Goal: Task Accomplishment & Management: Complete application form

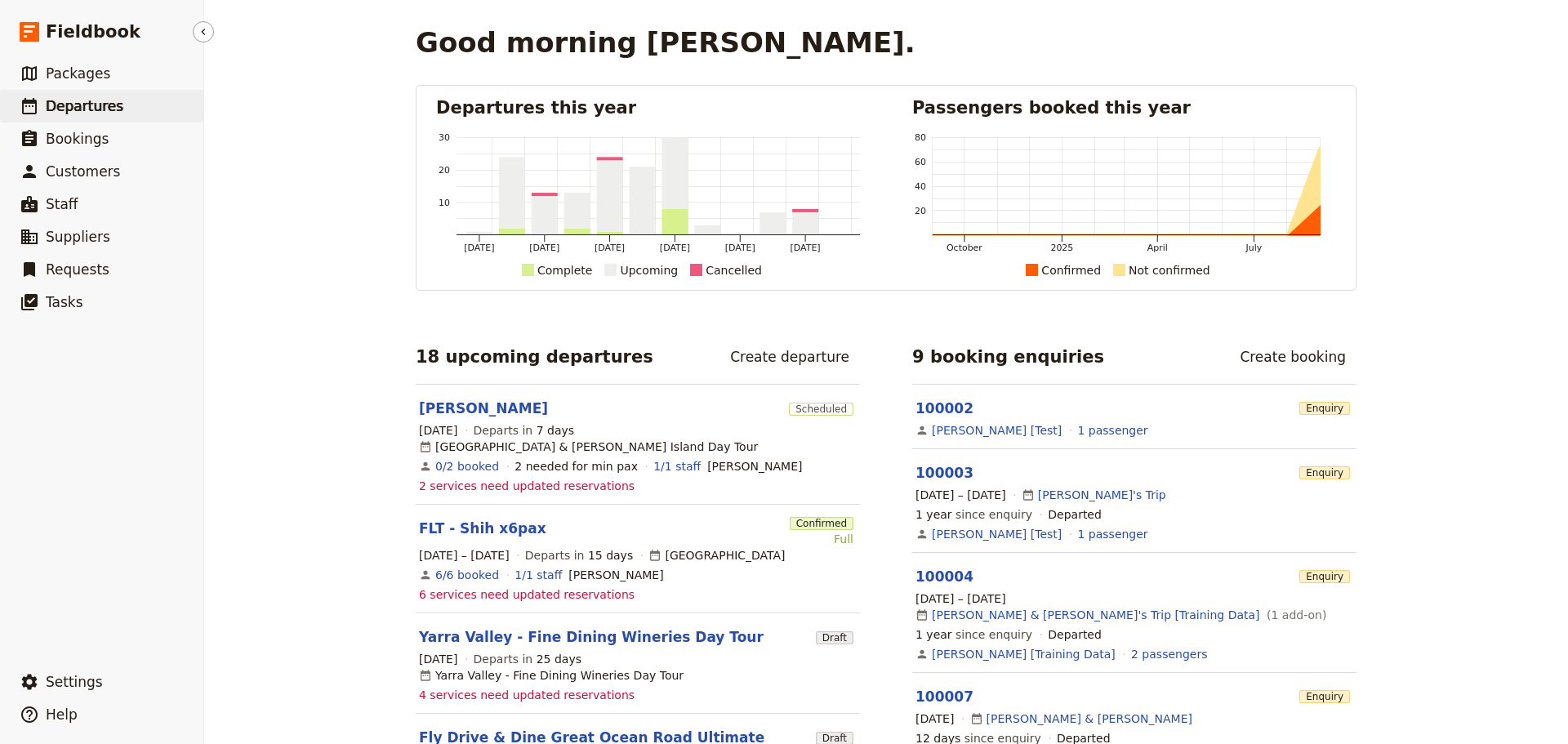
click at [81, 96] on span "Departures" at bounding box center [84, 105] width 78 height 19
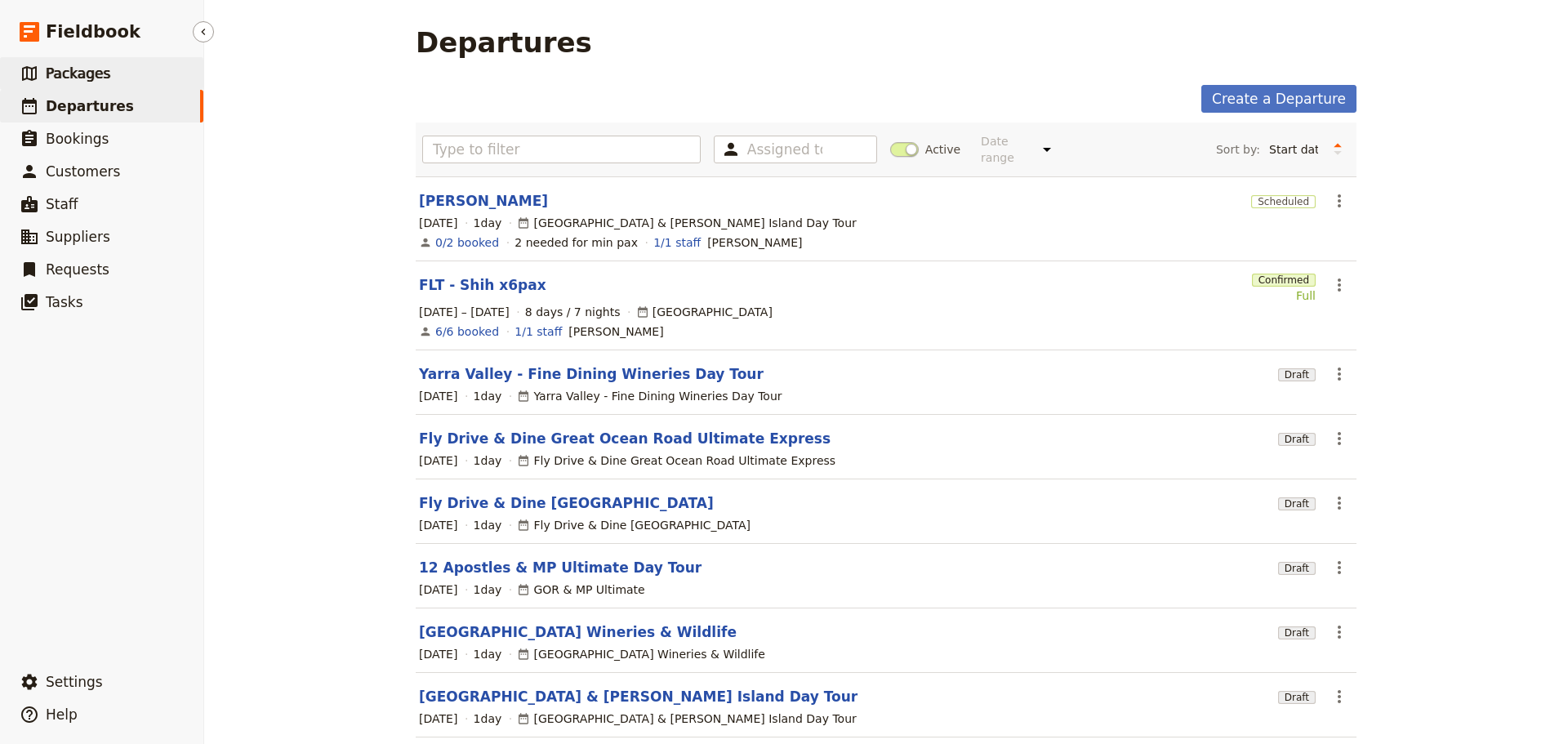
click at [100, 64] on span "Packages" at bounding box center [78, 73] width 64 height 19
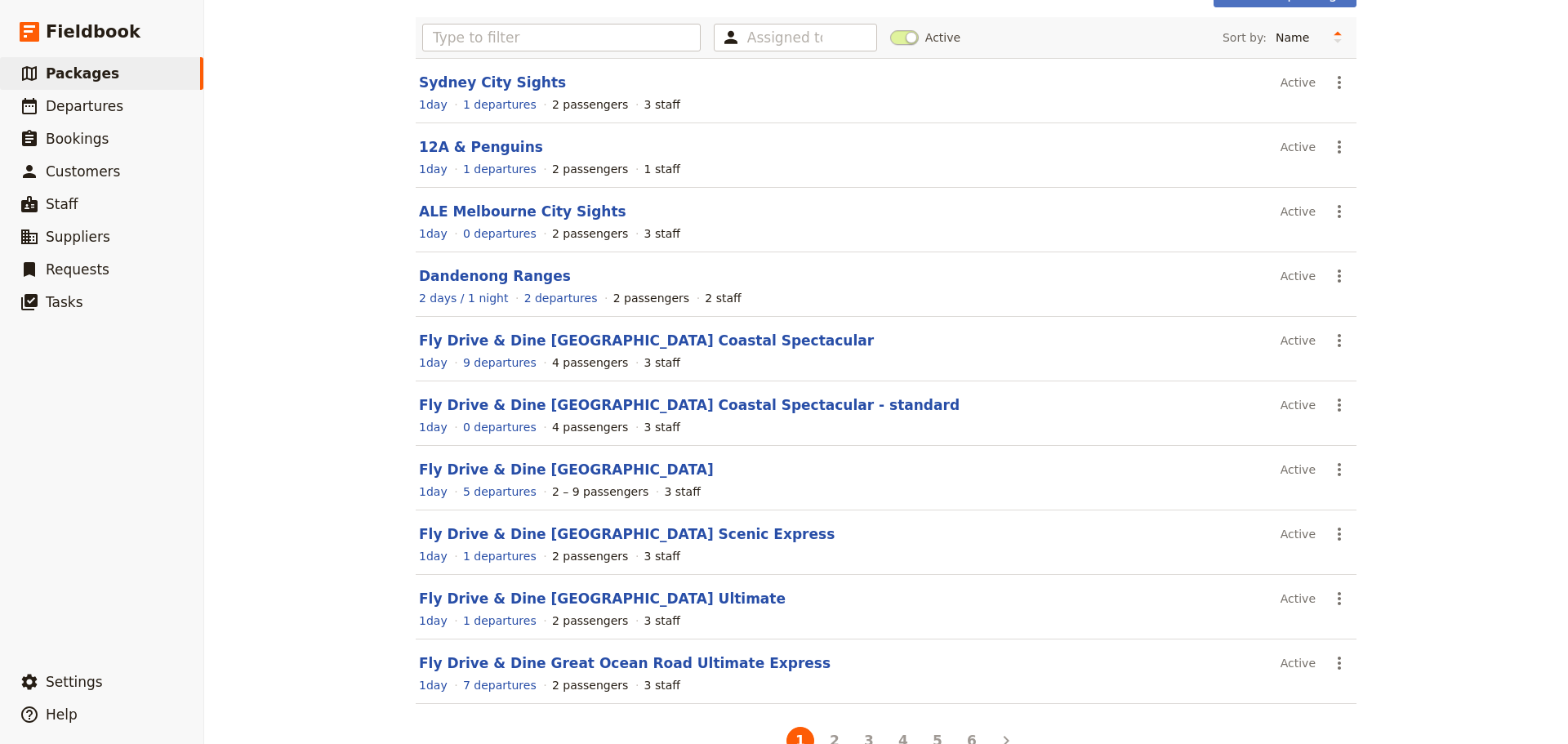
scroll to position [145, 0]
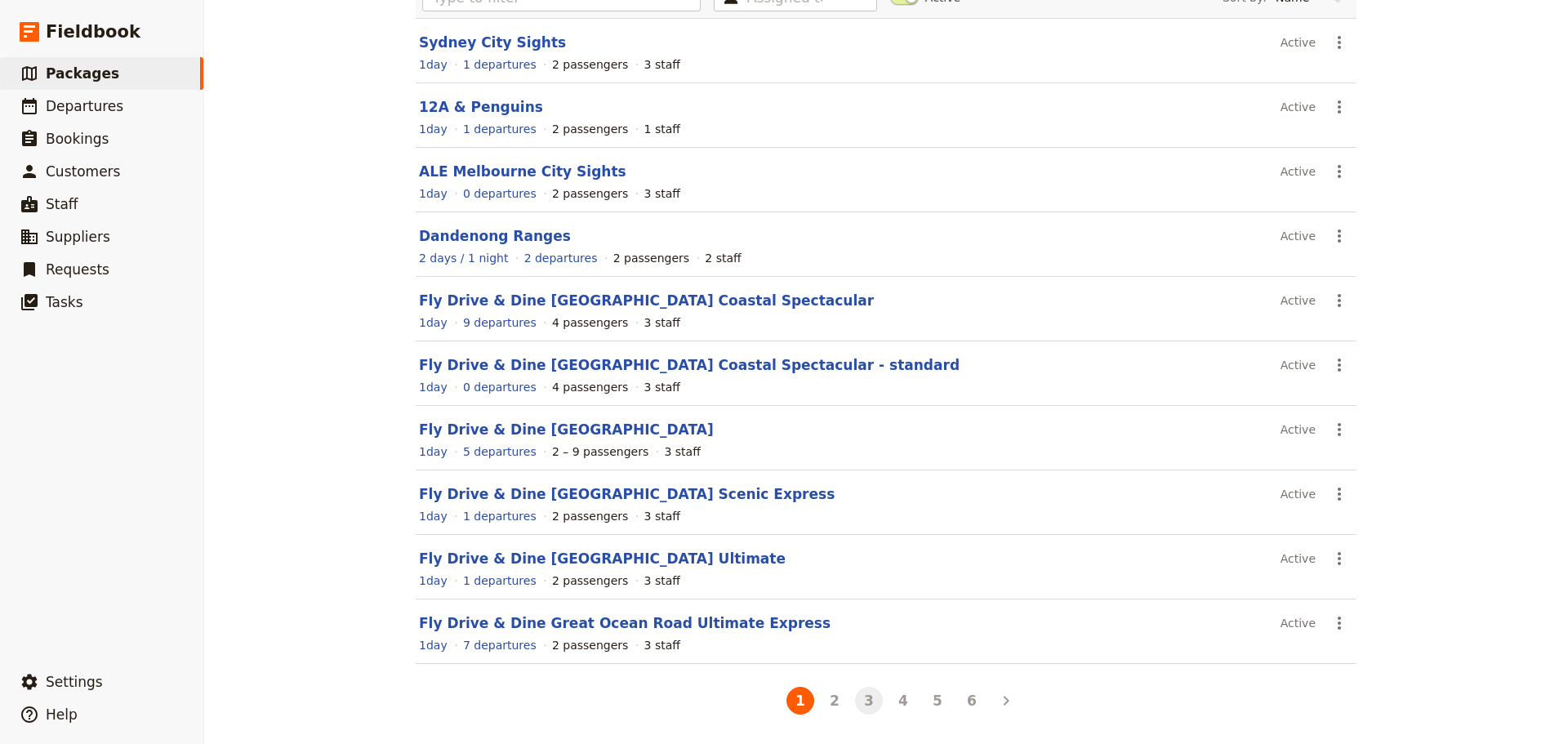
click at [870, 704] on button "3" at bounding box center [869, 700] width 28 height 28
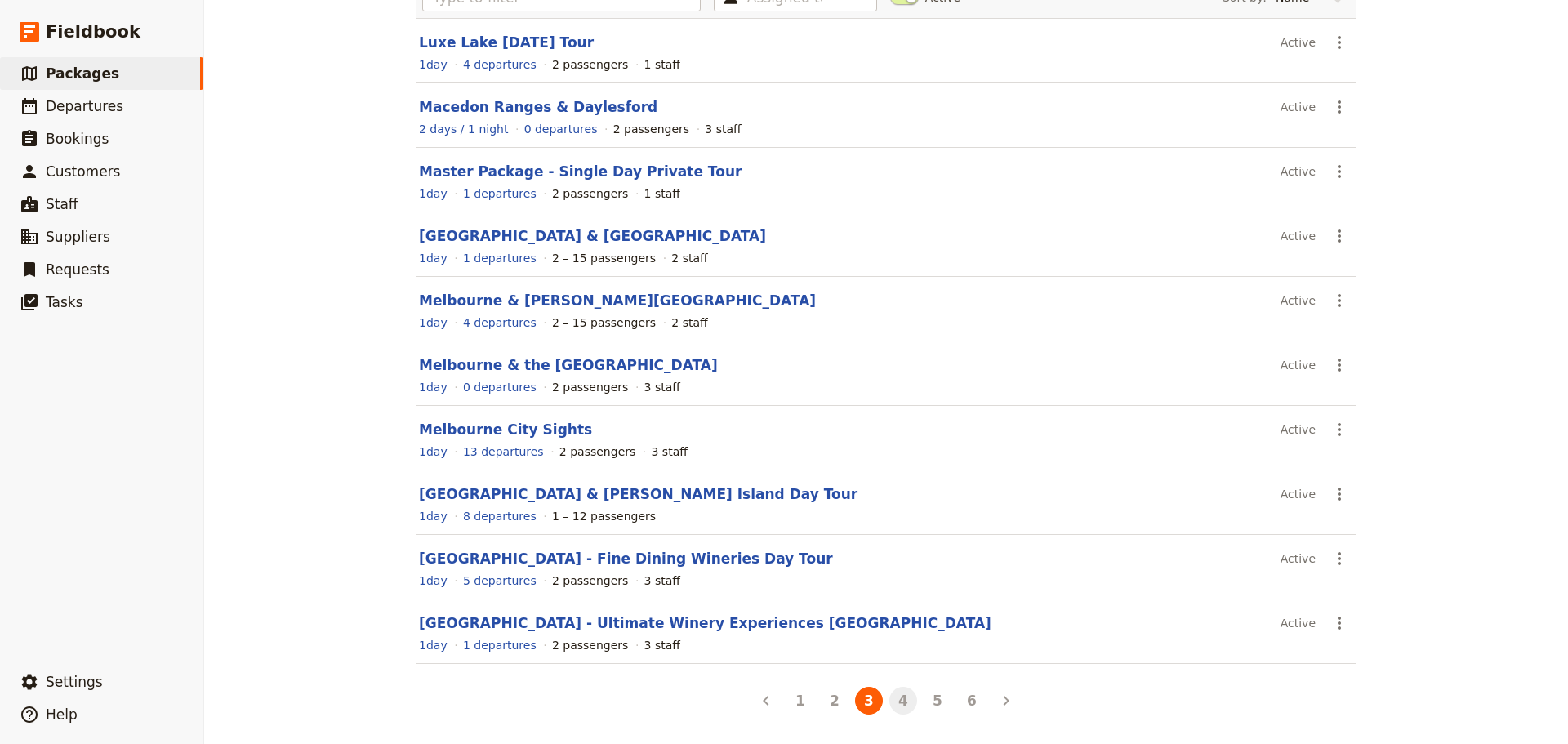
click at [897, 704] on button "4" at bounding box center [903, 700] width 28 height 28
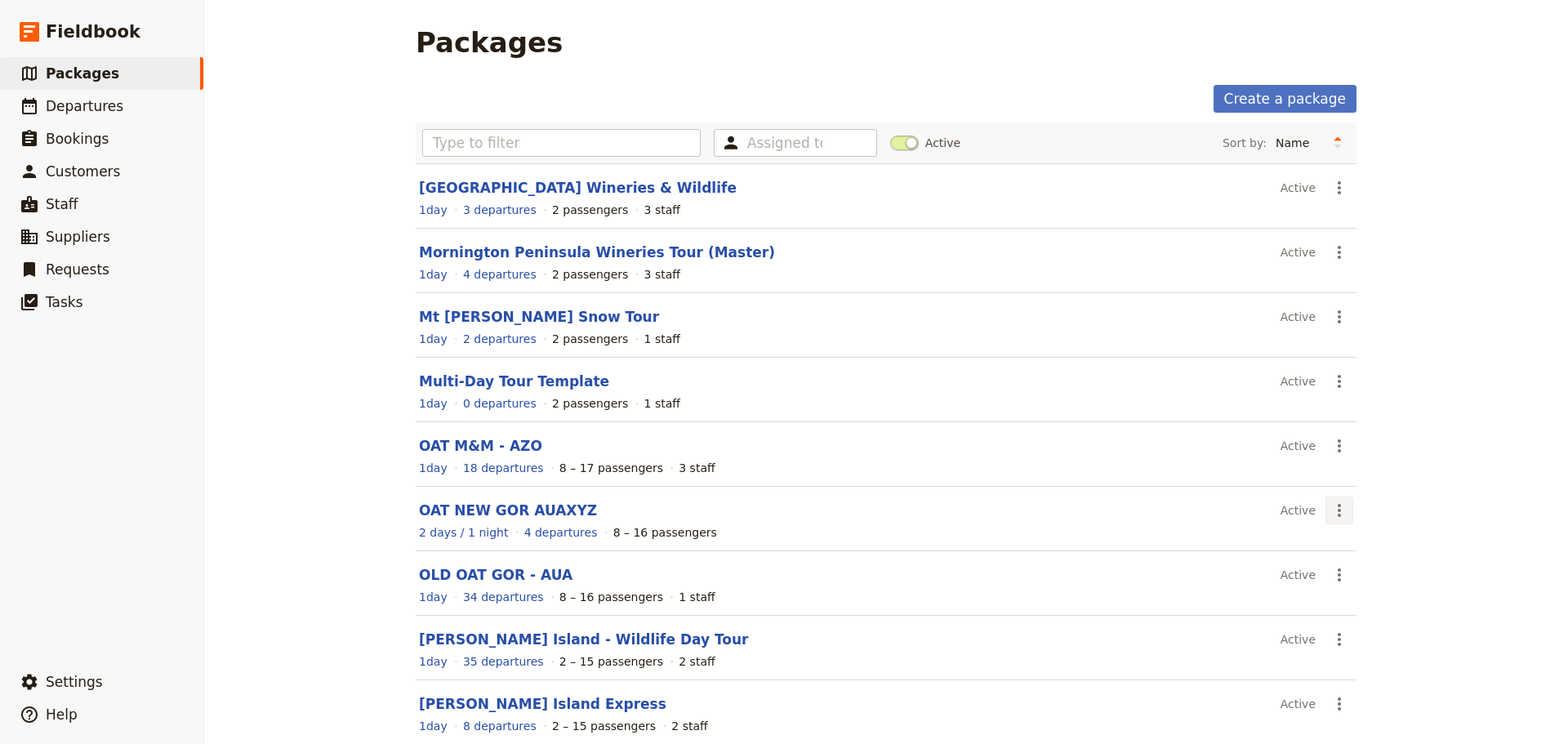
click at [1332, 512] on icon "Actions" at bounding box center [1339, 510] width 19 height 19
click at [1341, 566] on span "Schedule a departure" at bounding box center [1392, 569] width 123 height 16
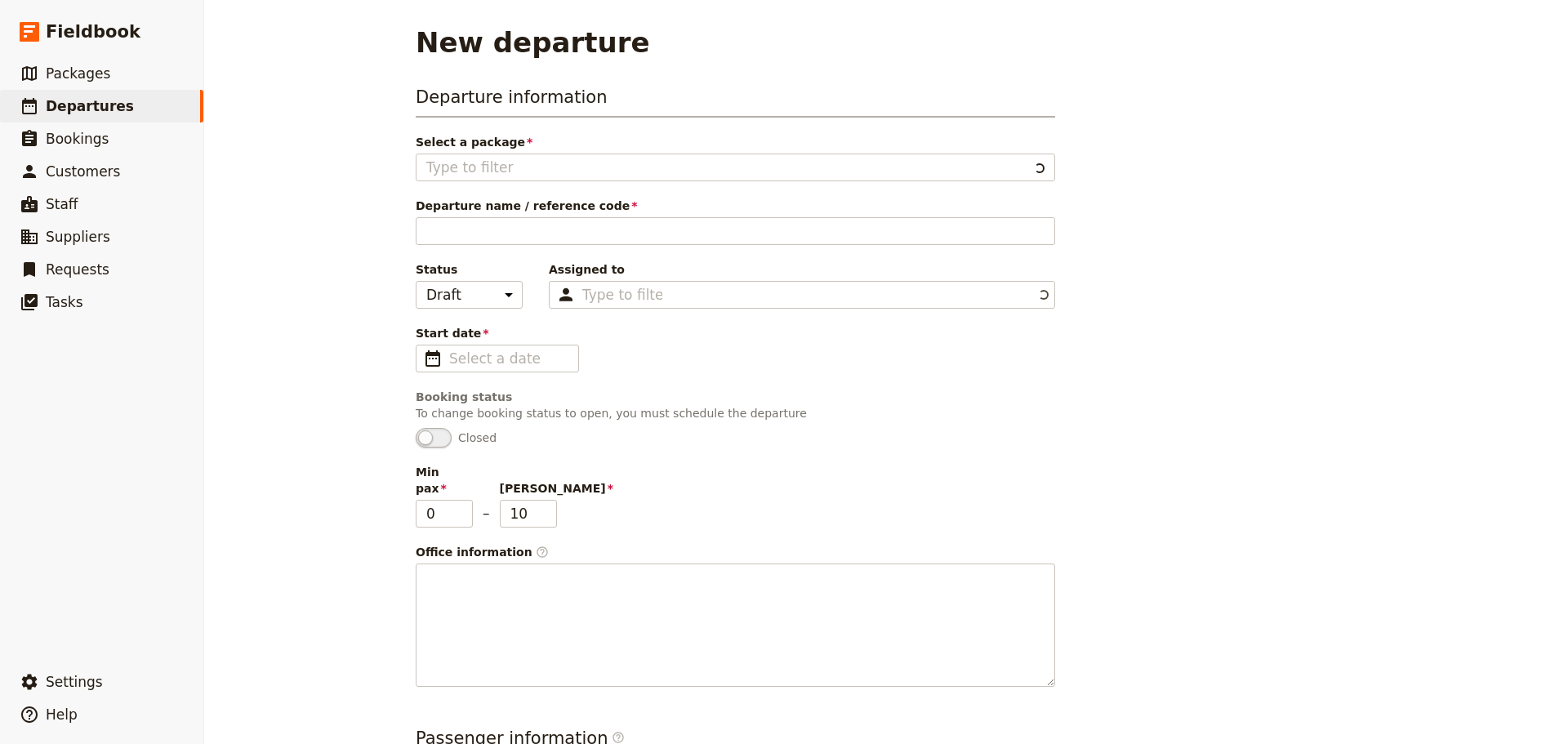
type input "OAT NEW GOR AUAXYZ"
type input "OAT GOR - AUA"
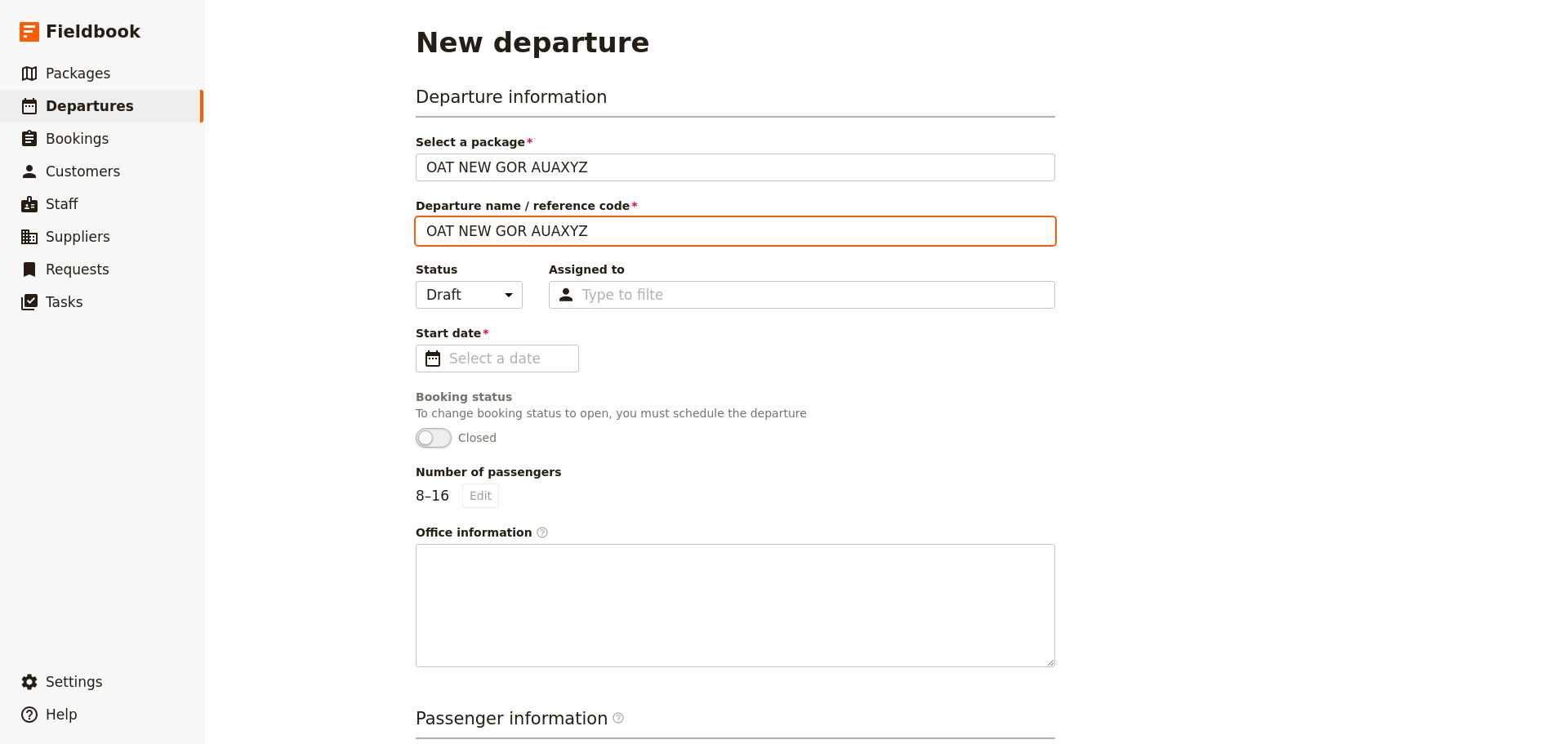
drag, startPoint x: 587, startPoint y: 235, endPoint x: 517, endPoint y: 229, distance: 70.3
click at [517, 229] on input "OAT NEW GOR AUAXYZ" at bounding box center [736, 231] width 639 height 28
click at [461, 238] on input "OAT NEW GOR AUAXYZ" at bounding box center [736, 231] width 639 height 28
drag, startPoint x: 531, startPoint y: 229, endPoint x: 507, endPoint y: 228, distance: 24.0
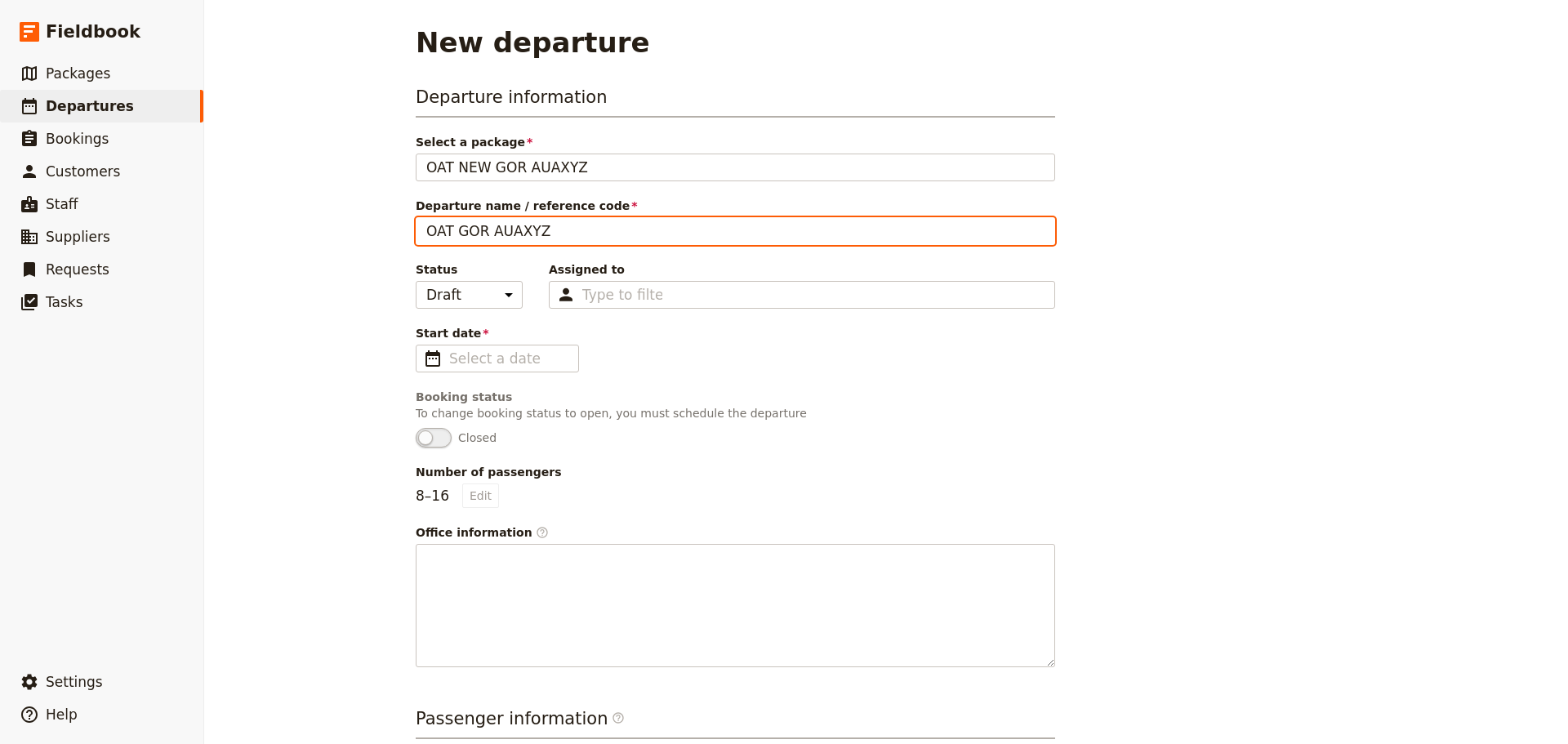
click at [507, 228] on input "OAT GOR AUAXYZ" at bounding box center [736, 231] width 639 height 28
type input "OAT GOR AUA0927"
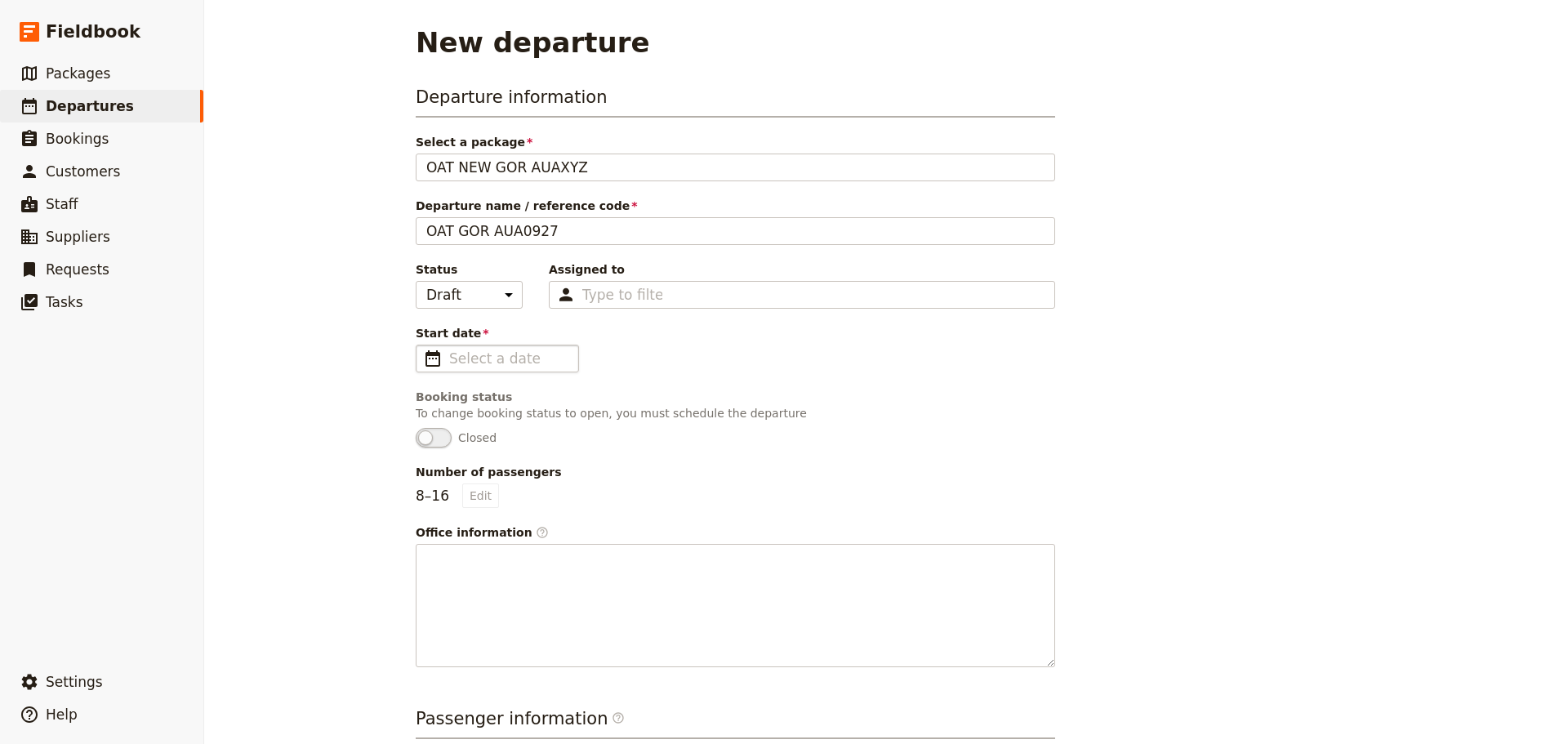
click at [434, 362] on span "​" at bounding box center [433, 358] width 19 height 19
click at [450, 362] on input "Start date ​" at bounding box center [509, 358] width 119 height 19
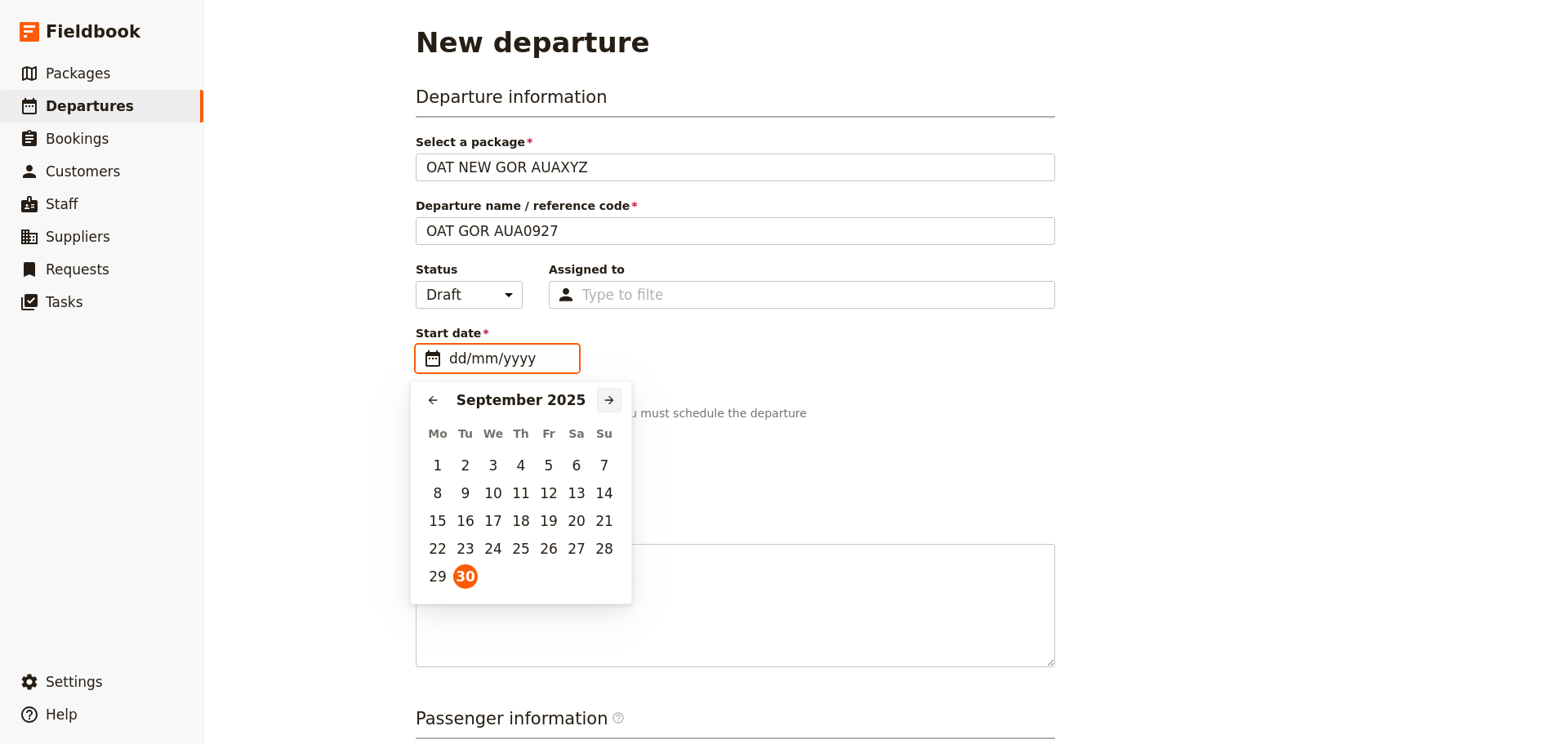
click at [608, 399] on icon "Next month" at bounding box center [609, 400] width 13 height 13
click at [500, 467] on button "1" at bounding box center [493, 465] width 24 height 24
type input "[DATE]"
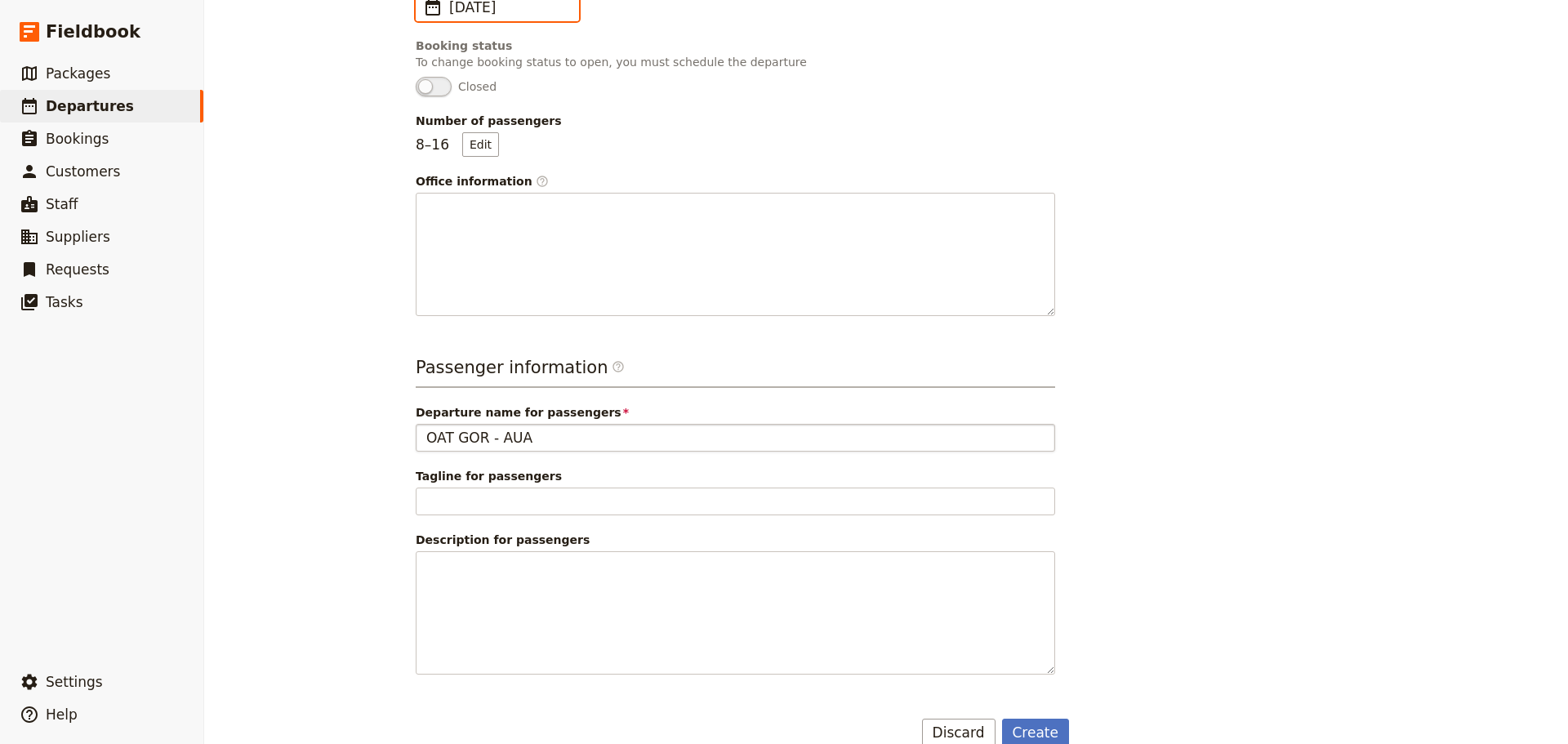
scroll to position [380, 0]
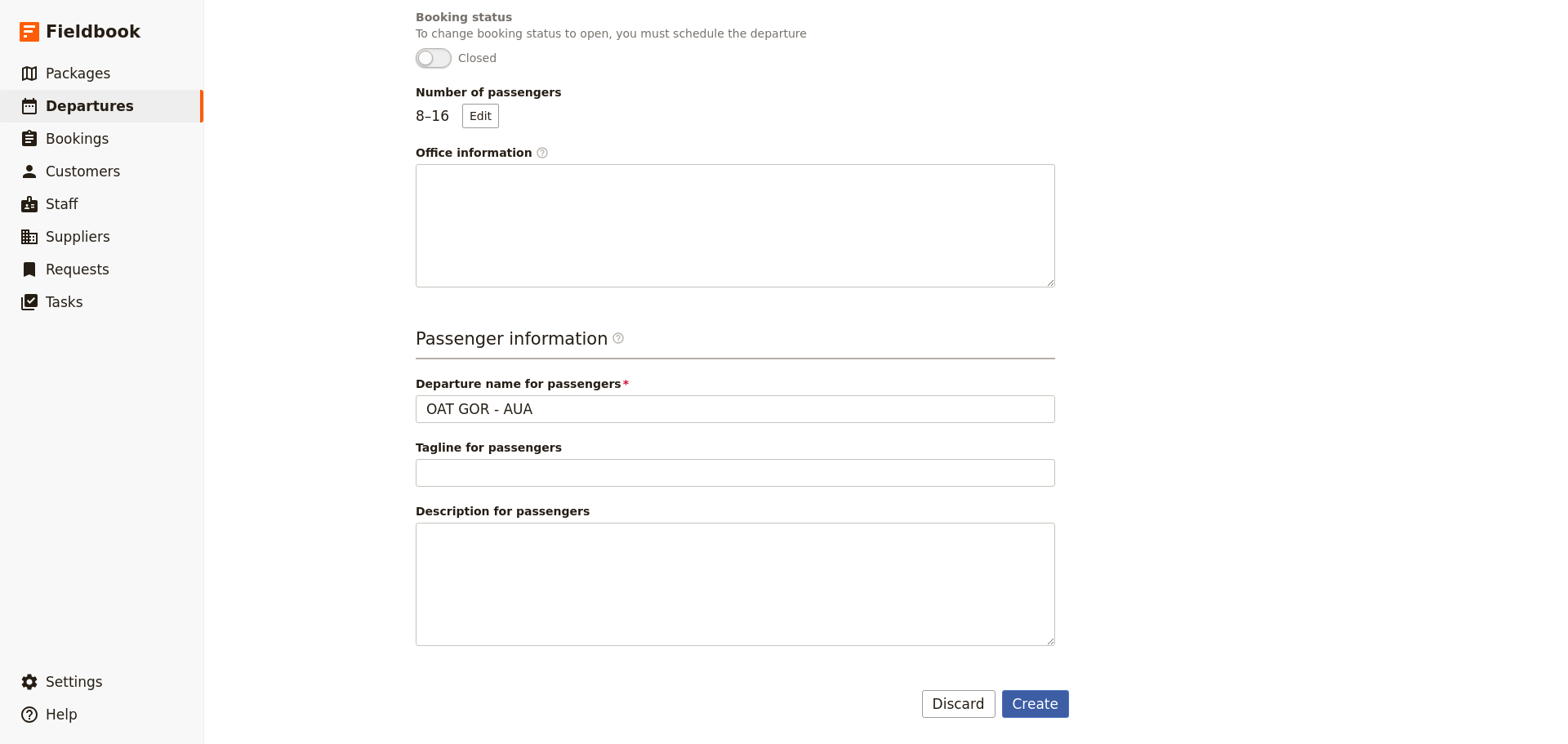
click at [1044, 698] on button "Create" at bounding box center [1036, 704] width 67 height 28
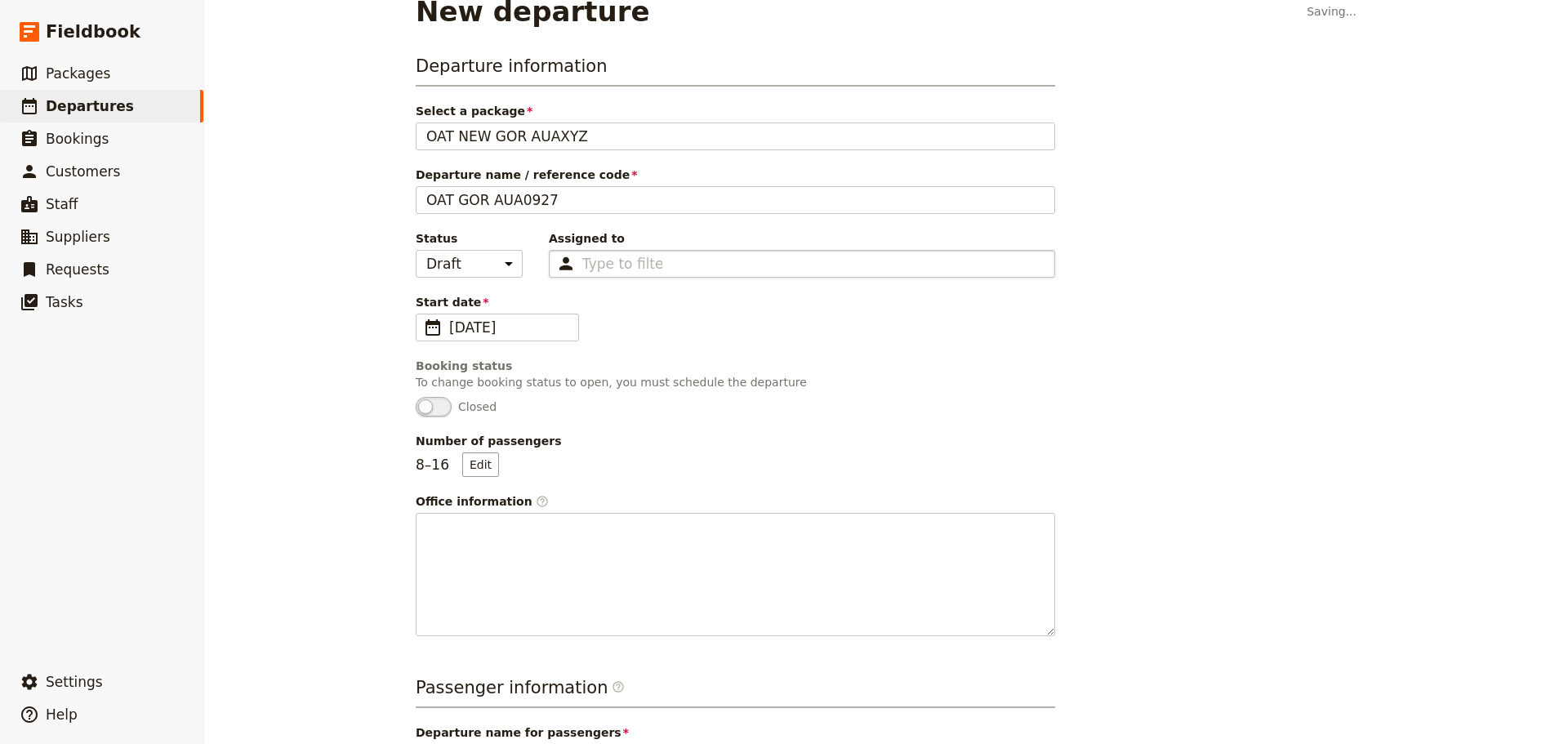
scroll to position [0, 0]
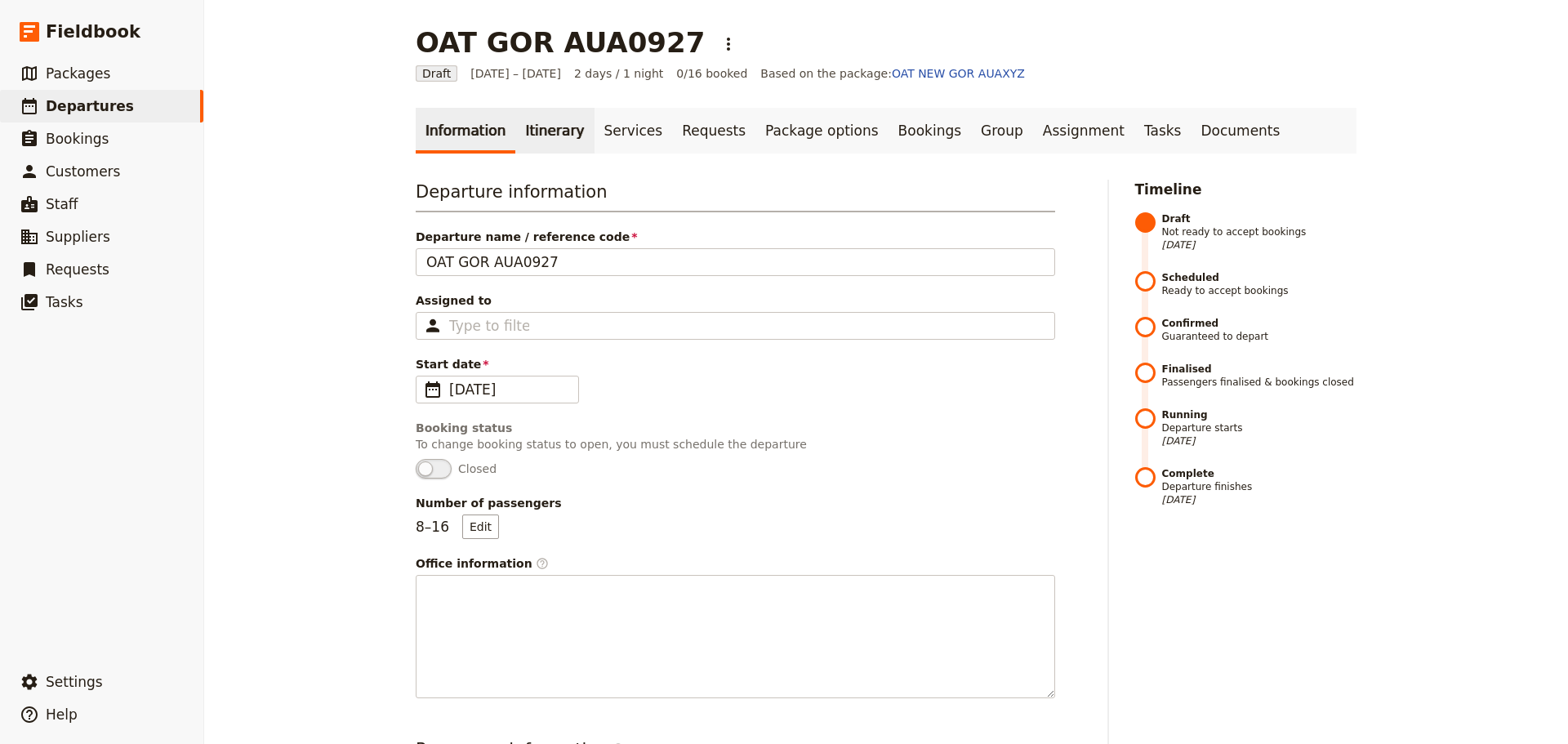
click at [555, 143] on link "Itinerary" at bounding box center [554, 131] width 78 height 46
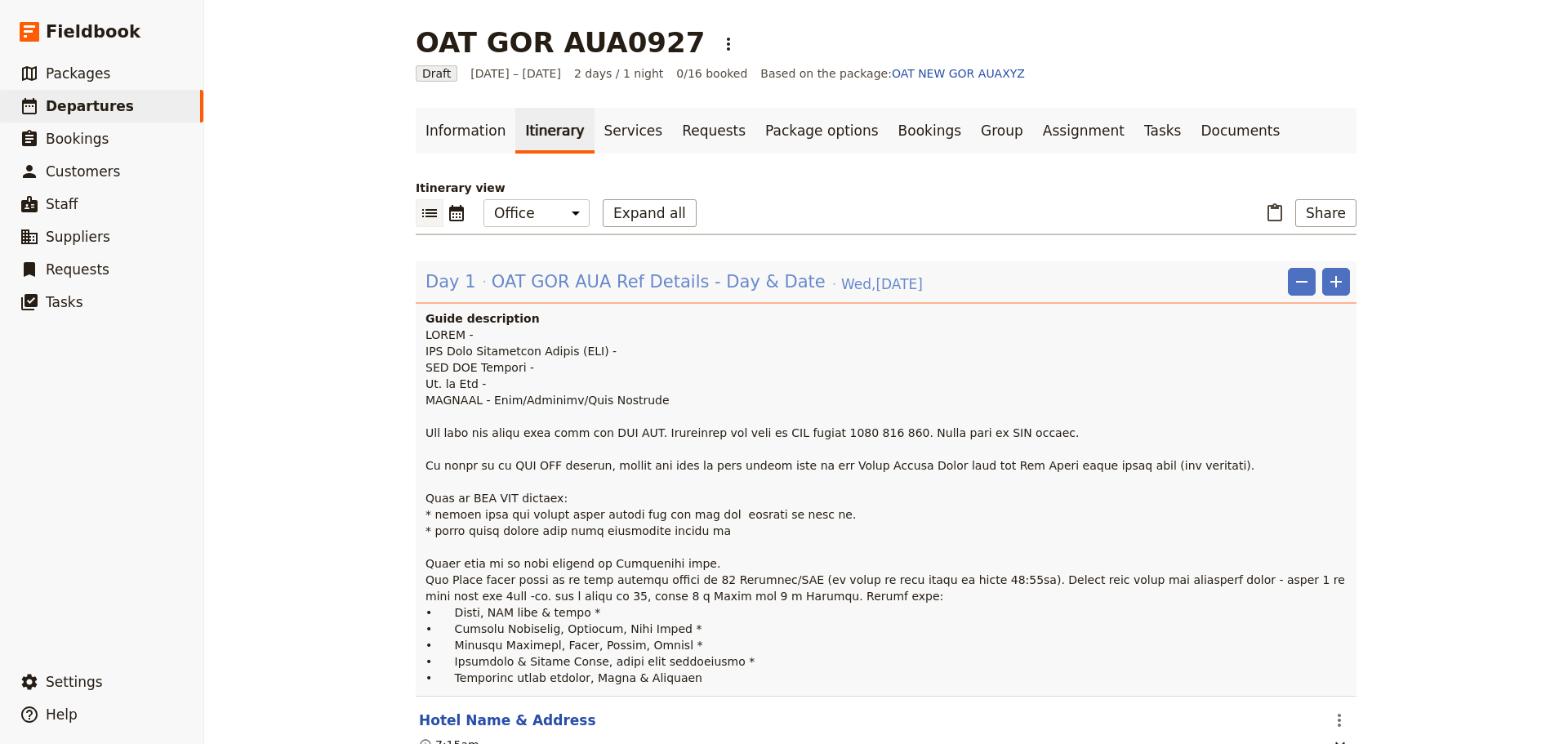
click at [601, 273] on span "OAT GOR AUA Ref Details - Day & Date" at bounding box center [659, 282] width 334 height 24
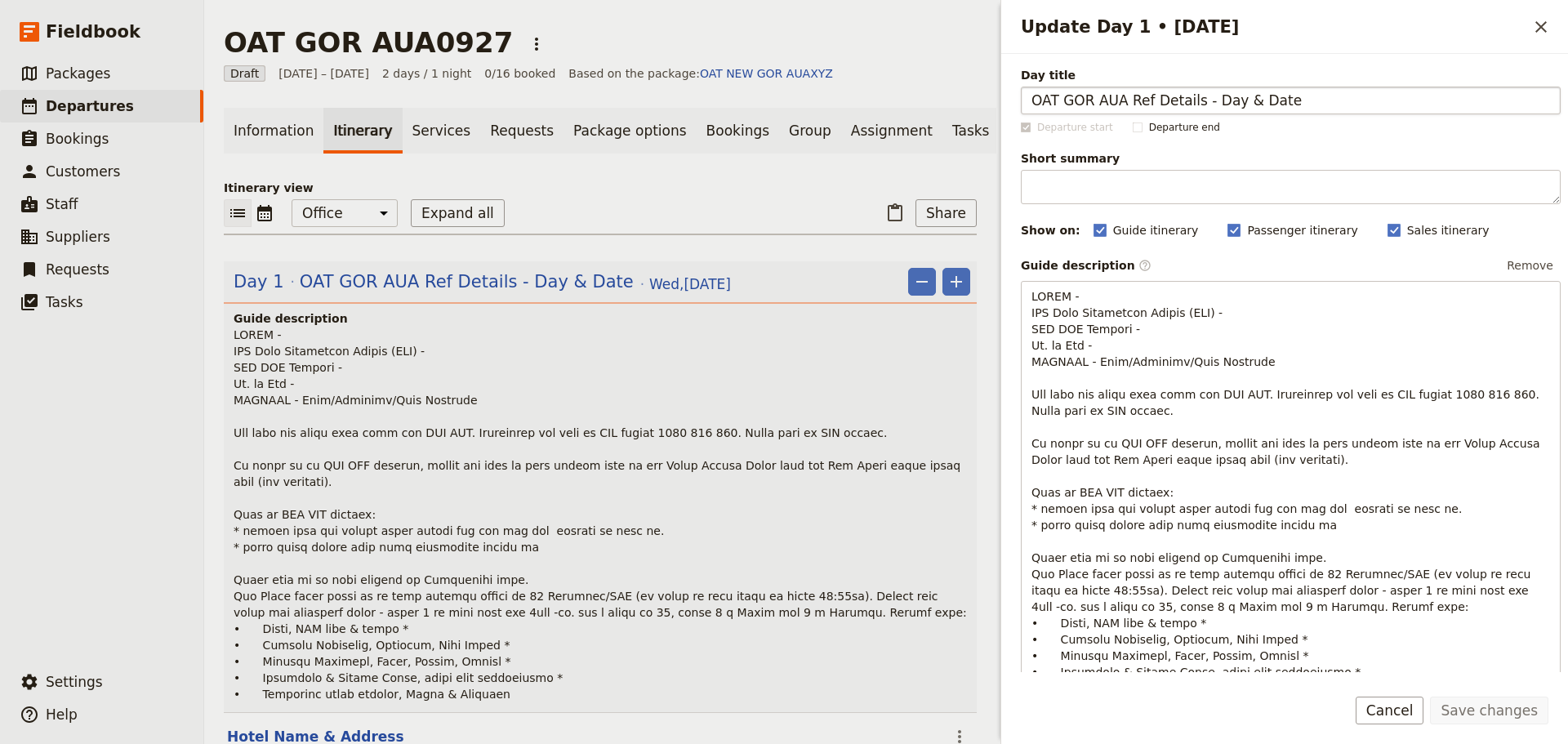
drag, startPoint x: 1289, startPoint y: 101, endPoint x: 1118, endPoint y: 112, distance: 171.4
click at [1118, 112] on input "OAT GOR AUA Ref Details - Day & Date" at bounding box center [1291, 100] width 540 height 28
type input "OAT GOR AUA0927"
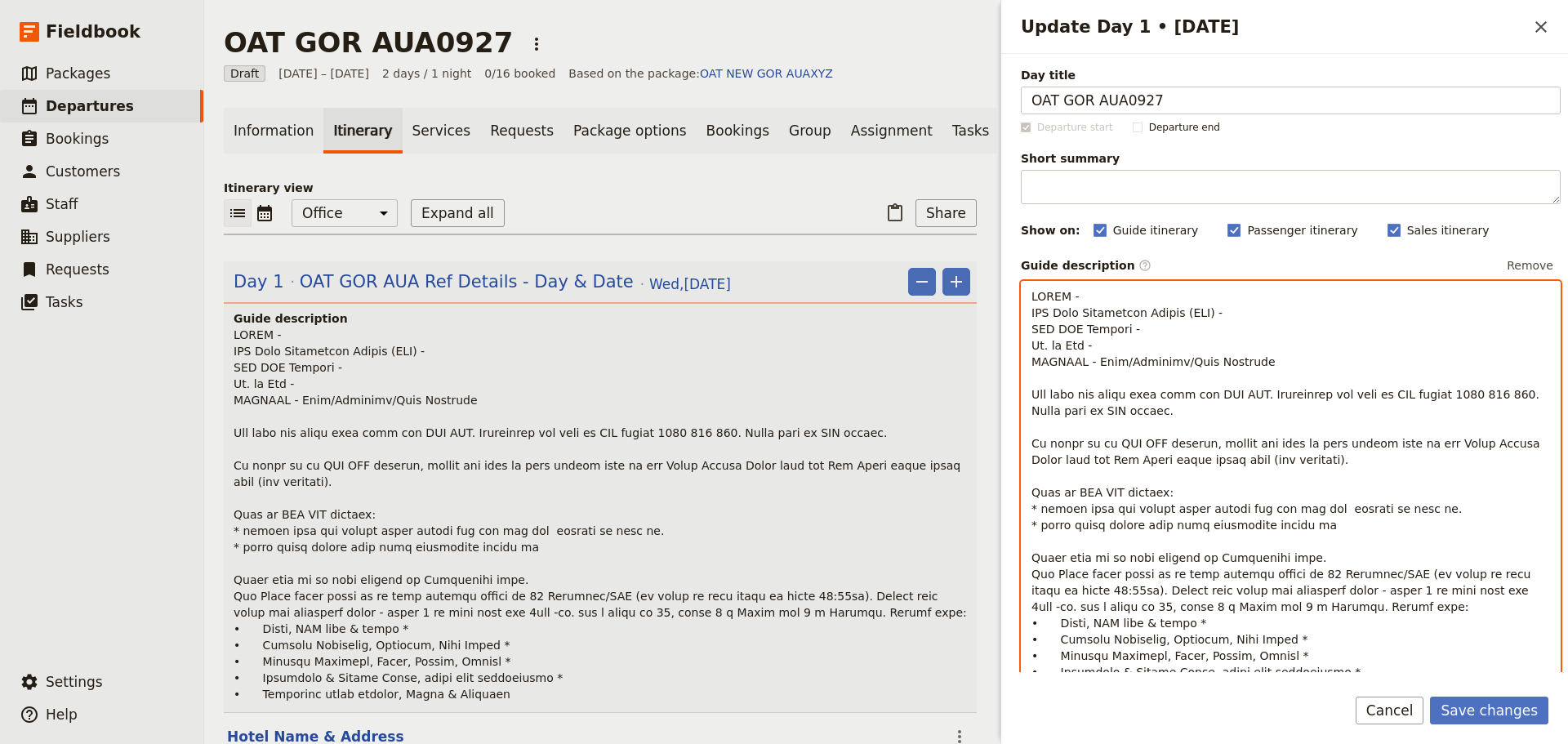
click at [1120, 297] on p "Update Day 1 • 1 Oct" at bounding box center [1291, 493] width 519 height 408
click at [1269, 315] on p "To enrich screen reader interactions, please activate Accessibility in Grammarl…" at bounding box center [1291, 493] width 519 height 408
click at [1210, 331] on p "To enrich screen reader interactions, please activate Accessibility in Grammarl…" at bounding box center [1291, 493] width 519 height 408
click at [1147, 348] on p "To enrich screen reader interactions, please activate Accessibility in Grammarl…" at bounding box center [1291, 493] width 519 height 408
drag, startPoint x: 1224, startPoint y: 358, endPoint x: 1153, endPoint y: 355, distance: 71.1
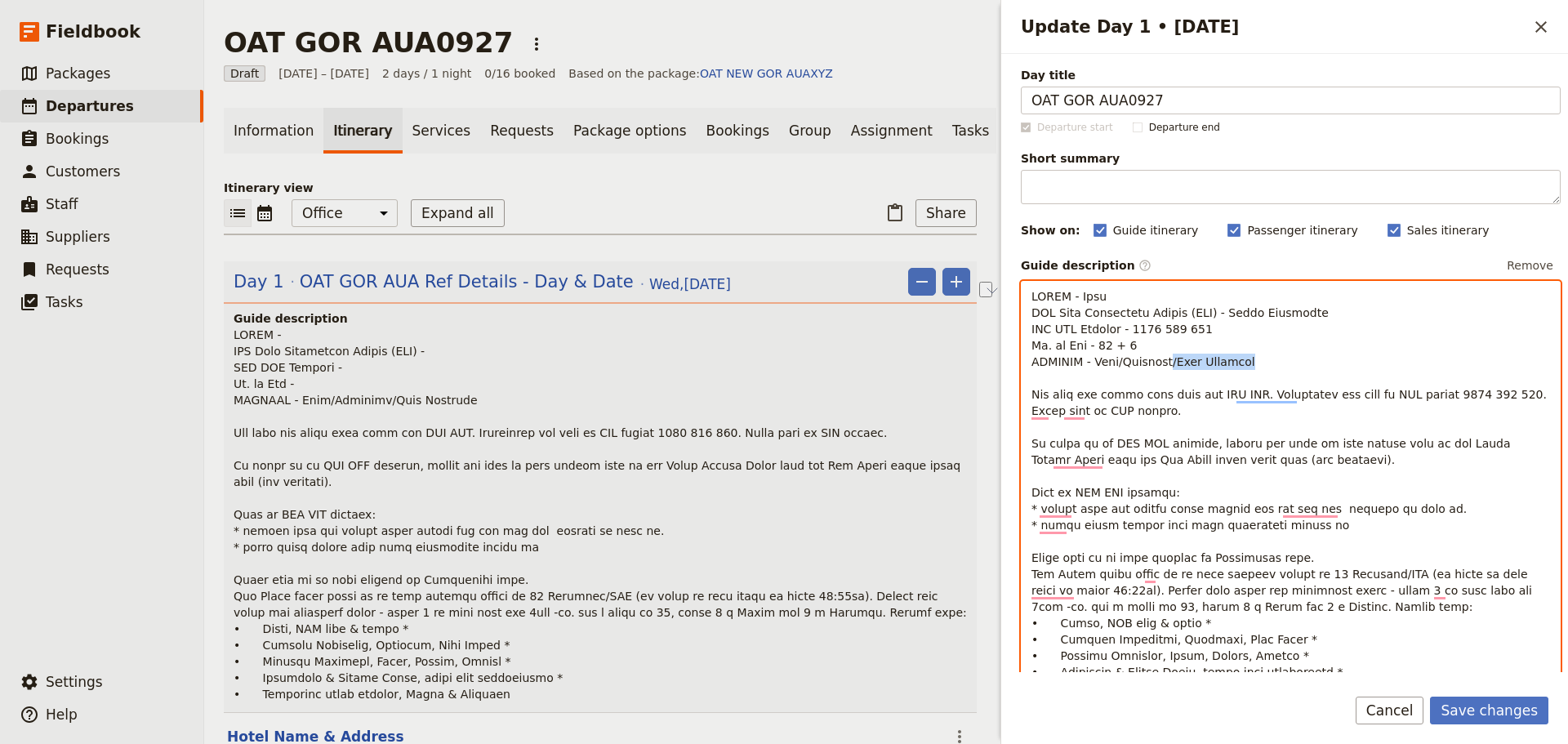
click at [1153, 355] on p "To enrich screen reader interactions, please activate Accessibility in Grammarl…" at bounding box center [1291, 493] width 519 height 408
drag, startPoint x: 1116, startPoint y: 363, endPoint x: 1085, endPoint y: 364, distance: 31.0
click at [1085, 364] on span "To enrich screen reader interactions, please activate Accessibility in Grammarl…" at bounding box center [1288, 493] width 514 height 405
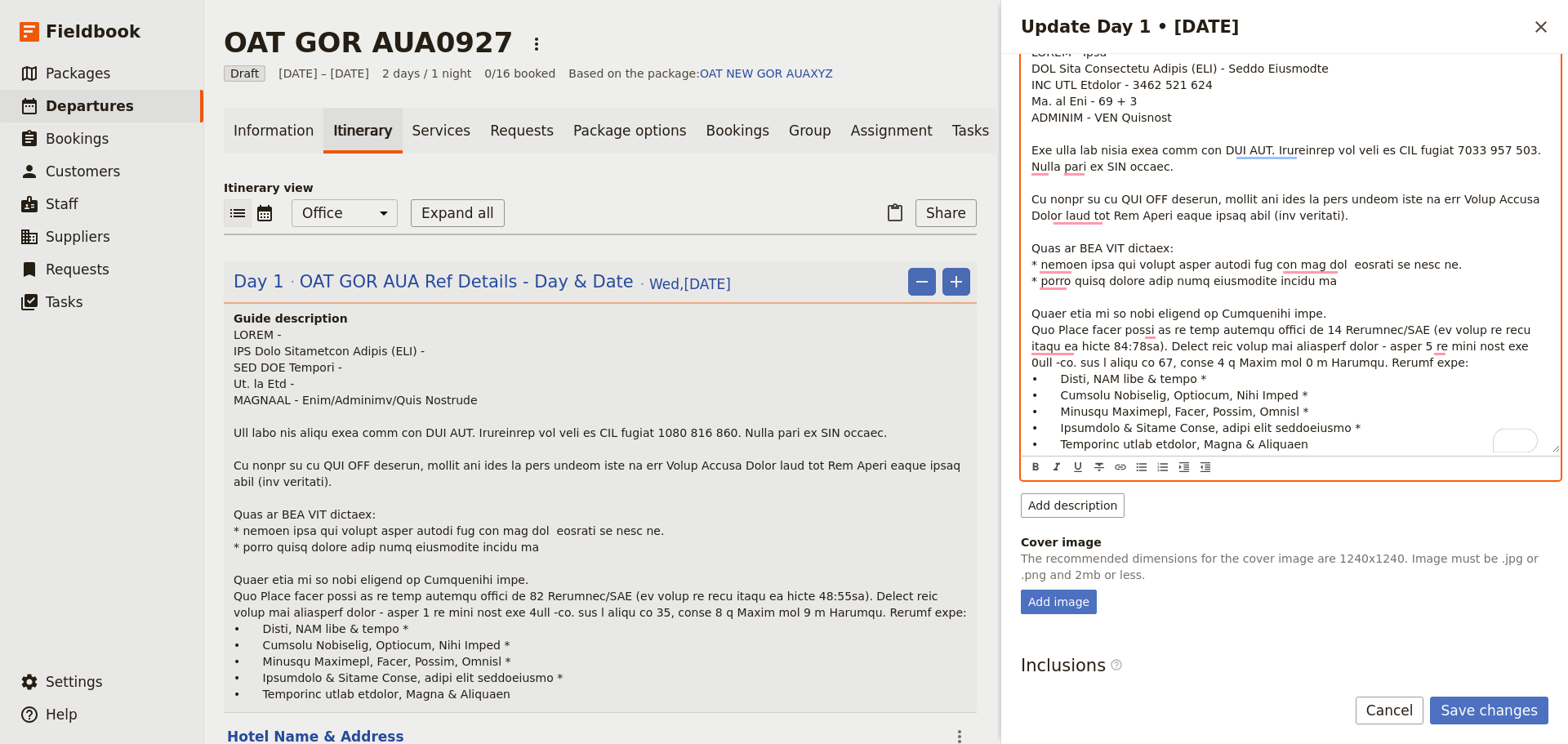
scroll to position [245, 0]
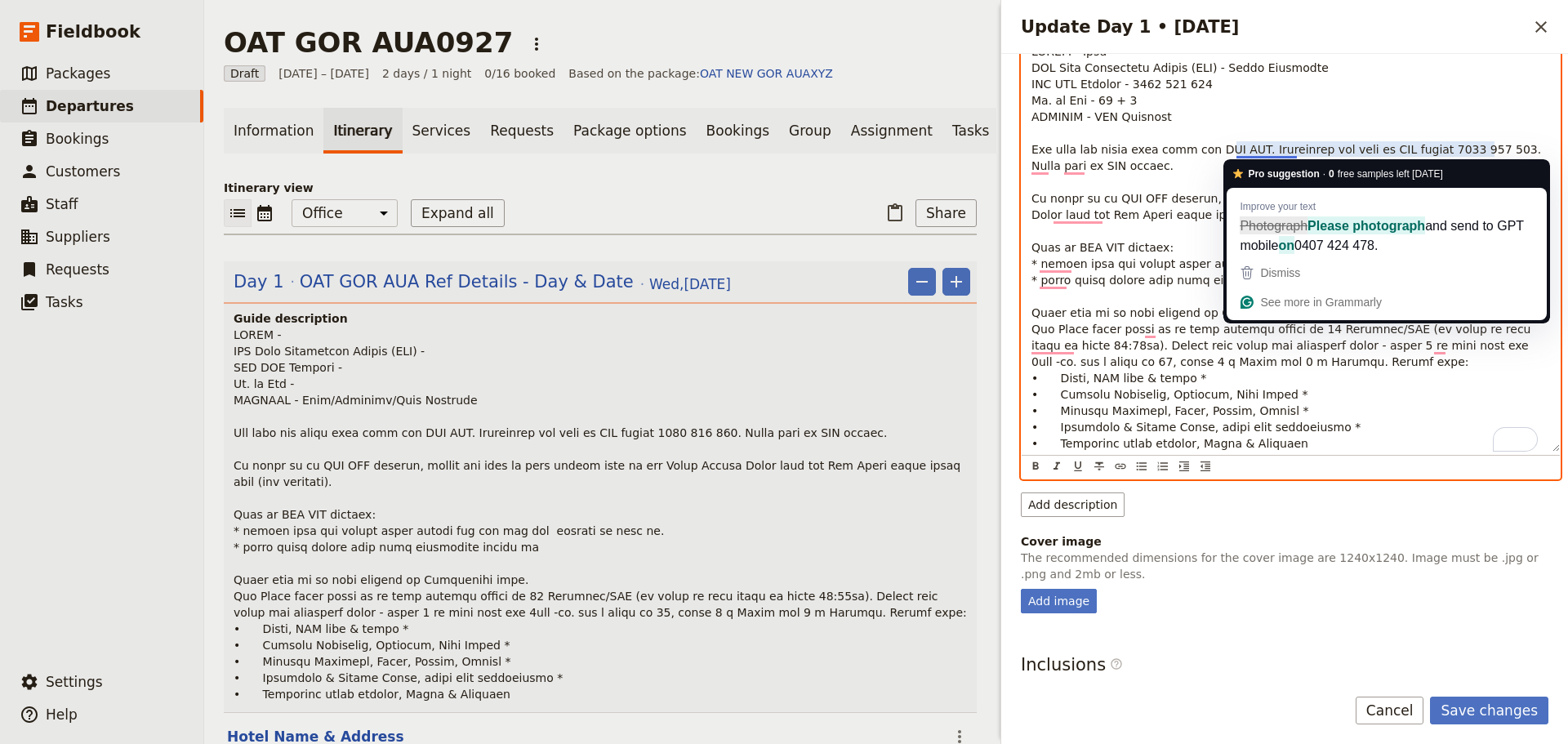
click at [1253, 147] on span "To enrich screen reader interactions, please activate Accessibility in Grammarl…" at bounding box center [1288, 247] width 514 height 405
click at [1253, 147] on span "To enrich screen reader interactions, please activate Accessibility in Grammarl…" at bounding box center [1288, 247] width 514 height 405
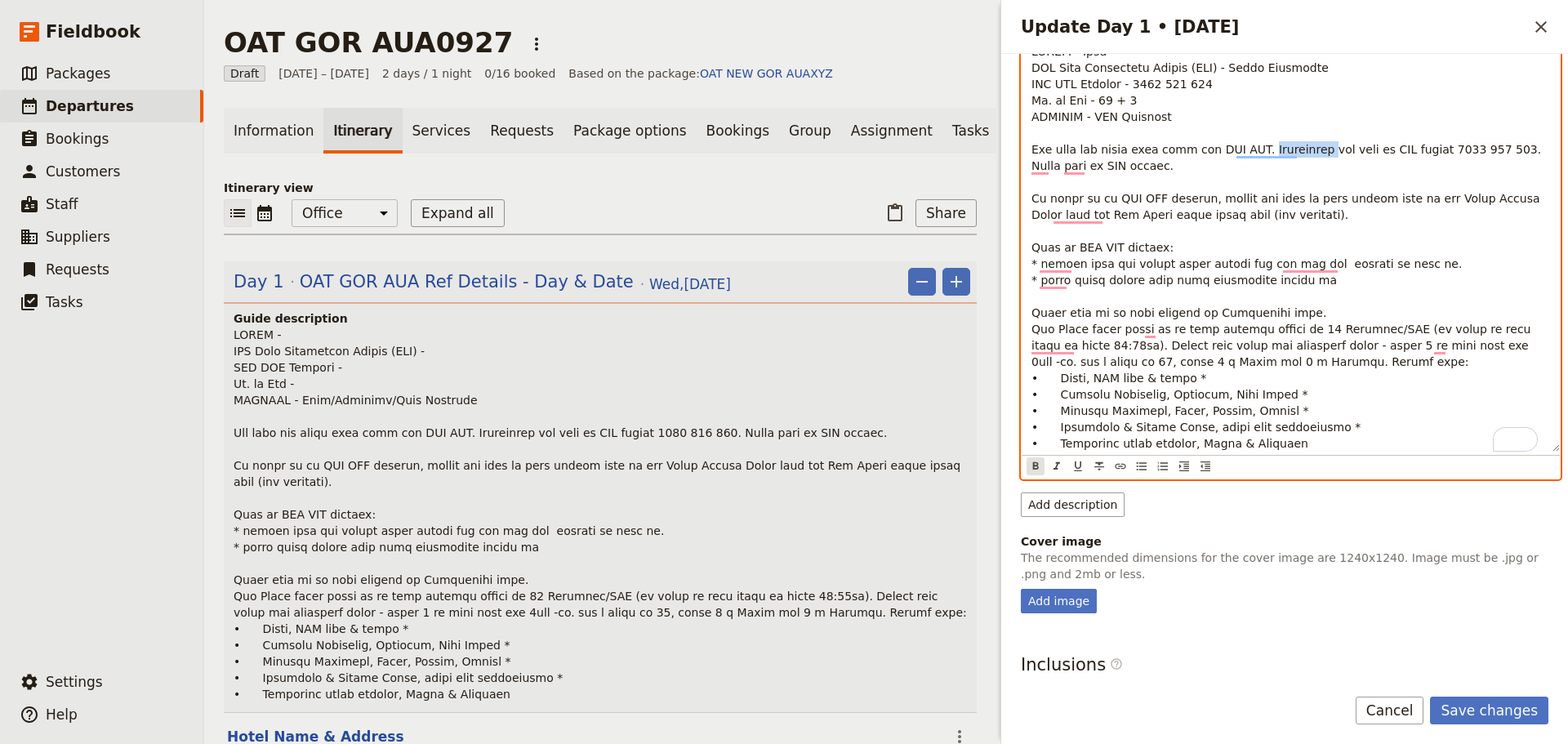
click at [1037, 469] on icon "Format bold" at bounding box center [1036, 466] width 6 height 8
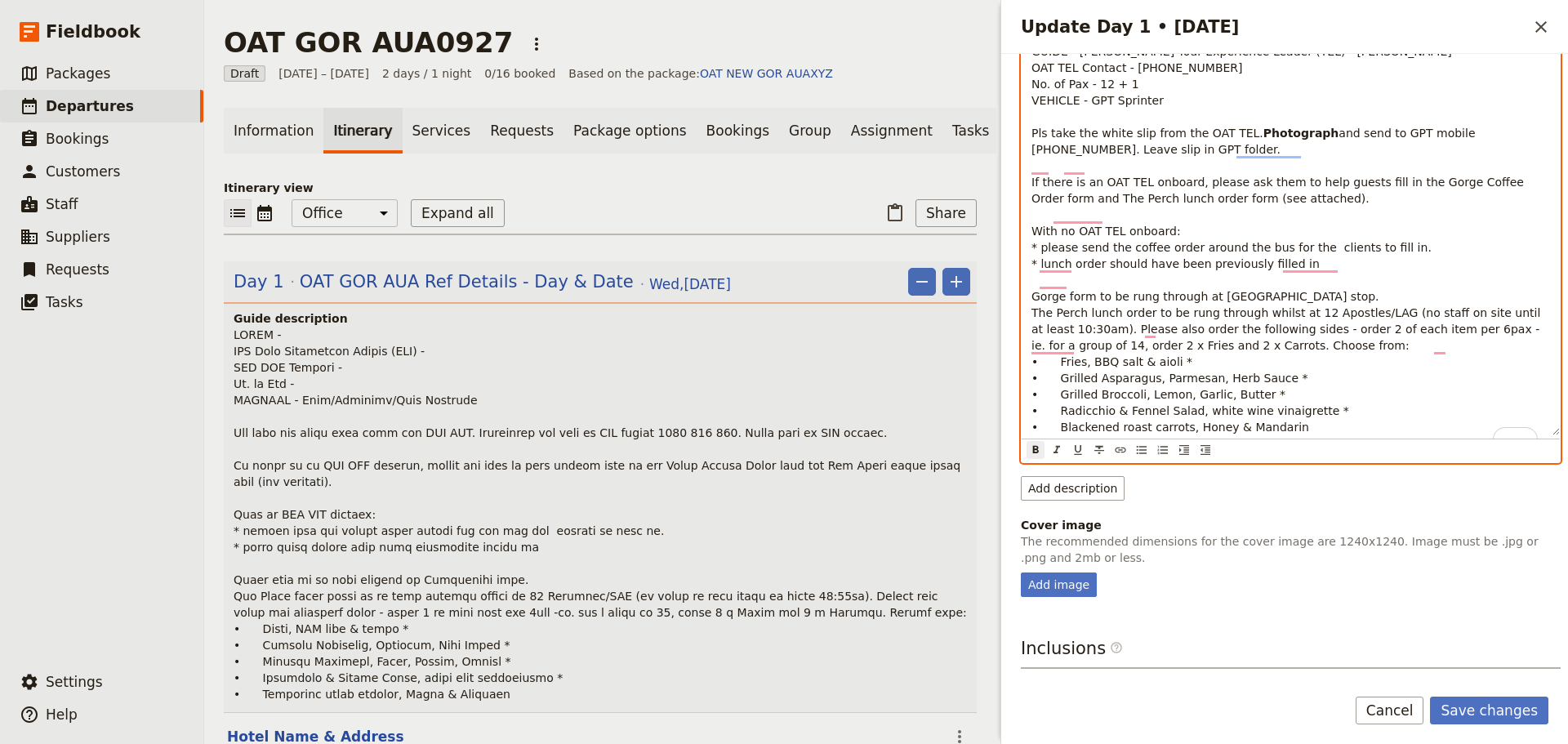
click at [1339, 200] on span "and send to GPT mobile [PHONE_NUMBER]. Leave slip in GPT folder. If there is an…" at bounding box center [1288, 280] width 513 height 307
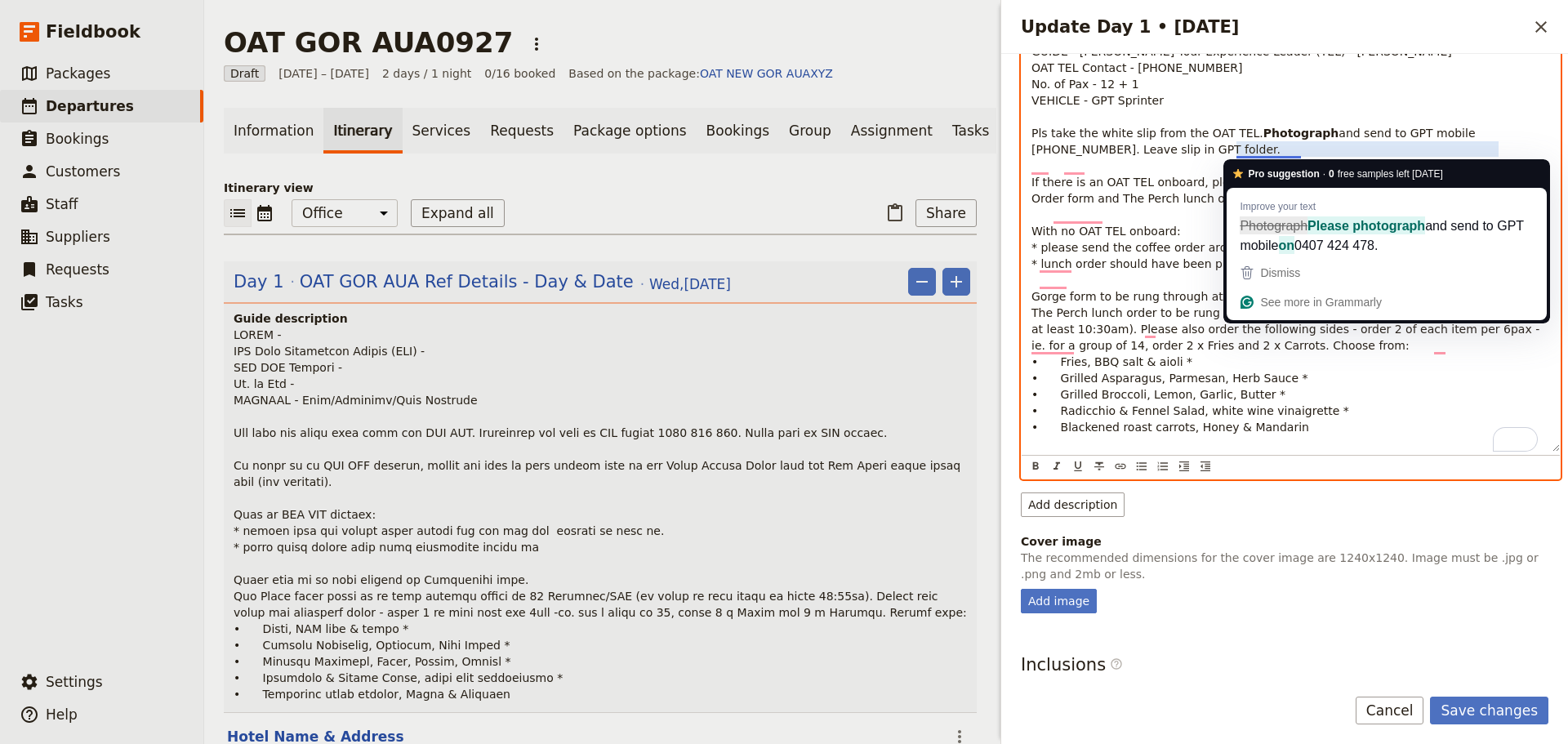
click at [1264, 140] on strong "Photograph" at bounding box center [1301, 132] width 76 height 13
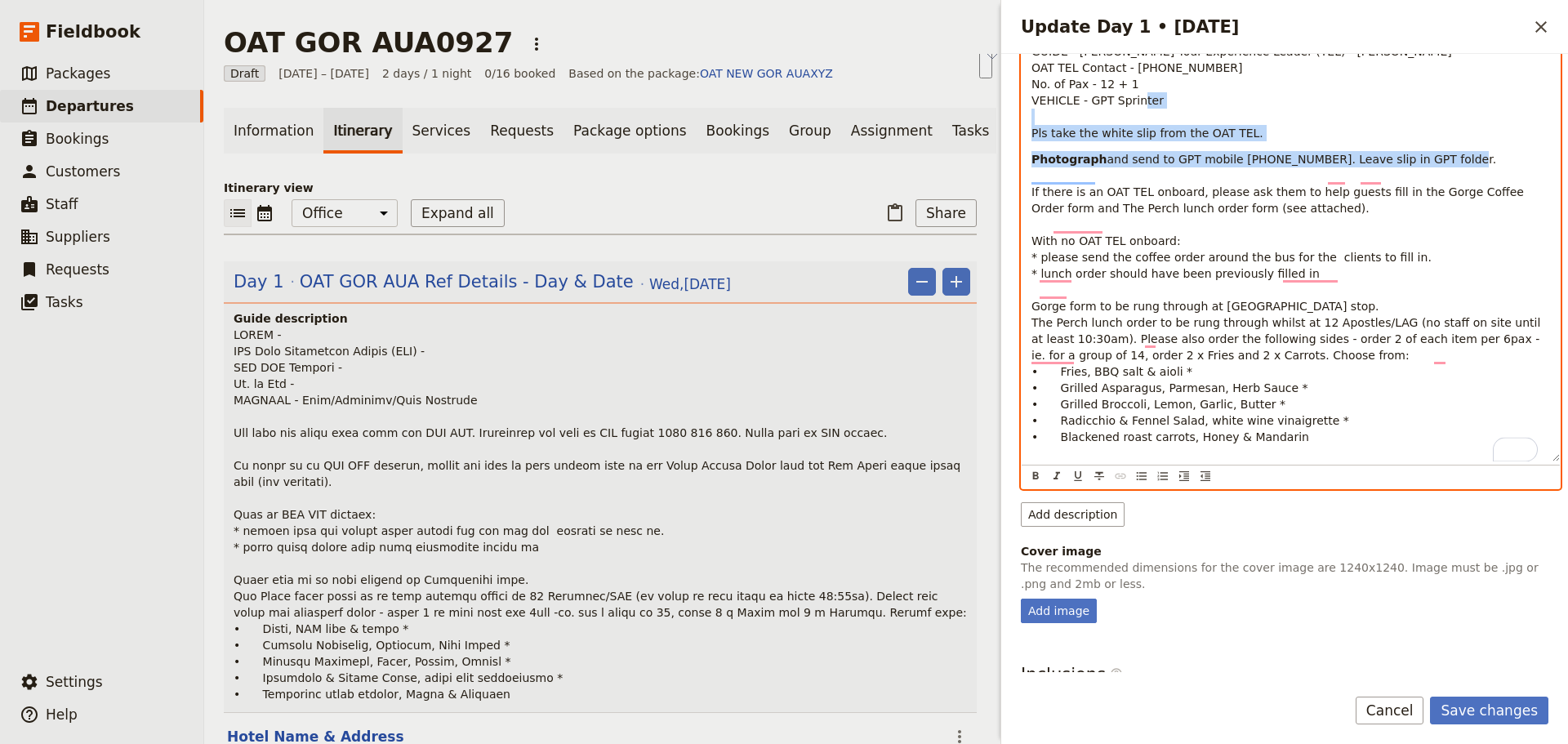
drag, startPoint x: 1328, startPoint y: 171, endPoint x: 1023, endPoint y: 156, distance: 305.4
click at [1015, 147] on div "Day title OAT GOR AUA0927 Departure start Departure end Short summary 150 / 150…" at bounding box center [1285, 363] width 567 height 618
click at [1140, 479] on icon "Bulleted list" at bounding box center [1142, 477] width 10 height 8
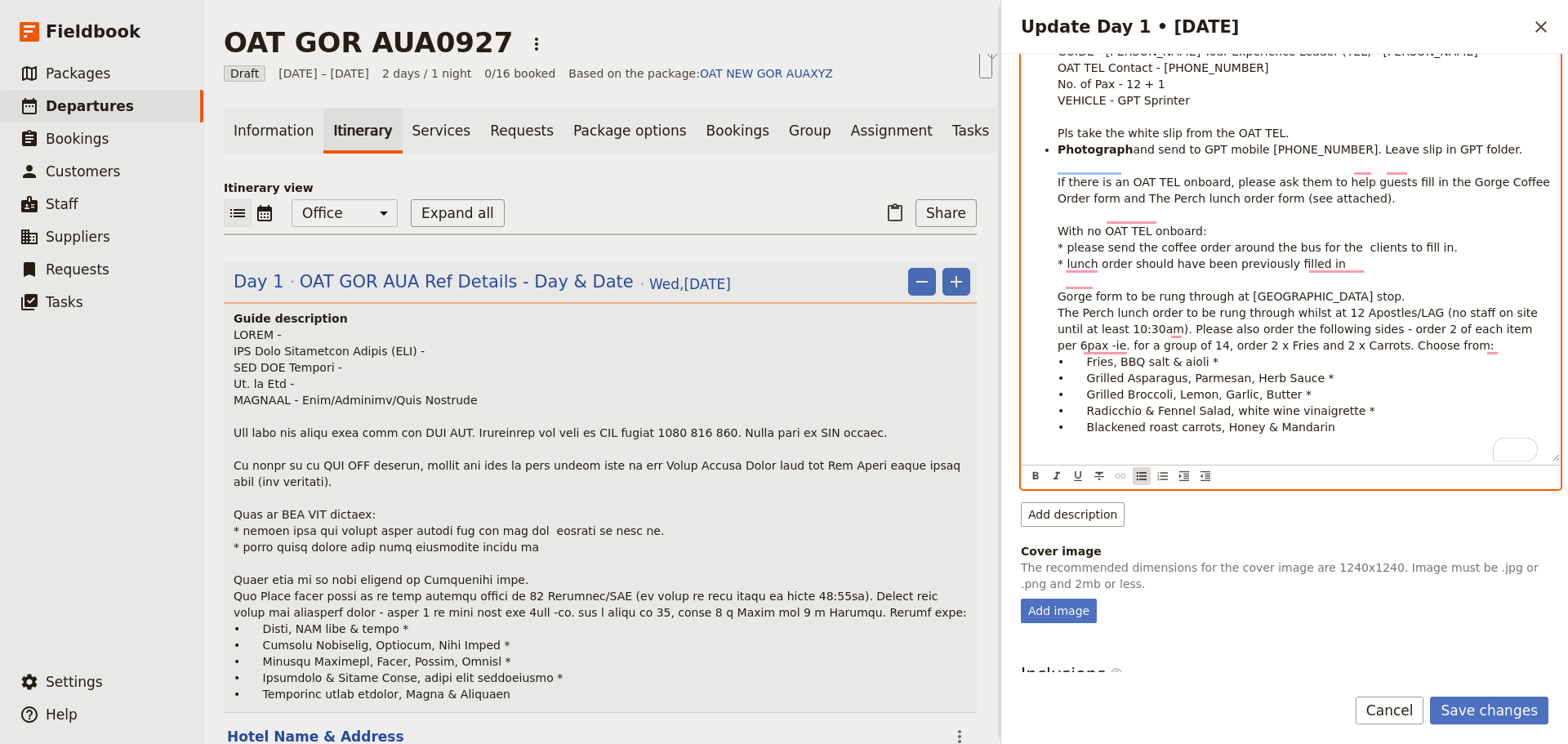
click at [1140, 478] on icon "Bulleted list" at bounding box center [1141, 476] width 13 height 13
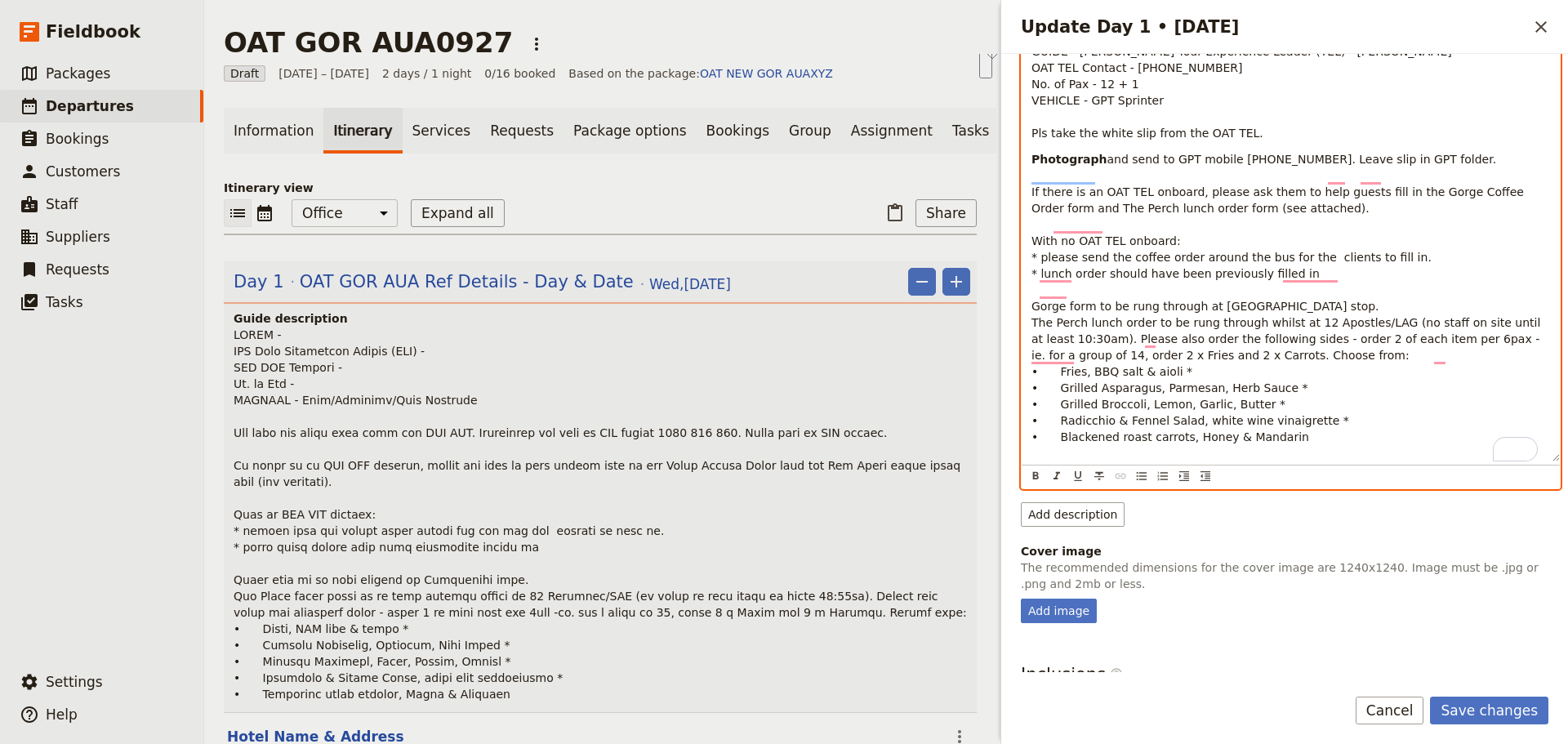
click at [1216, 180] on span "and send to GPT mobile [PHONE_NUMBER]. Leave slip in GPT folder. If there is an…" at bounding box center [1288, 298] width 513 height 291
click at [1027, 148] on div "GUIDE - [PERSON_NAME] Tour Experience Leader (TEL) - [PERSON_NAME] OAT TEL Cont…" at bounding box center [1291, 249] width 538 height 424
click at [1031, 172] on div "GUIDE - [PERSON_NAME] Tour Experience Leader (TEL) - [PERSON_NAME] OAT TEL Cont…" at bounding box center [1291, 249] width 538 height 424
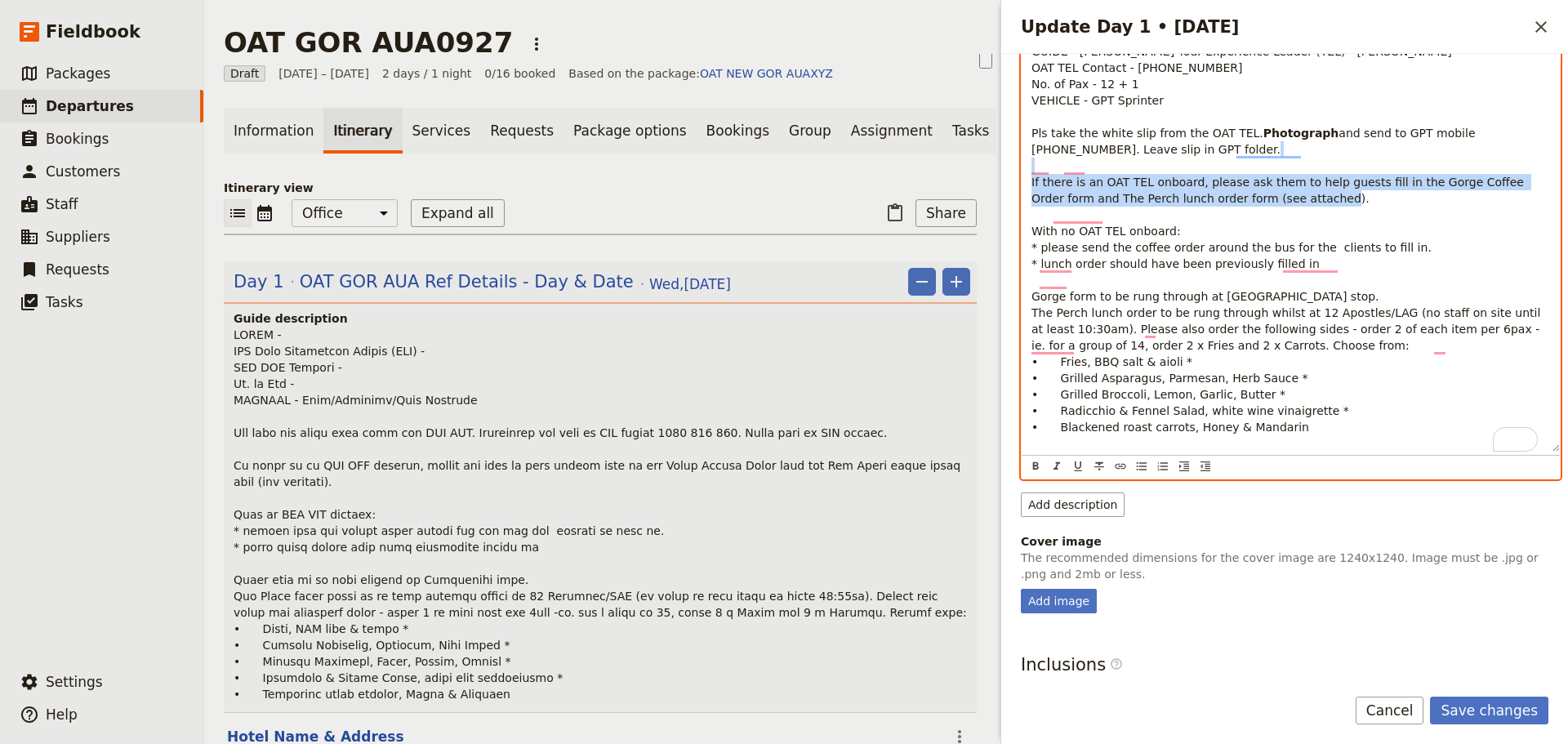
drag, startPoint x: 1280, startPoint y: 216, endPoint x: 1017, endPoint y: 202, distance: 263.4
click at [1017, 202] on div "Day title OAT GOR AUA0927 Departure start Departure end Short summary 150 / 150…" at bounding box center [1285, 363] width 567 height 618
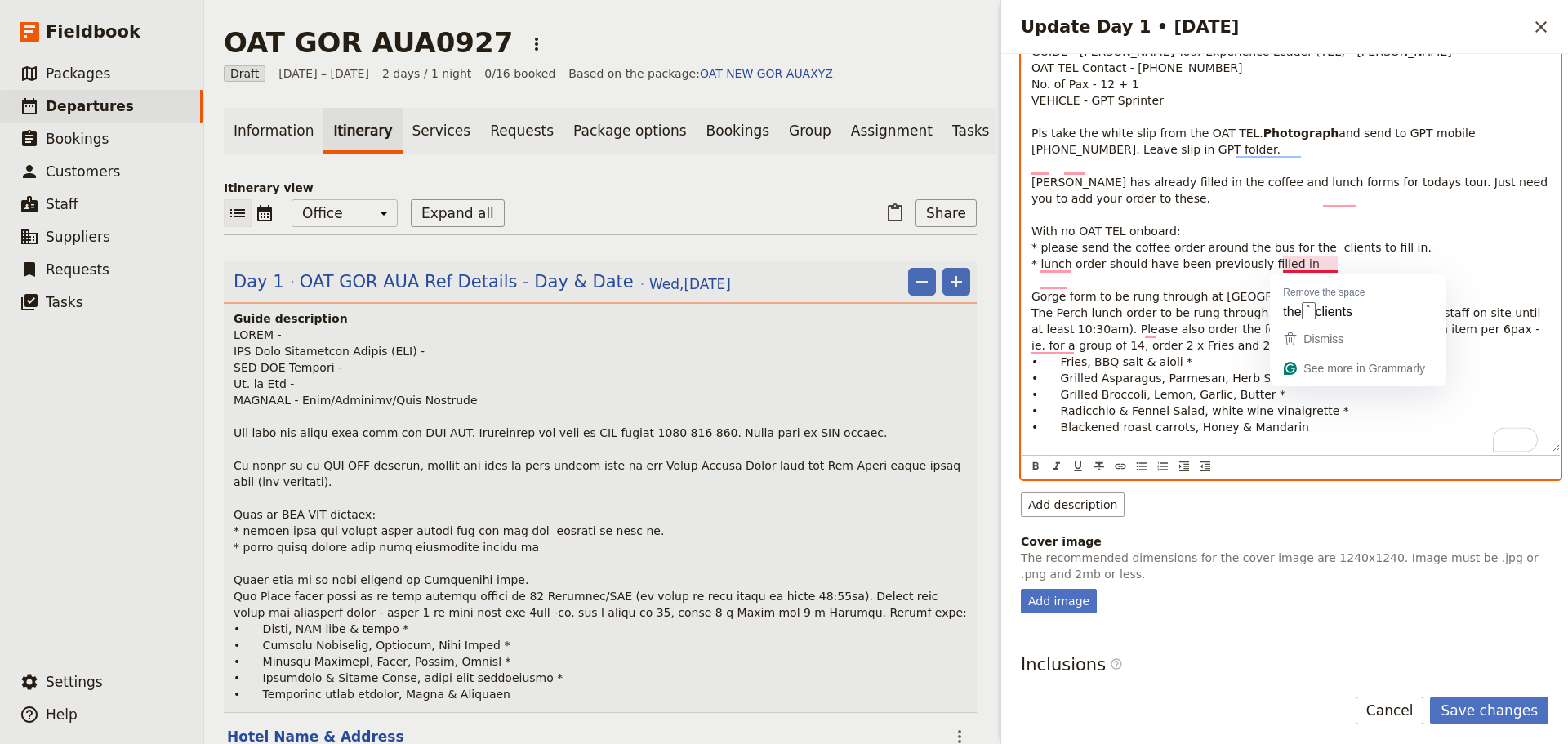
click at [1234, 296] on p "GUIDE - [PERSON_NAME] Tour Experience Leader (TEL) - [PERSON_NAME] OAT TEL Cont…" at bounding box center [1291, 239] width 519 height 392
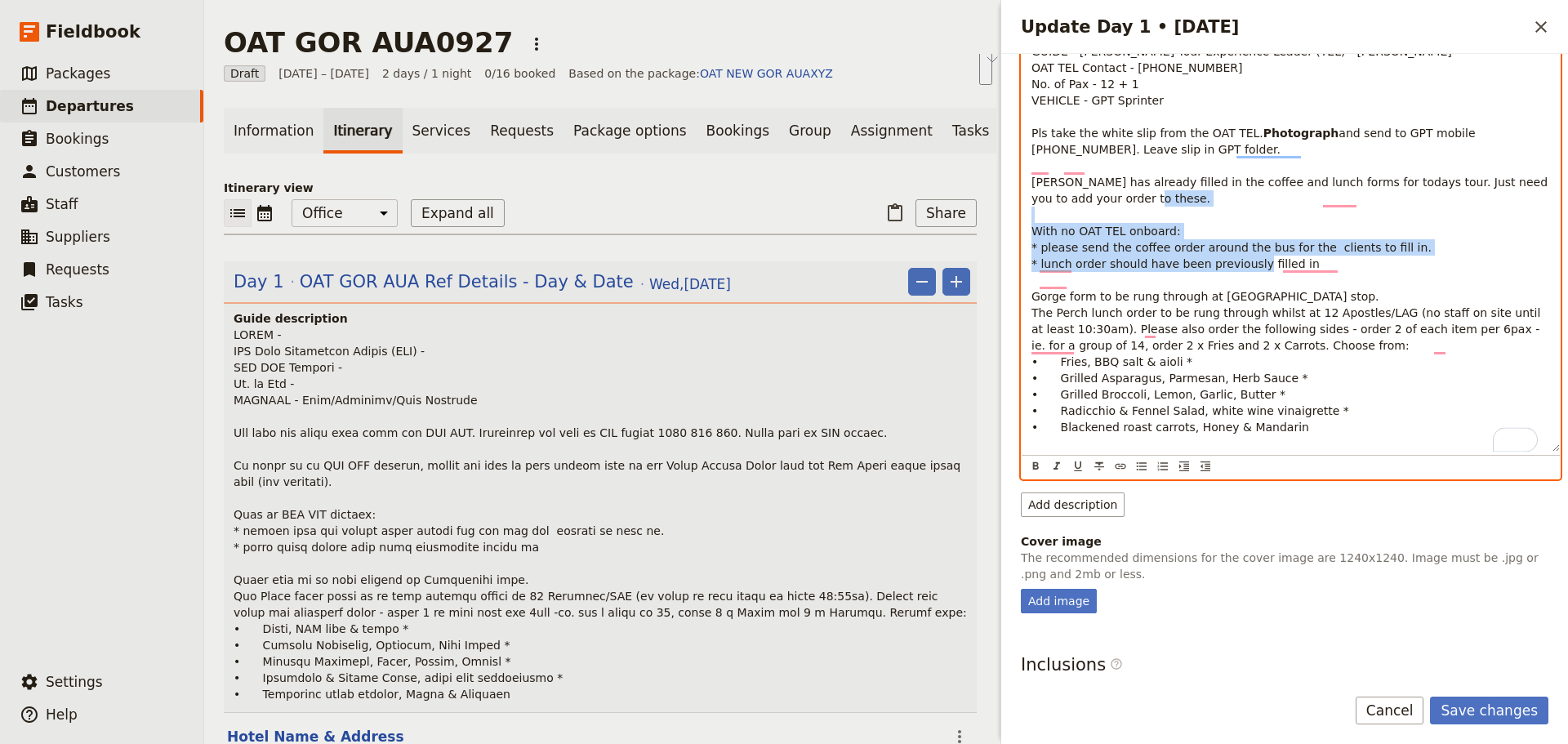
drag, startPoint x: 1296, startPoint y: 279, endPoint x: 1014, endPoint y: 248, distance: 283.7
click at [1014, 248] on div "Day title OAT GOR AUA0927 Departure start Departure end Short summary 150 / 150…" at bounding box center [1285, 363] width 567 height 618
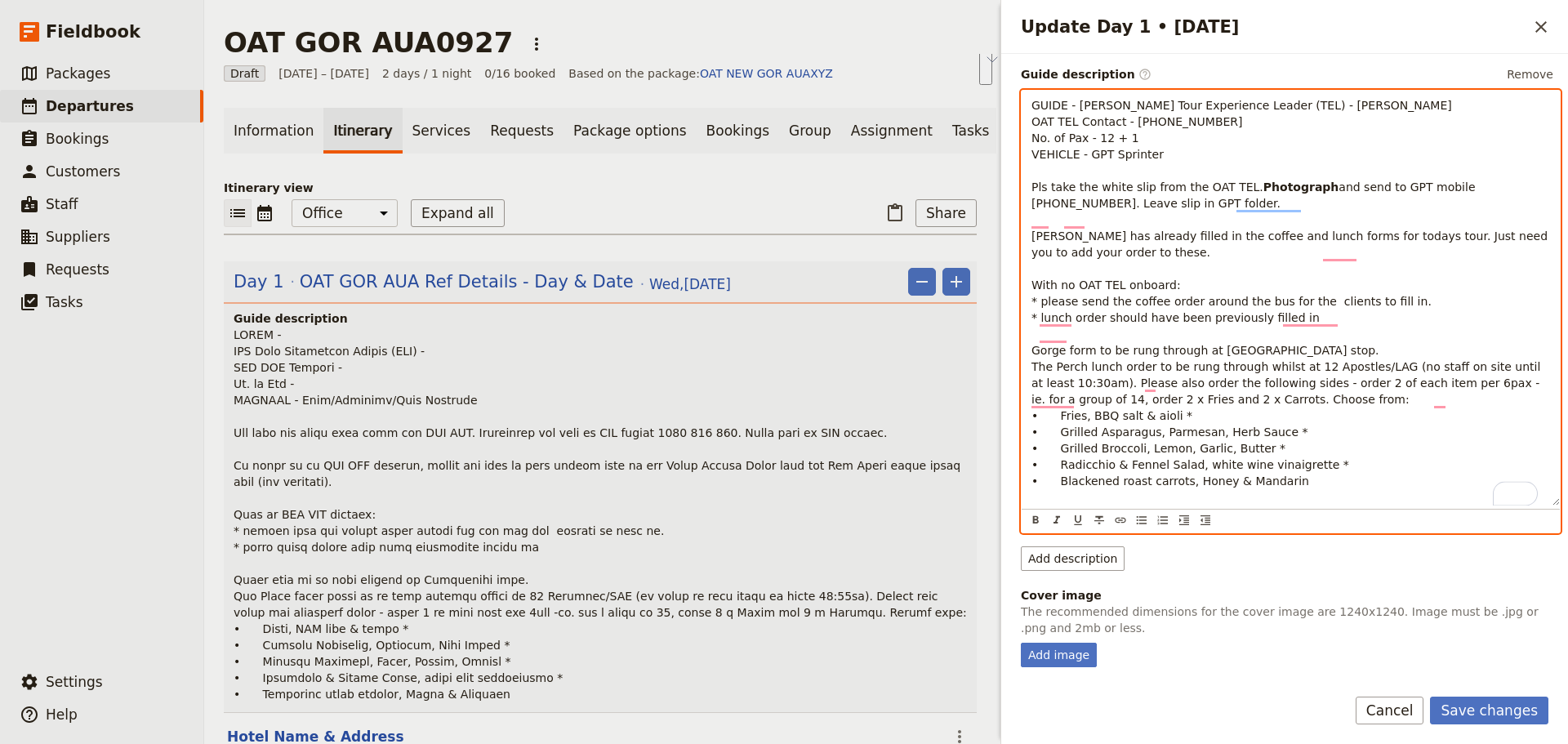
scroll to position [191, 0]
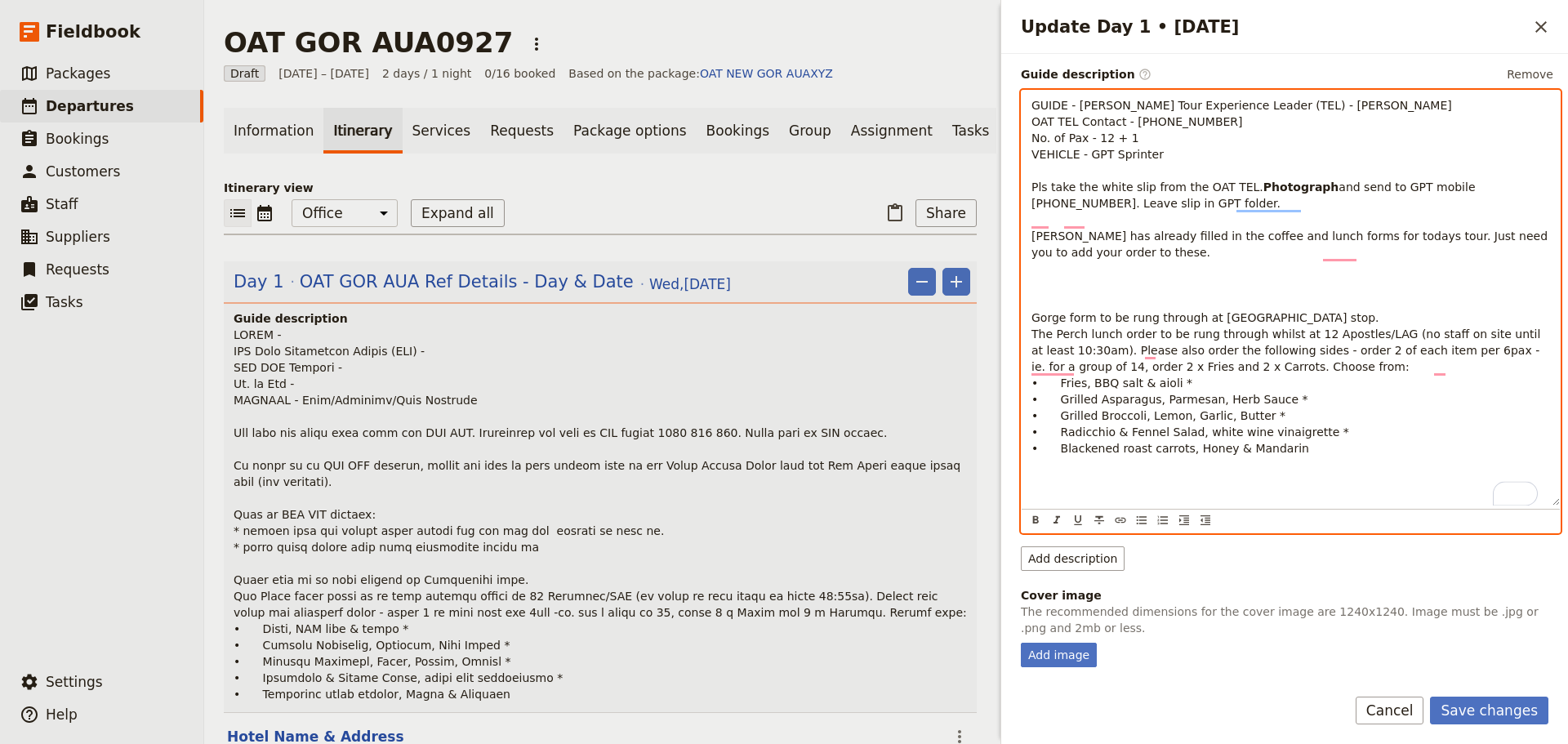
click at [1156, 305] on p "GUIDE - [PERSON_NAME] Tour Experience Leader (TEL) - [PERSON_NAME] OAT TEL Cont…" at bounding box center [1291, 277] width 519 height 359
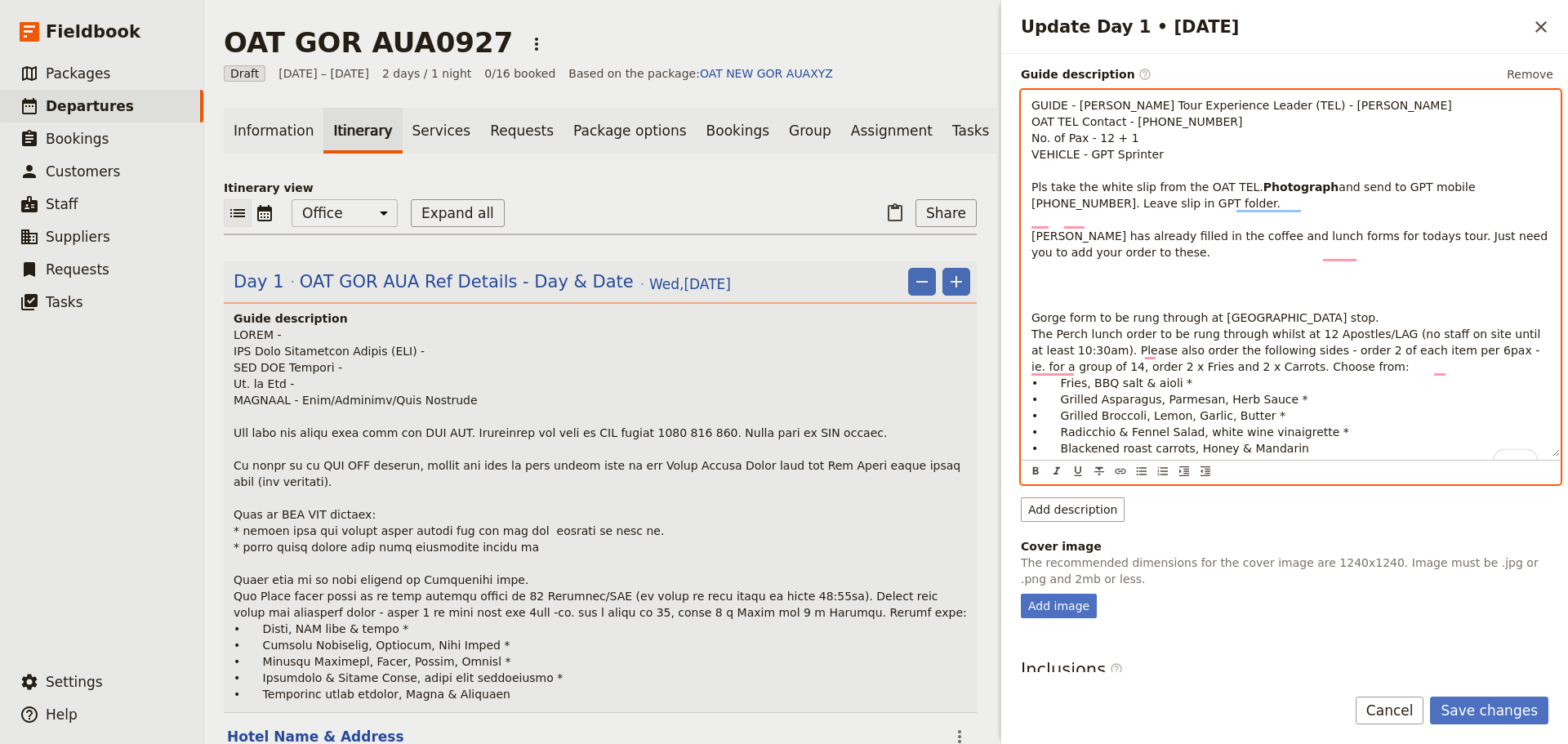
scroll to position [137, 0]
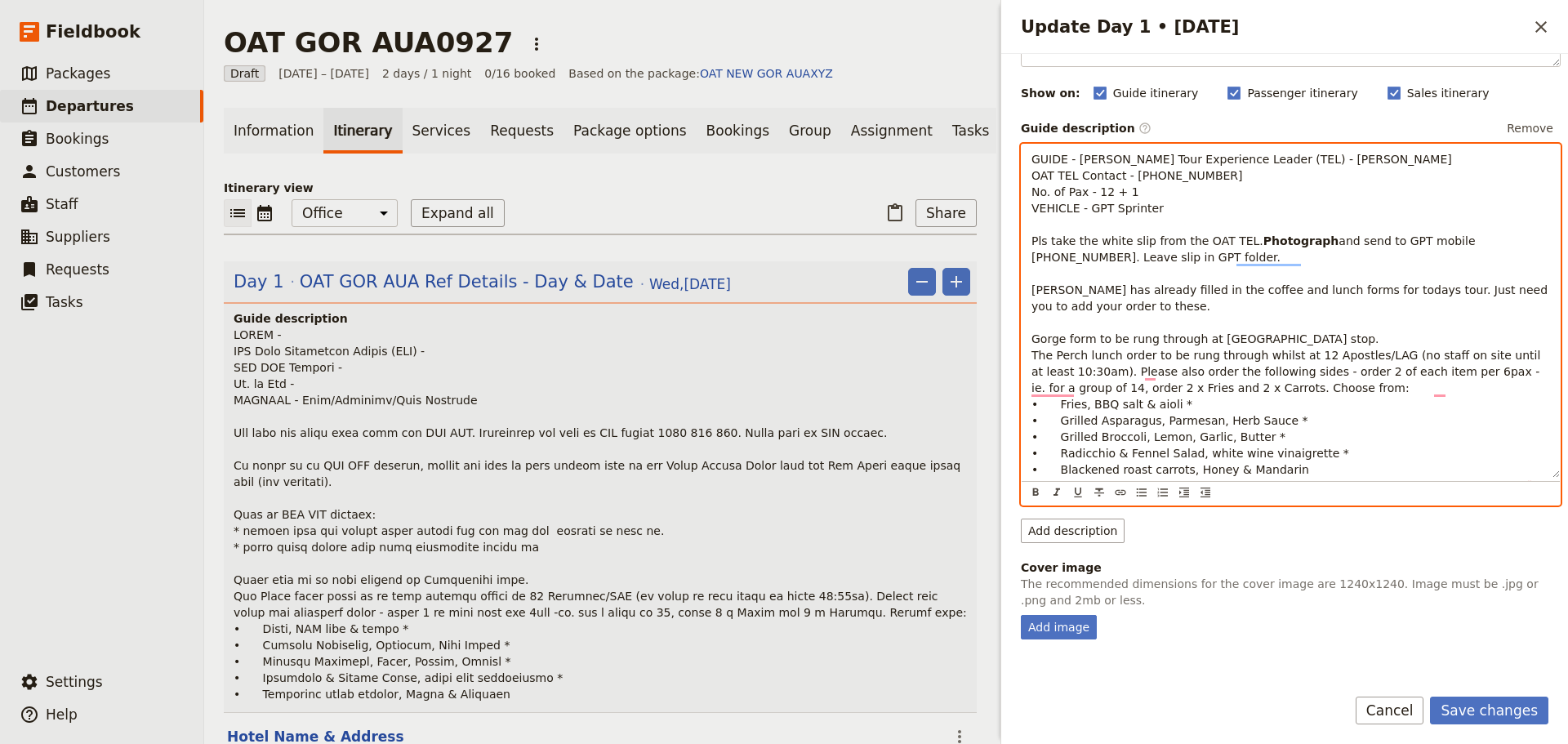
click at [1150, 322] on p "GUIDE - [PERSON_NAME] Tour Experience Leader (TEL) - [PERSON_NAME] OAT TEL Cont…" at bounding box center [1291, 314] width 519 height 326
click at [1373, 355] on p "GUIDE - [PERSON_NAME] Tour Experience Leader (TEL) - [PERSON_NAME] OAT TEL Cont…" at bounding box center [1291, 314] width 519 height 326
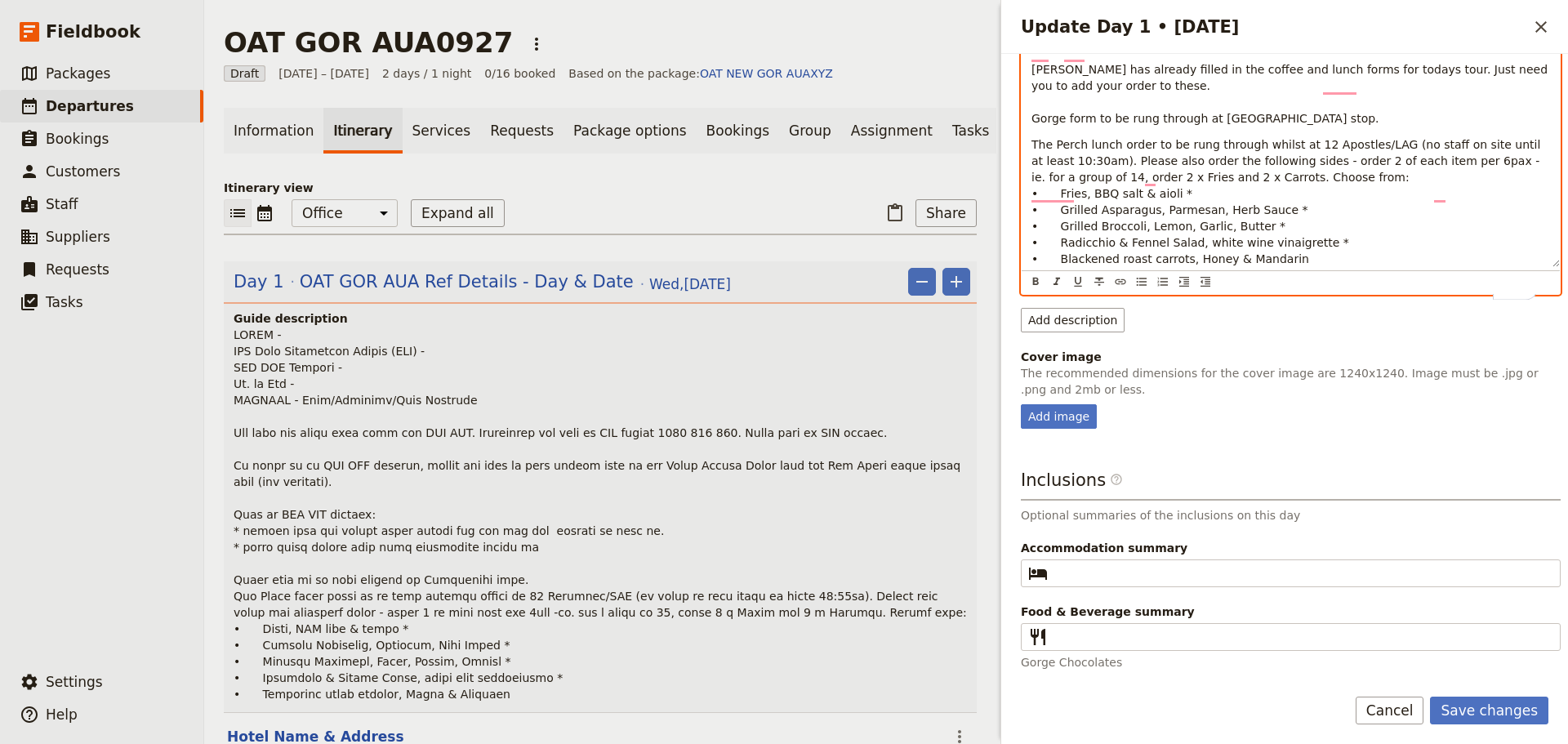
scroll to position [402, 0]
click at [1274, 152] on span "The Perch lunch order to be rung through whilst at 12 Apostles/LAG (no staff on…" at bounding box center [1288, 202] width 513 height 127
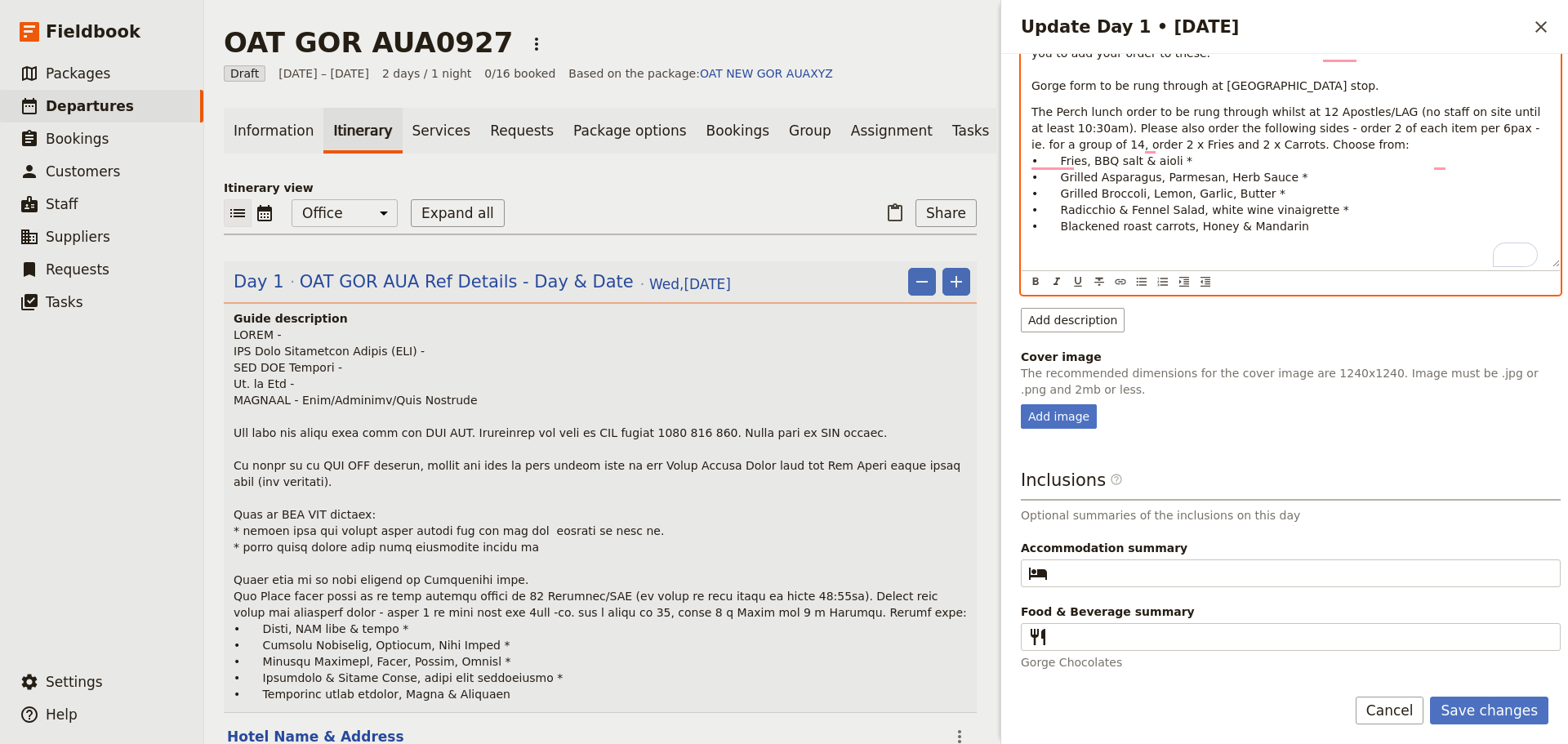
drag, startPoint x: 1301, startPoint y: 246, endPoint x: 1085, endPoint y: 147, distance: 237.6
click at [1085, 147] on p "The Perch lunch order to be rung through whilst at 12 Apostles/LAG (no staff on…" at bounding box center [1291, 169] width 519 height 131
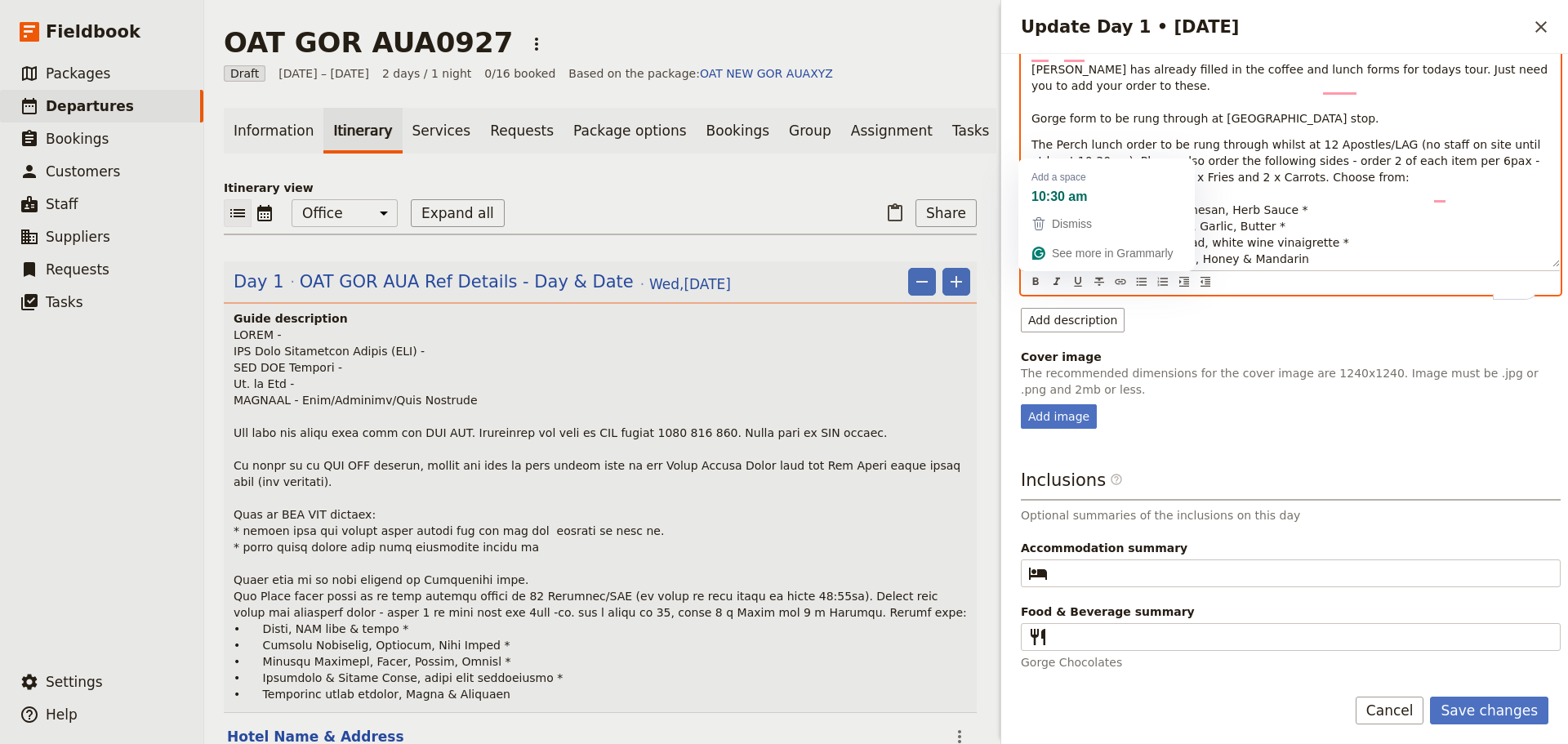
scroll to position [305, 0]
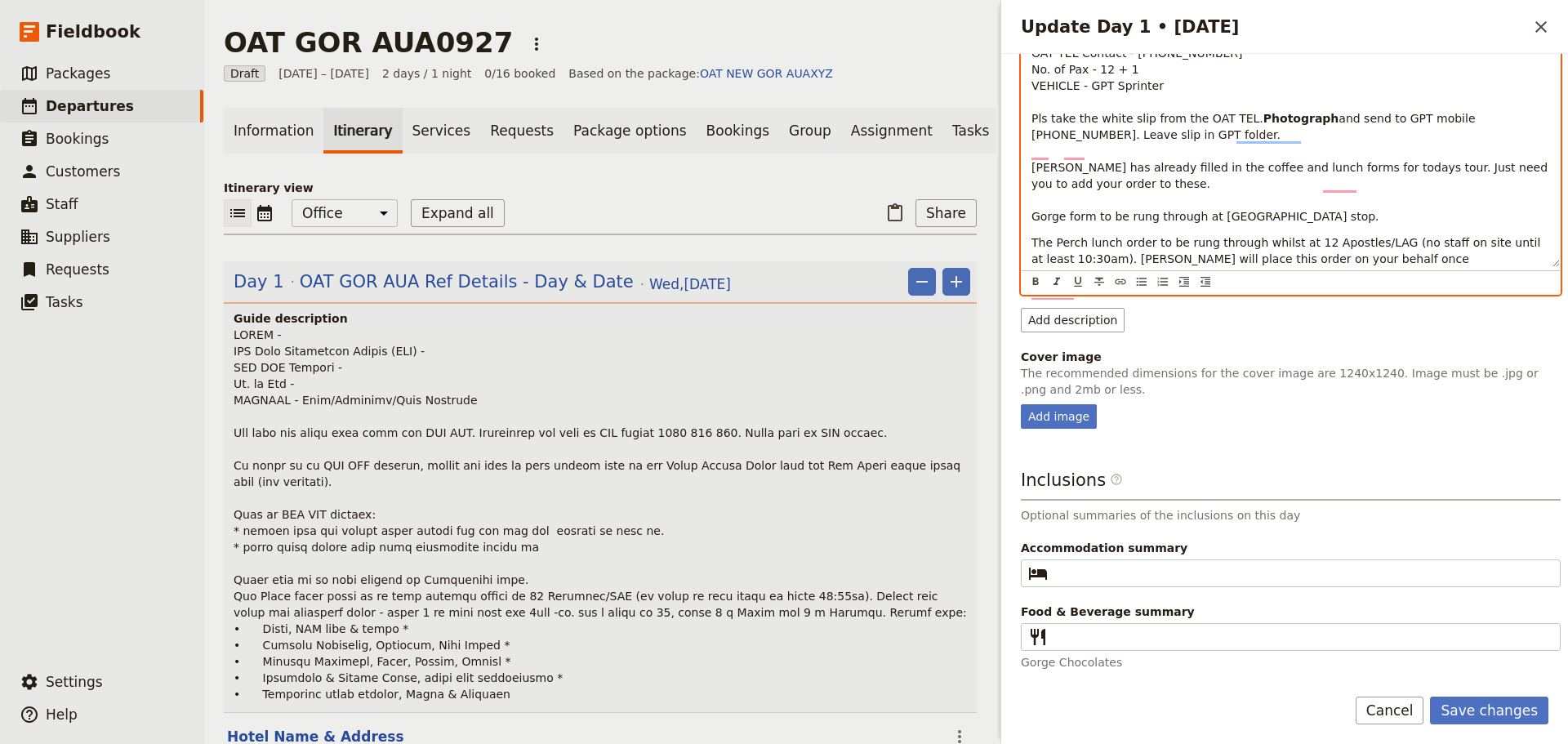
click at [1236, 235] on p "The Perch lunch order to be rung through whilst at 12 Apostles/LAG (no staff on…" at bounding box center [1291, 251] width 519 height 33
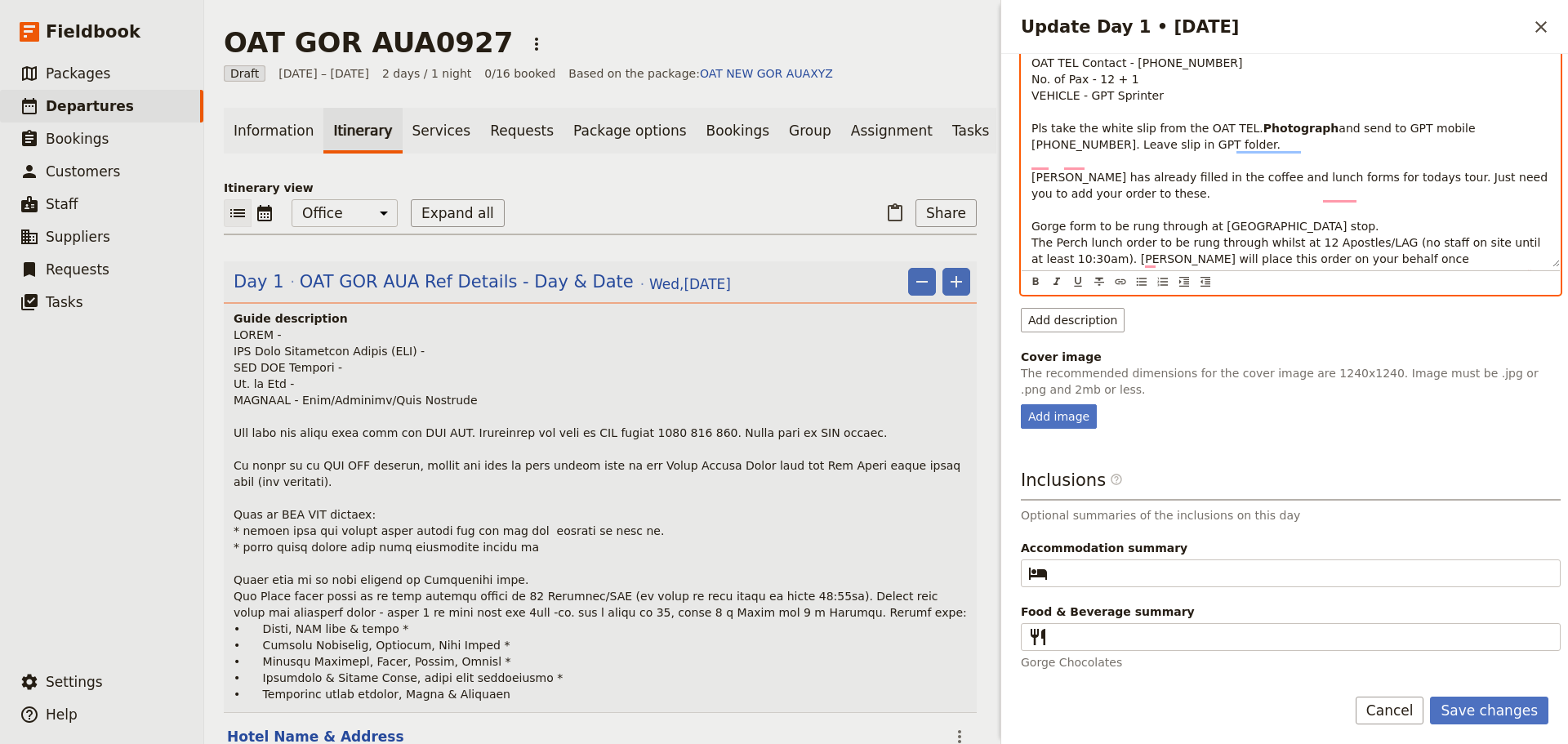
scroll to position [278, 0]
click at [1296, 213] on p "GUIDE - [PERSON_NAME] Tour Experience Leader (TEL) - [PERSON_NAME] OAT TEL Cont…" at bounding box center [1291, 153] width 519 height 229
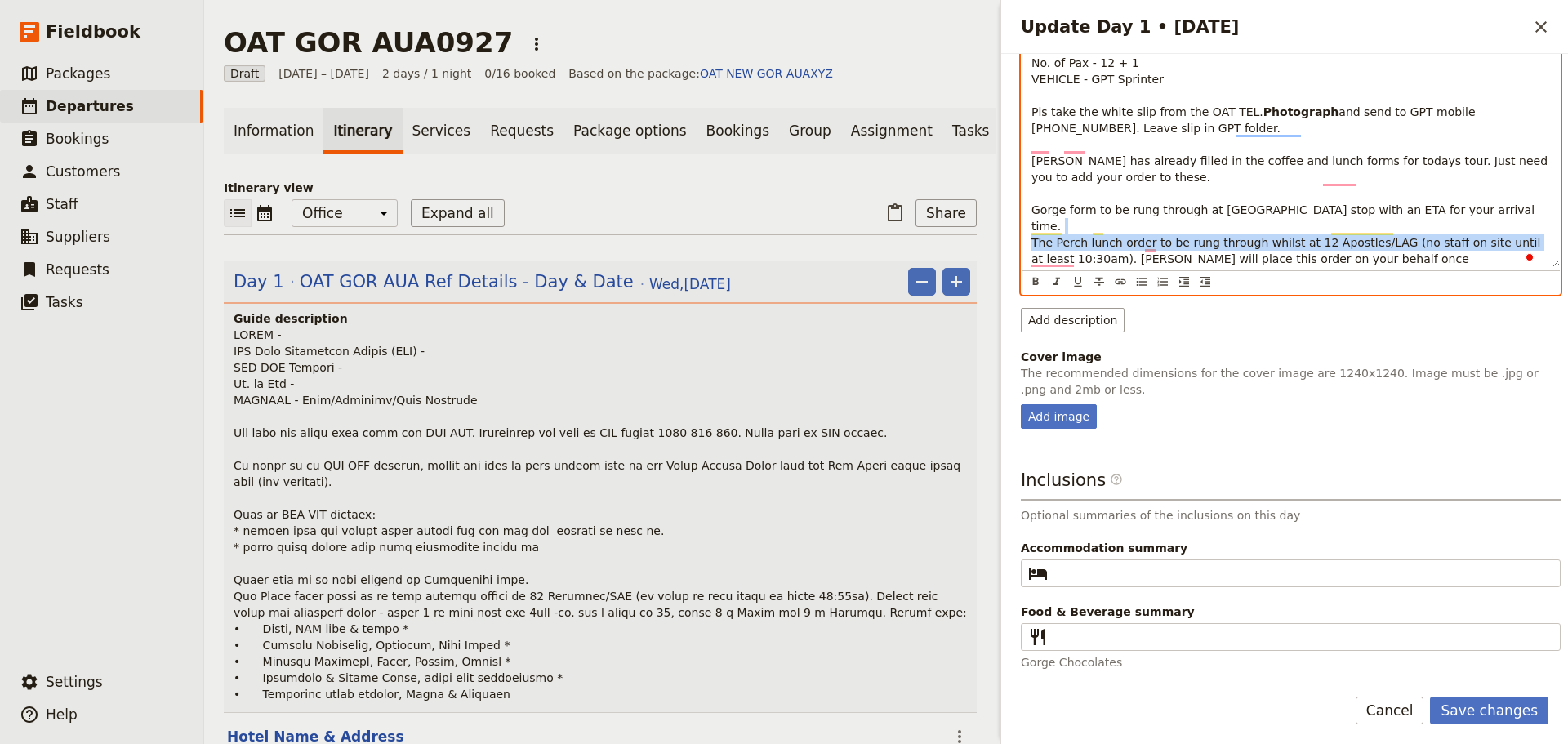
drag, startPoint x: 1079, startPoint y: 251, endPoint x: 1117, endPoint y: 236, distance: 40.9
click at [1117, 236] on span "and send to GPT mobile [PHONE_NUMBER]. Leave slip in GPT folder. [PERSON_NAME] …" at bounding box center [1291, 186] width 520 height 160
click at [1339, 249] on p "GUIDE - [PERSON_NAME] Tour Experience Leader (TEL) - [PERSON_NAME] OAT TEL Cont…" at bounding box center [1291, 144] width 519 height 245
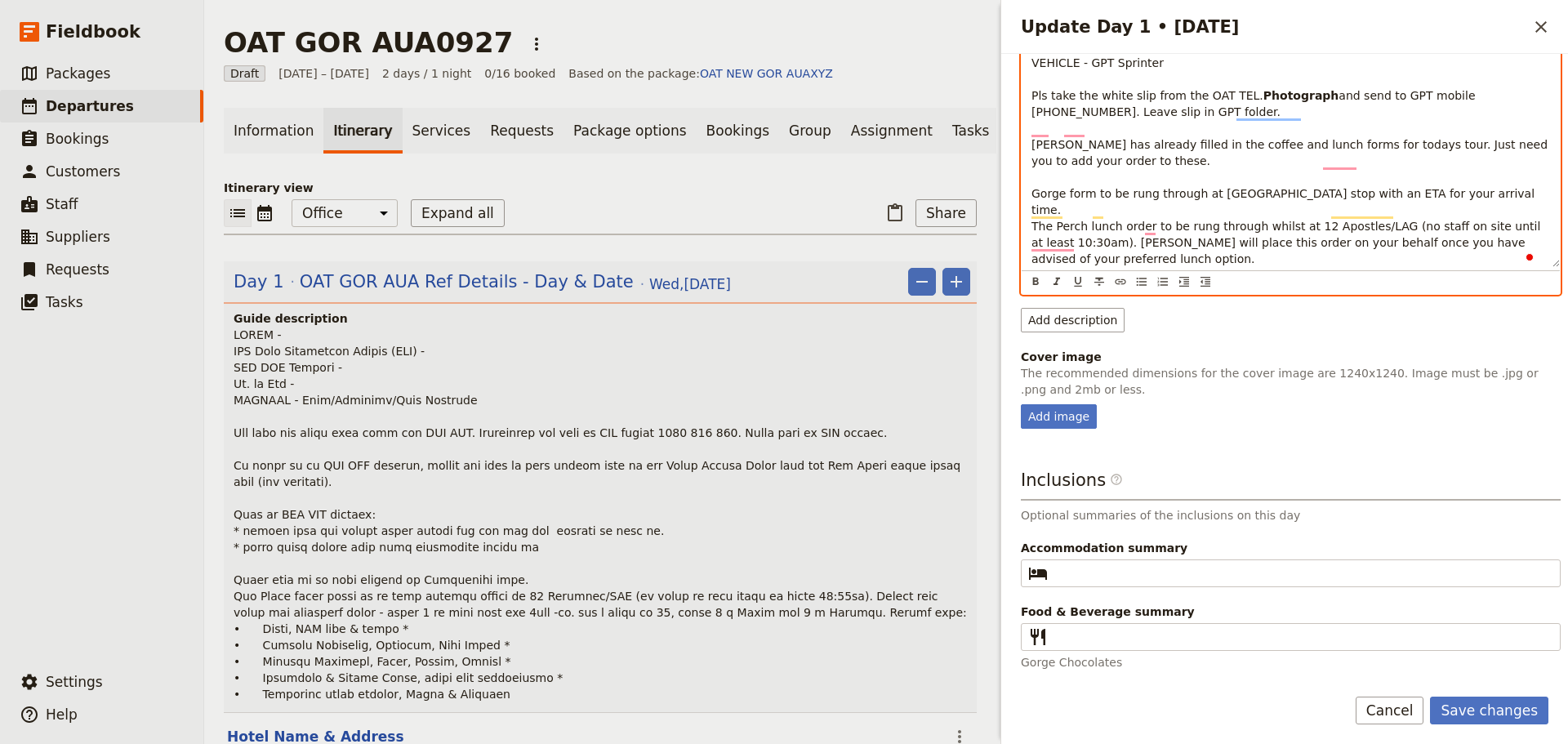
scroll to position [295, 0]
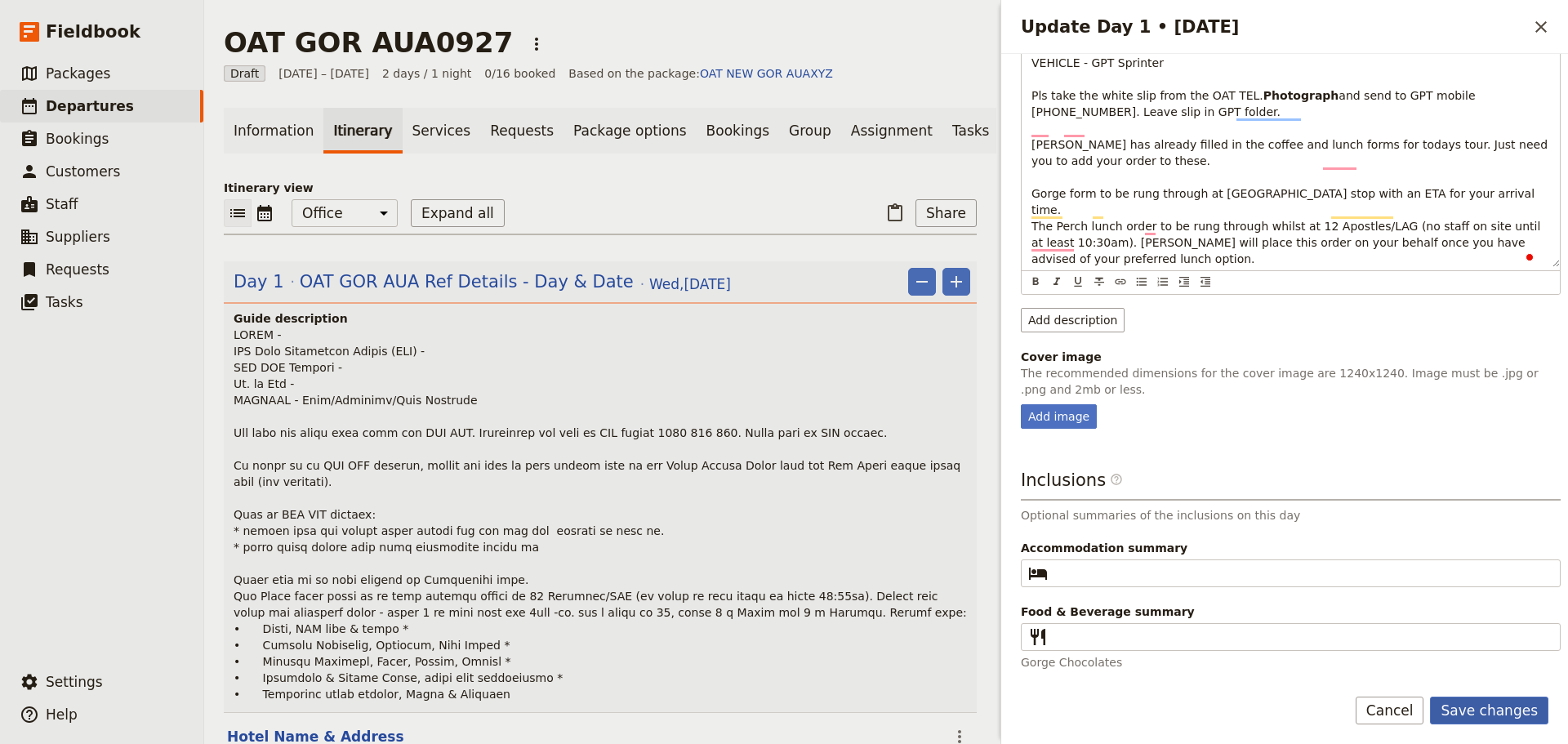
click at [1479, 700] on button "Save changes" at bounding box center [1489, 710] width 118 height 28
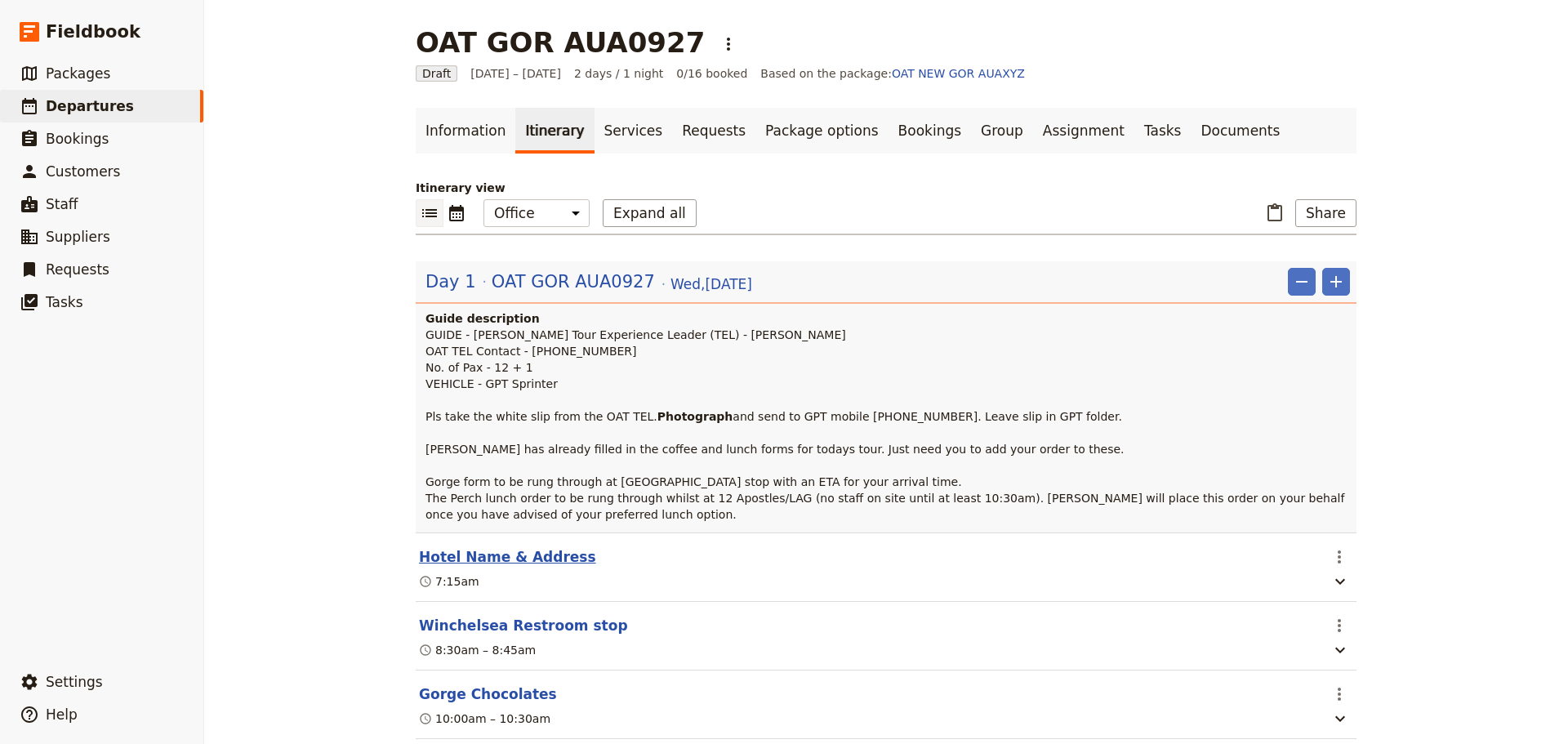
click at [503, 567] on button "Hotel Name & Address" at bounding box center [508, 557] width 177 height 19
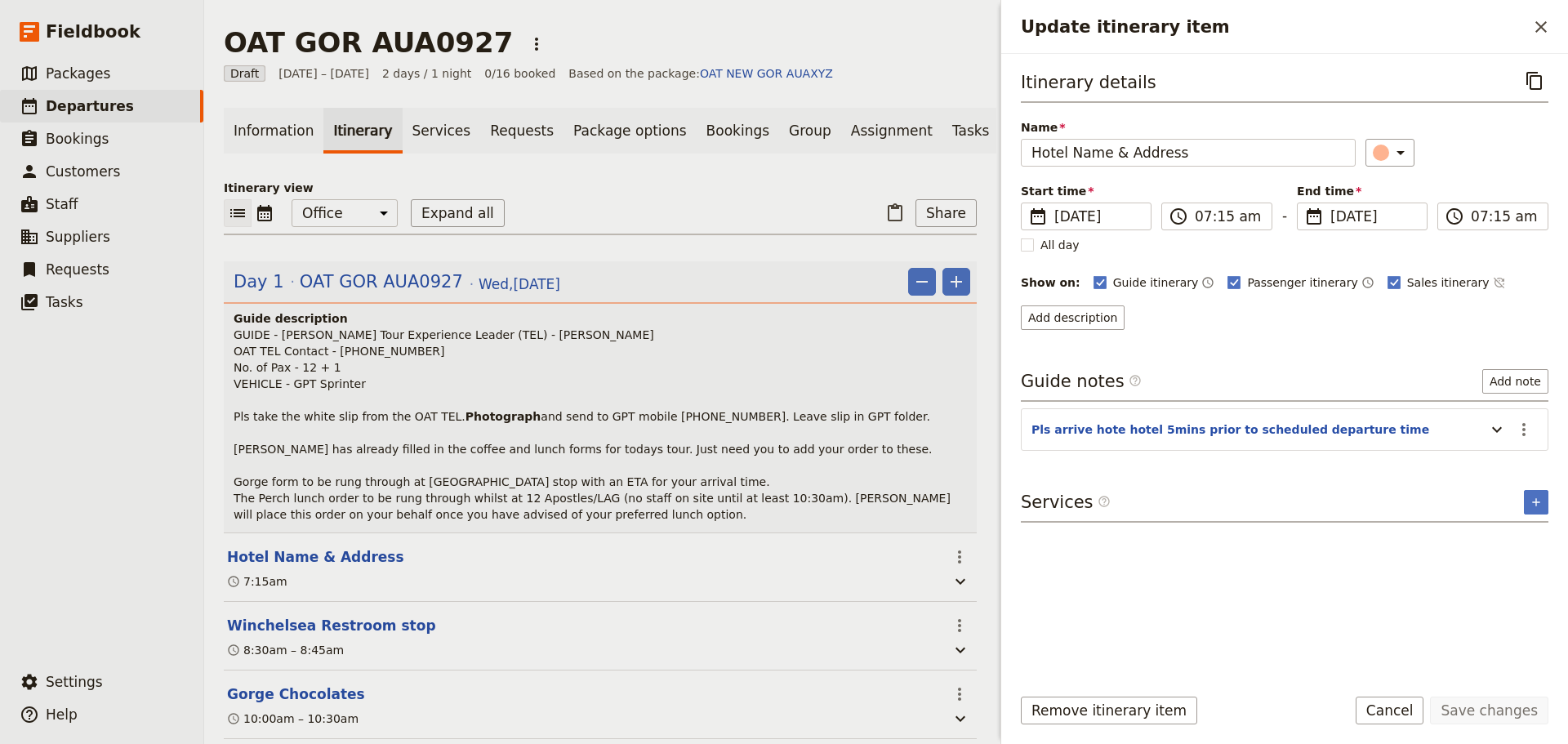
drag, startPoint x: 1532, startPoint y: 23, endPoint x: 905, endPoint y: 34, distance: 627.1
click at [1531, 24] on button "​" at bounding box center [1541, 26] width 28 height 28
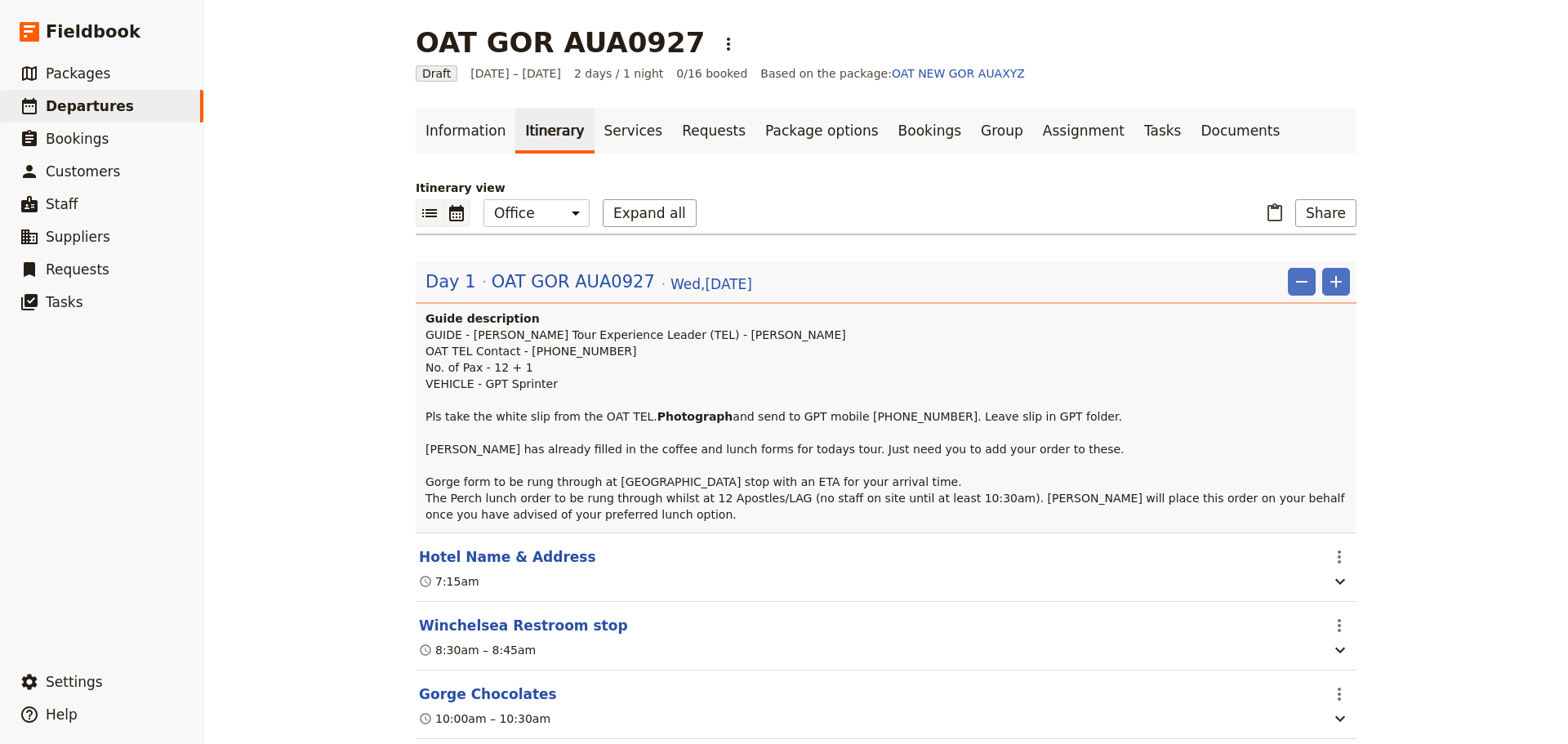
click at [450, 218] on icon "Calendar view" at bounding box center [456, 213] width 14 height 16
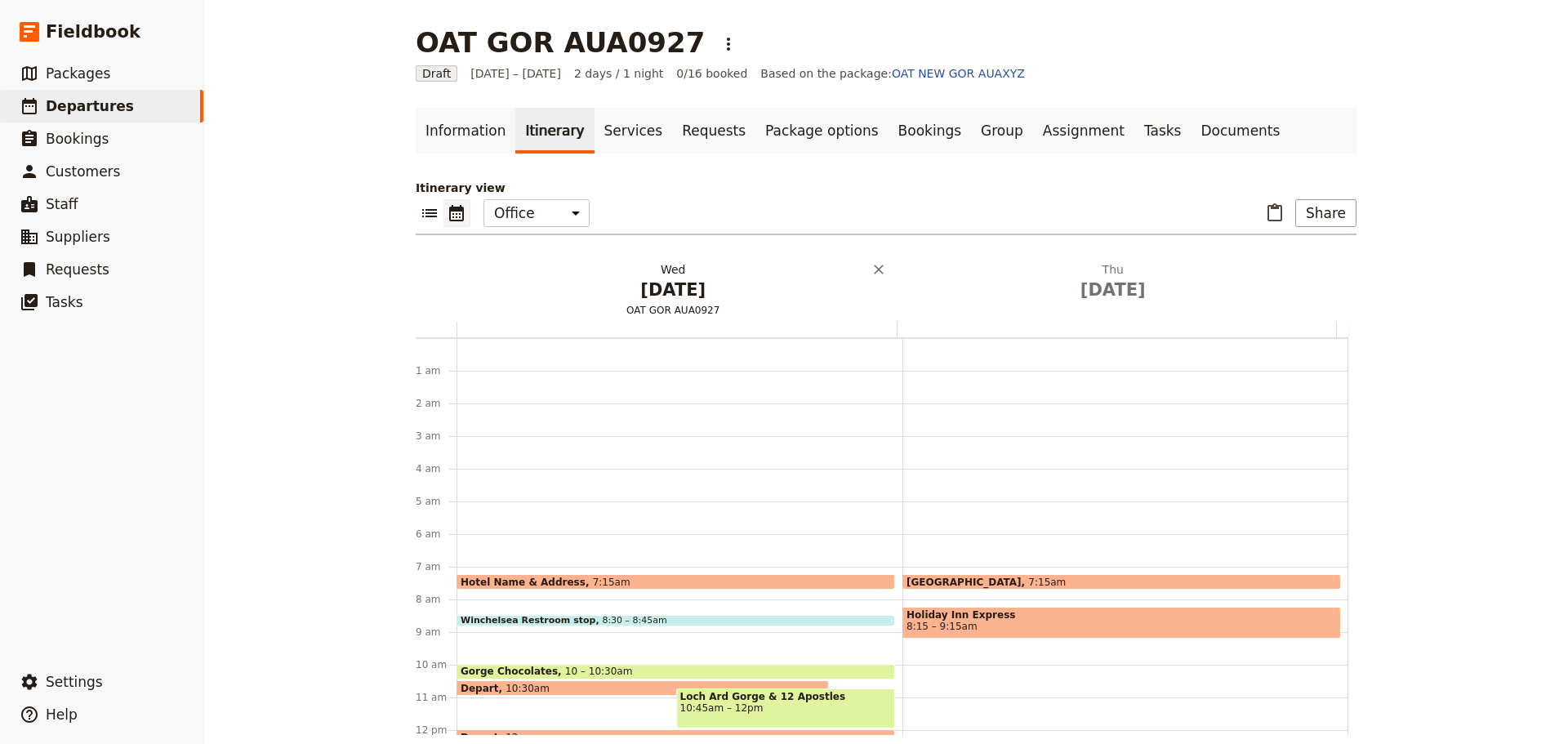
scroll to position [213, 0]
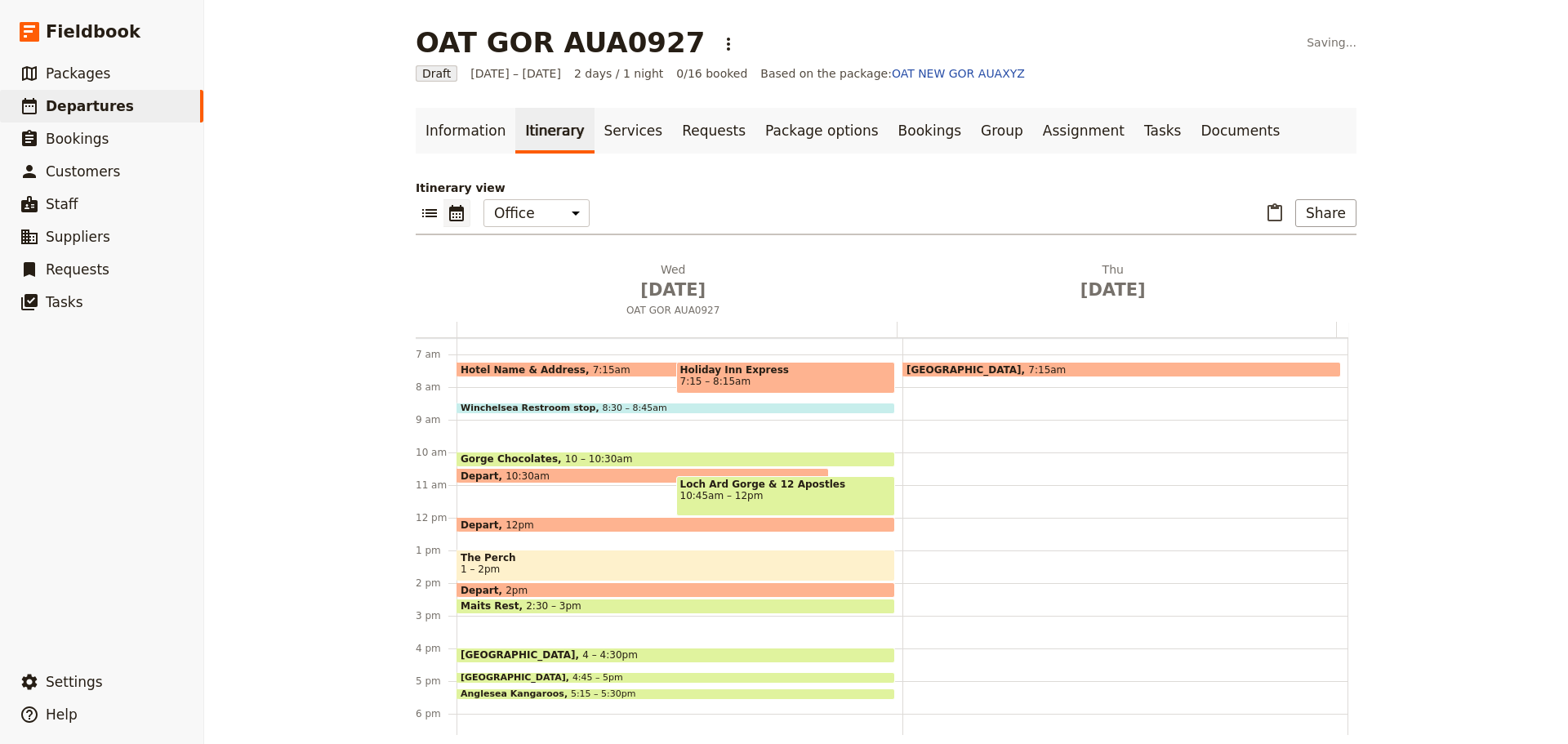
click at [621, 368] on div "Hotel Name & Address 7:15am" at bounding box center [643, 369] width 373 height 15
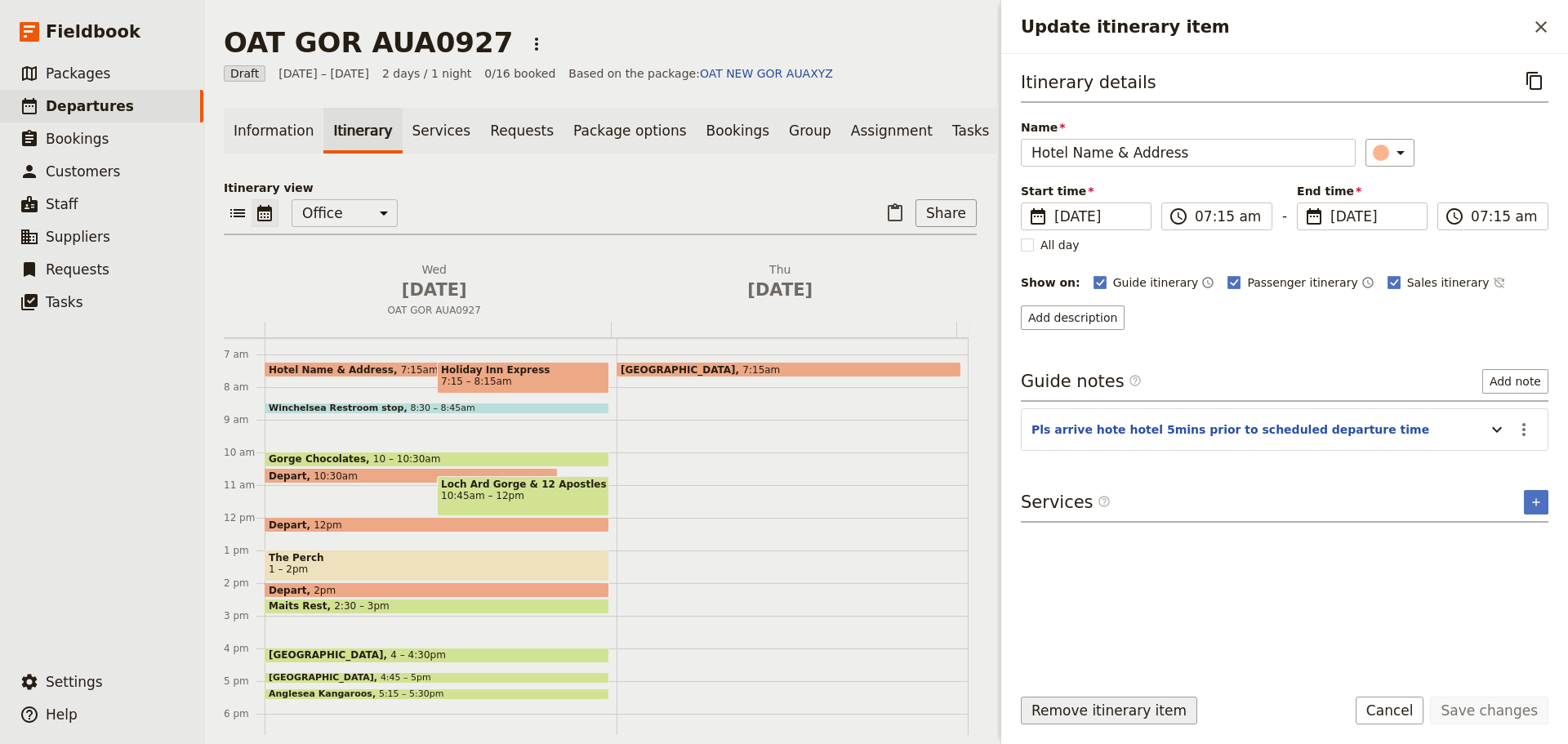
click at [1075, 707] on button "Remove itinerary item" at bounding box center [1108, 710] width 176 height 28
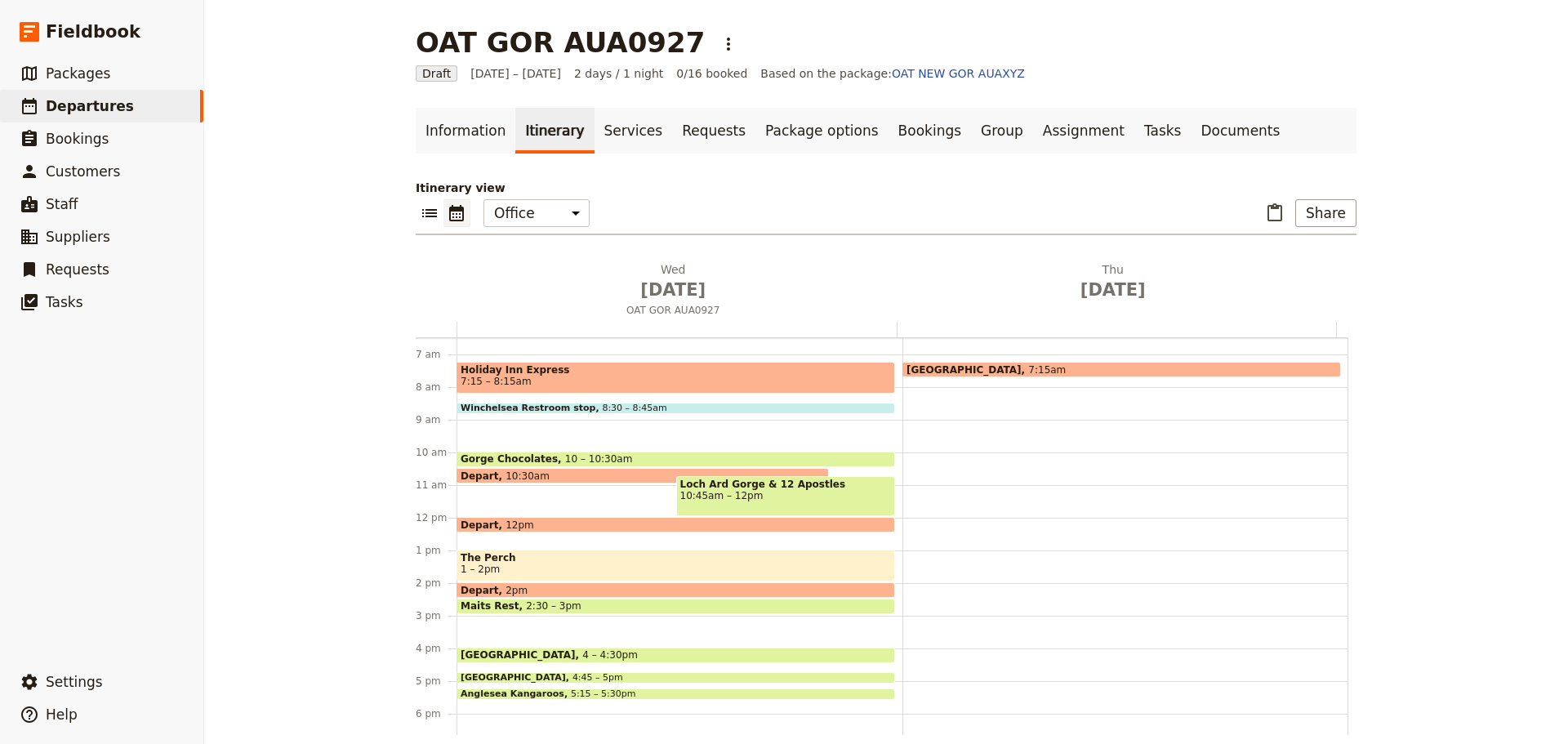
click at [517, 384] on span "7:15 – 8:15am" at bounding box center [676, 381] width 430 height 12
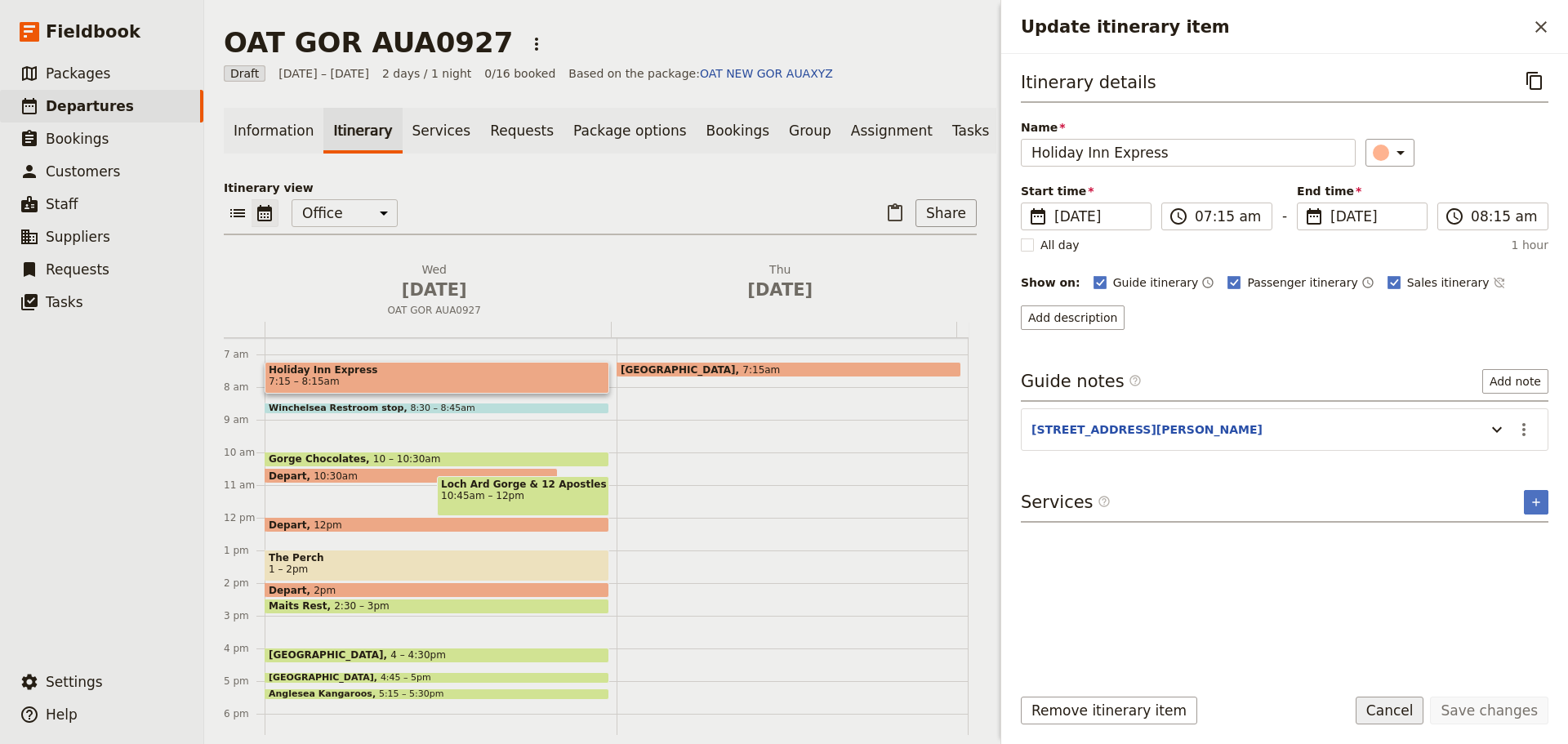
click at [1377, 704] on button "Cancel" at bounding box center [1389, 710] width 68 height 28
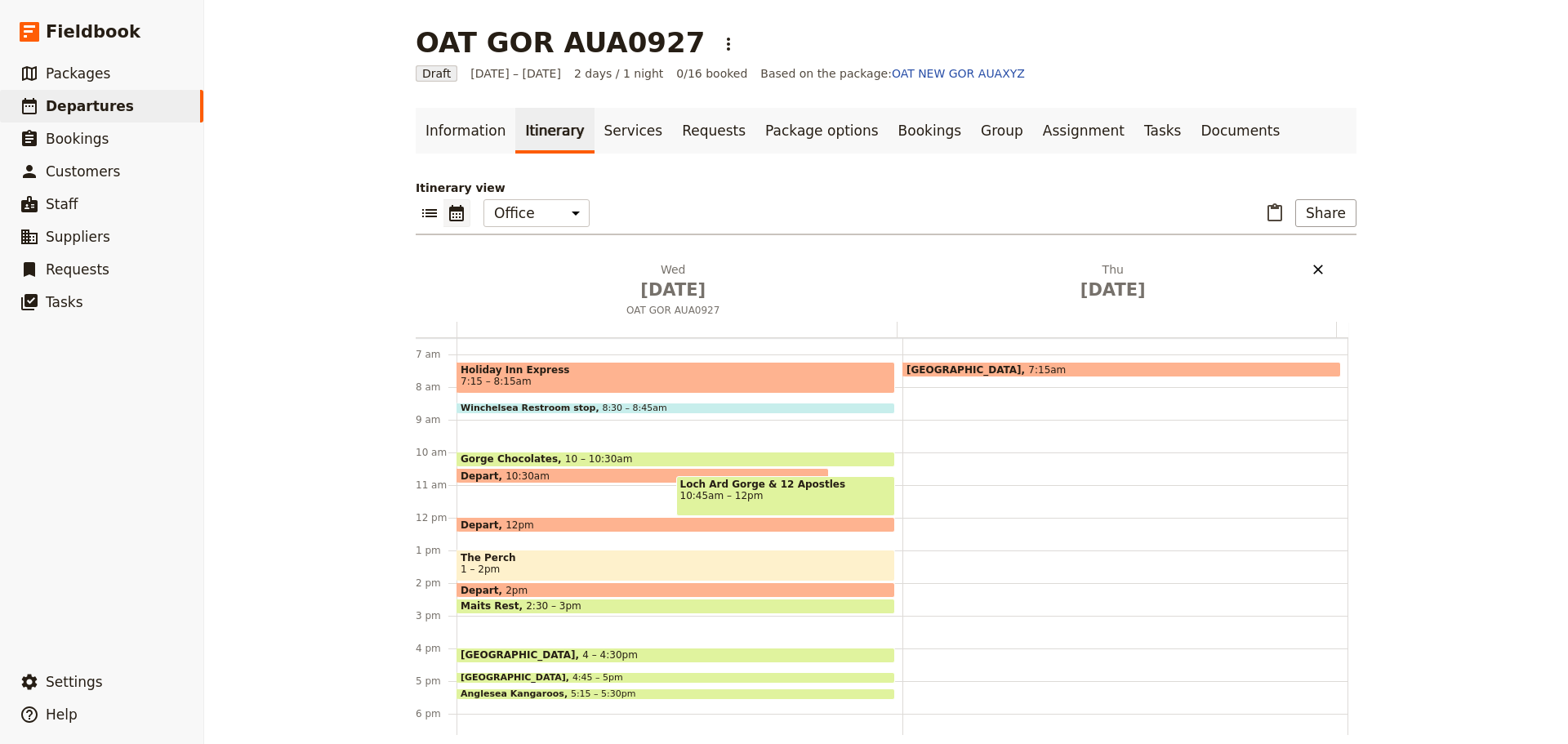
click at [1318, 268] on icon "Delete Thu Oct 2" at bounding box center [1317, 269] width 16 height 16
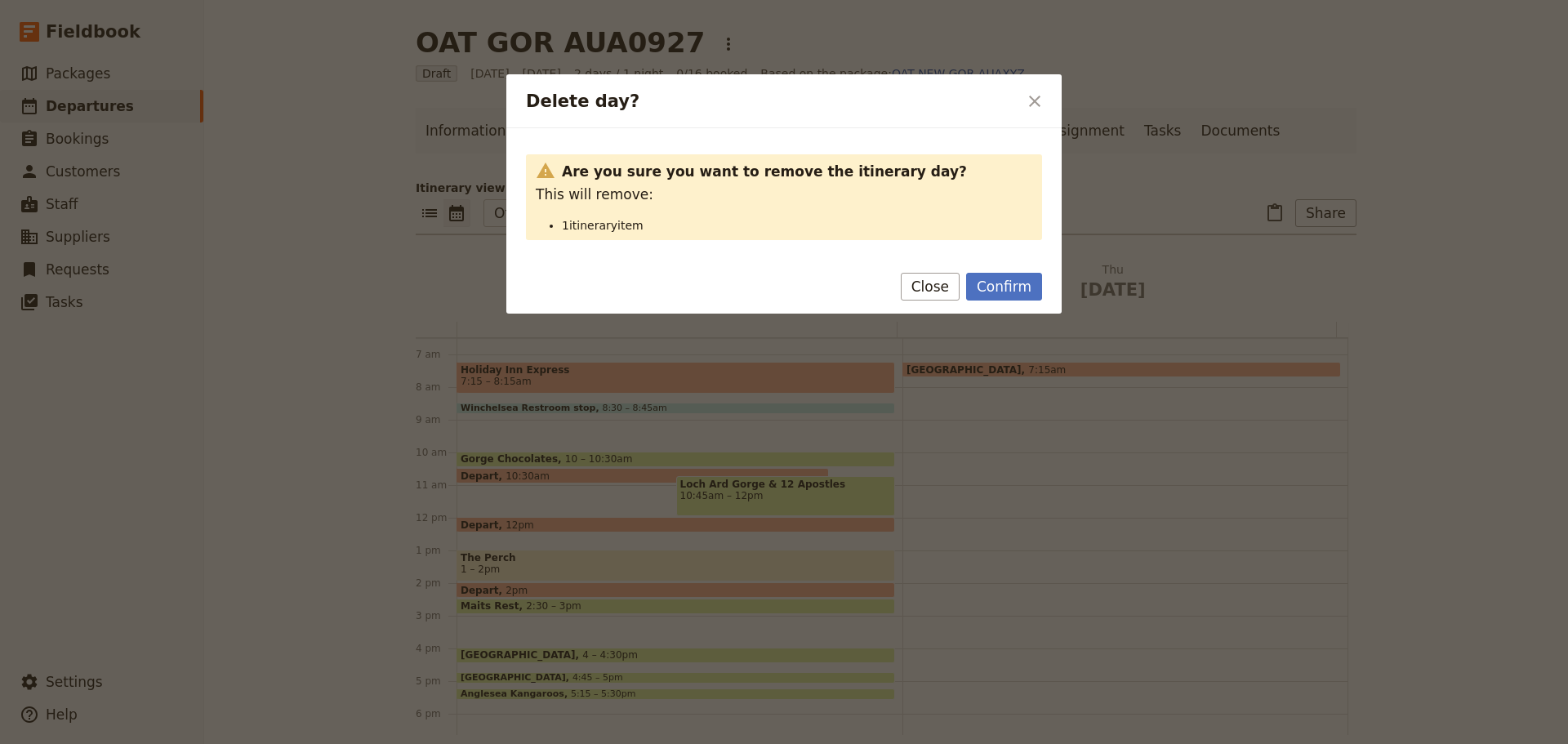
click at [1007, 296] on button "Confirm" at bounding box center [1004, 286] width 76 height 28
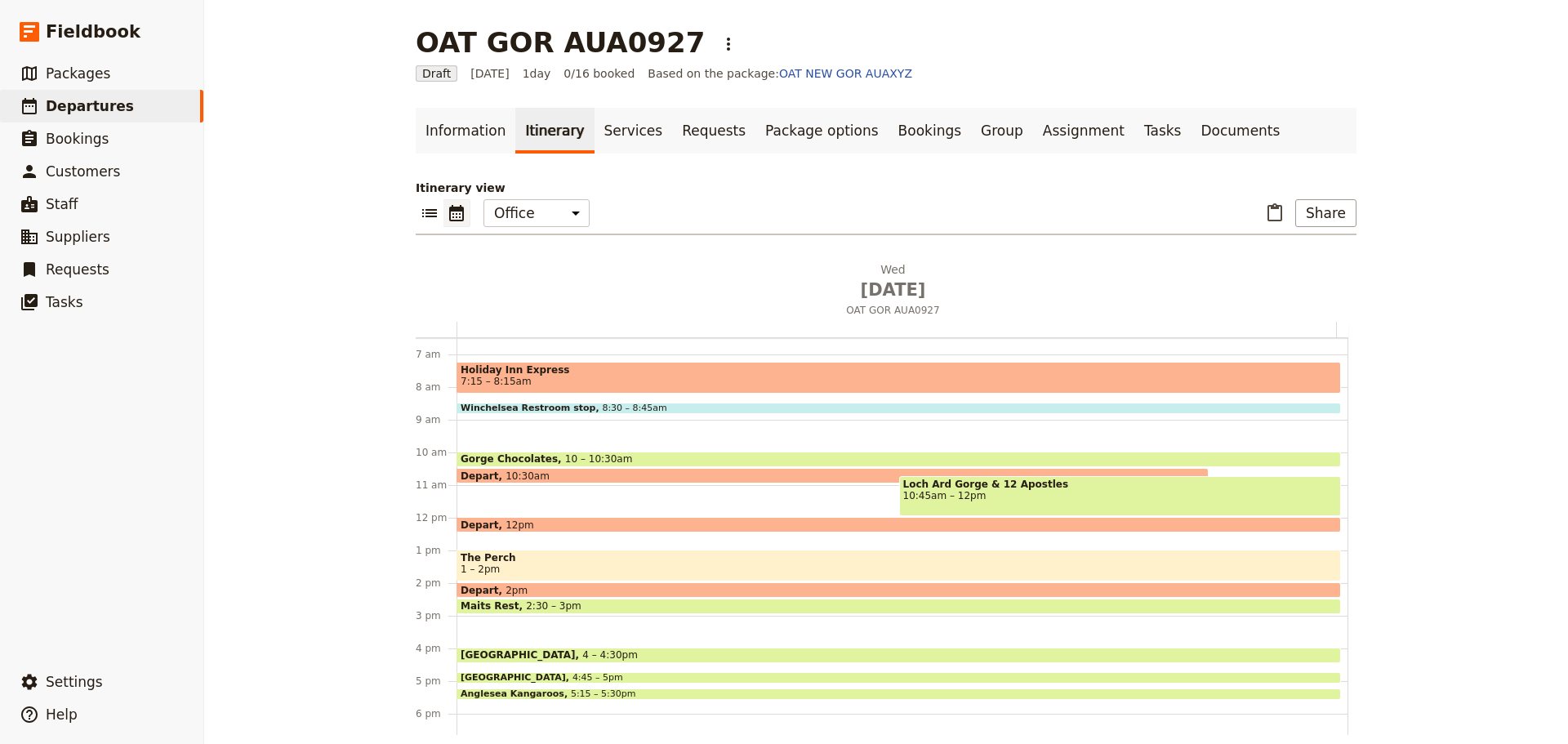
click at [524, 561] on span "The Perch" at bounding box center [898, 558] width 876 height 12
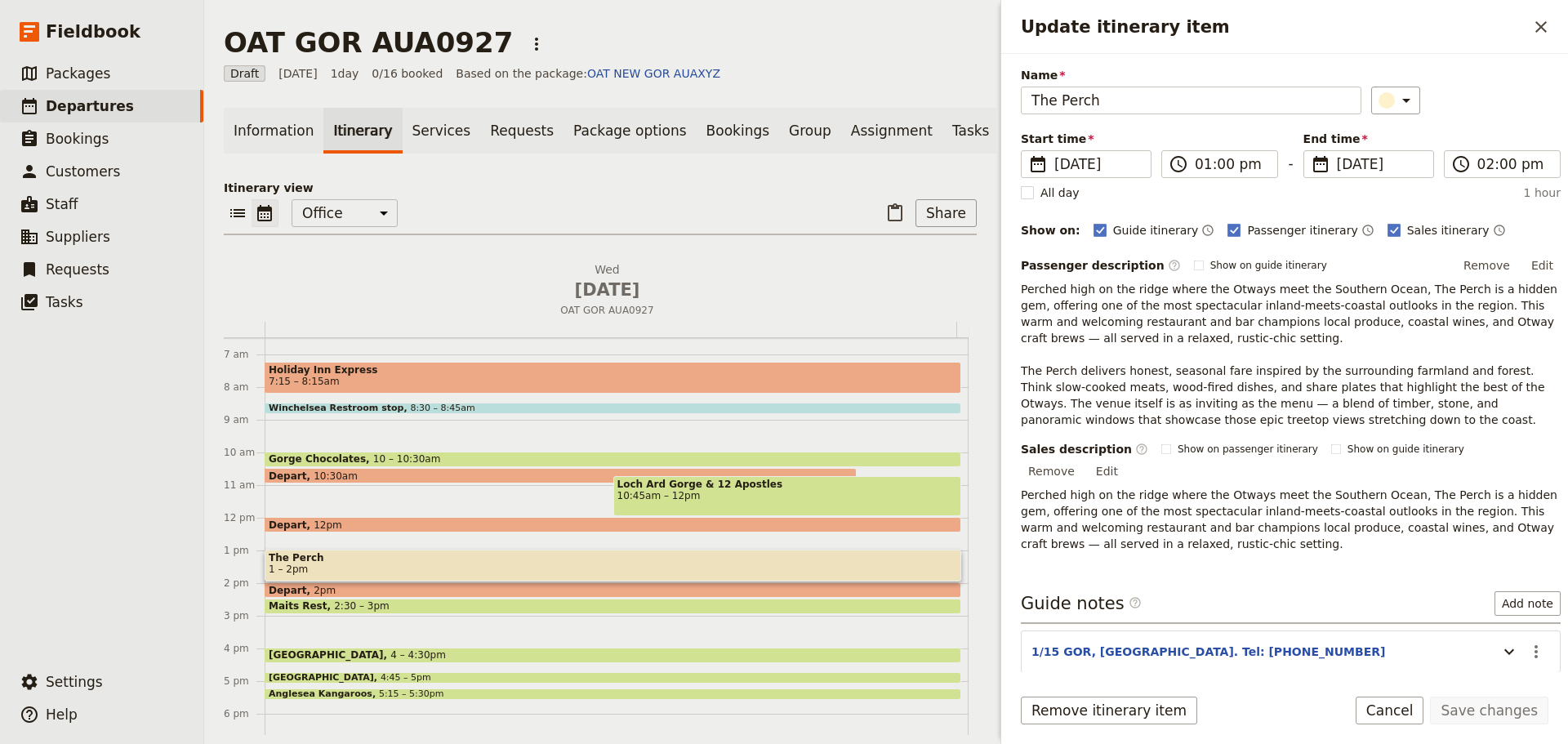
scroll to position [107, 0]
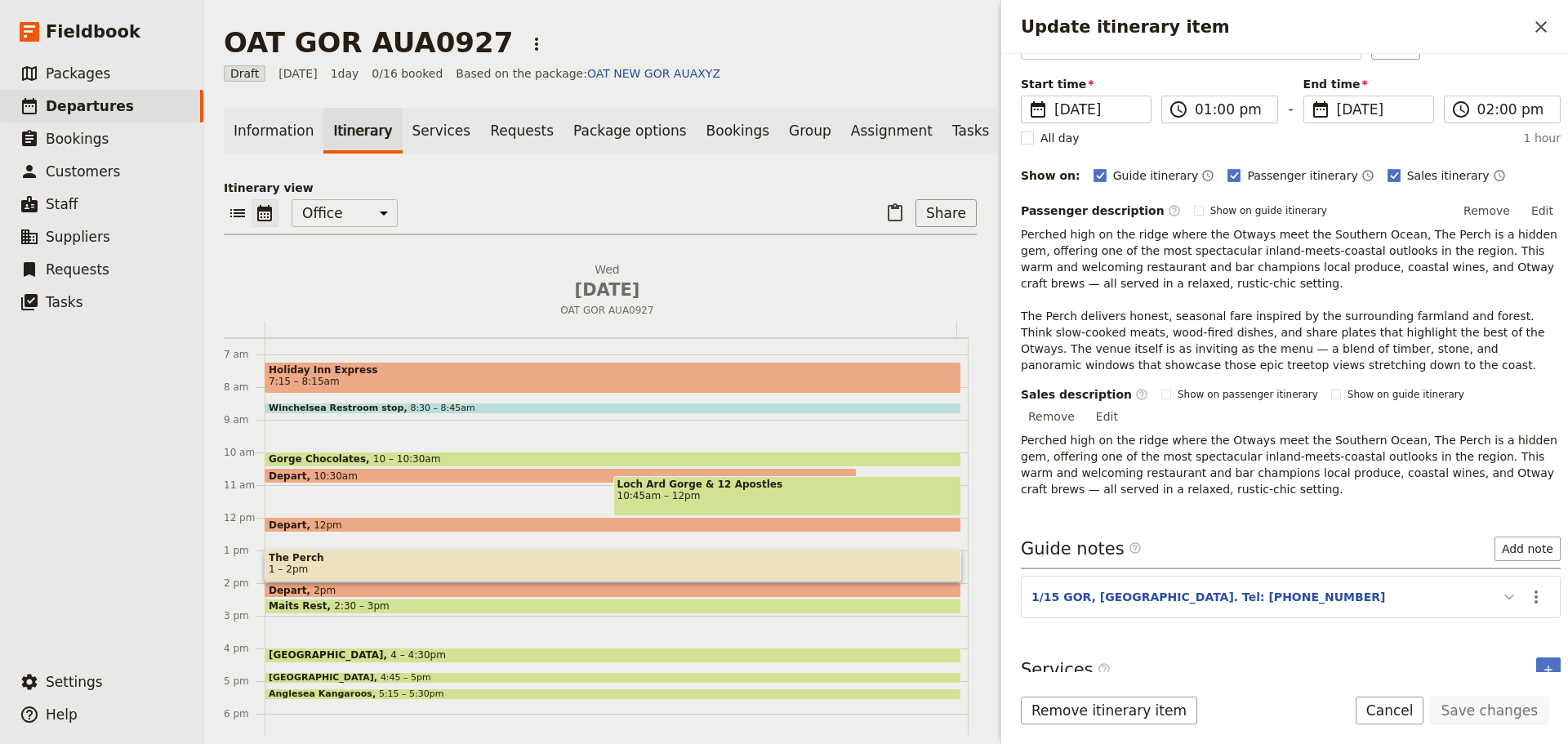
click at [1506, 587] on icon "Update itinerary item" at bounding box center [1509, 596] width 19 height 19
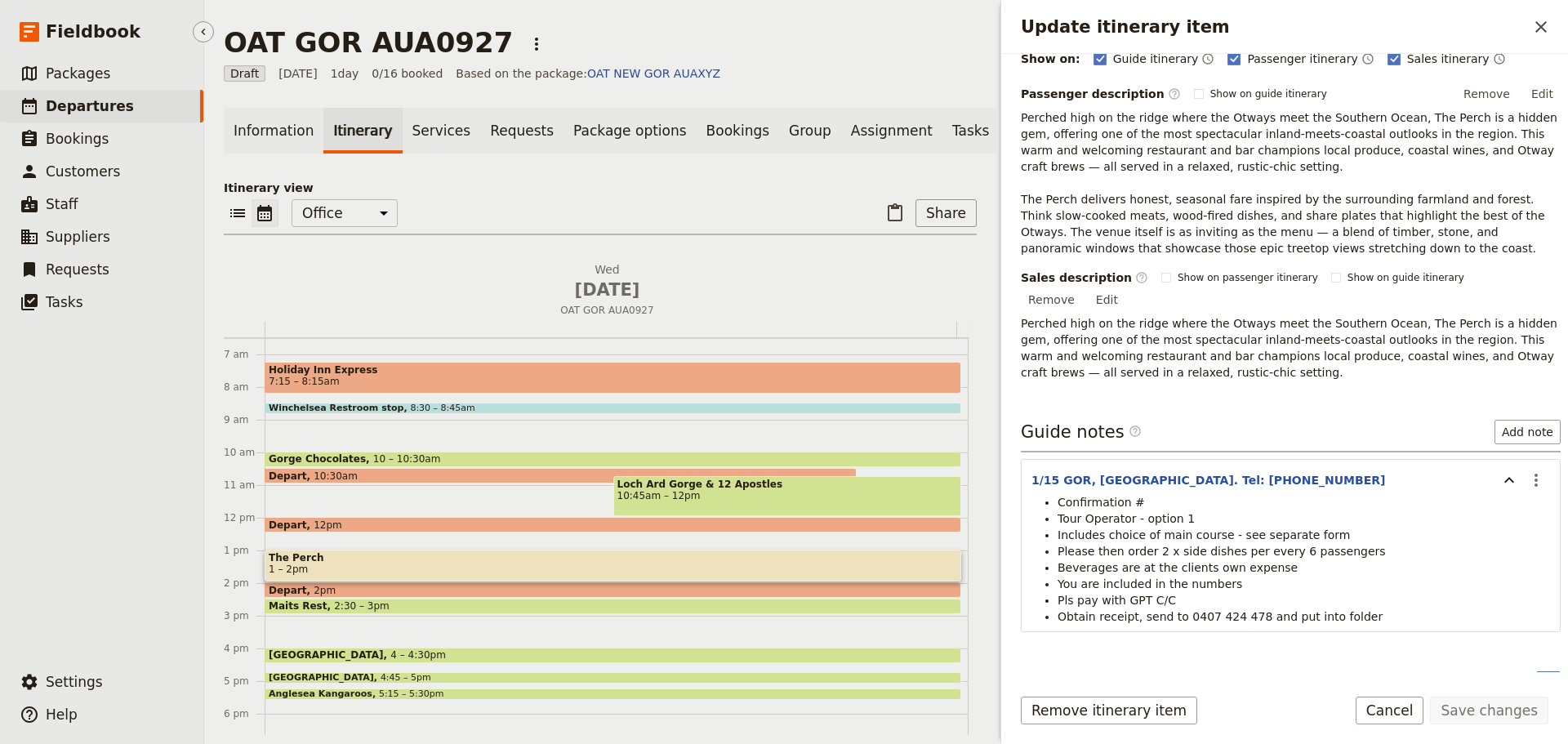
scroll to position [238, 0]
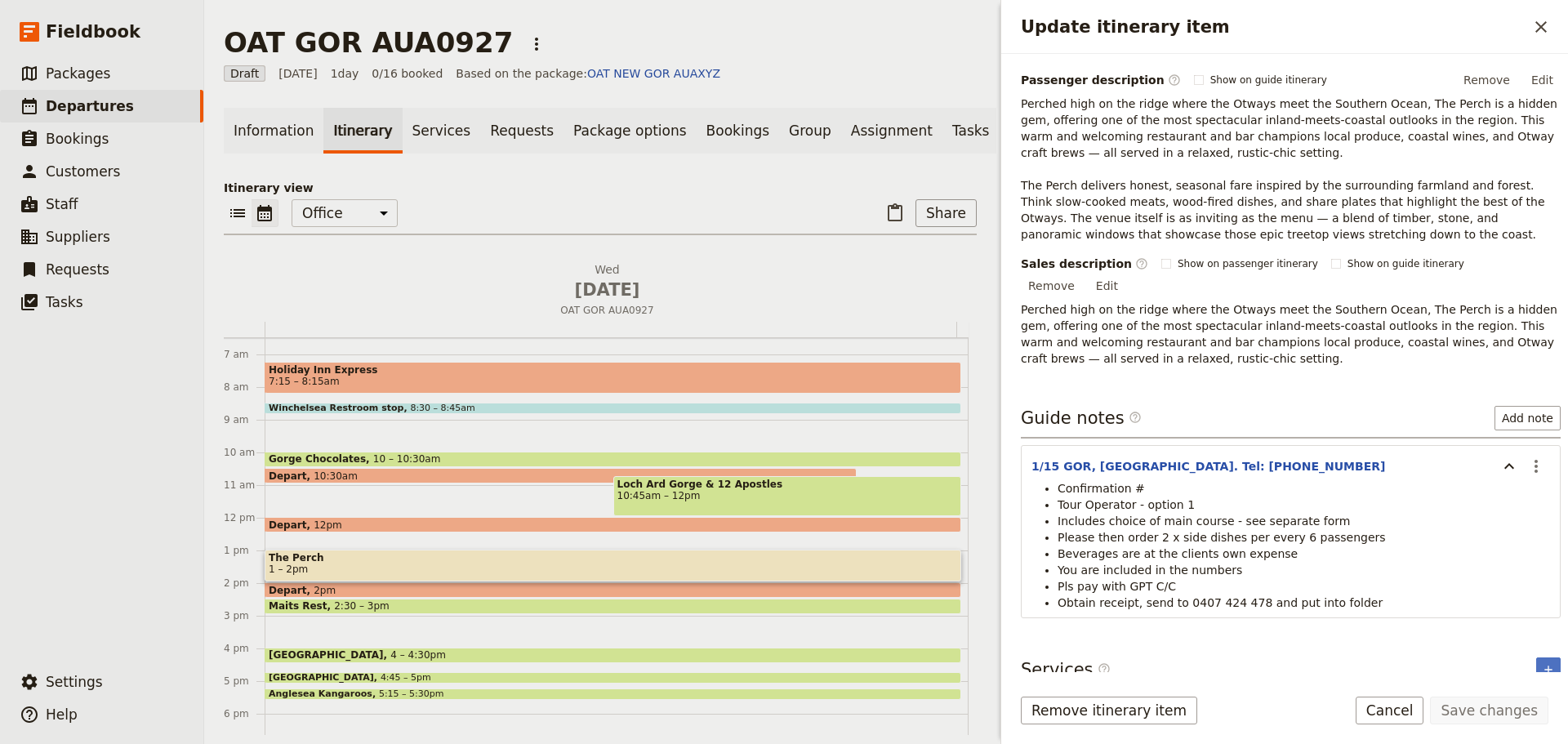
click at [1140, 480] on li "Confirmation #" at bounding box center [1304, 488] width 493 height 16
click at [1145, 480] on li "Confirmation #" at bounding box center [1304, 488] width 493 height 16
click at [1529, 456] on icon "Actions" at bounding box center [1536, 466] width 19 height 19
click at [1511, 476] on button "Edit note" at bounding box center [1489, 483] width 95 height 23
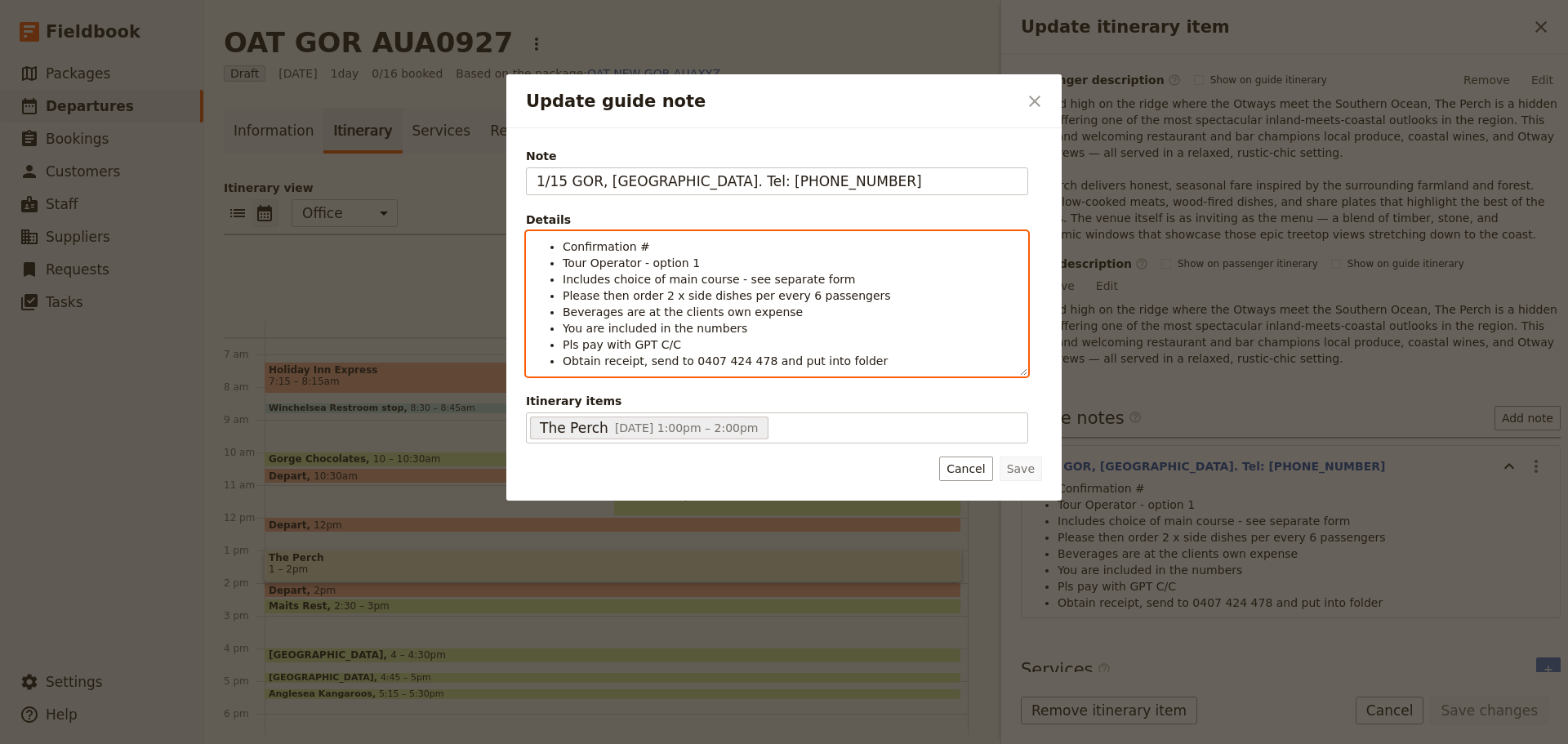
click at [647, 245] on li "Confirmation #" at bounding box center [789, 246] width 455 height 16
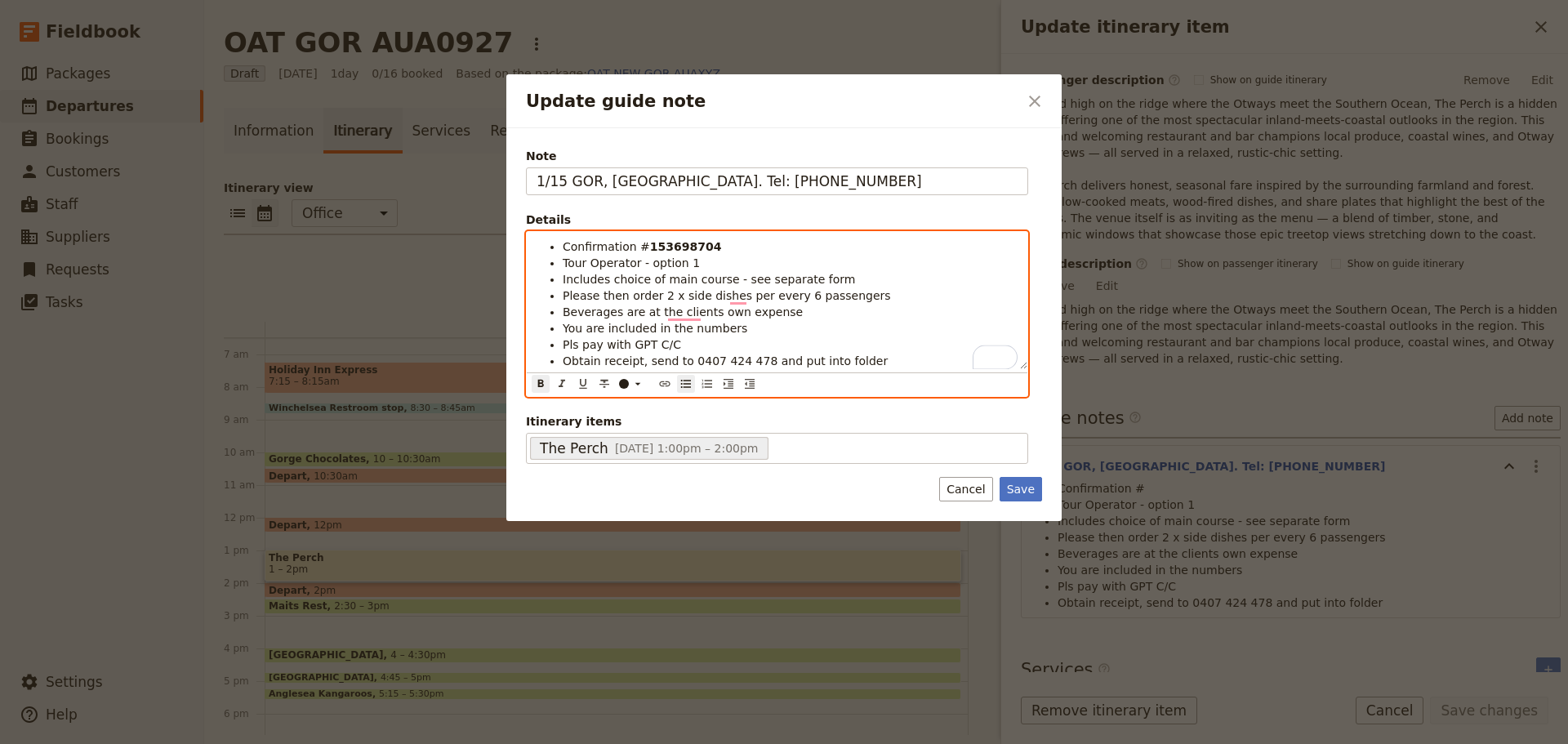
click at [600, 363] on span "Obtain receipt, send to 0407 424 478 and put into folder" at bounding box center [725, 360] width 325 height 13
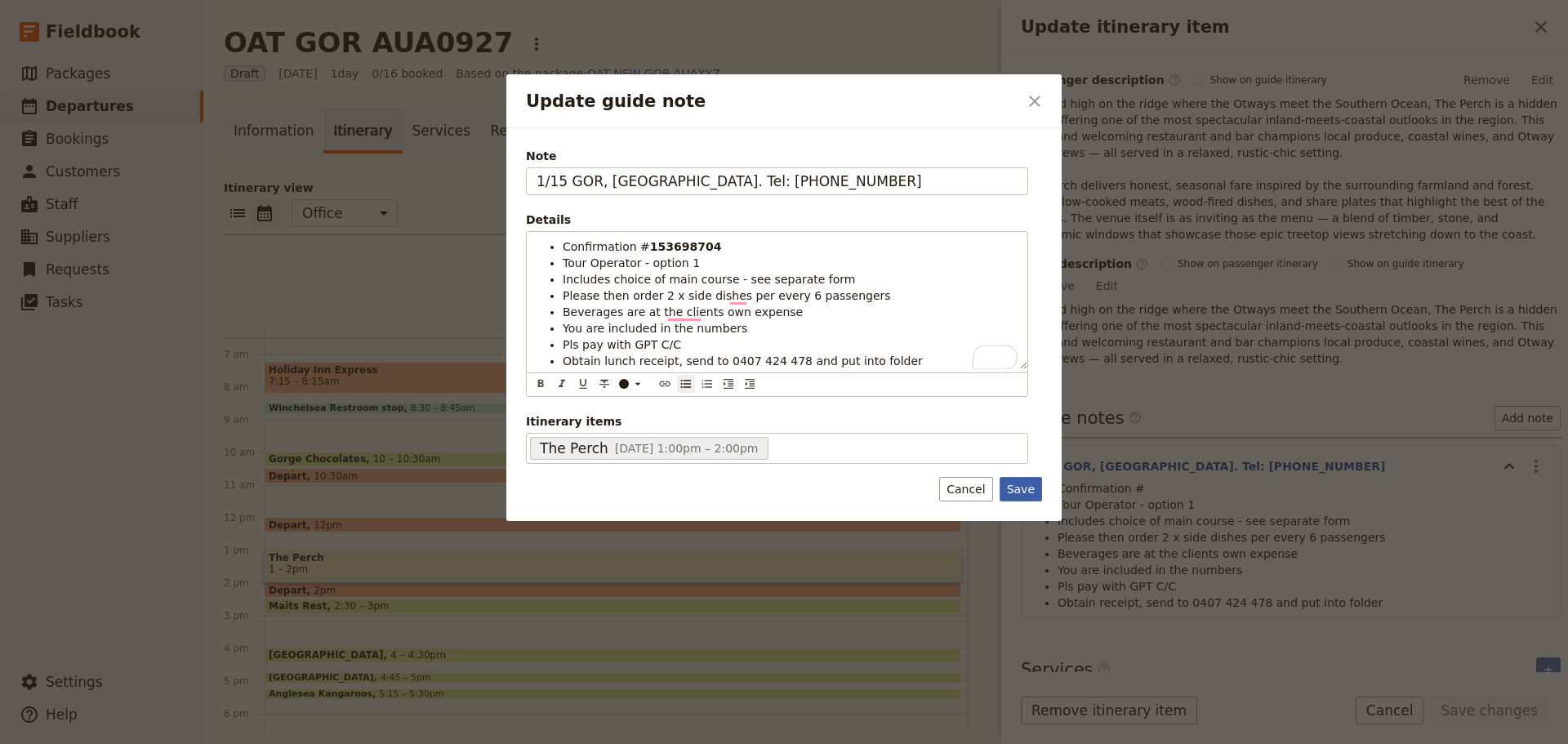
click at [1020, 498] on button "Save" at bounding box center [1021, 488] width 42 height 24
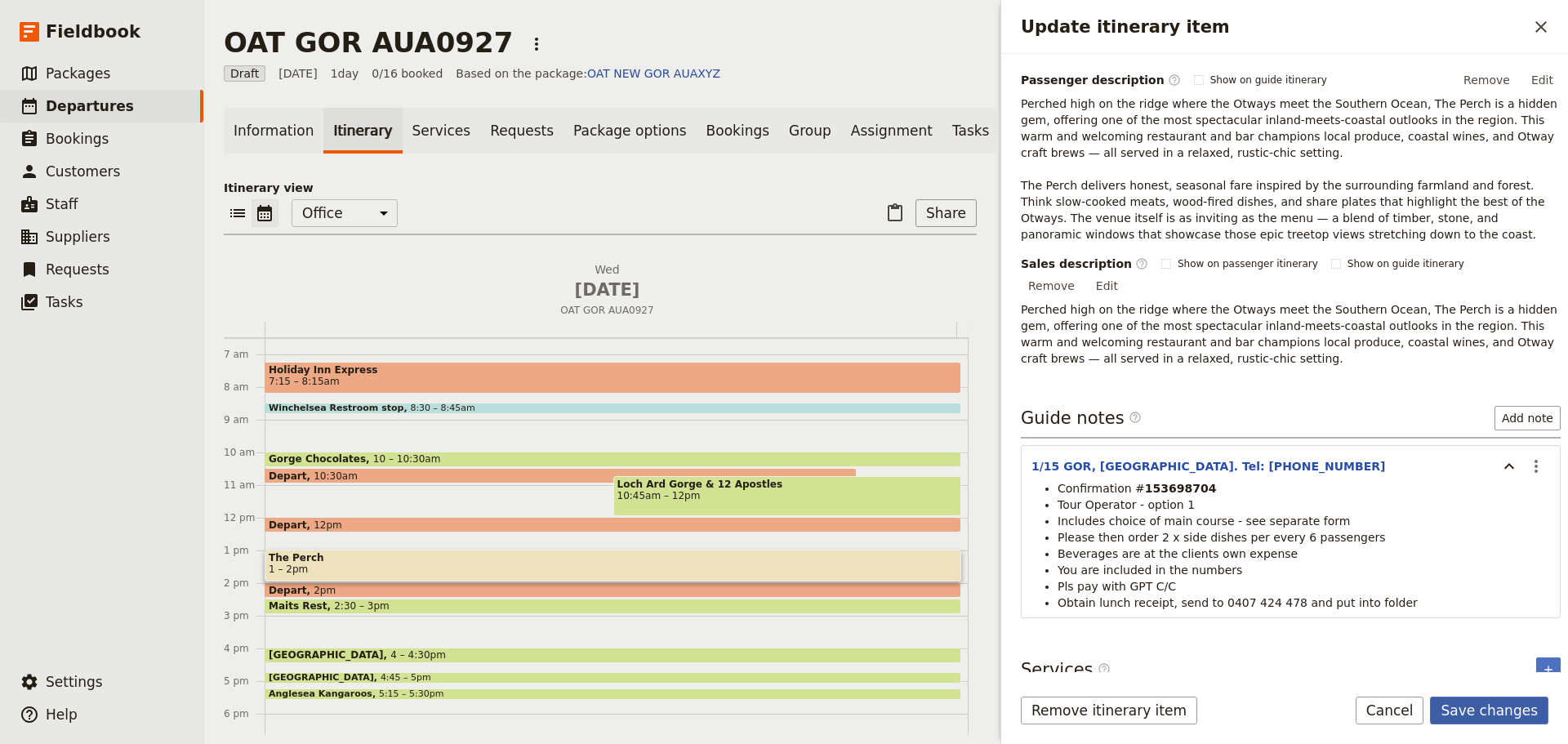
click at [1522, 703] on button "Save changes" at bounding box center [1489, 710] width 118 height 28
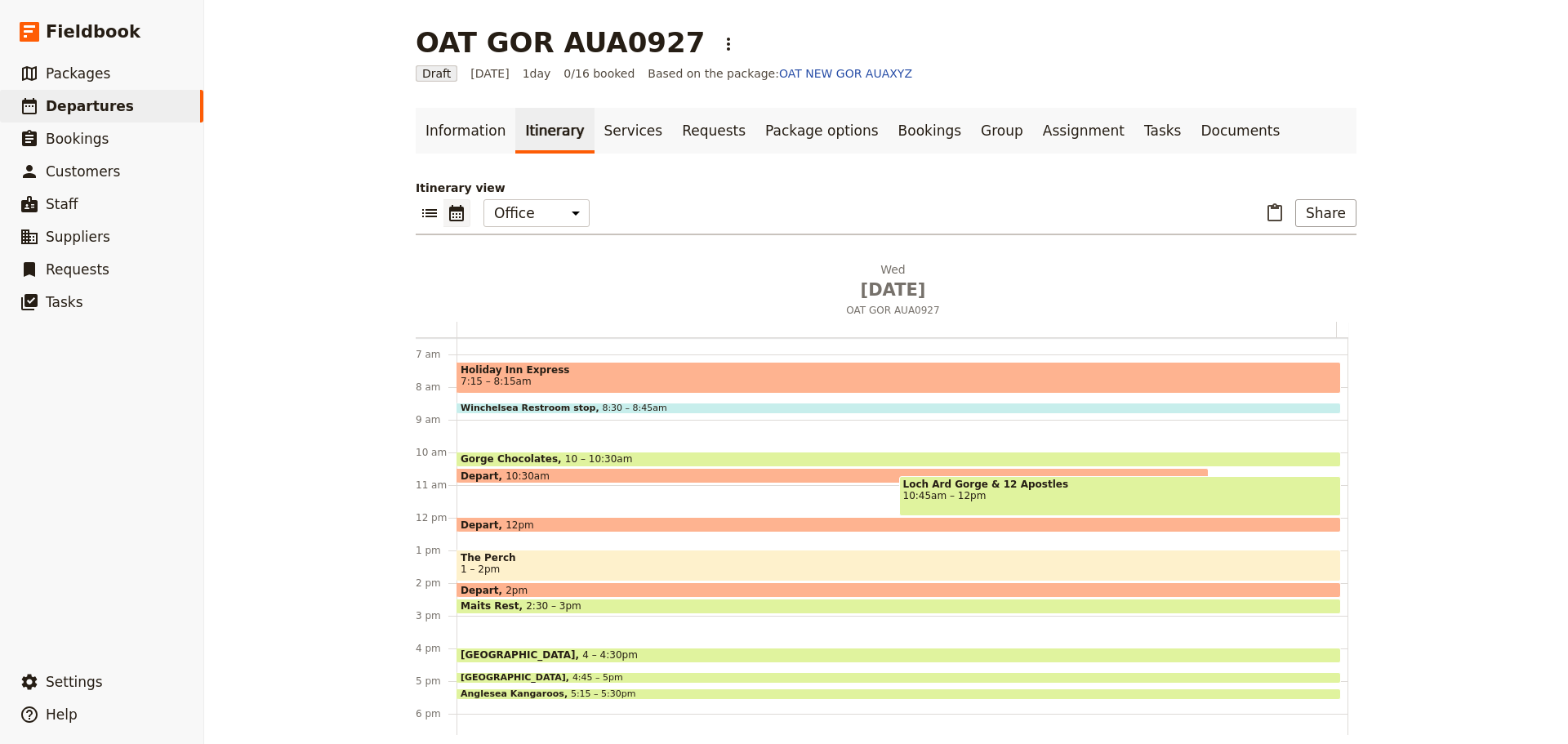
click at [588, 562] on span "The Perch" at bounding box center [898, 558] width 876 height 12
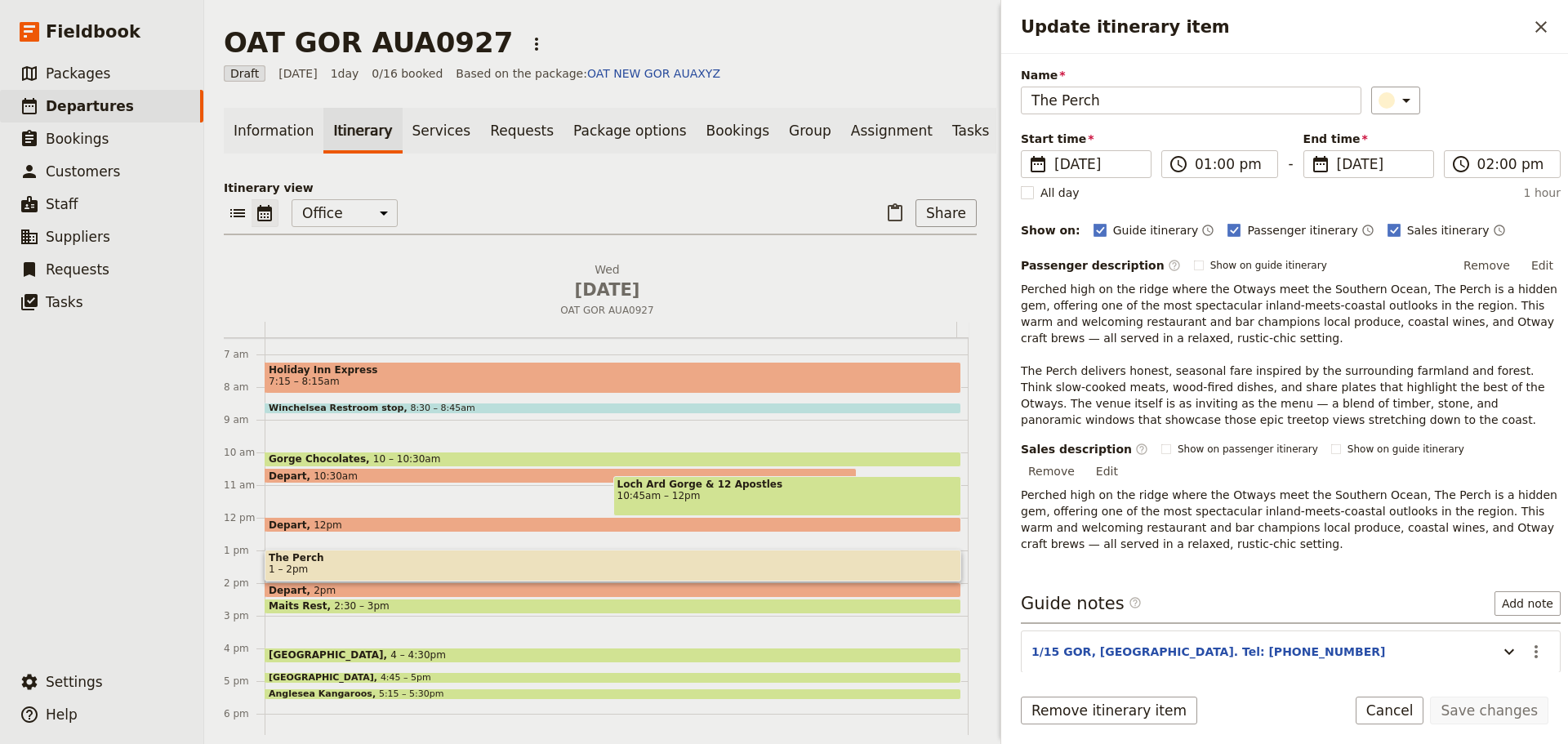
scroll to position [107, 0]
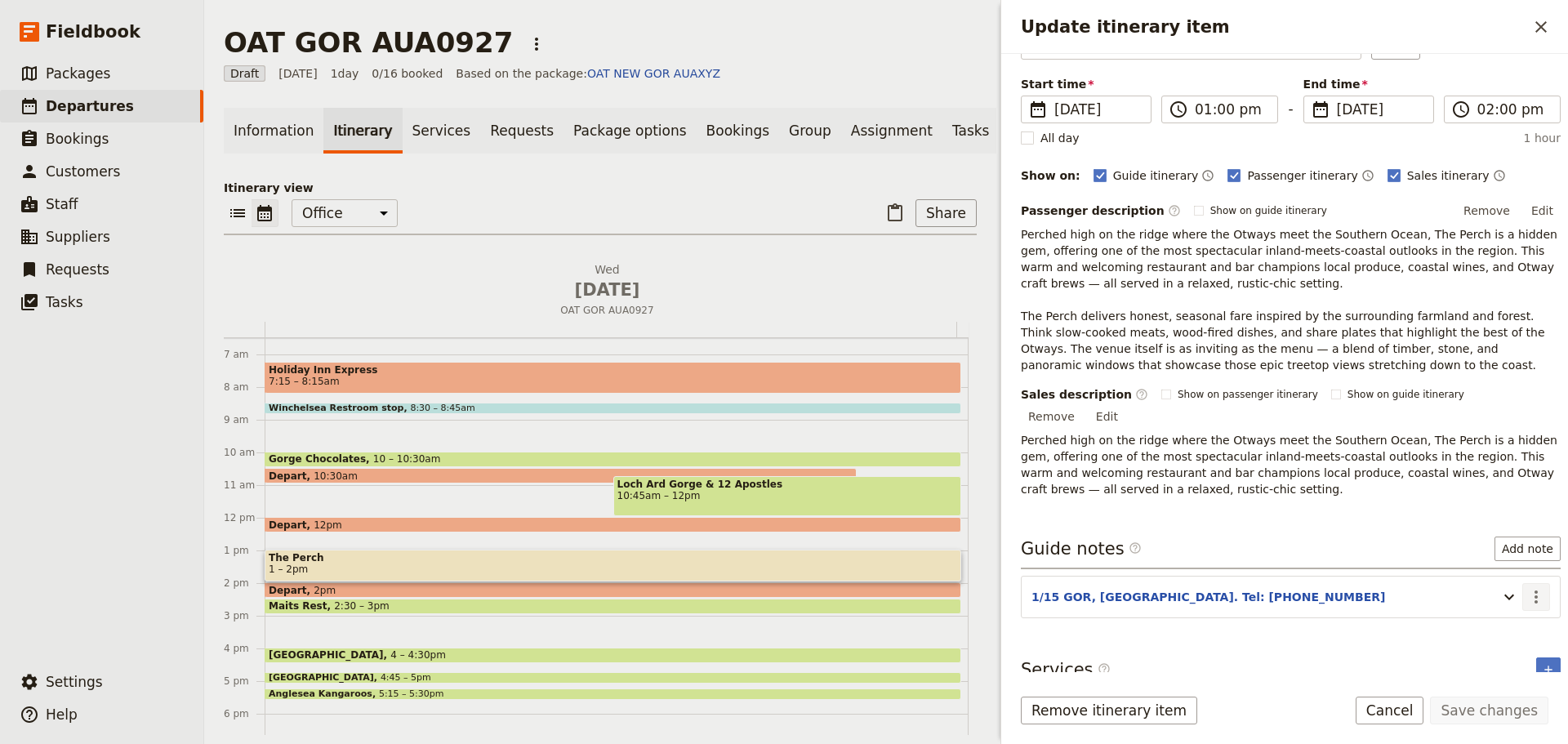
click at [1528, 587] on icon "Actions" at bounding box center [1536, 596] width 19 height 19
click at [1513, 617] on span "Edit note" at bounding box center [1490, 613] width 76 height 16
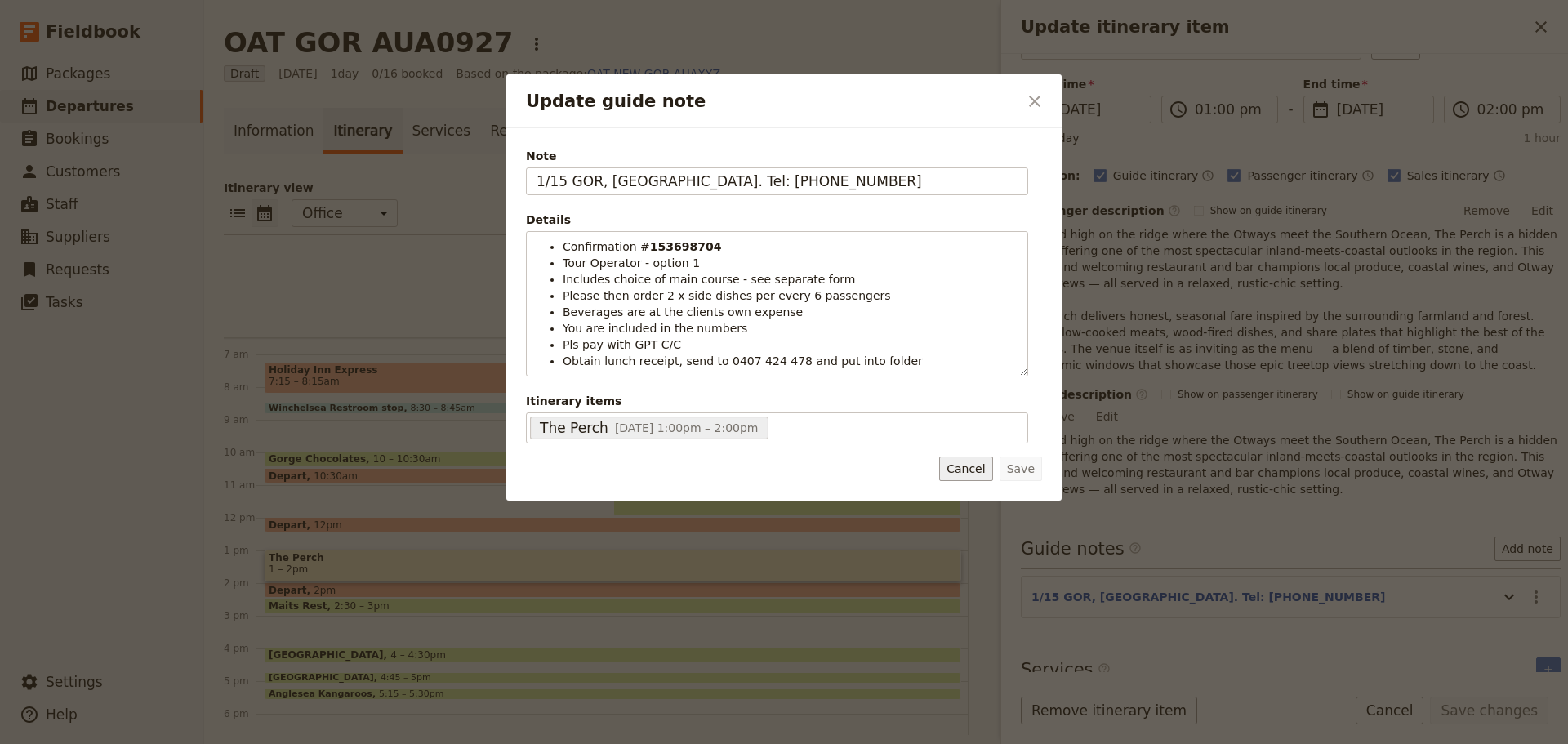
click at [983, 471] on button "Cancel" at bounding box center [966, 468] width 53 height 24
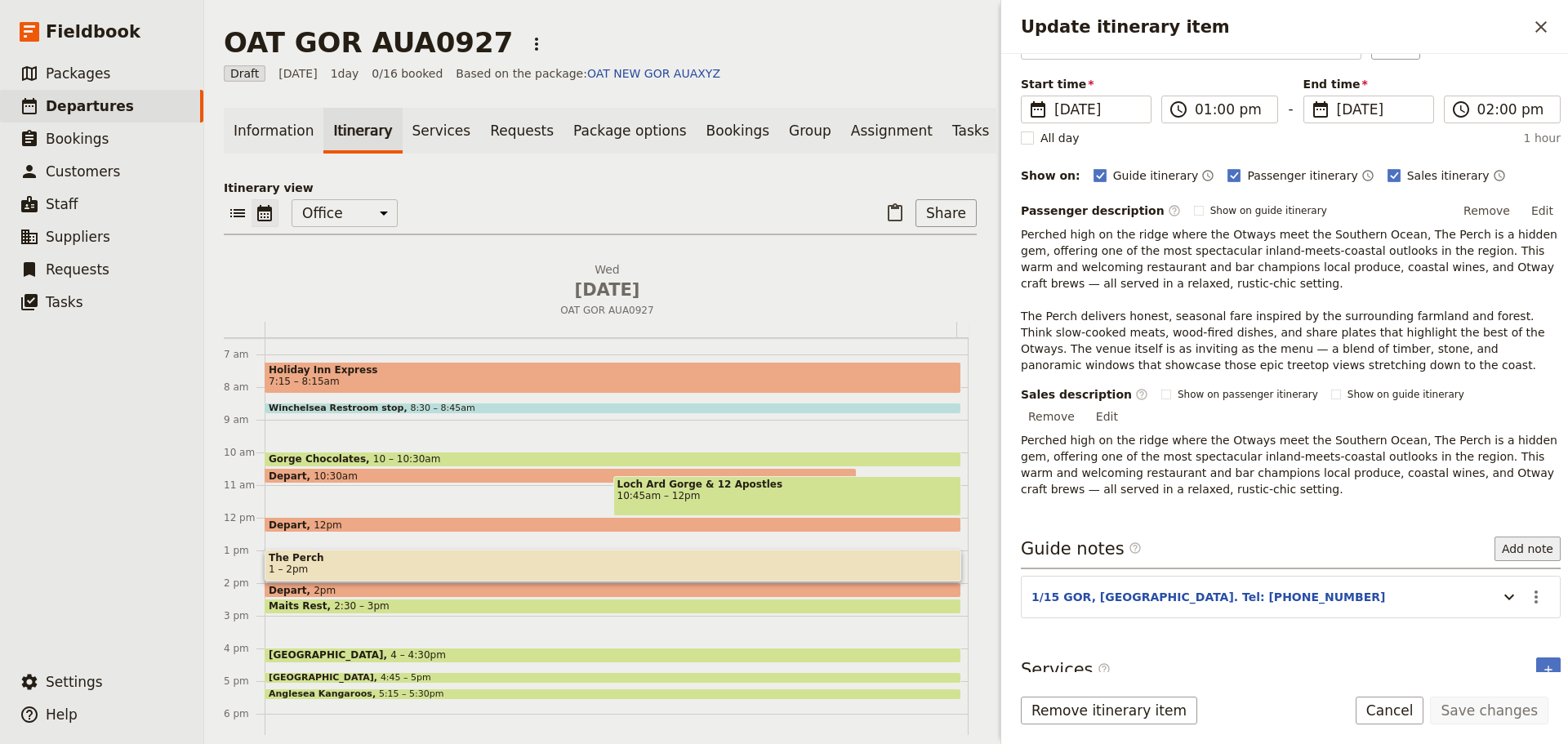
click at [1506, 536] on button "Add note" at bounding box center [1528, 548] width 66 height 24
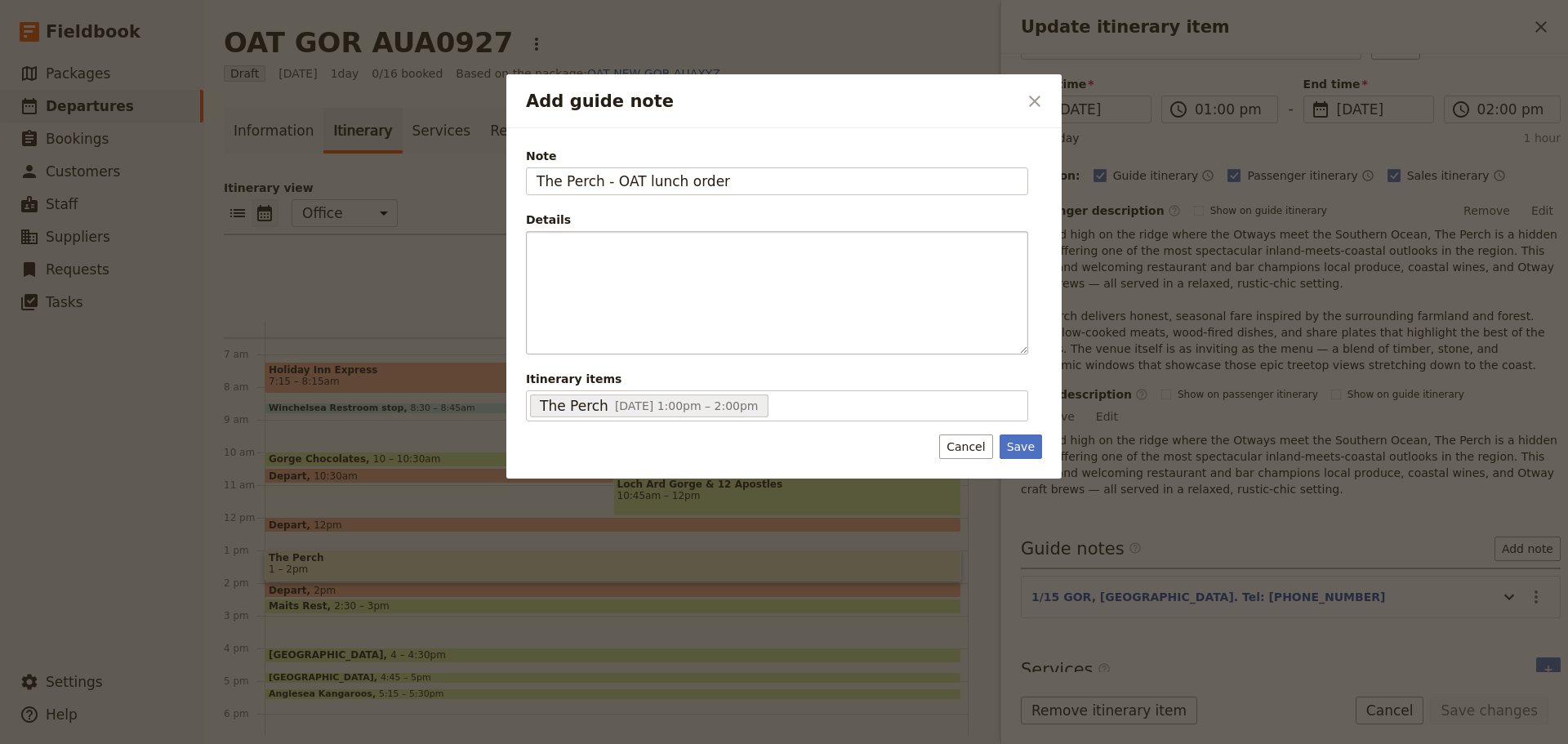
type input "The Perch - OAT lunch order"
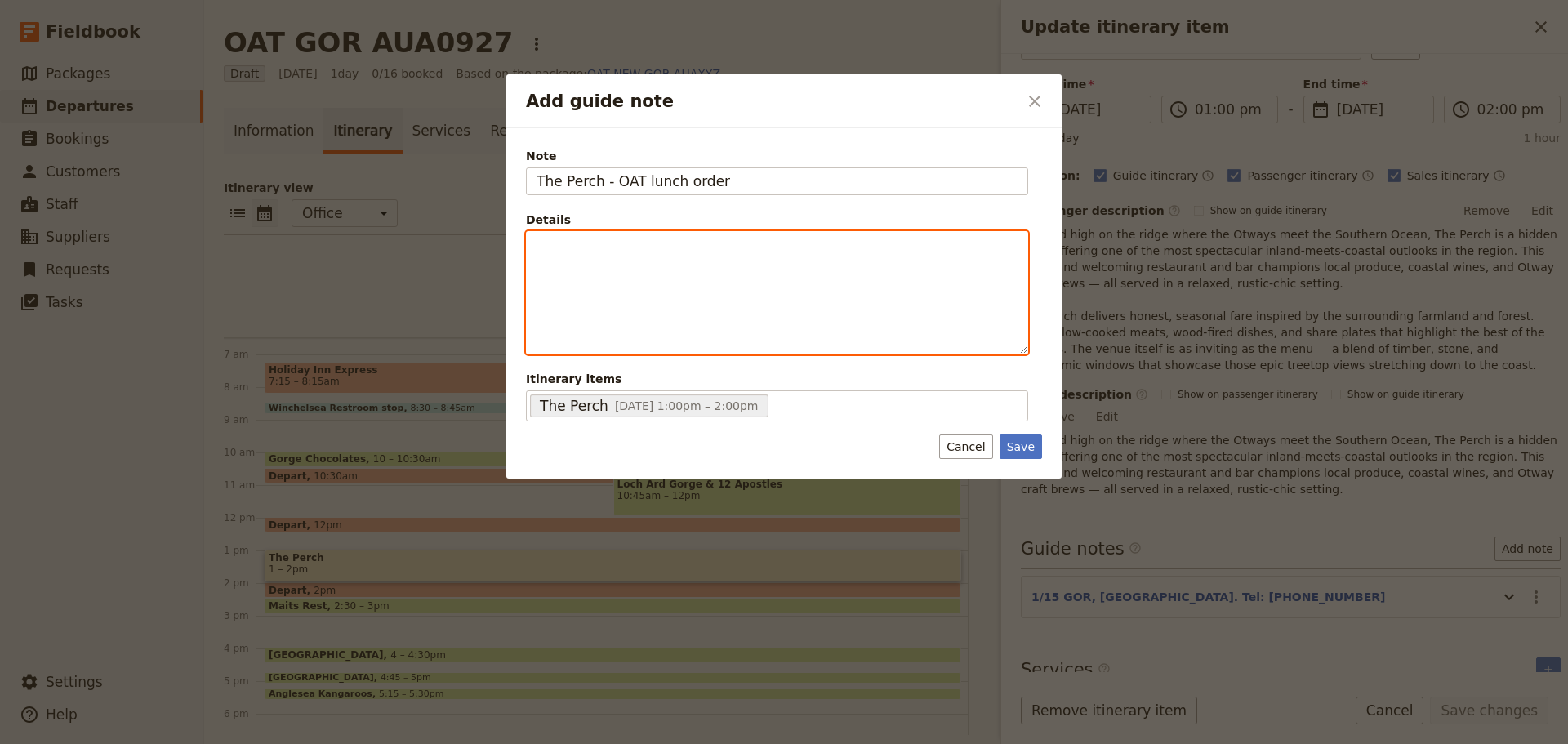
click at [766, 285] on div "Add guide note" at bounding box center [778, 293] width 501 height 121
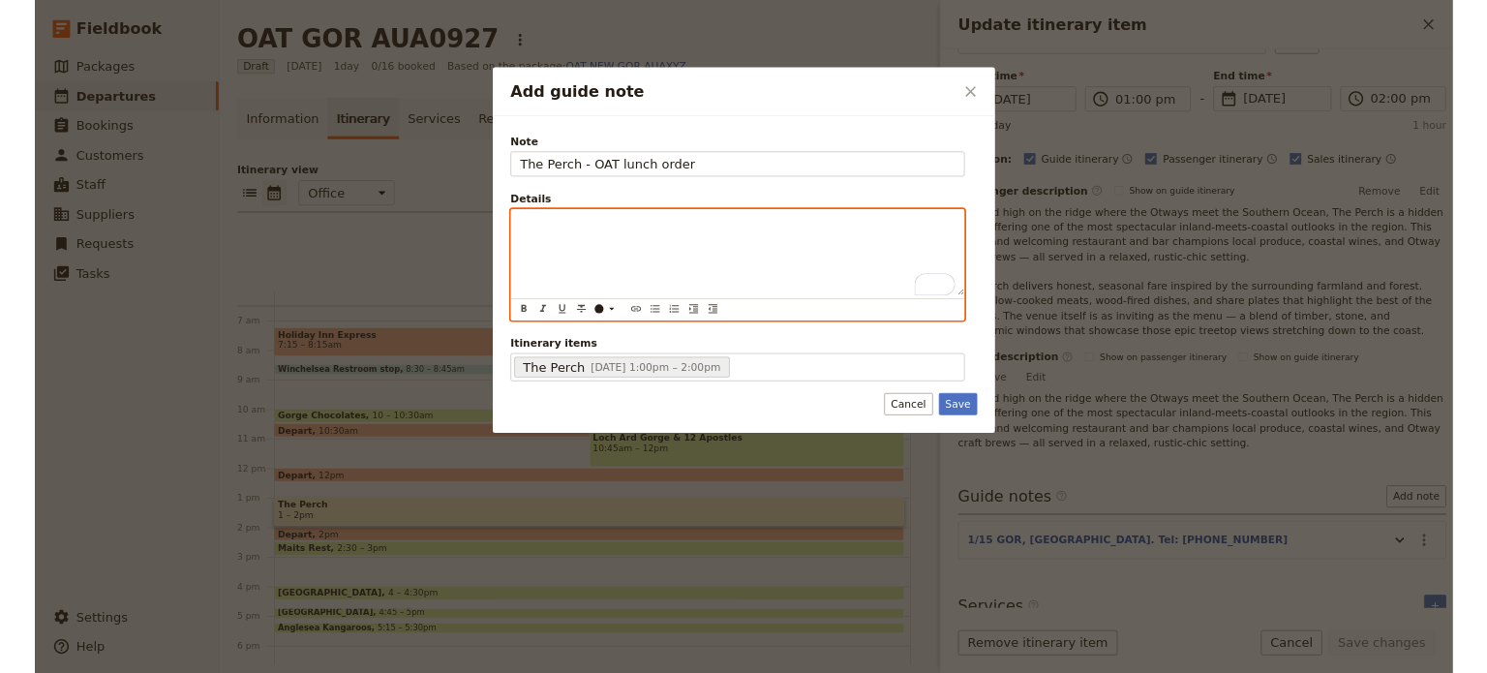
scroll to position [121, 0]
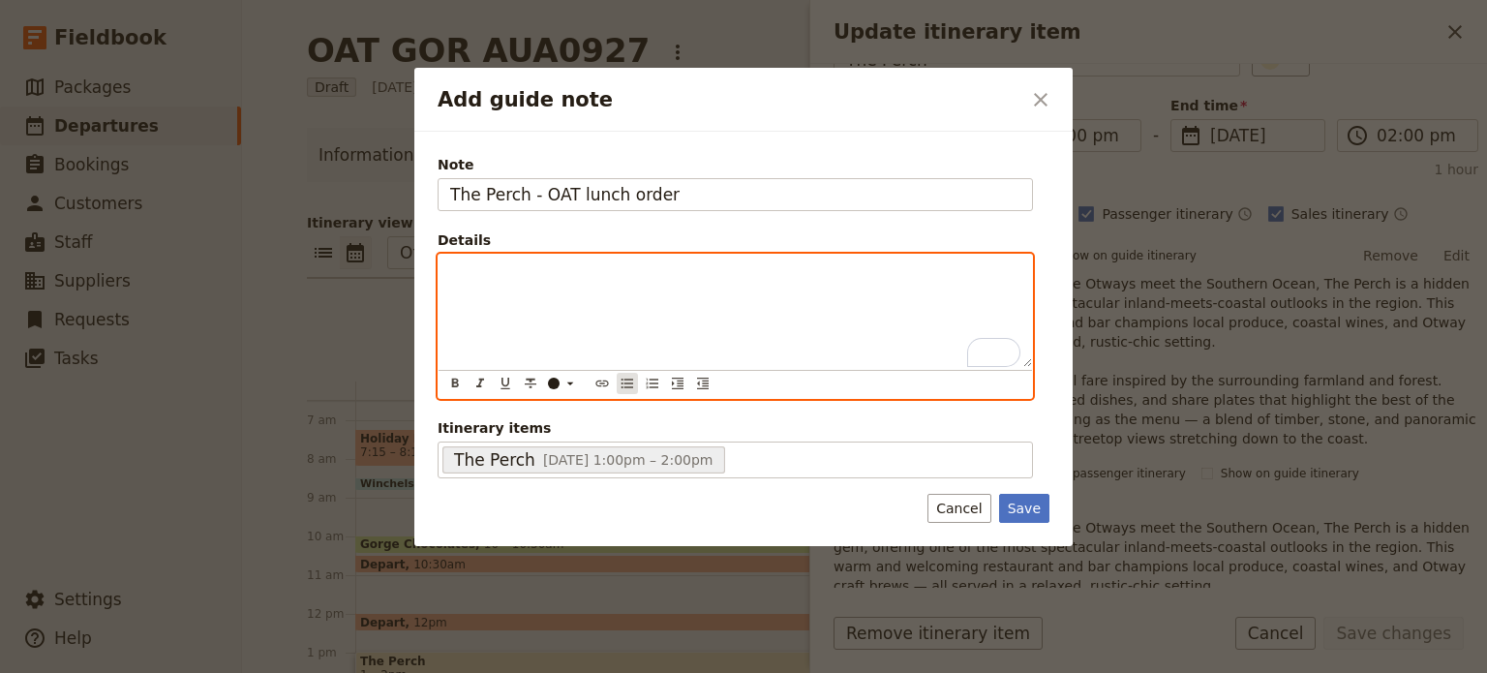
click at [629, 386] on icon "Bulleted list" at bounding box center [628, 384] width 12 height 10
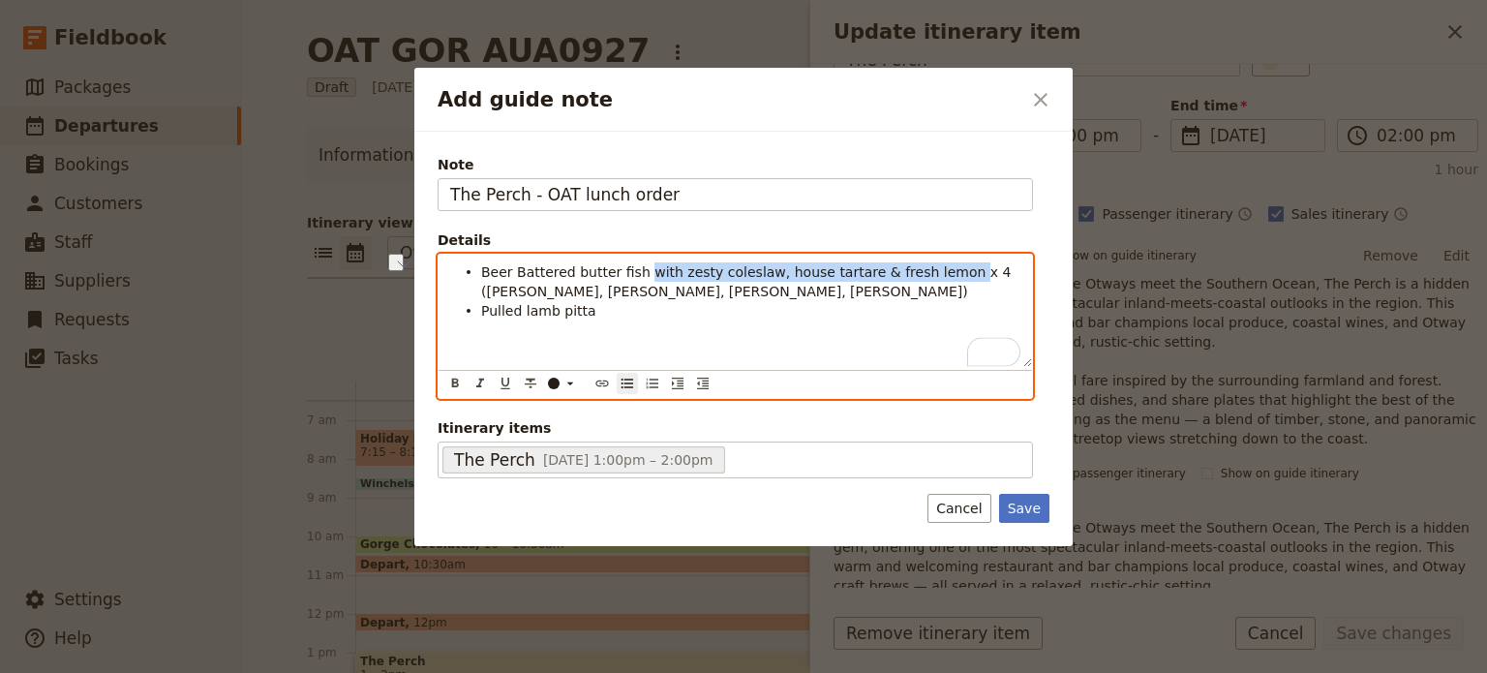
drag, startPoint x: 629, startPoint y: 268, endPoint x: 922, endPoint y: 274, distance: 292.5
click at [922, 274] on span "Beer Battered butter fish with zesty coleslaw, house tartare & fresh lemon x 4 …" at bounding box center [748, 281] width 534 height 35
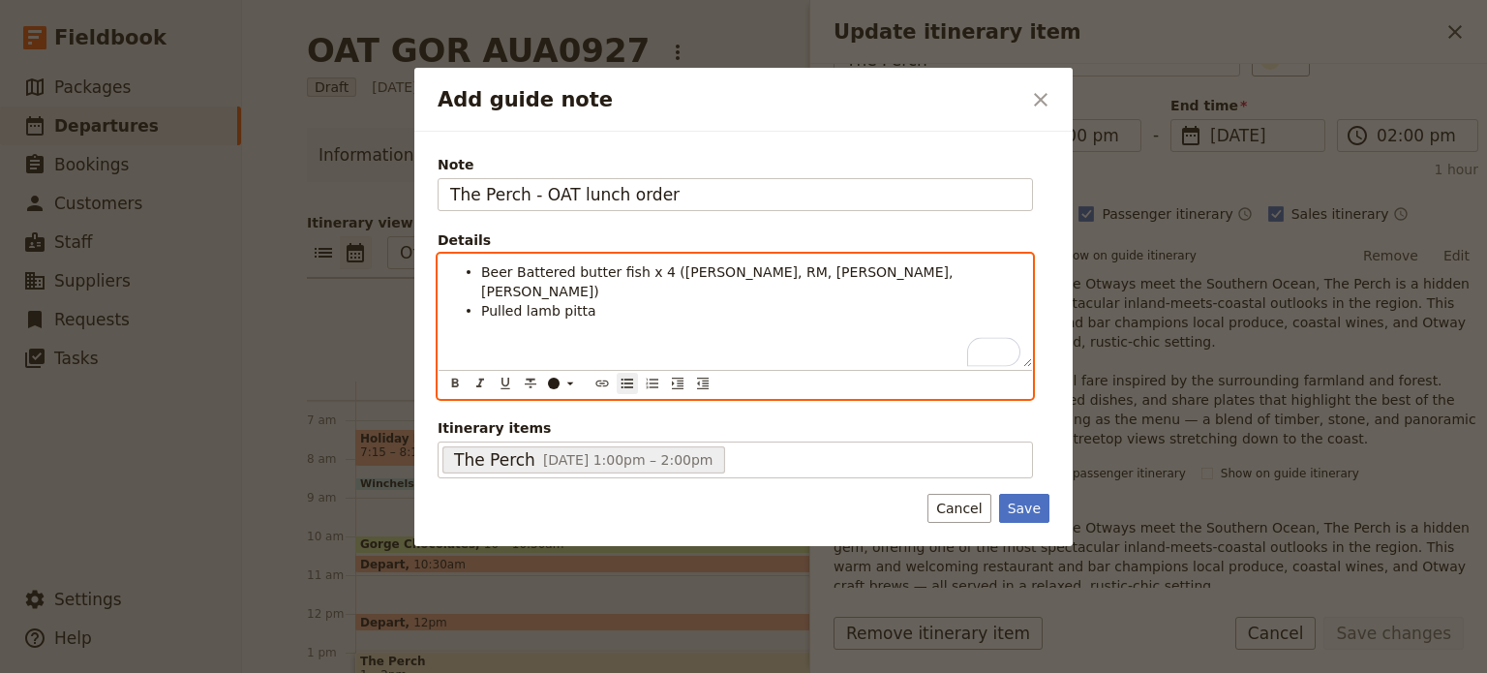
click at [635, 300] on li "Pulled lamb pitta" at bounding box center [750, 309] width 539 height 19
click at [771, 300] on li "Pulled lamb pitta x 1 (Lizz)" at bounding box center [750, 309] width 539 height 19
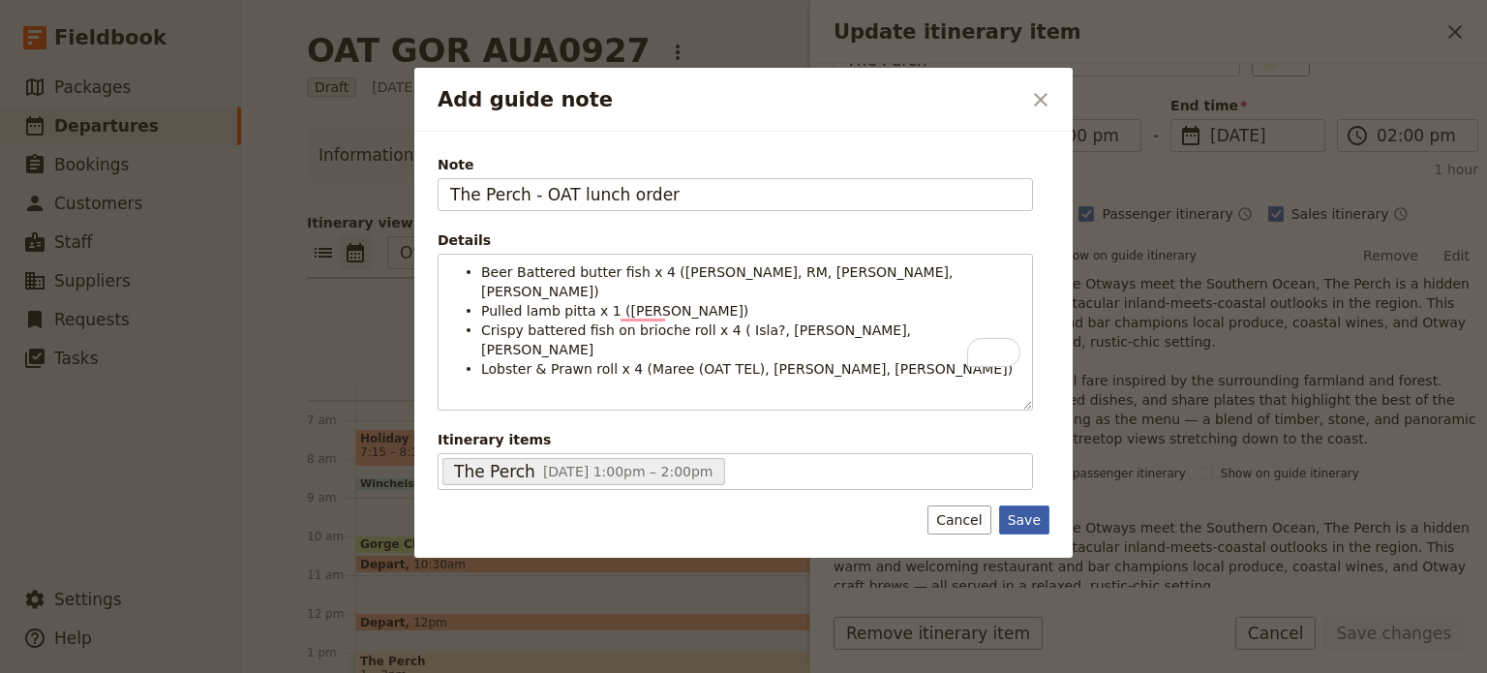
click at [1011, 505] on button "Save" at bounding box center [1024, 519] width 50 height 29
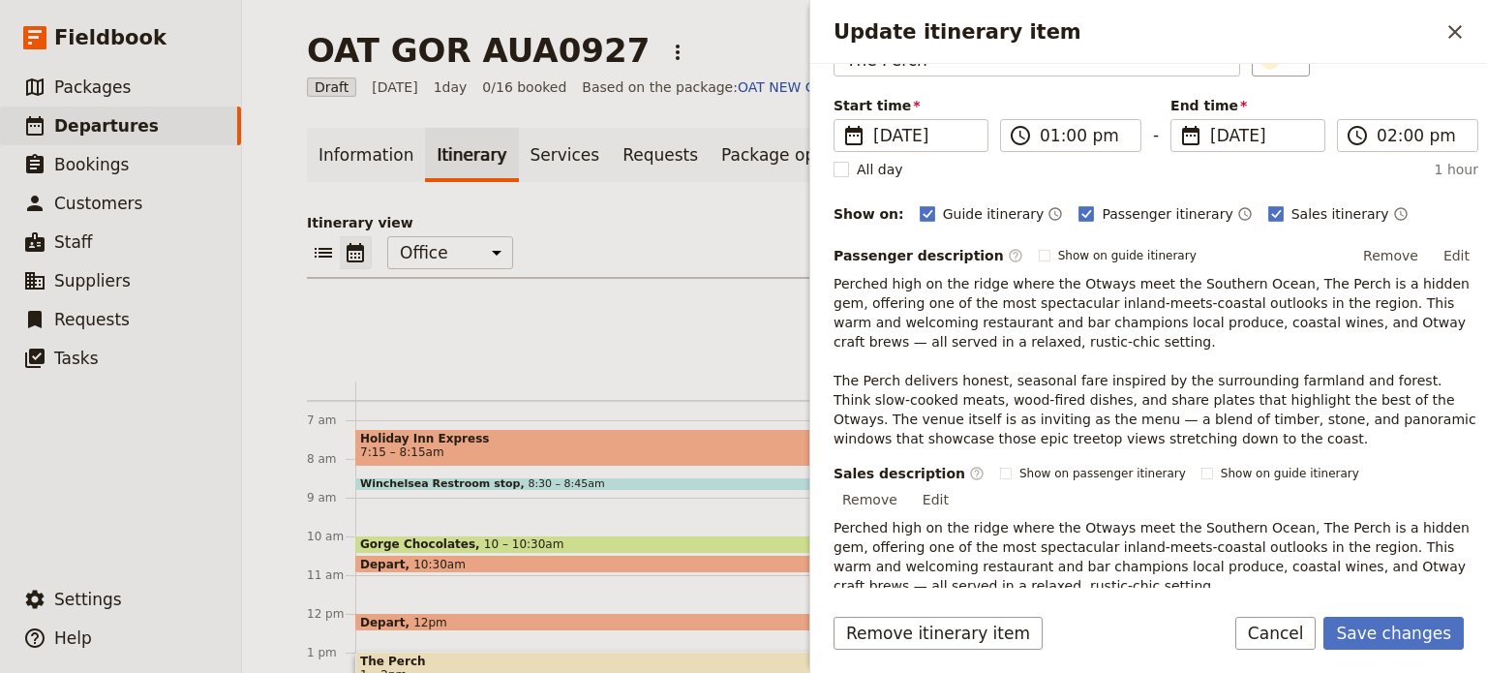
scroll to position [389, 0]
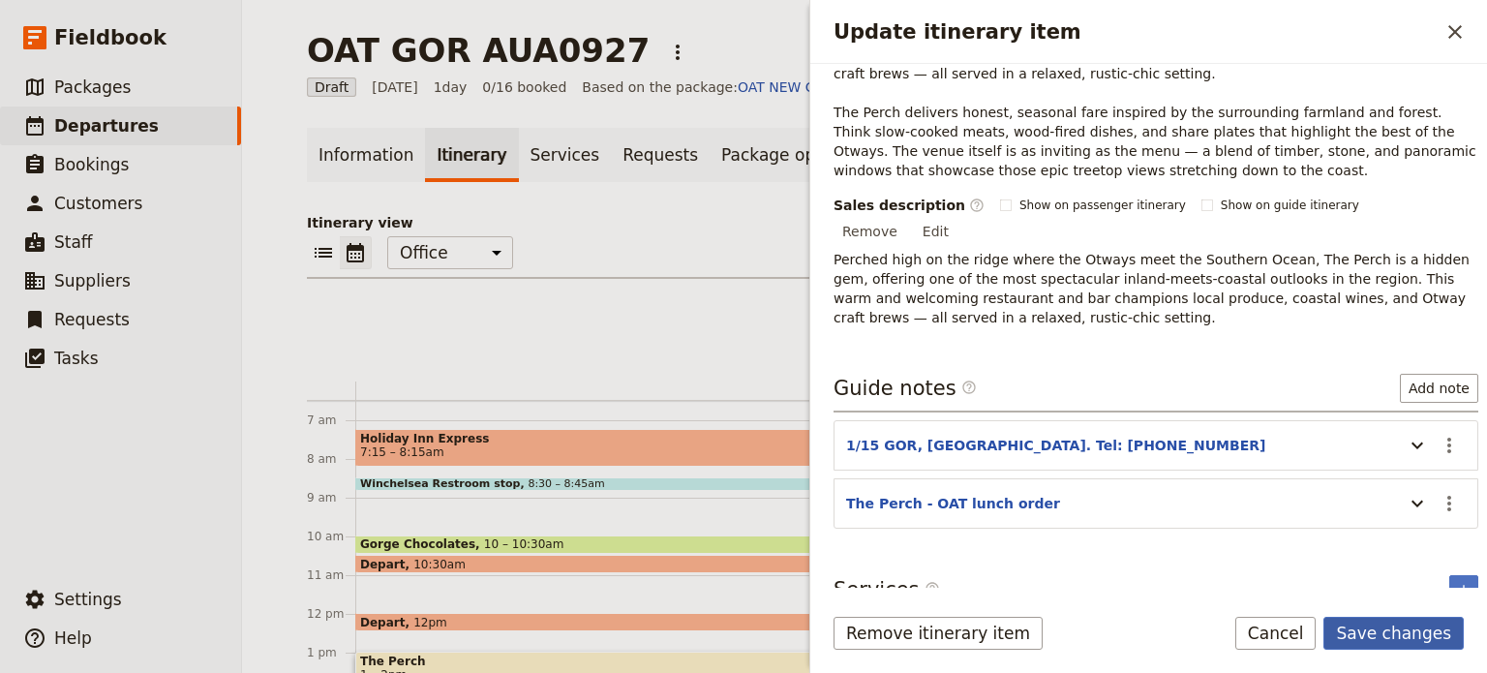
click at [1381, 627] on button "Save changes" at bounding box center [1394, 633] width 140 height 33
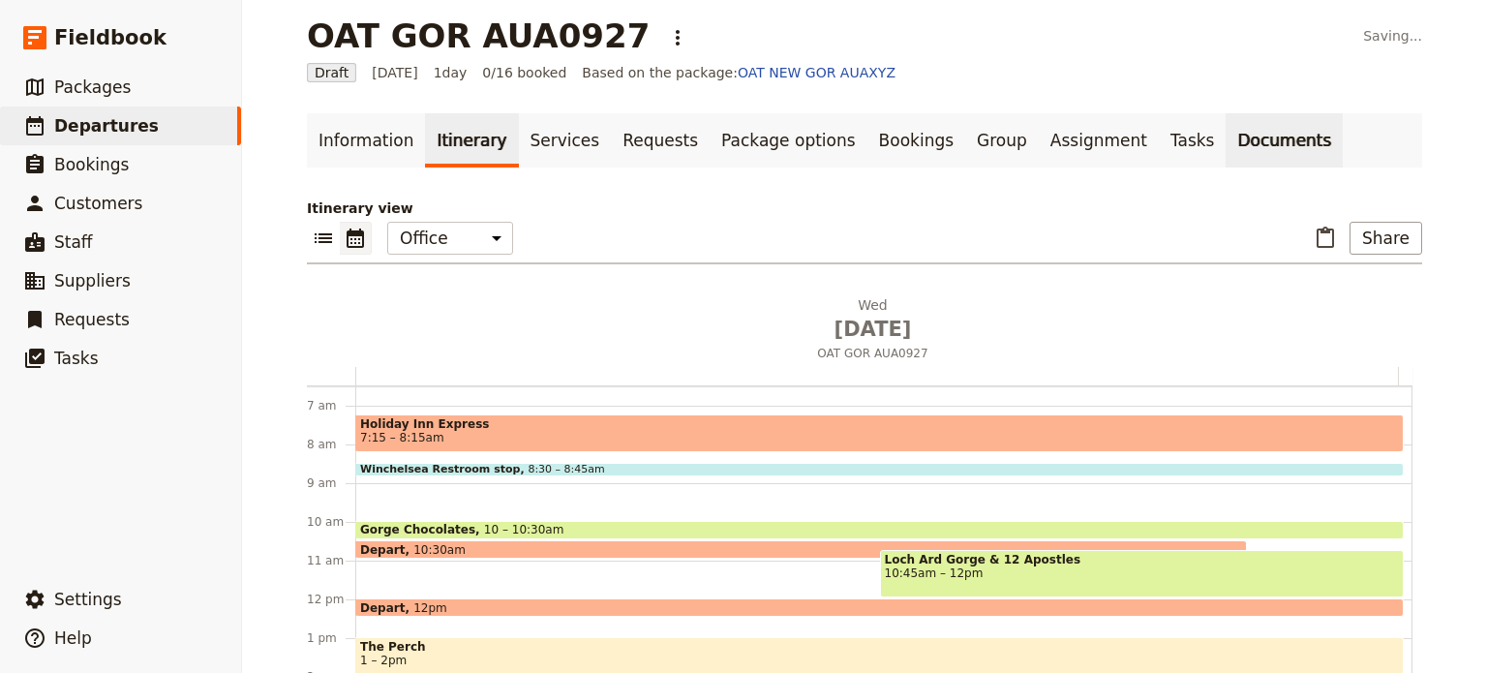
click at [1226, 135] on link "Documents" at bounding box center [1284, 140] width 117 height 54
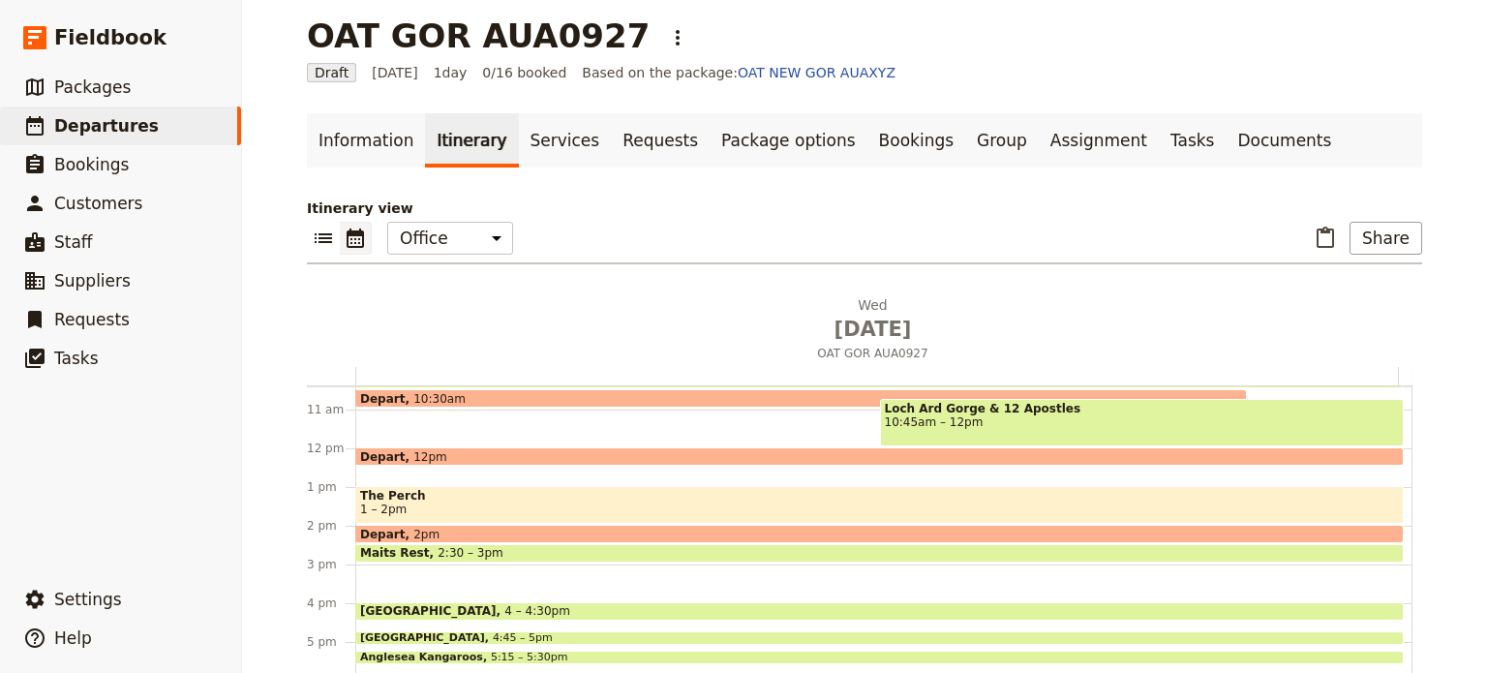
scroll to position [458, 0]
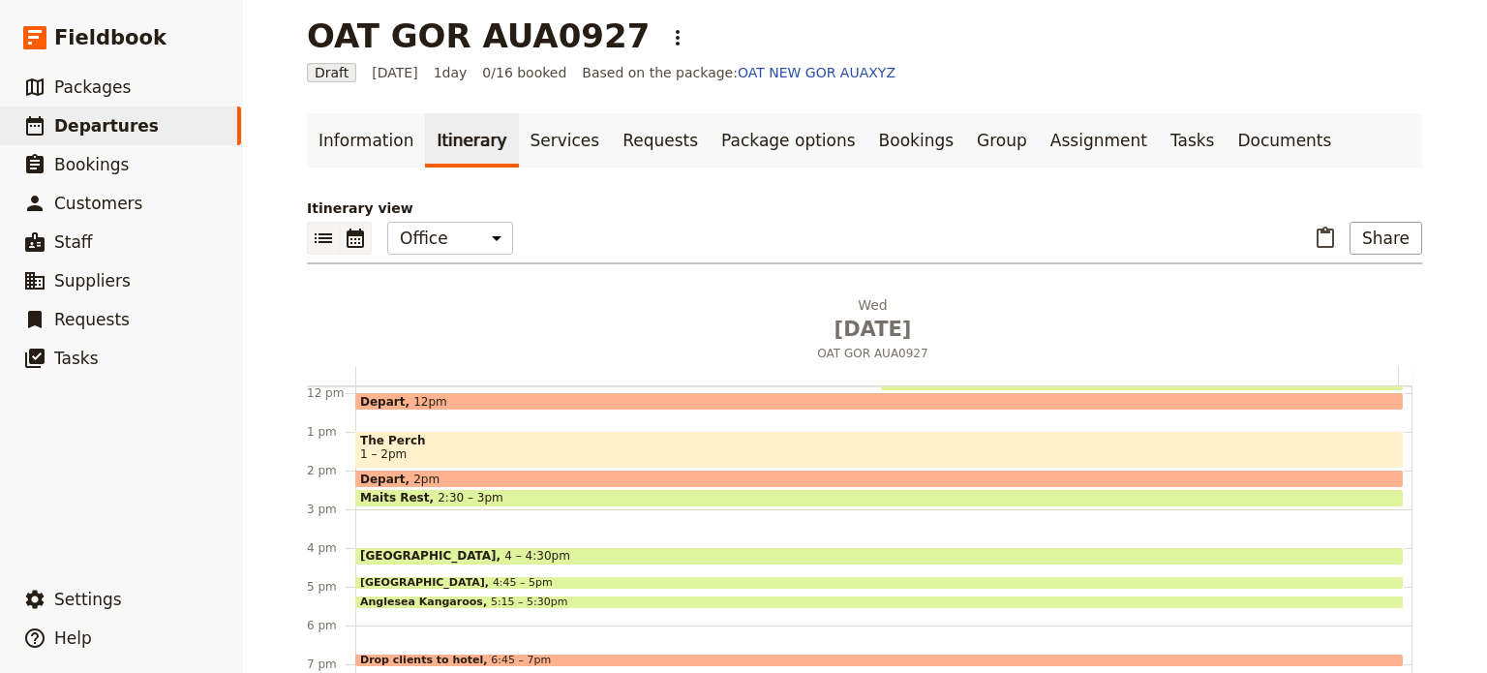
click at [320, 233] on icon "List view" at bounding box center [323, 238] width 17 height 10
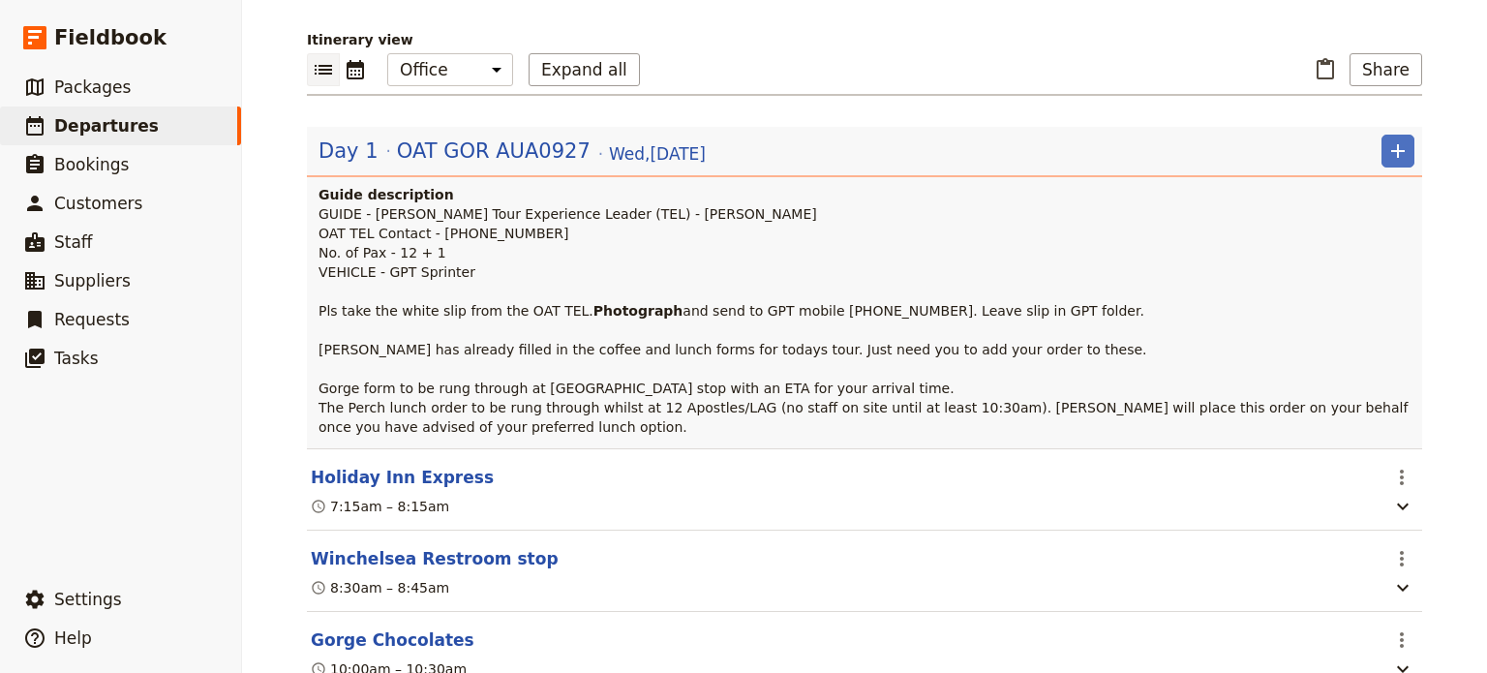
scroll to position [595, 0]
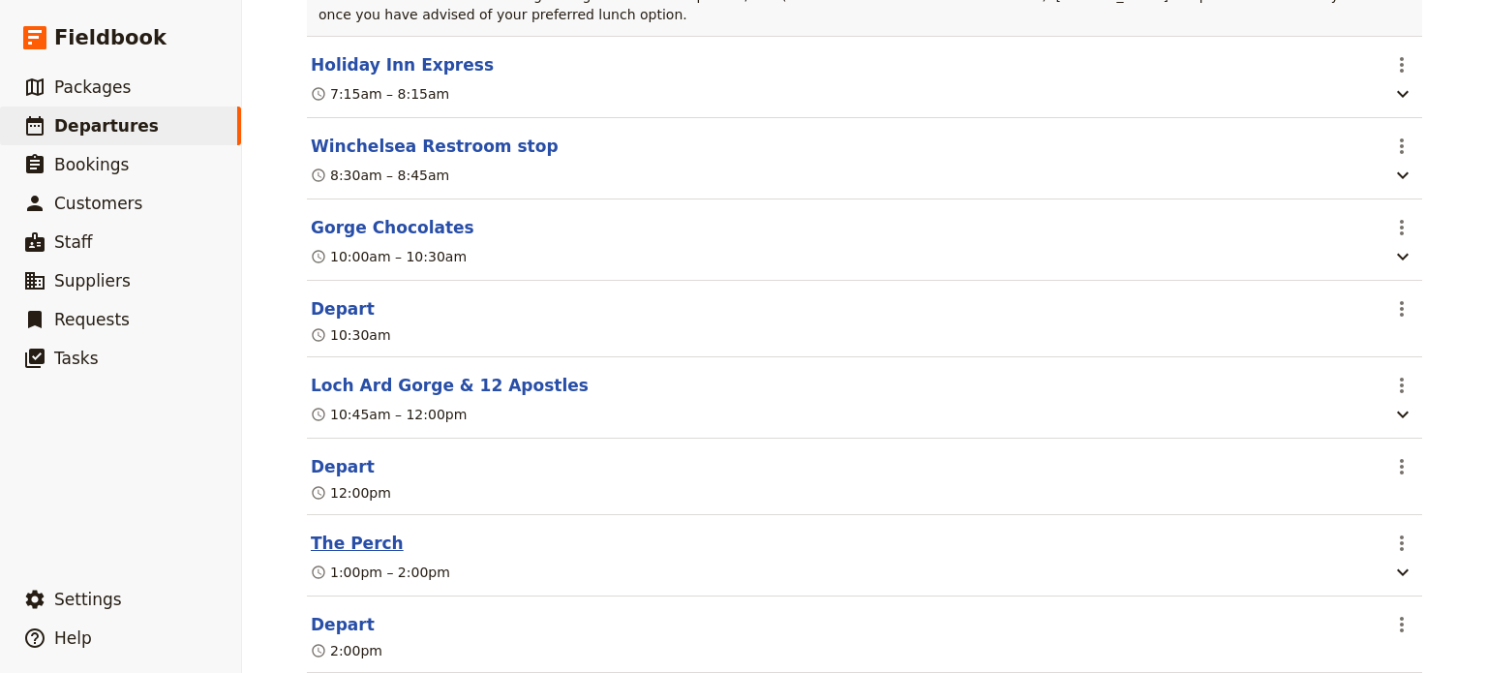
click at [327, 555] on button "The Perch" at bounding box center [357, 543] width 93 height 23
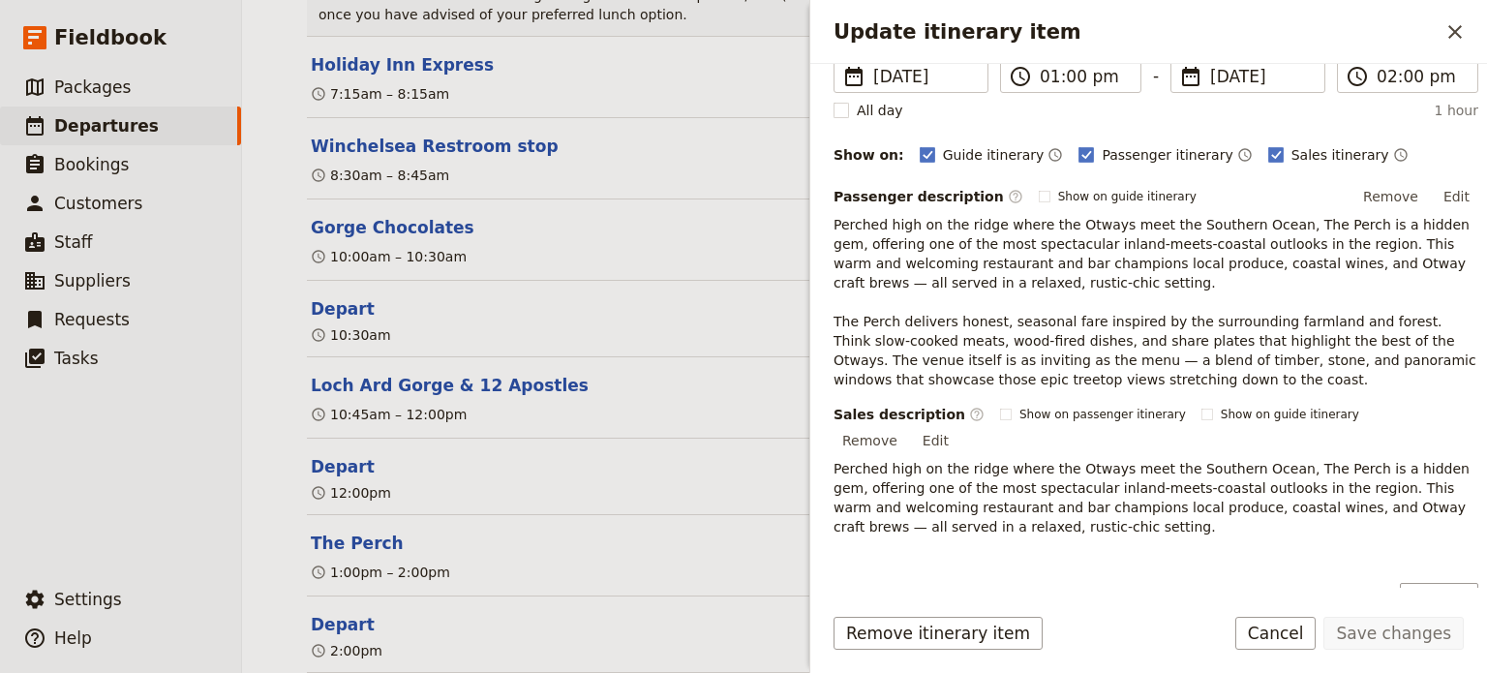
scroll to position [387, 0]
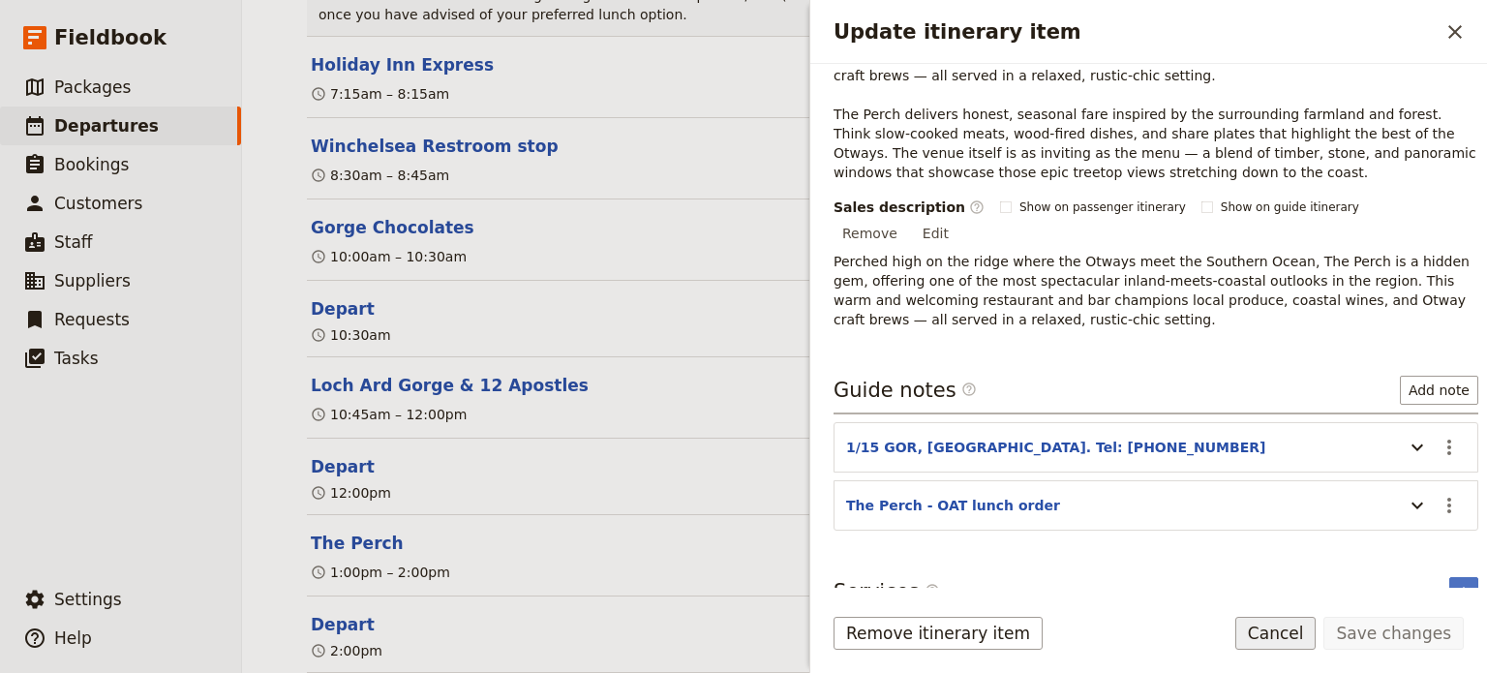
click at [1306, 634] on button "Cancel" at bounding box center [1276, 633] width 81 height 33
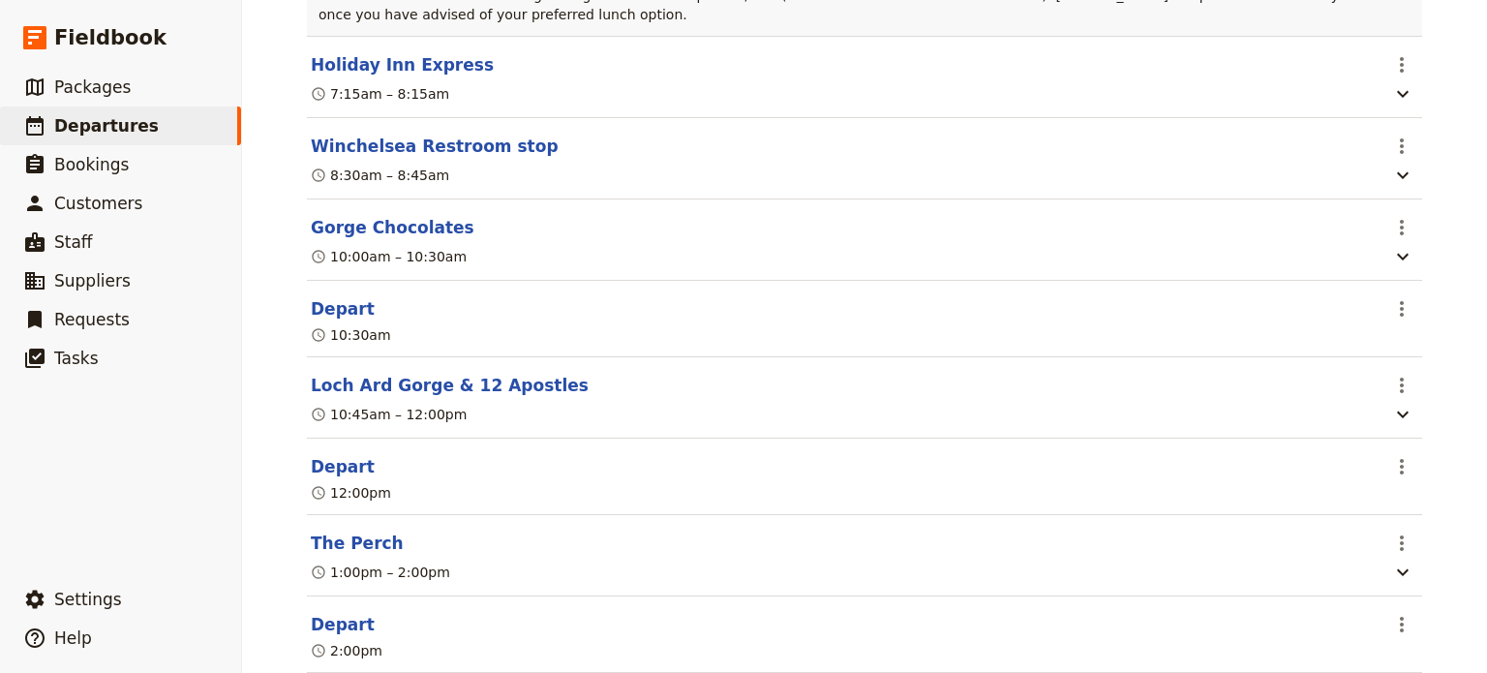
scroll to position [0, 0]
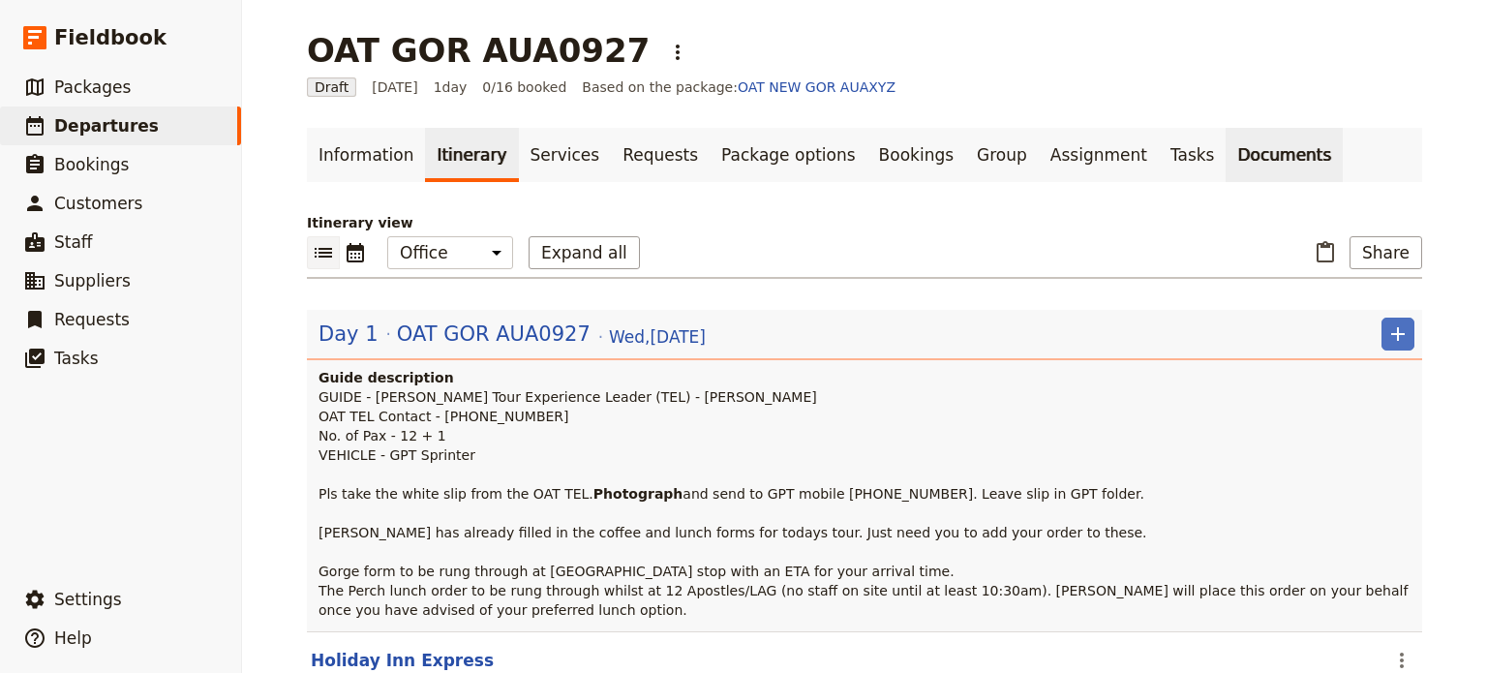
click at [1226, 165] on link "Documents" at bounding box center [1284, 155] width 117 height 54
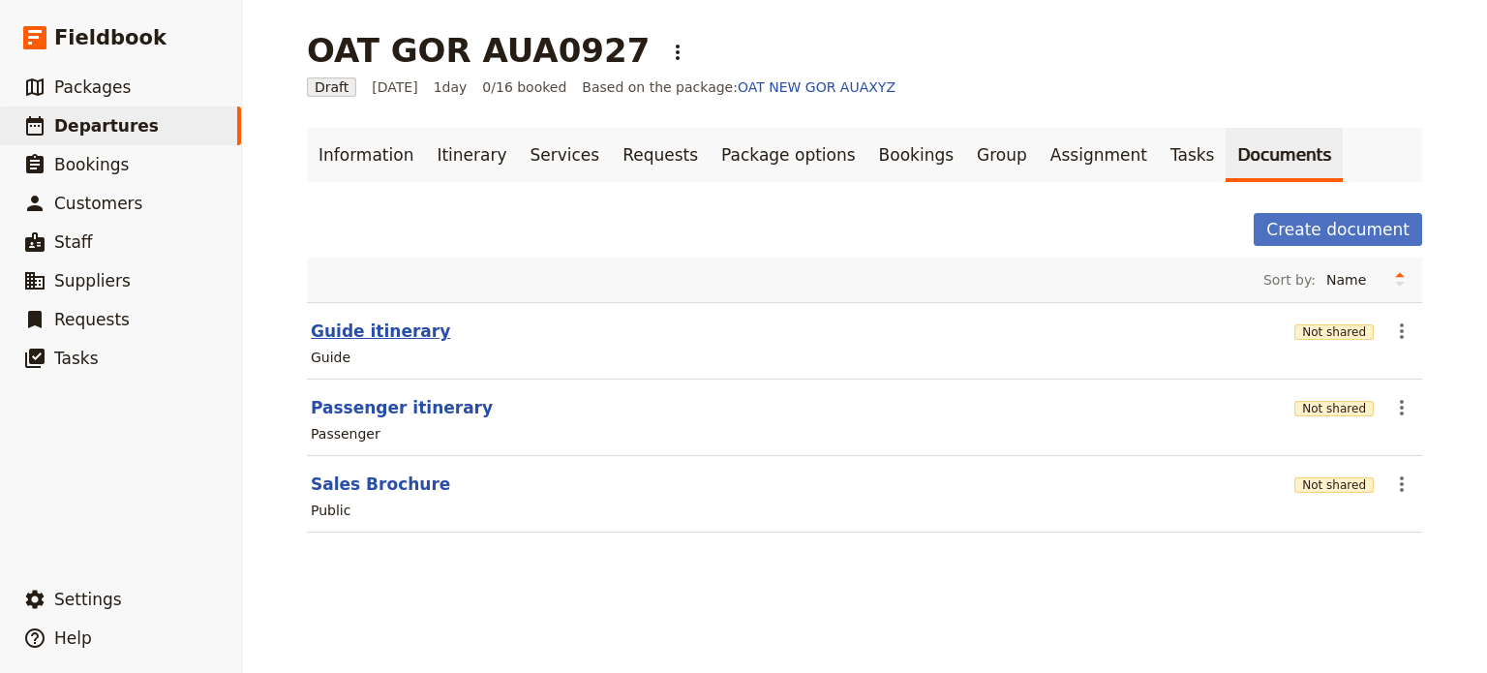
click at [360, 323] on button "Guide itinerary" at bounding box center [380, 331] width 139 height 23
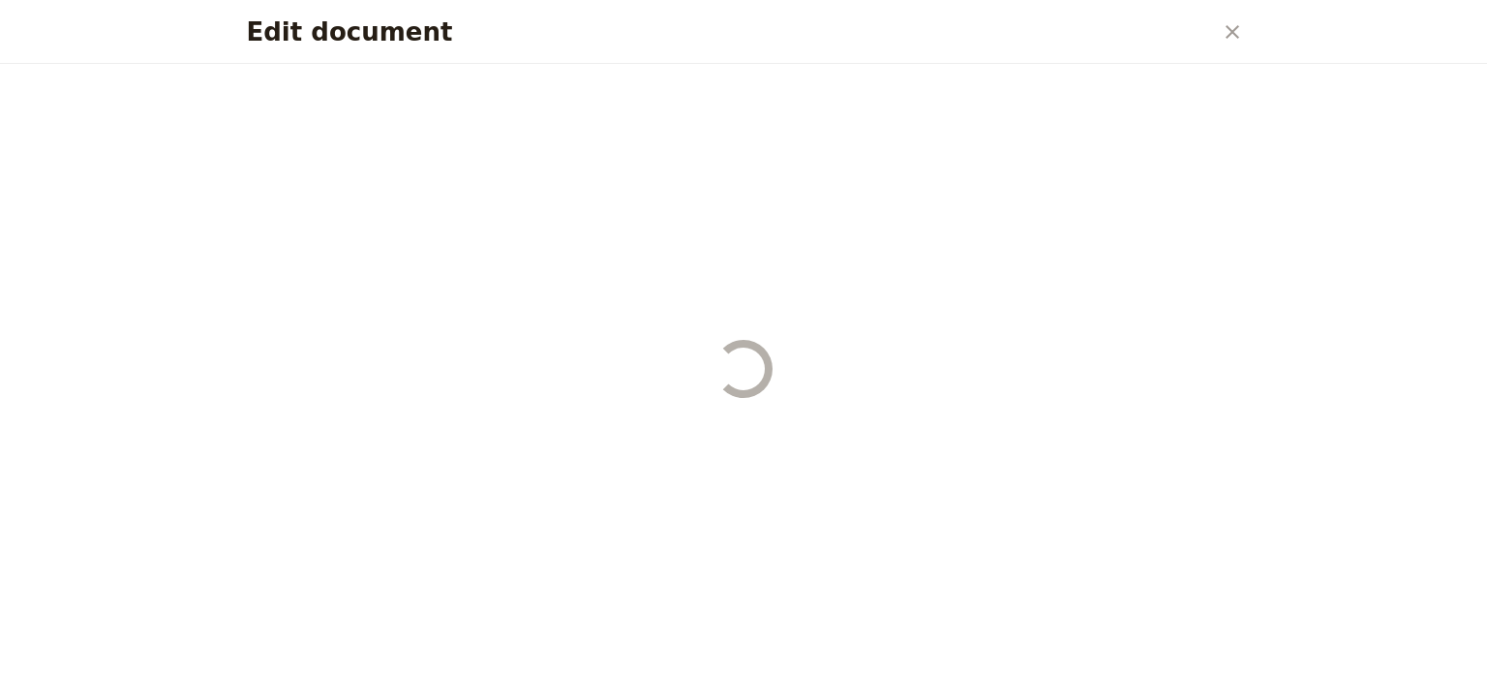
select select "STAFF"
select select "RUN_SHEET"
select select "DEFAULT"
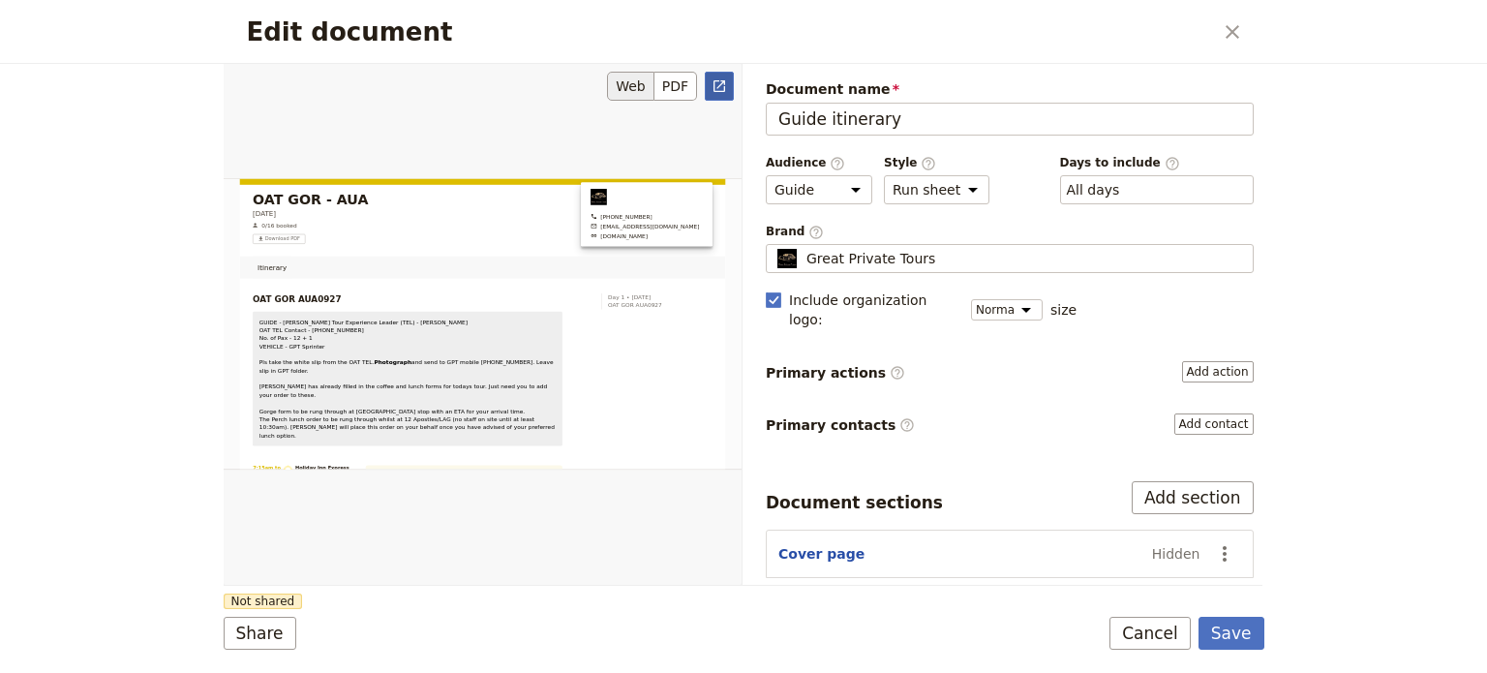
click at [723, 85] on icon "Open full preview" at bounding box center [719, 85] width 15 height 15
click at [1169, 637] on button "Cancel" at bounding box center [1150, 633] width 81 height 33
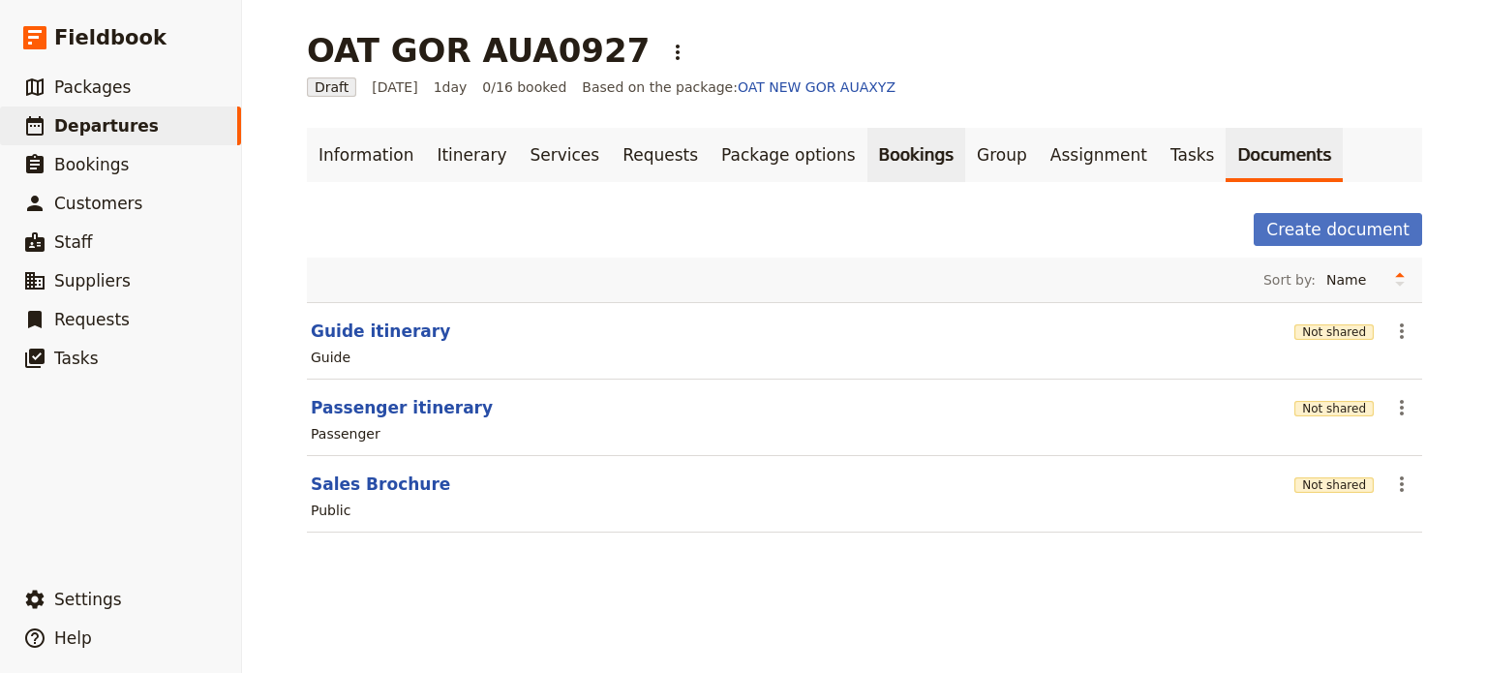
click at [868, 146] on link "Bookings" at bounding box center [917, 155] width 98 height 54
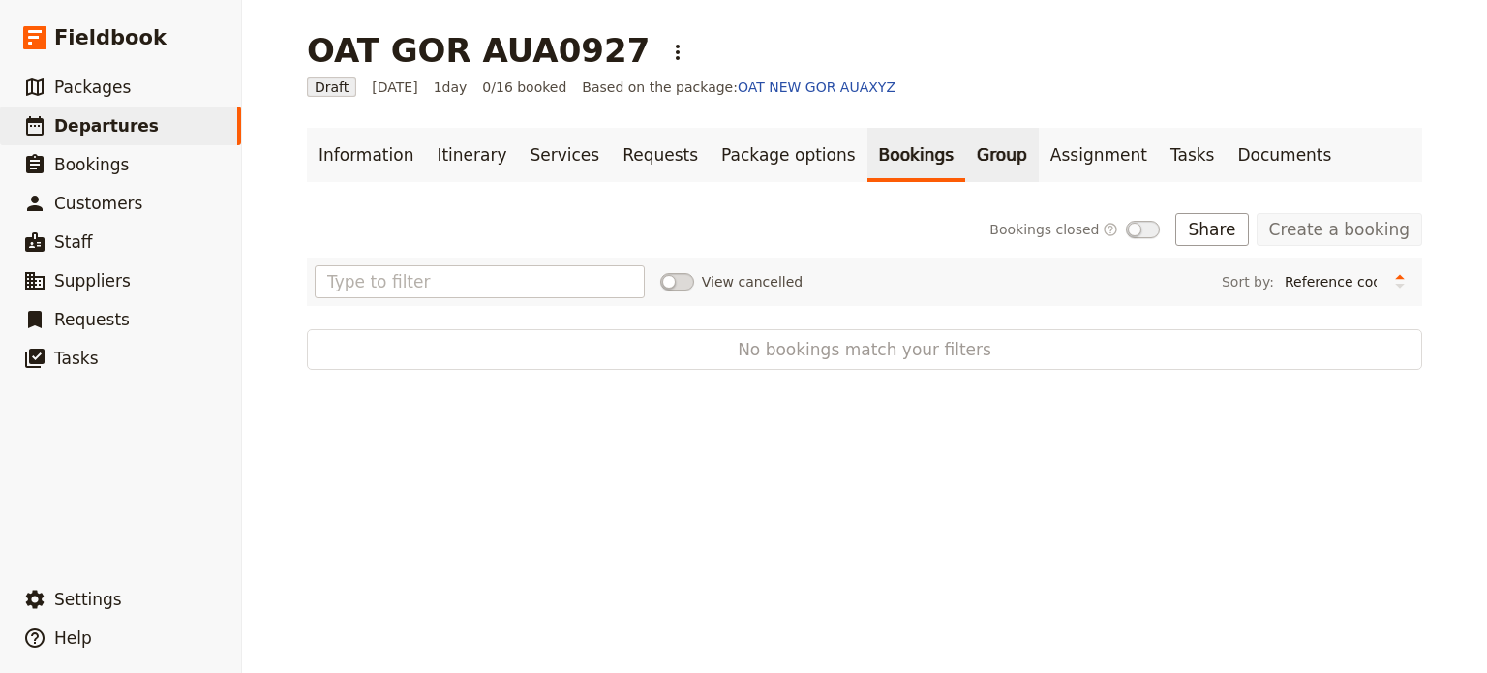
click at [965, 151] on link "Group" at bounding box center [1002, 155] width 74 height 54
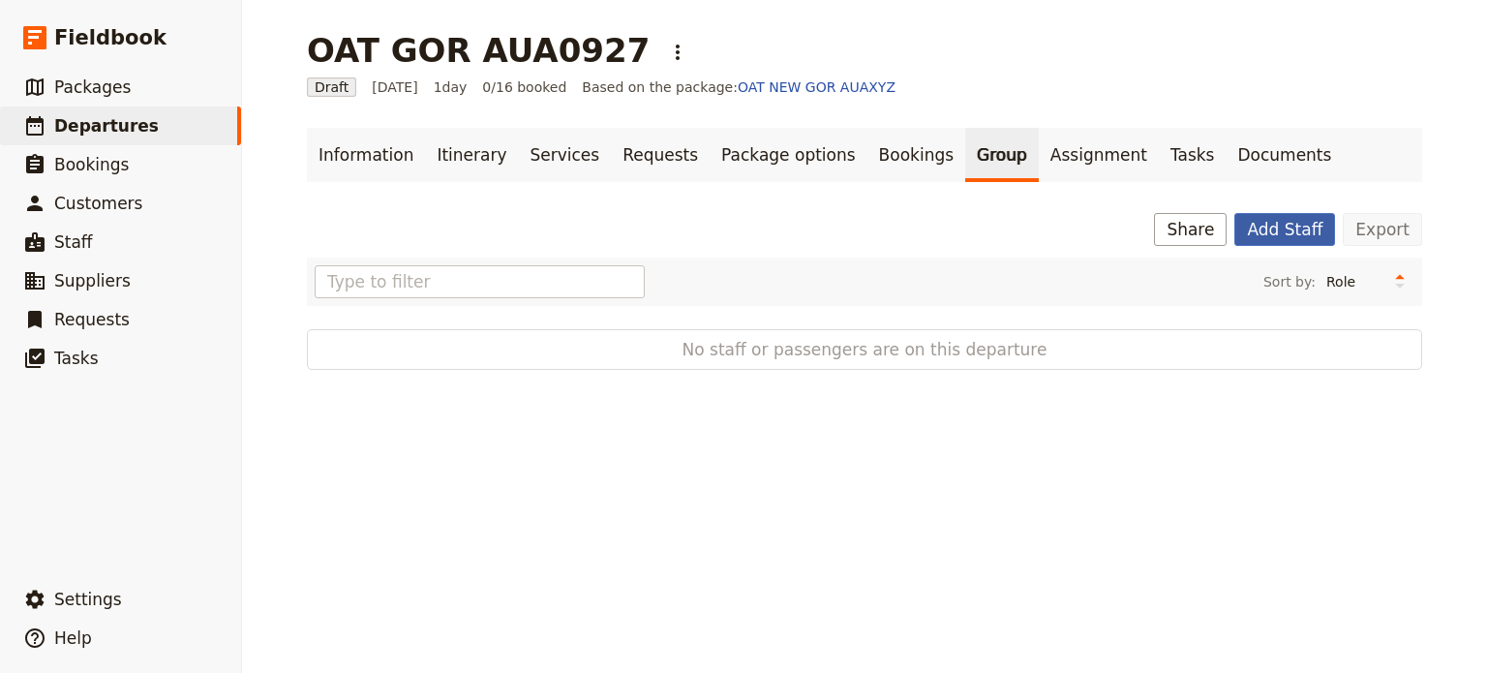
click at [1275, 236] on button "Add Staff" at bounding box center [1285, 229] width 101 height 33
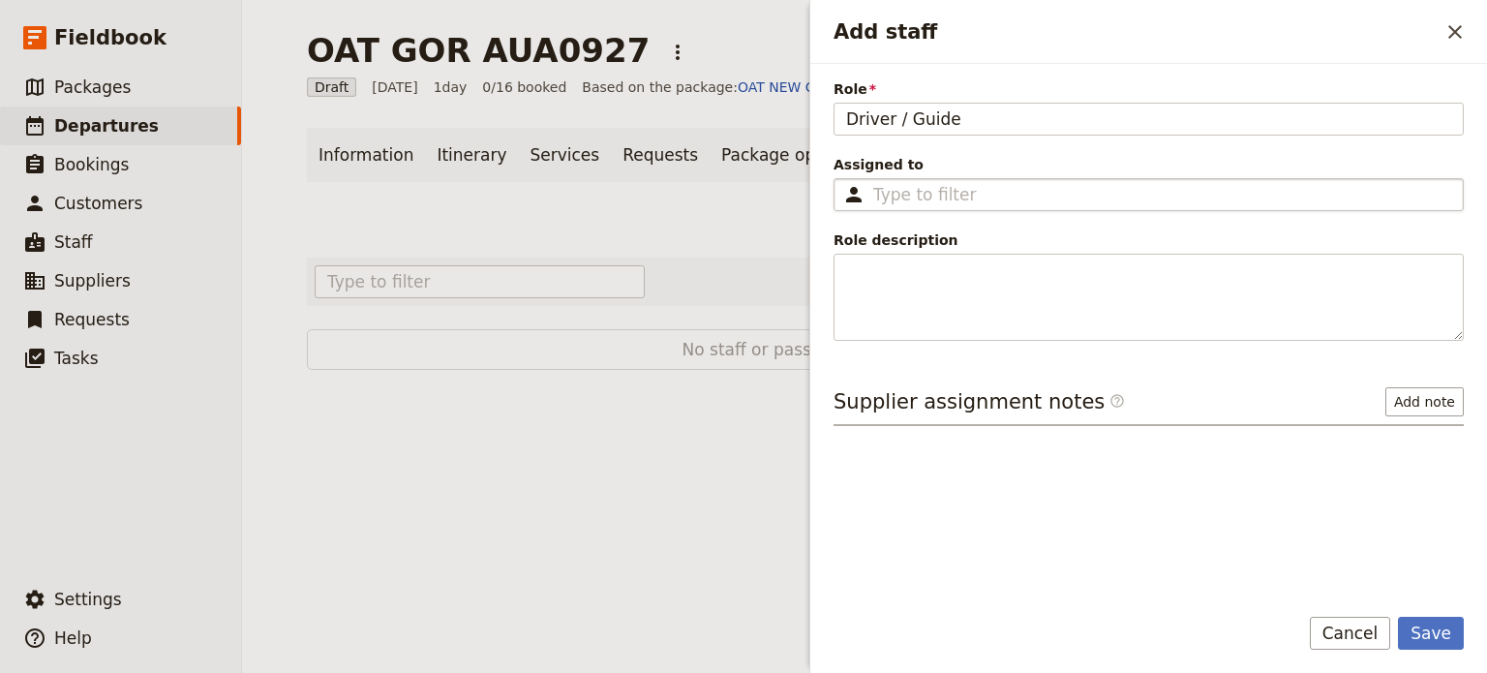
type input "Driver / Guide"
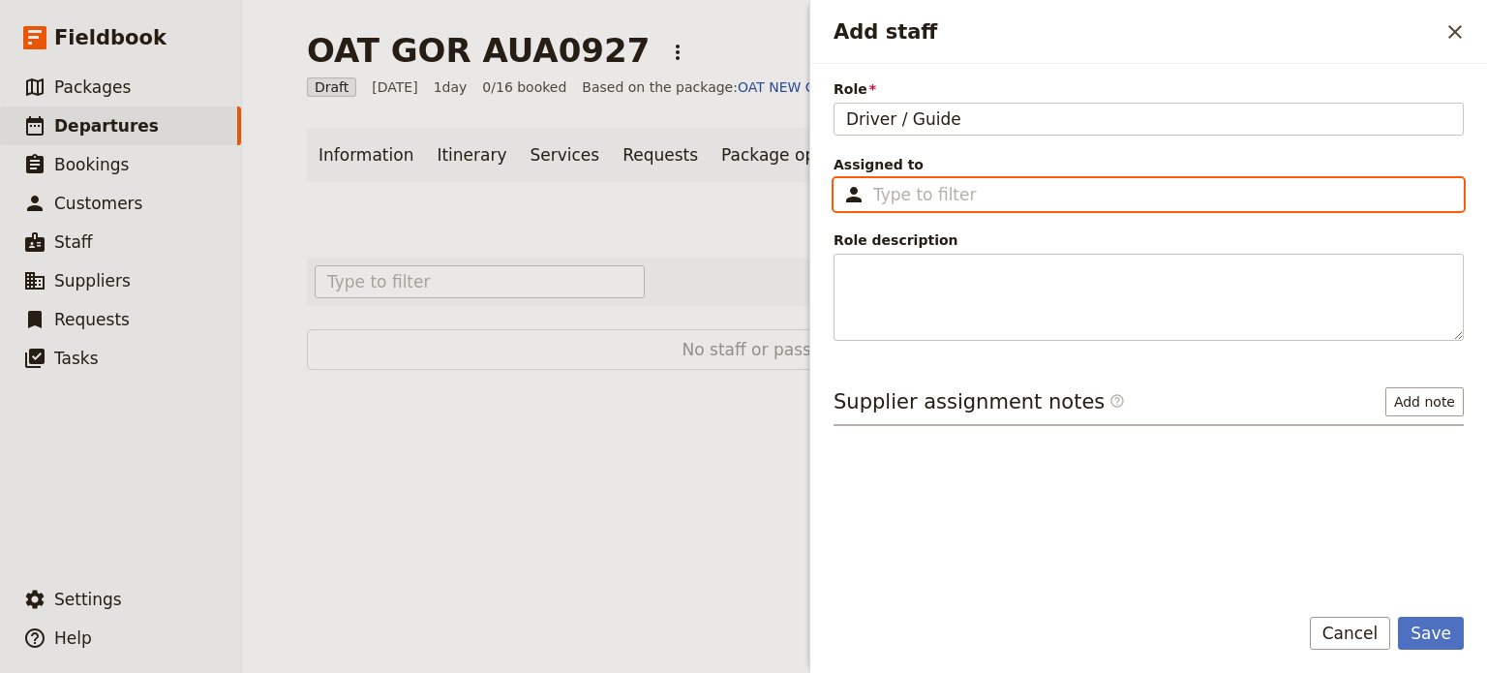
click at [1215, 189] on input "Assigned to ​" at bounding box center [1162, 194] width 578 height 23
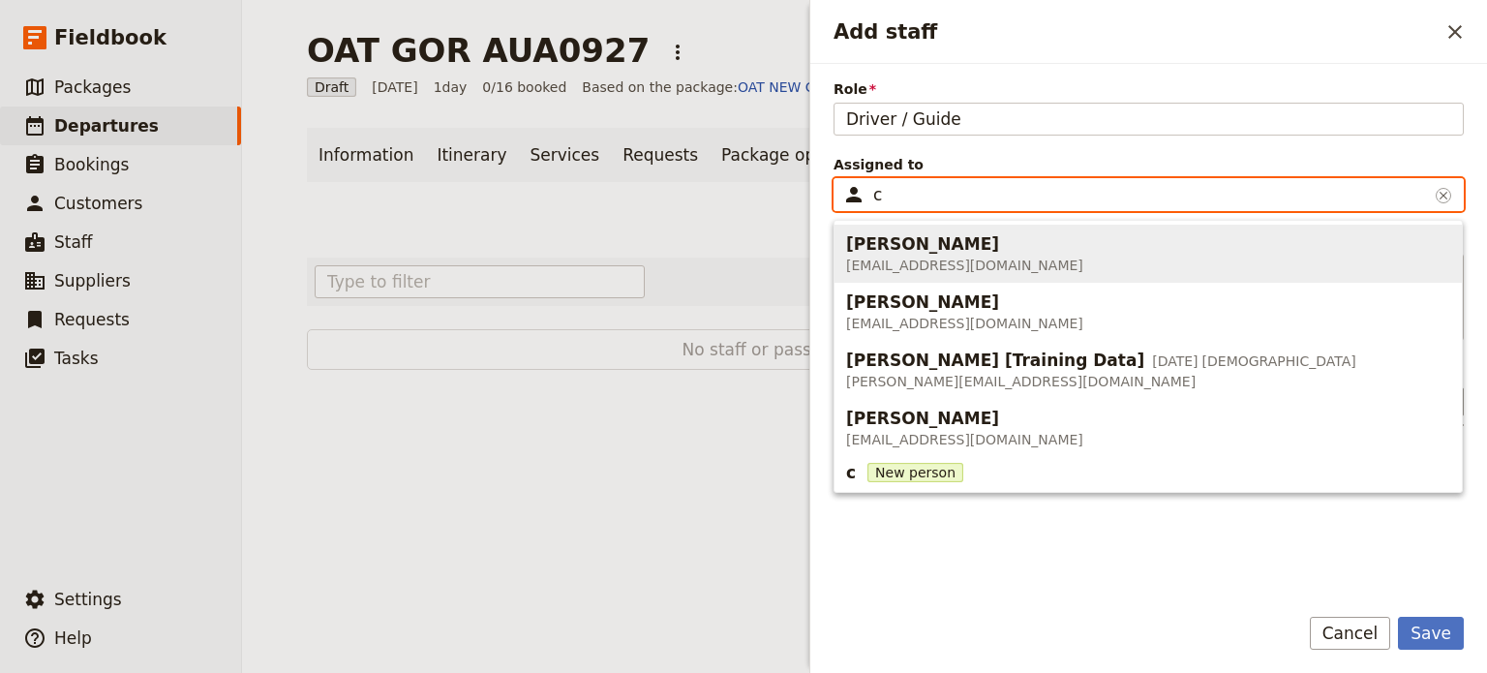
click at [916, 238] on span "[PERSON_NAME]" at bounding box center [922, 243] width 153 height 23
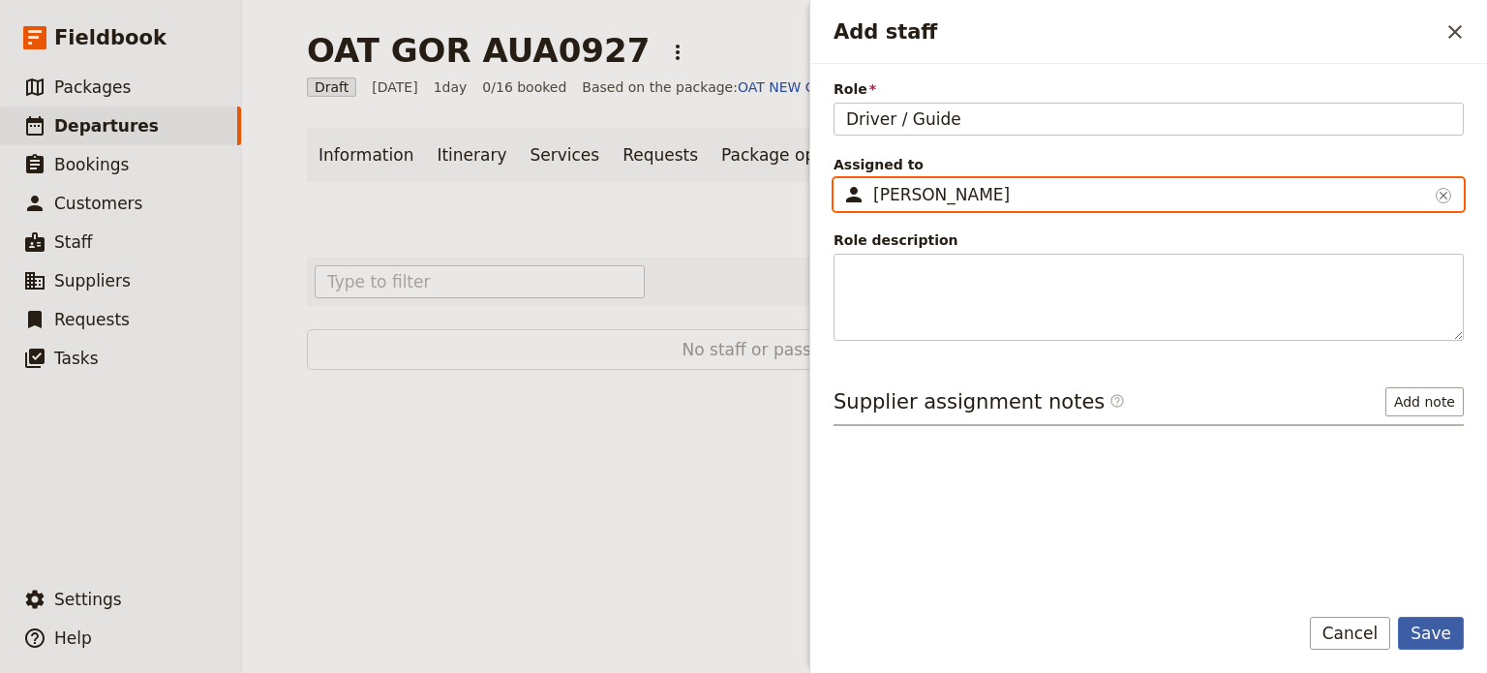
type input "[PERSON_NAME]"
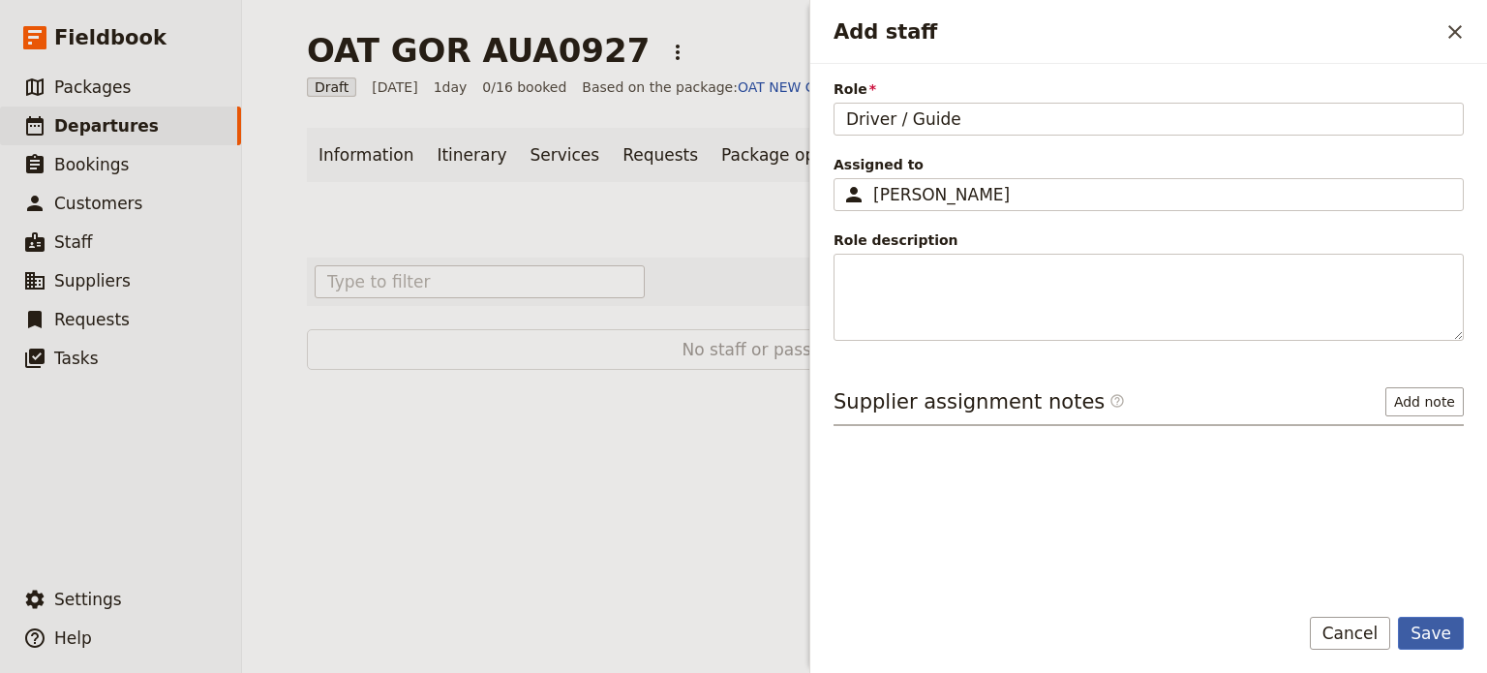
click at [1430, 631] on button "Save" at bounding box center [1431, 633] width 66 height 33
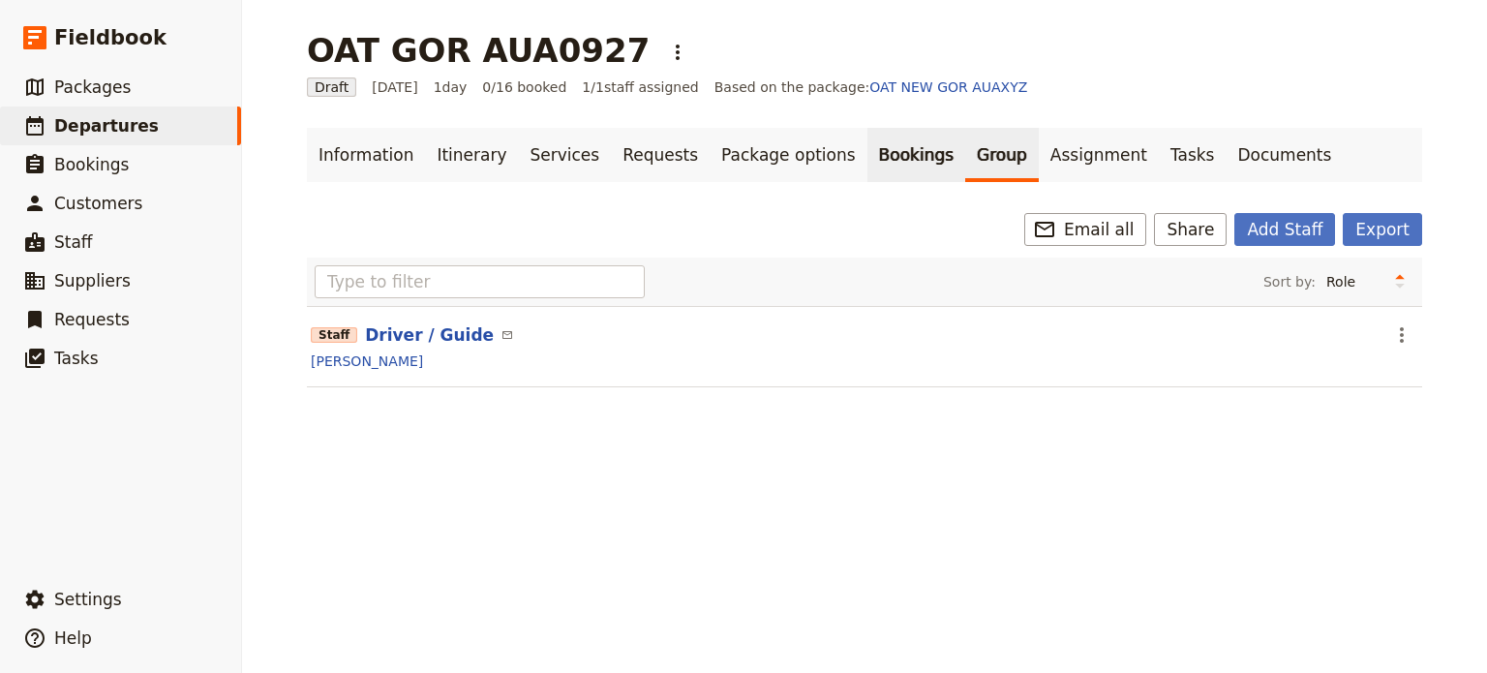
click at [868, 154] on link "Bookings" at bounding box center [917, 155] width 98 height 54
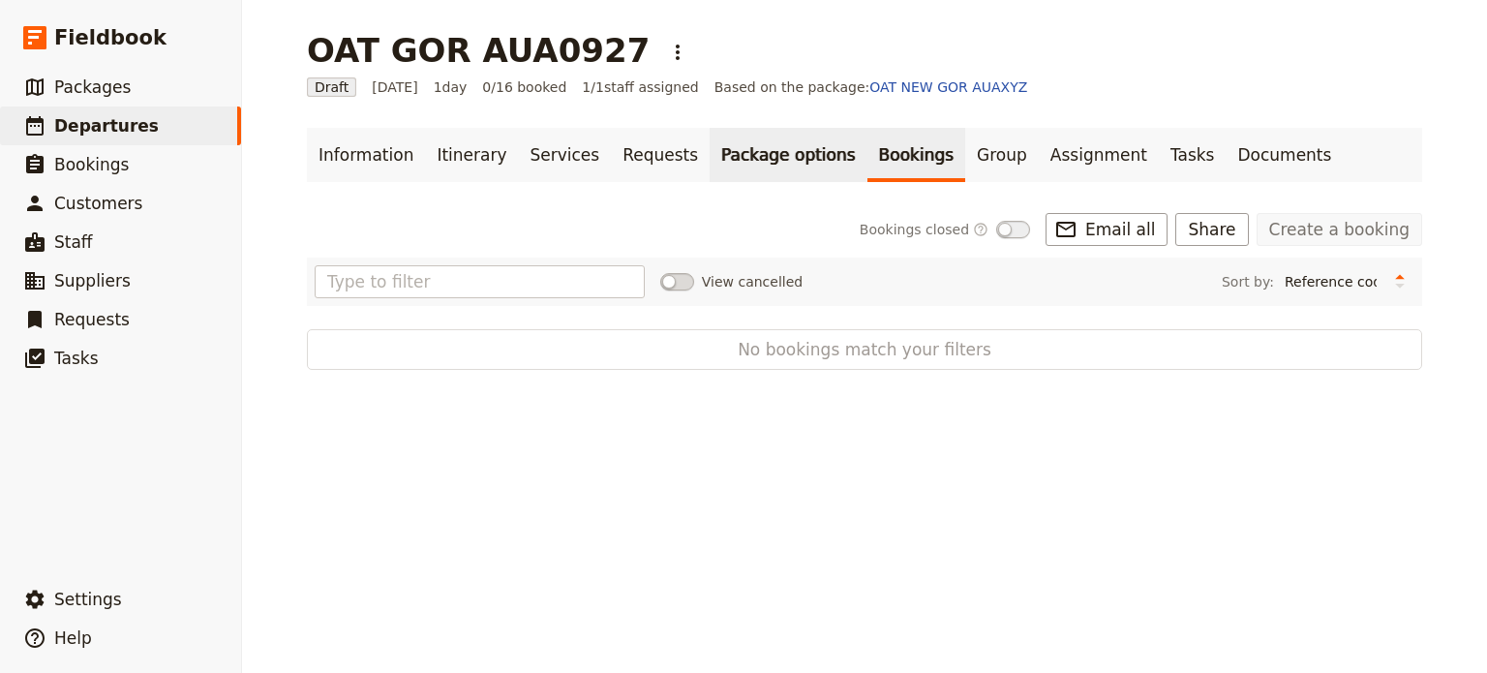
click at [710, 146] on link "Package options" at bounding box center [788, 155] width 157 height 54
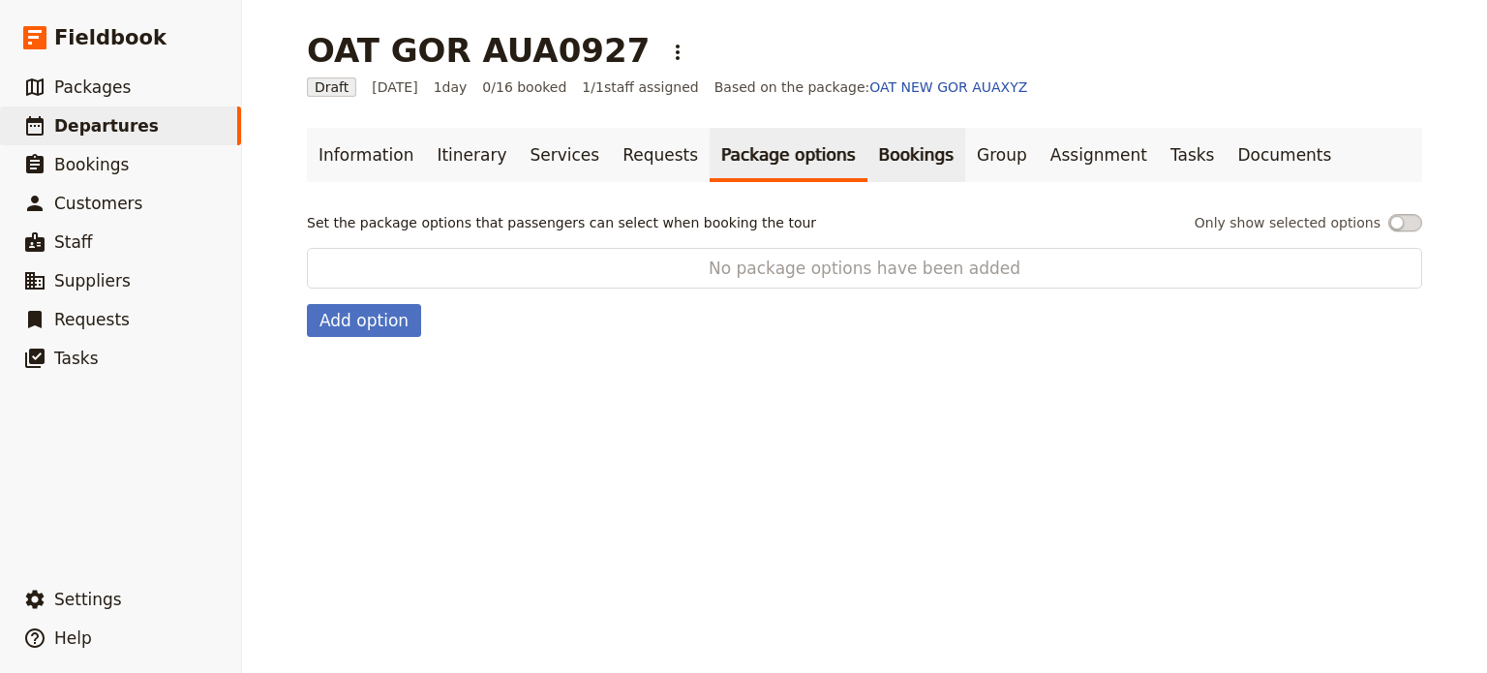
click at [868, 144] on link "Bookings" at bounding box center [917, 155] width 98 height 54
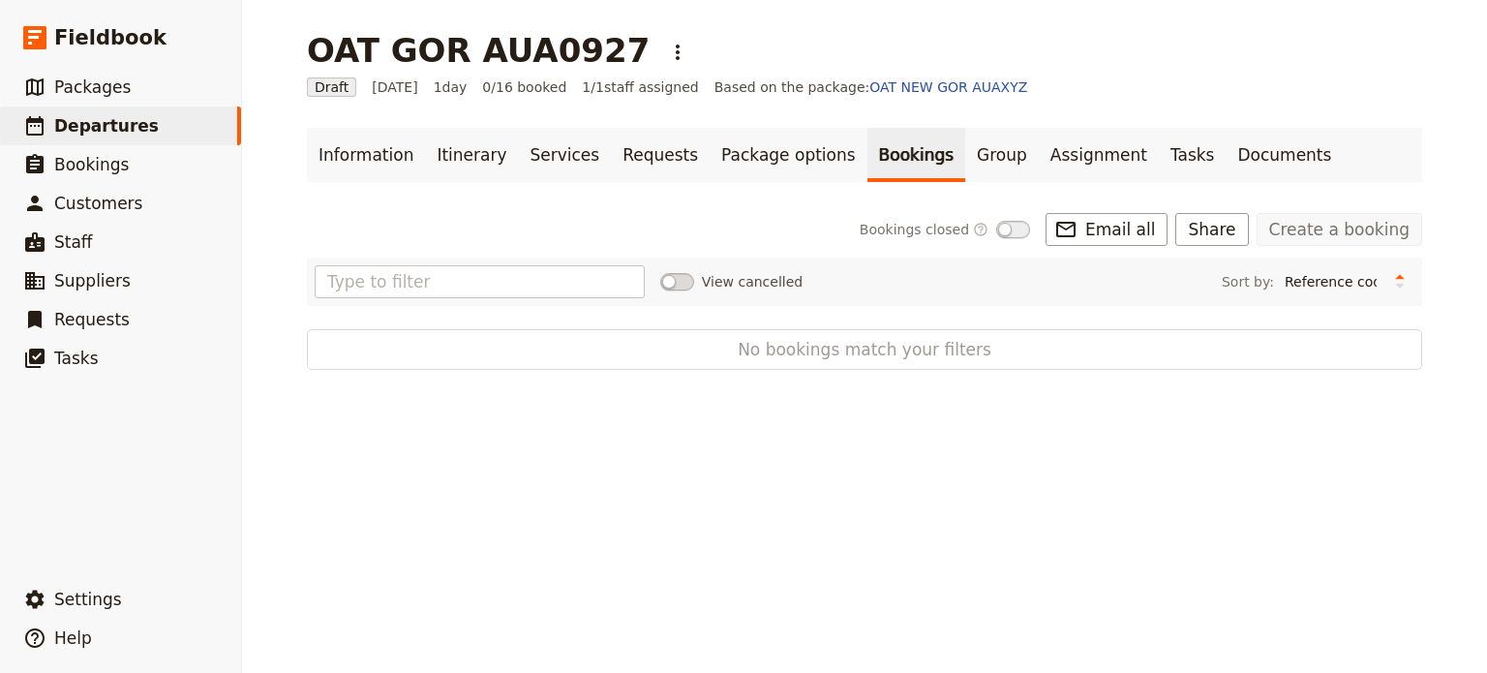
drag, startPoint x: 1344, startPoint y: 223, endPoint x: 1327, endPoint y: 227, distance: 17.9
click at [1344, 223] on link "Create a booking" at bounding box center [1340, 229] width 166 height 33
click at [684, 283] on span at bounding box center [677, 281] width 34 height 17
click at [660, 272] on input "View cancelled" at bounding box center [660, 272] width 0 height 0
click at [660, 282] on span at bounding box center [677, 281] width 34 height 17
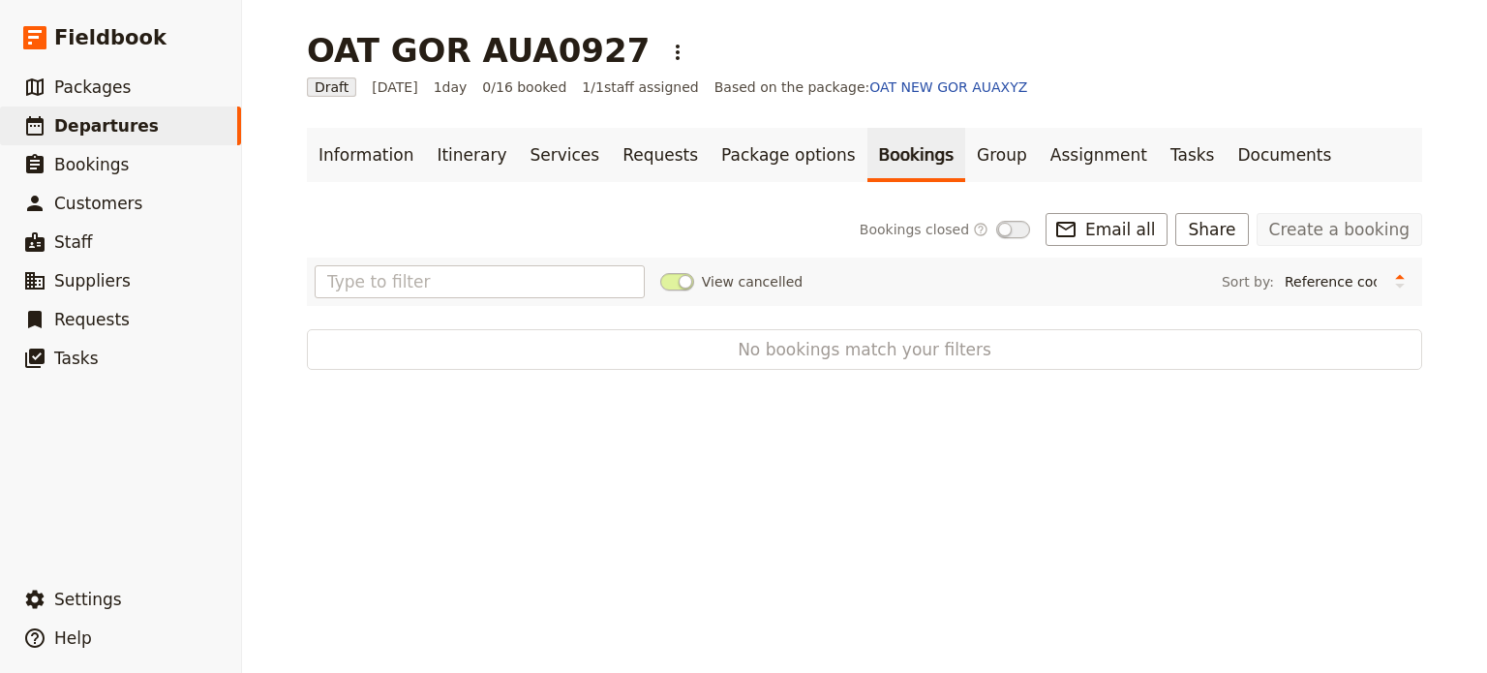
click at [660, 272] on input "View cancelled" at bounding box center [660, 272] width 0 height 0
click at [1138, 227] on span "Email all" at bounding box center [1120, 229] width 70 height 23
click at [1030, 229] on span at bounding box center [1013, 229] width 34 height 17
click at [1336, 229] on link "Create a booking" at bounding box center [1340, 229] width 166 height 33
click at [381, 158] on link "Information" at bounding box center [366, 155] width 118 height 54
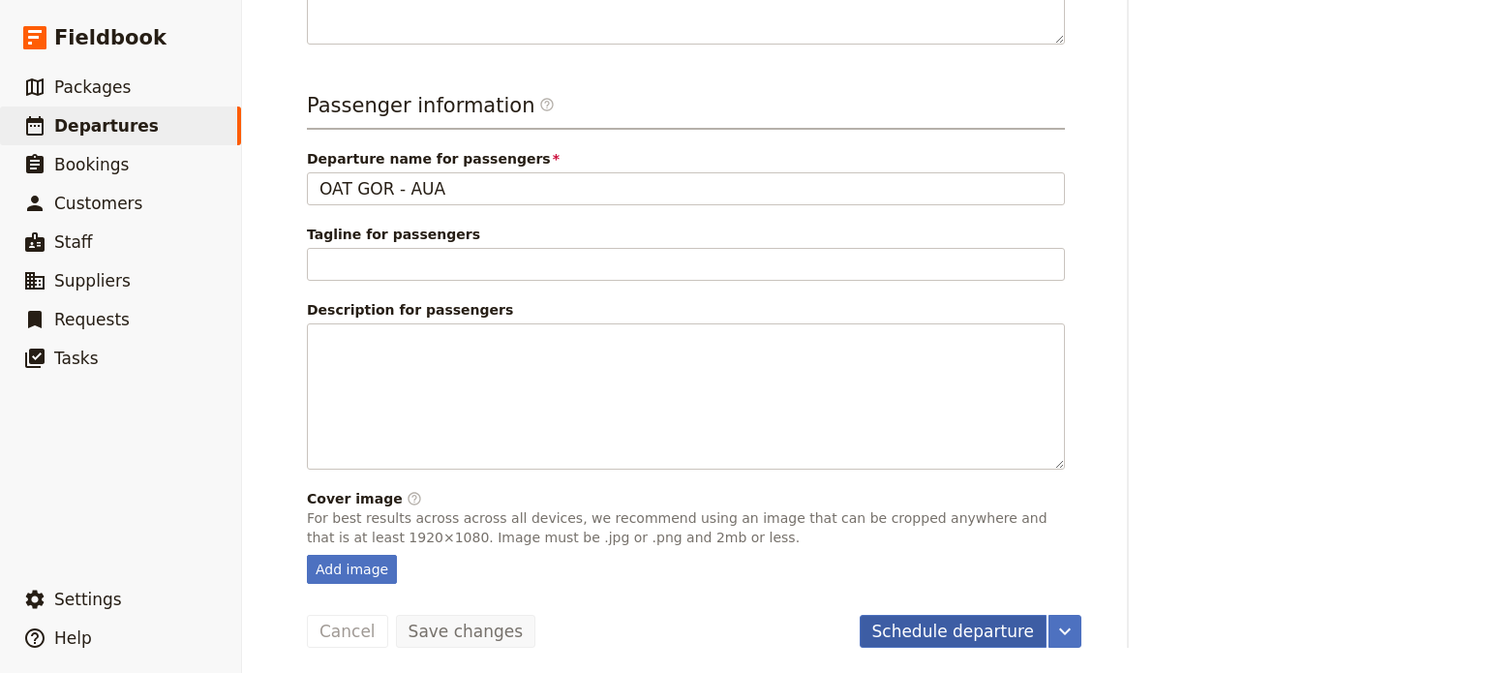
click at [953, 627] on button "Schedule departure" at bounding box center [954, 631] width 188 height 33
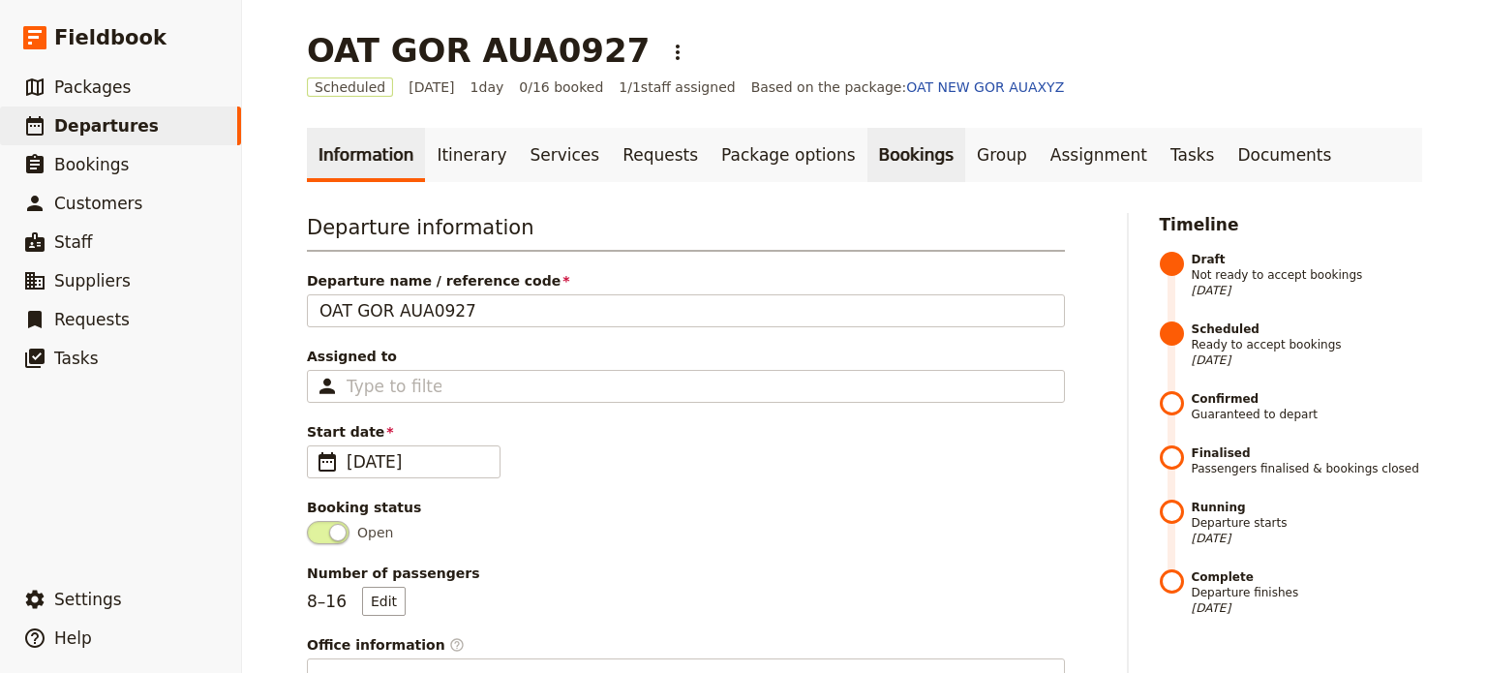
click at [868, 174] on link "Bookings" at bounding box center [917, 155] width 98 height 54
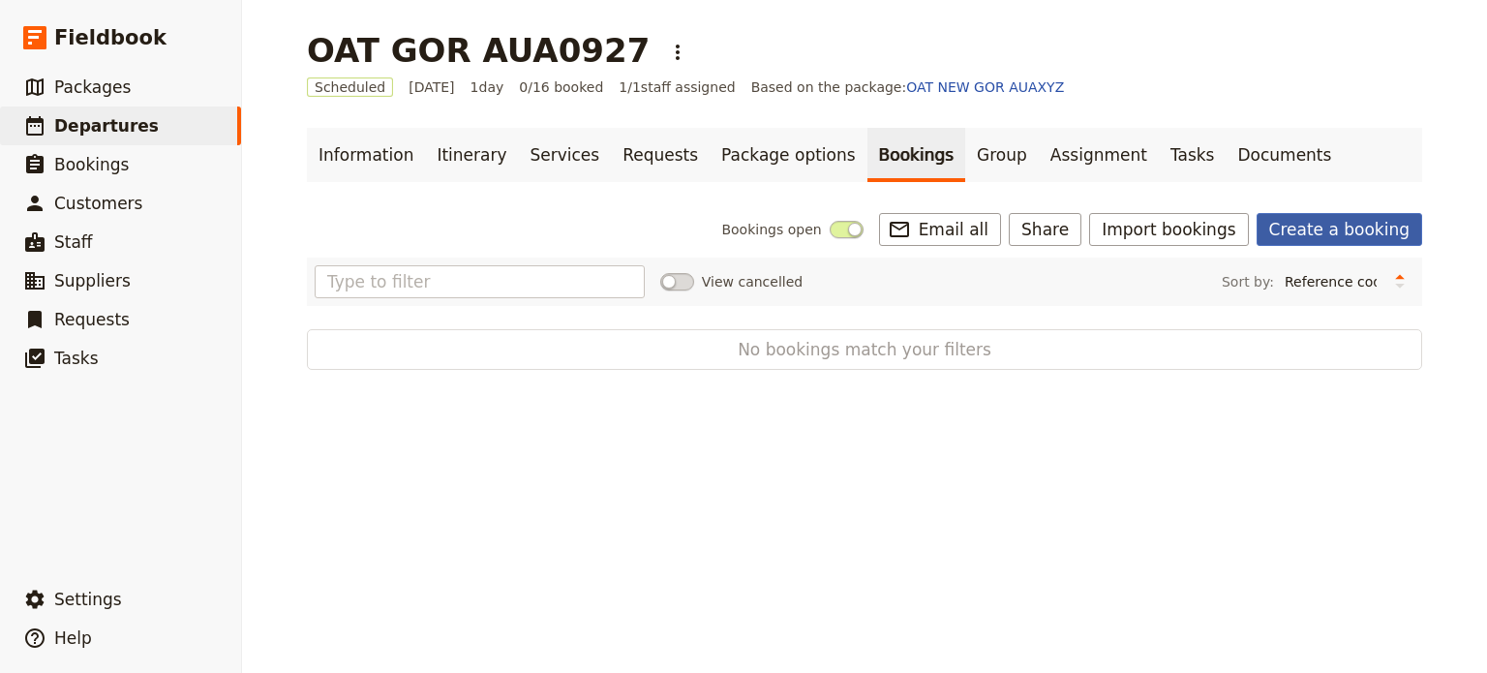
click at [1332, 222] on link "Create a booking" at bounding box center [1340, 229] width 166 height 33
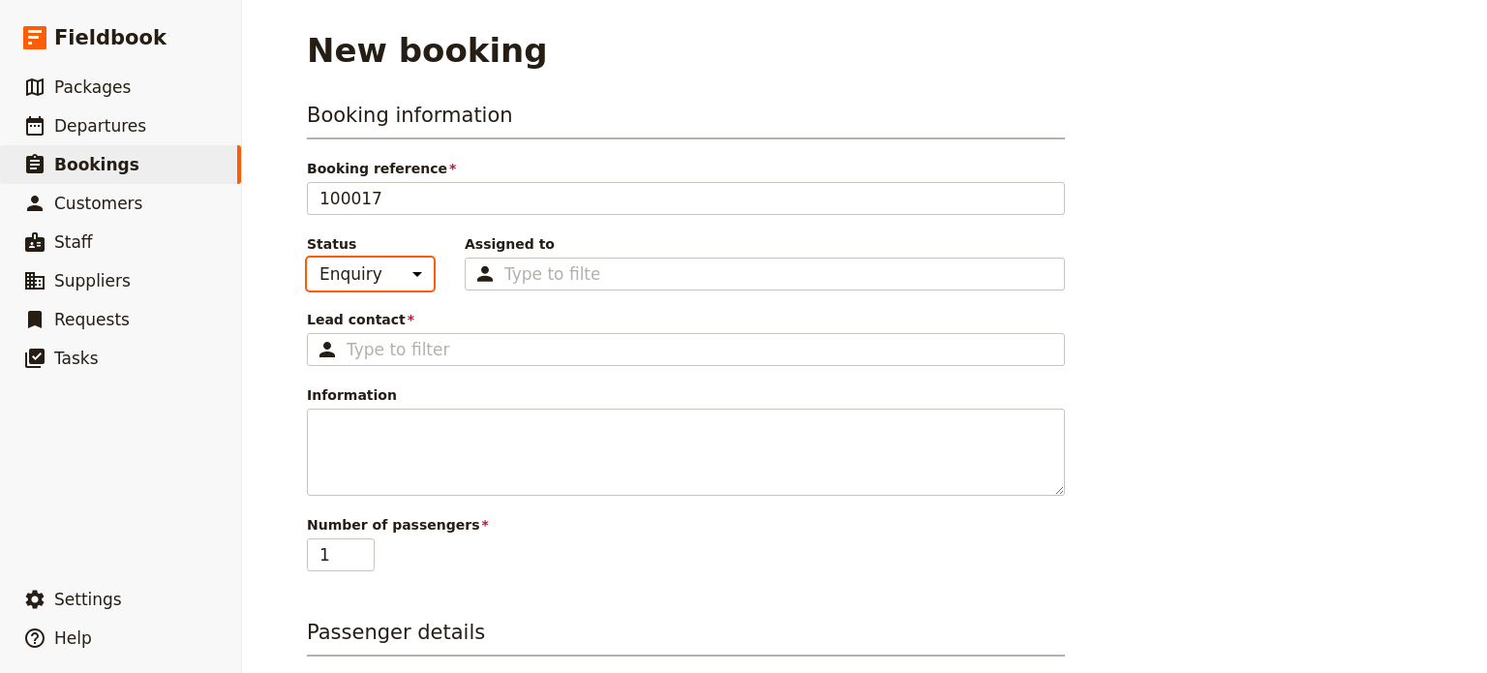
click at [368, 276] on select "Enquiry On hold Confirmed" at bounding box center [370, 274] width 127 height 33
select select "CONFIRMED"
click at [307, 258] on select "Enquiry On hold Confirmed" at bounding box center [370, 274] width 127 height 33
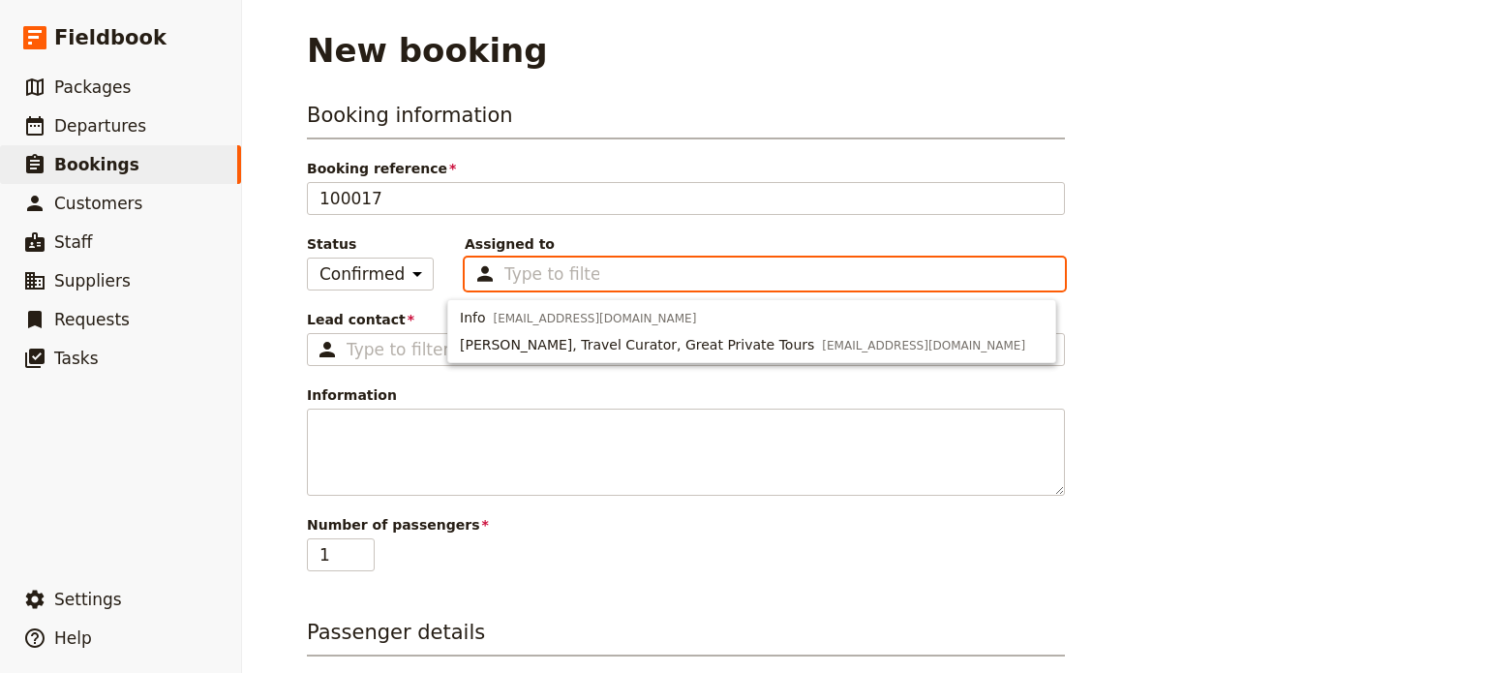
click at [509, 282] on input "Assigned to Type to filter" at bounding box center [551, 273] width 95 height 23
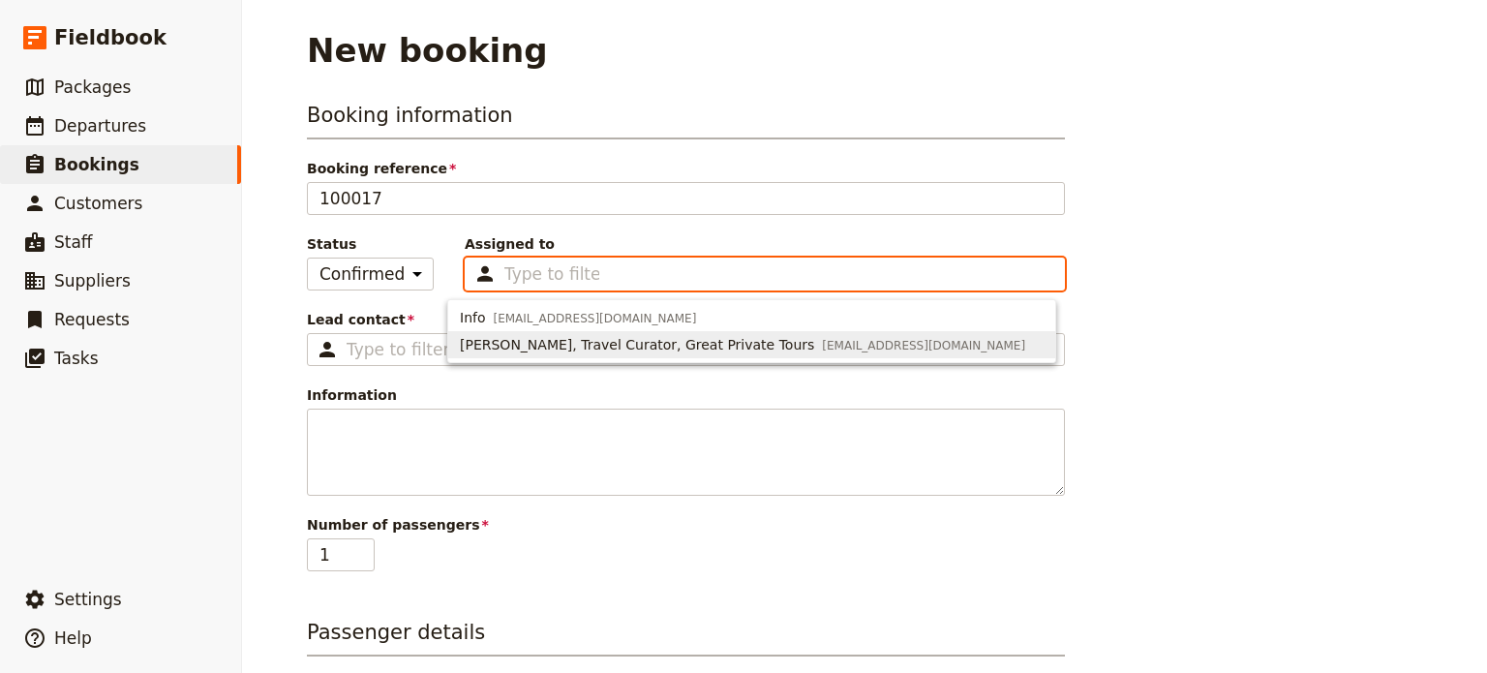
click at [565, 351] on span "[PERSON_NAME], Travel Curator, Great Private Tours" at bounding box center [637, 344] width 354 height 19
type input "669a40043e8710c10ac6a571"
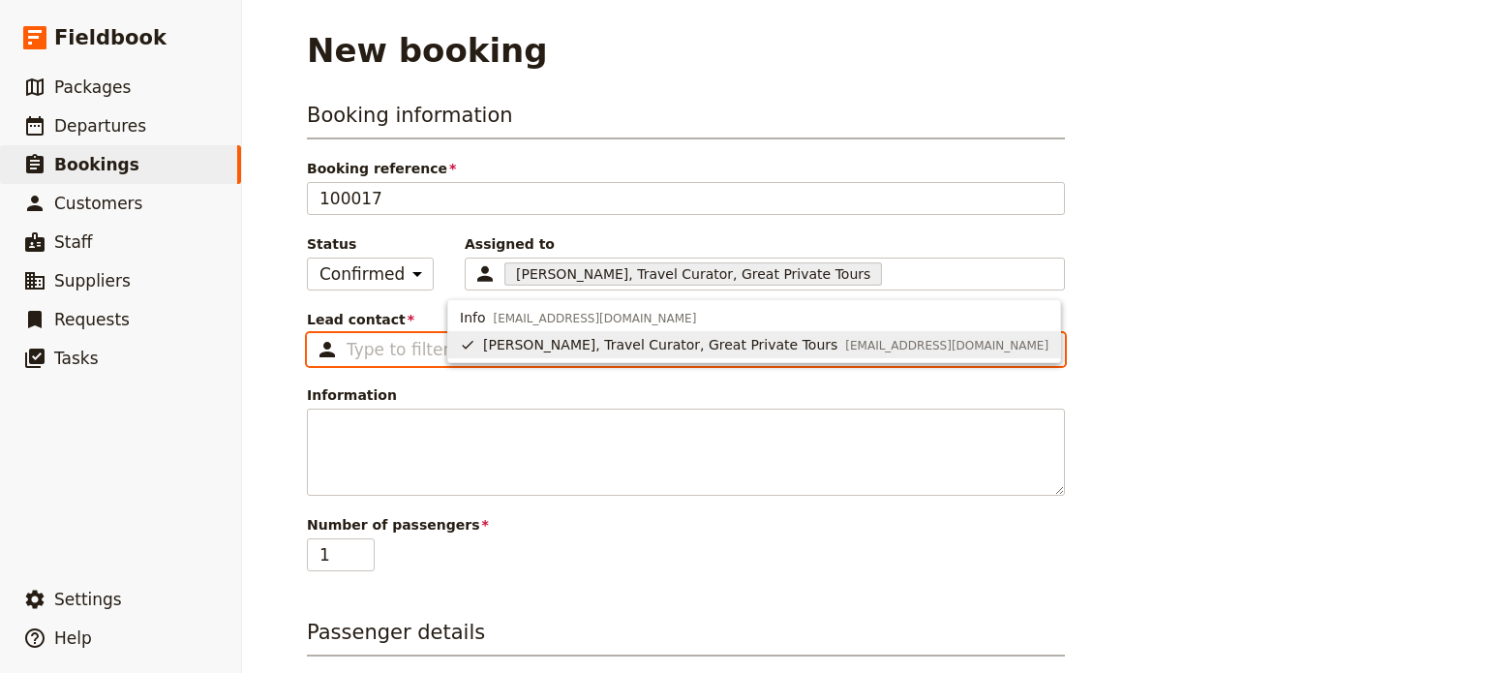
click at [356, 342] on input "Lead contact ​" at bounding box center [700, 349] width 706 height 23
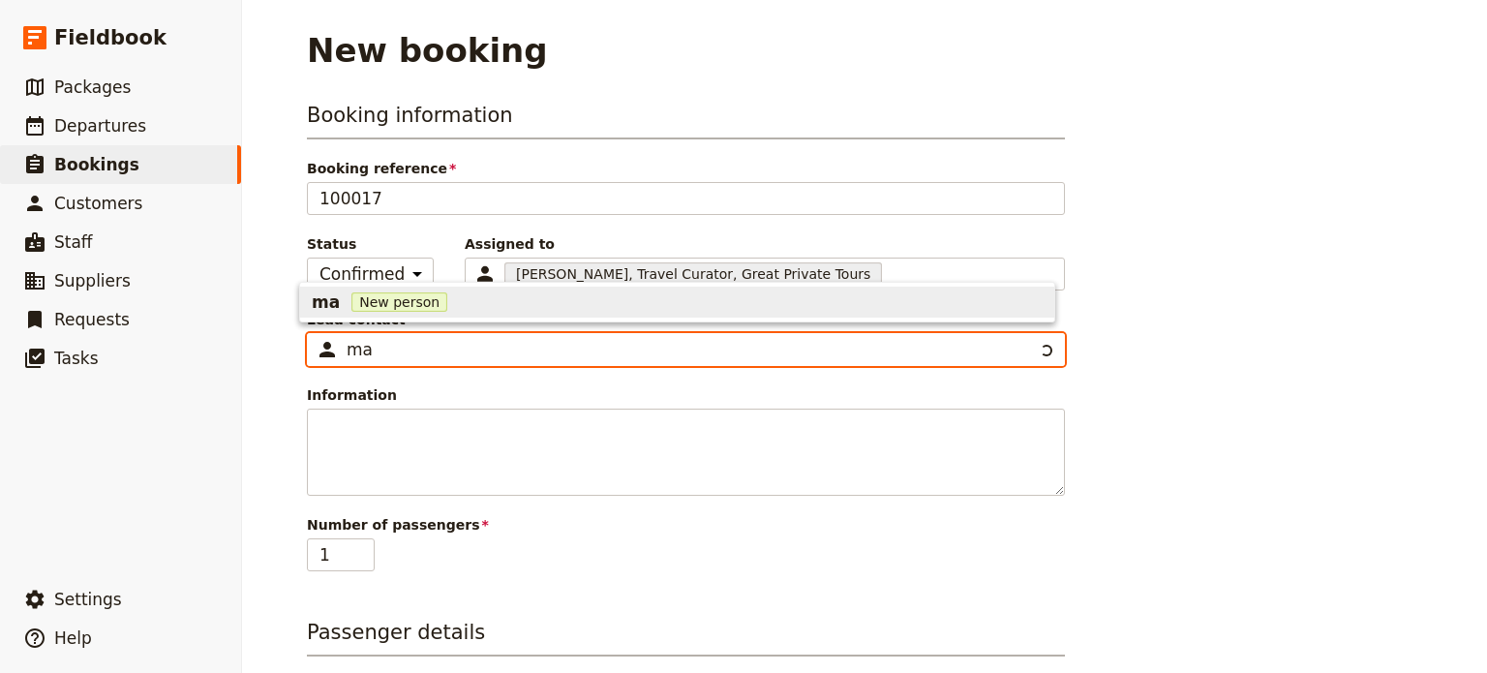
type input "m"
click at [547, 301] on span "New person" at bounding box center [566, 301] width 96 height 19
type input "OAT [PERSON_NAME]"
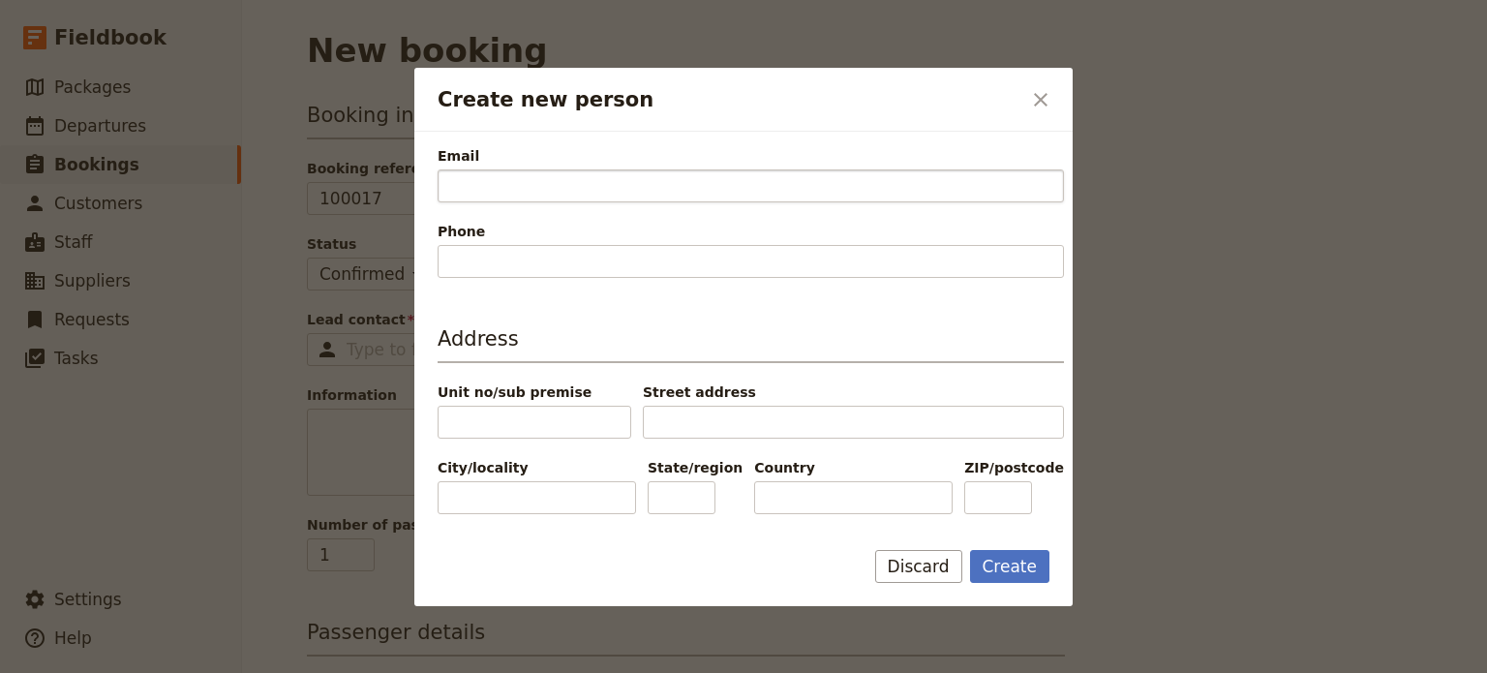
scroll to position [219, 0]
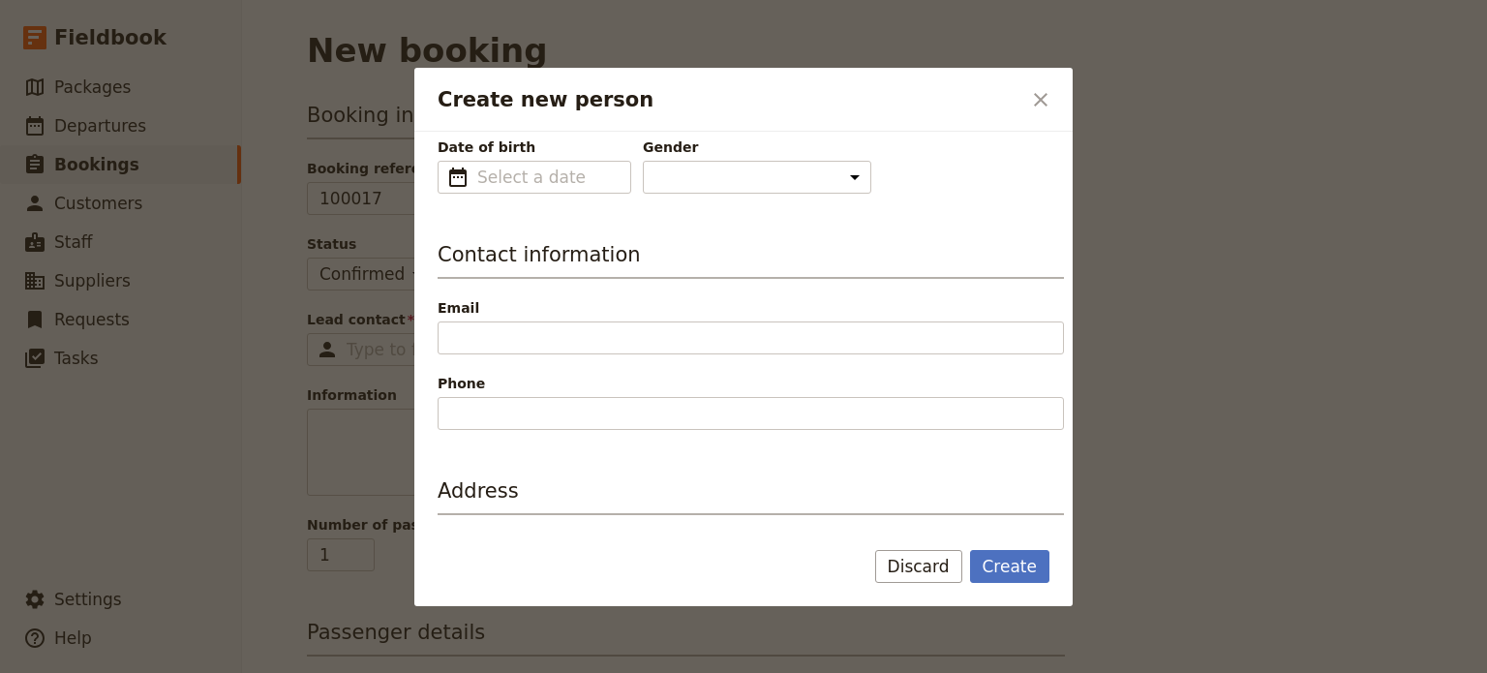
type input "OAT"
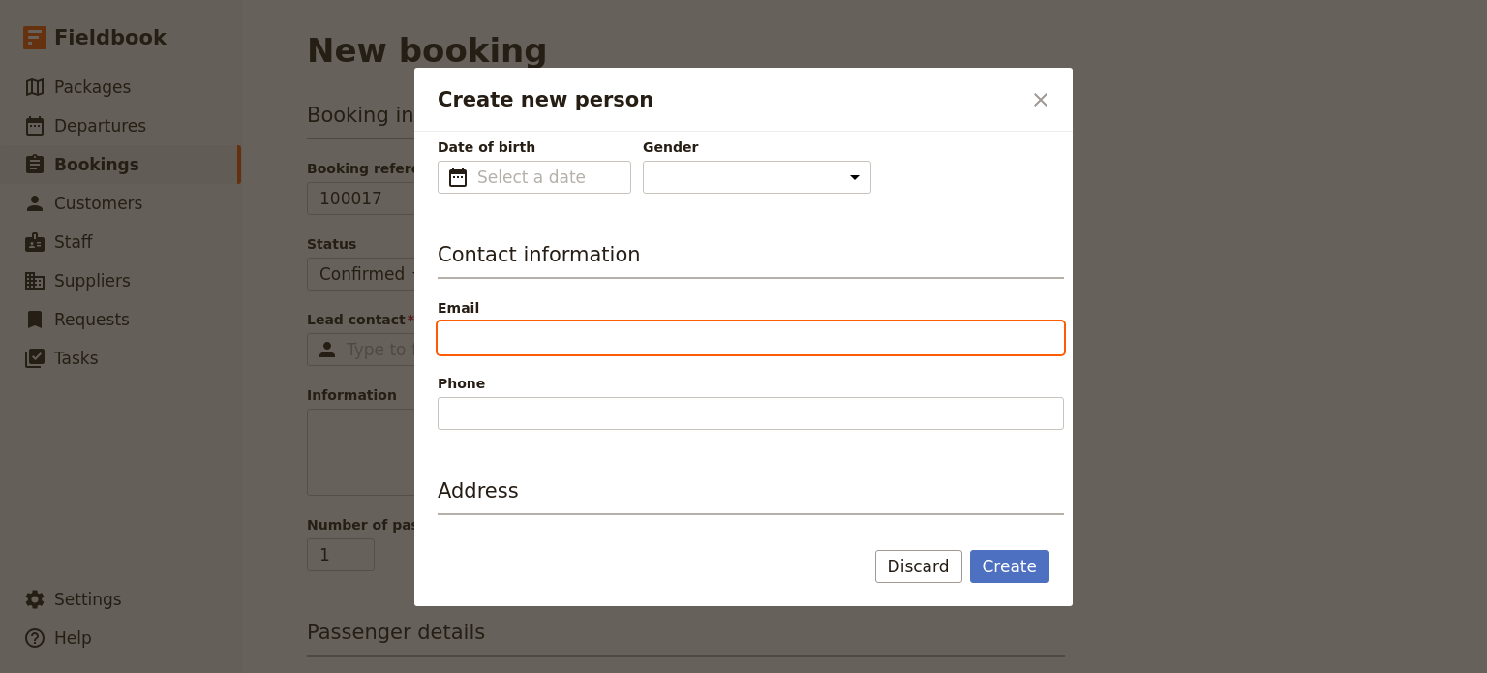
paste input "[EMAIL_ADDRESS][DOMAIN_NAME]"
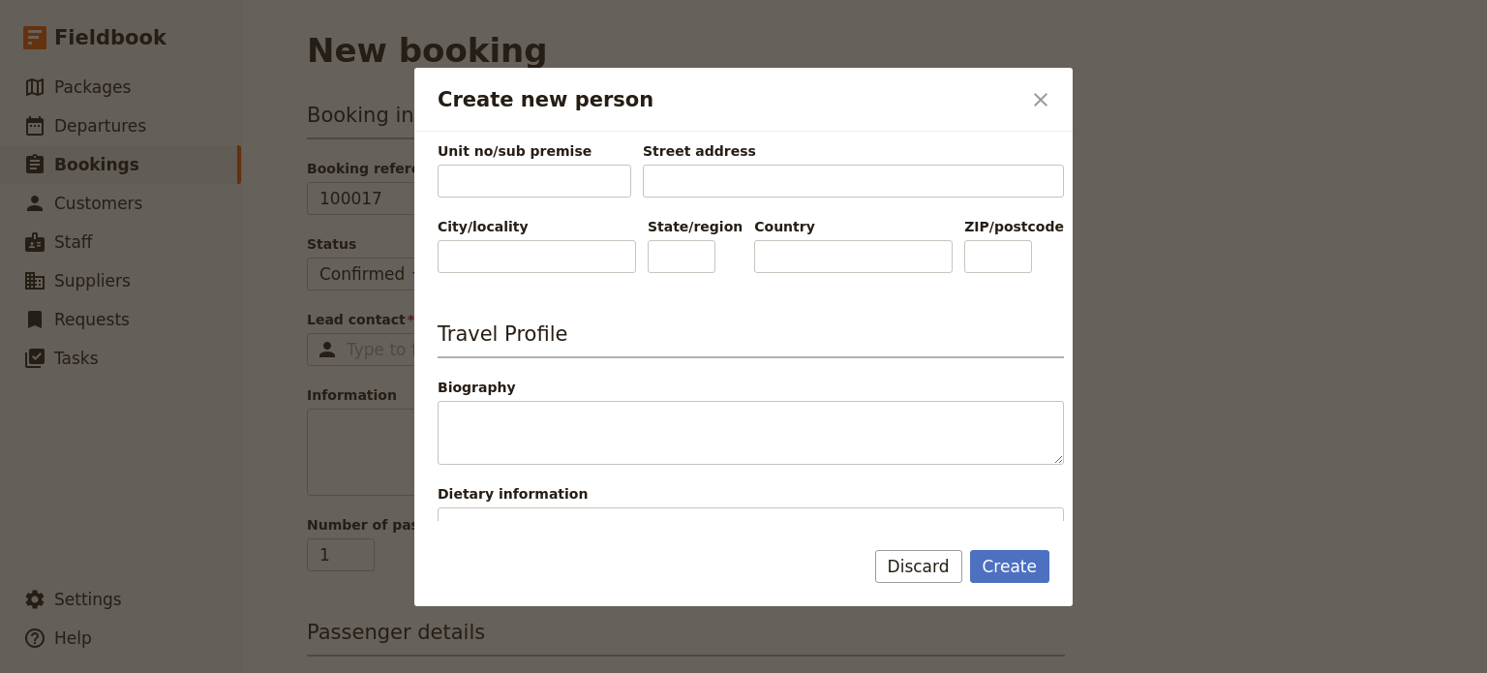
scroll to position [800, 0]
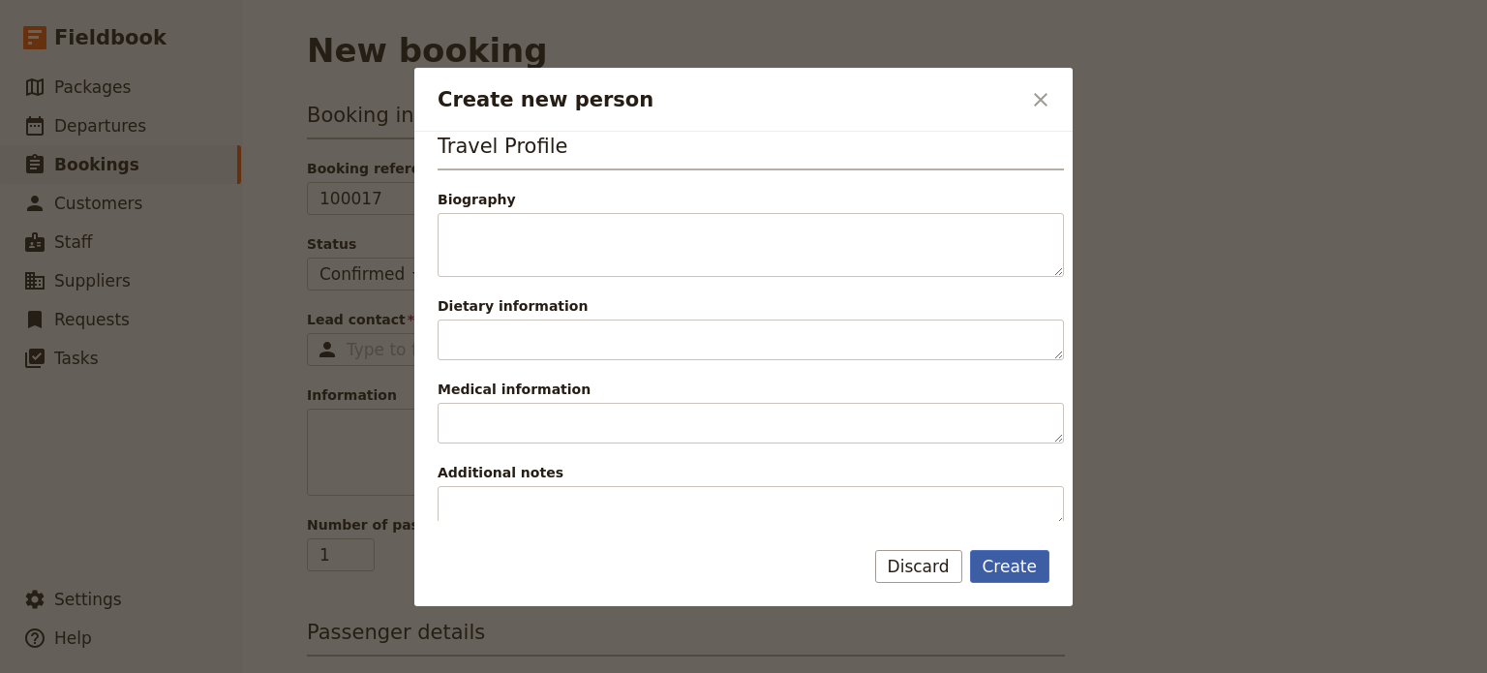
type input "[EMAIL_ADDRESS][DOMAIN_NAME]"
click at [1036, 568] on button "Create" at bounding box center [1010, 566] width 80 height 33
type input "OAT [PERSON_NAME]"
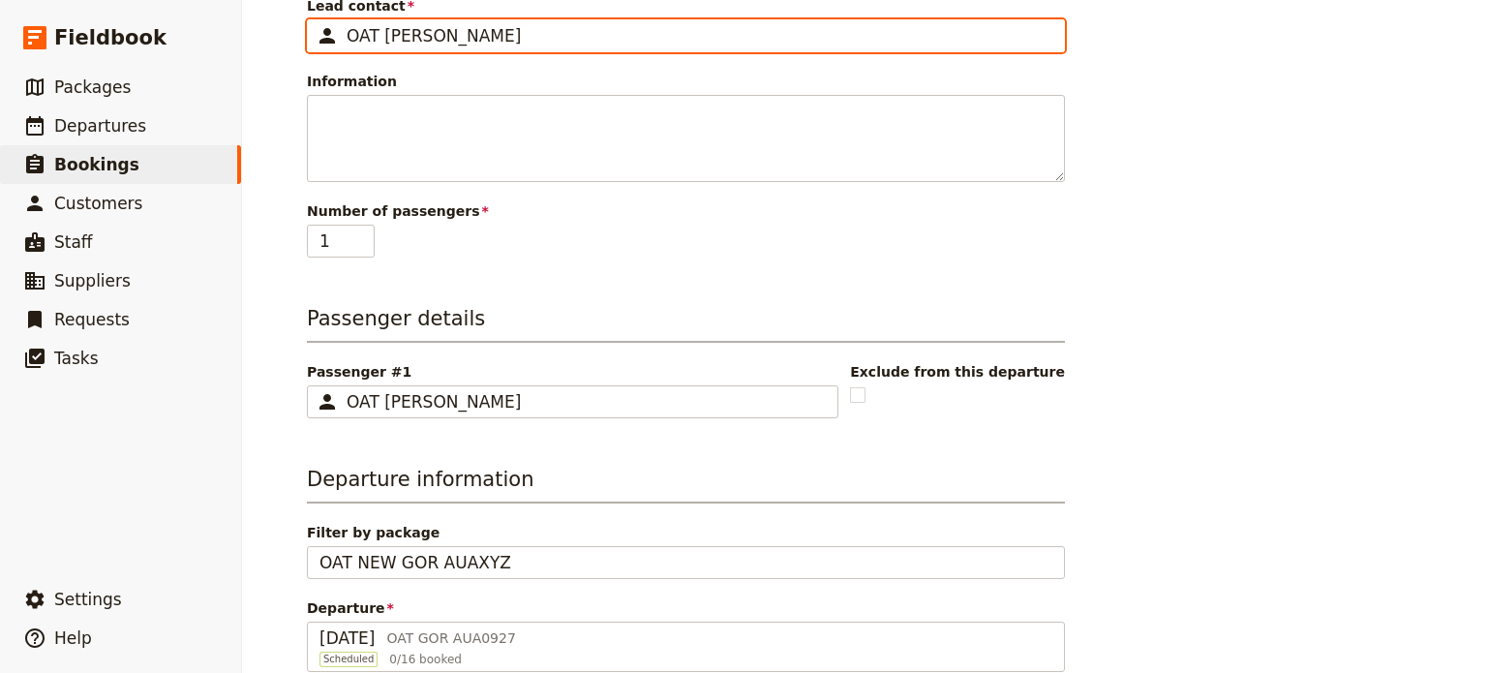
scroll to position [523, 0]
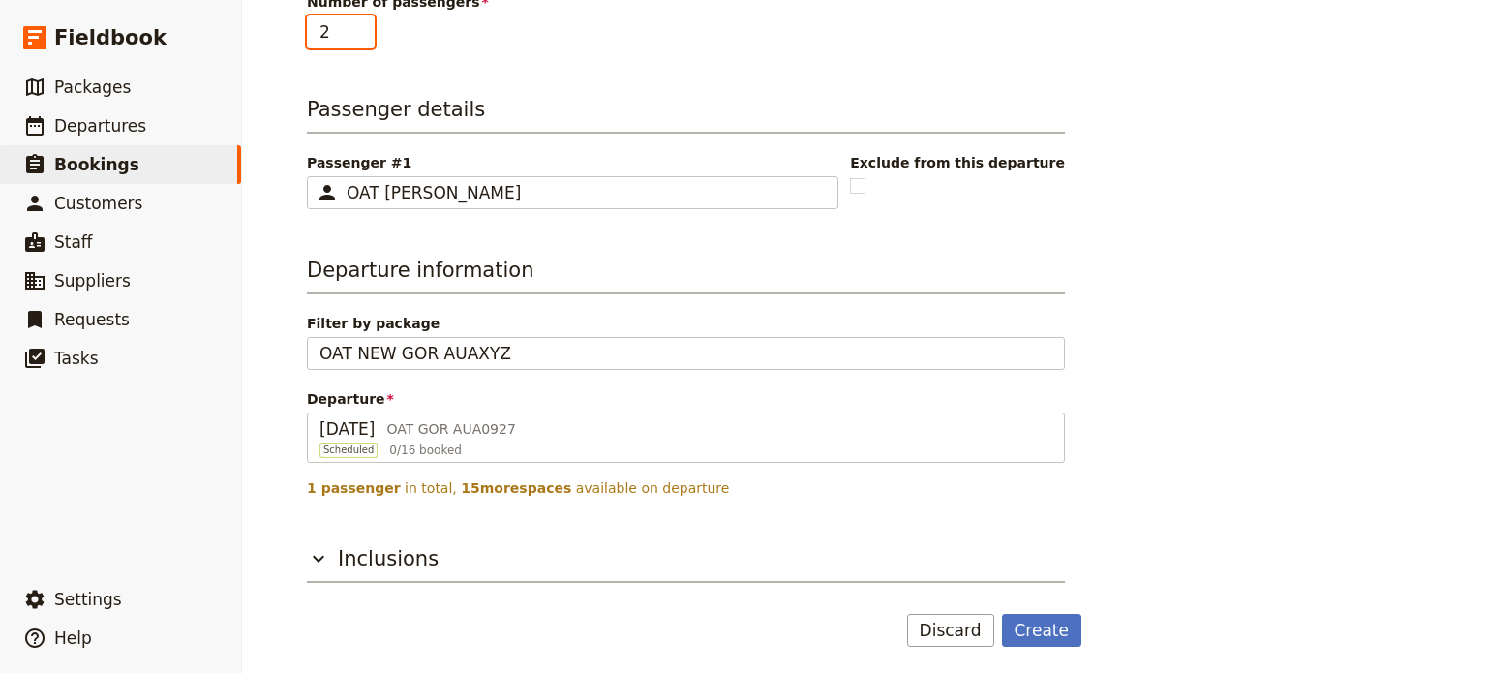
click at [356, 23] on input "2" at bounding box center [341, 31] width 68 height 33
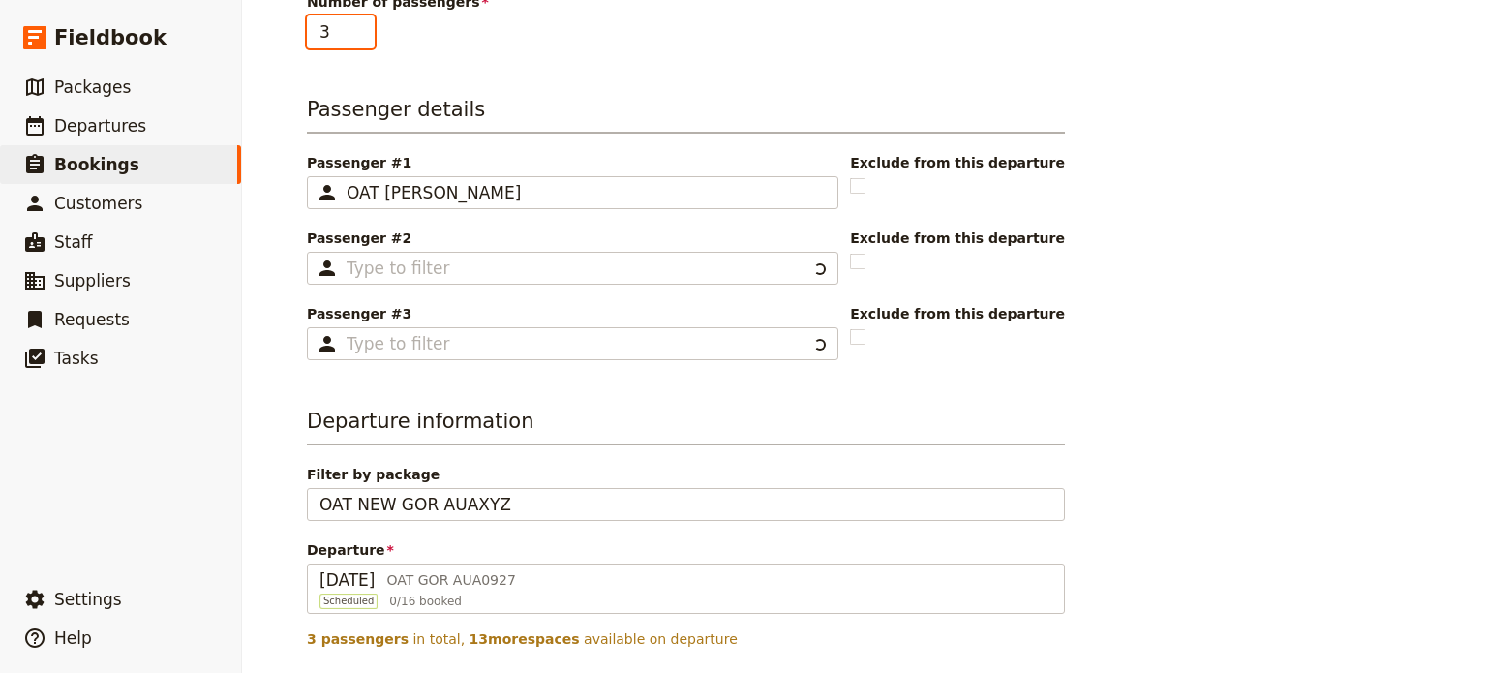
click at [356, 23] on input "3" at bounding box center [341, 31] width 68 height 33
click at [356, 23] on input "4" at bounding box center [341, 31] width 68 height 33
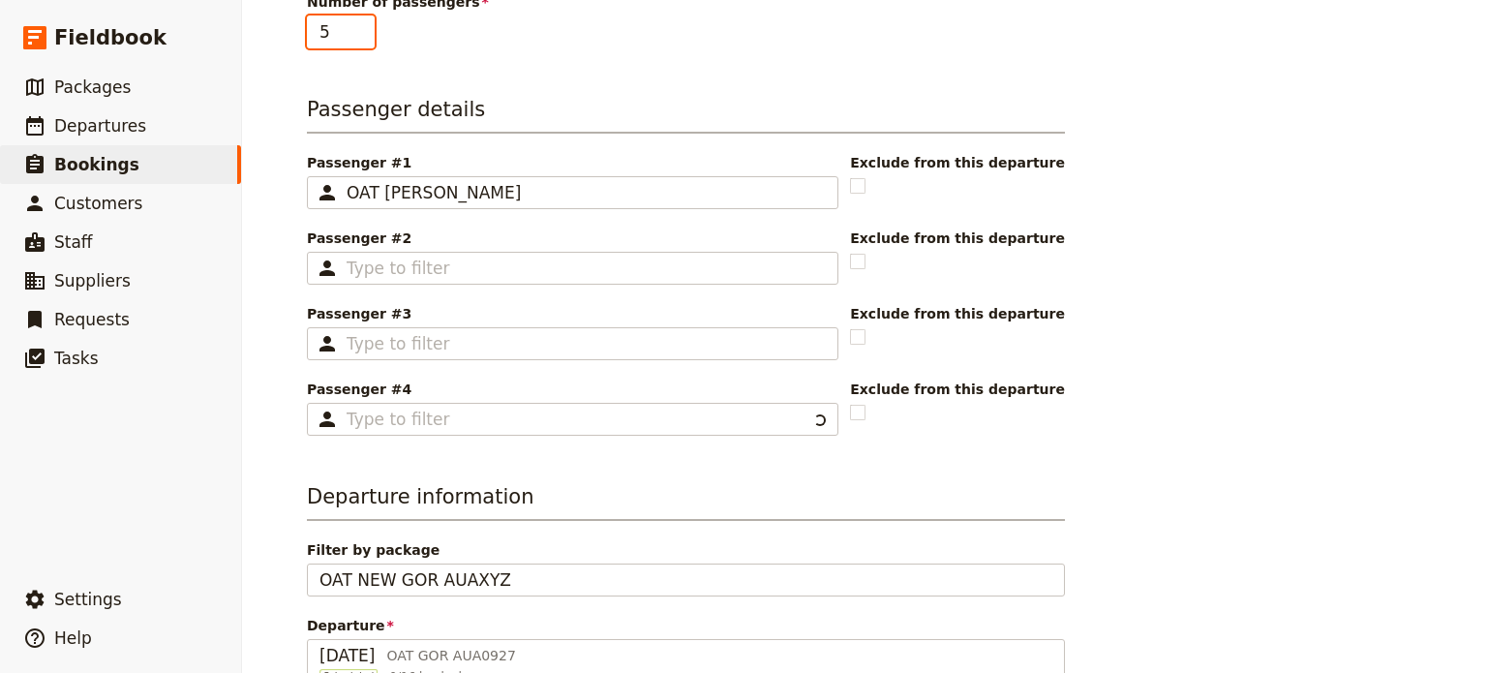
click at [356, 23] on input "5" at bounding box center [341, 31] width 68 height 33
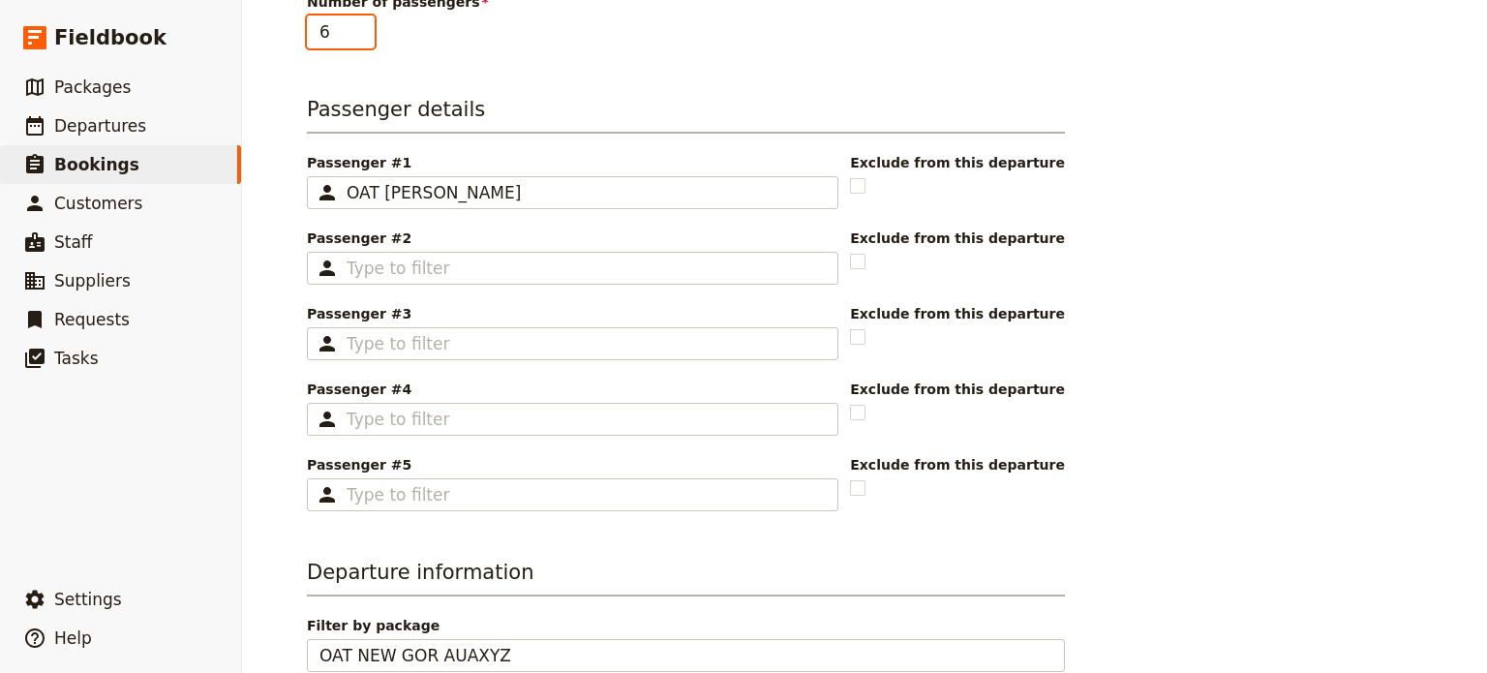
click at [356, 23] on input "6" at bounding box center [341, 31] width 68 height 33
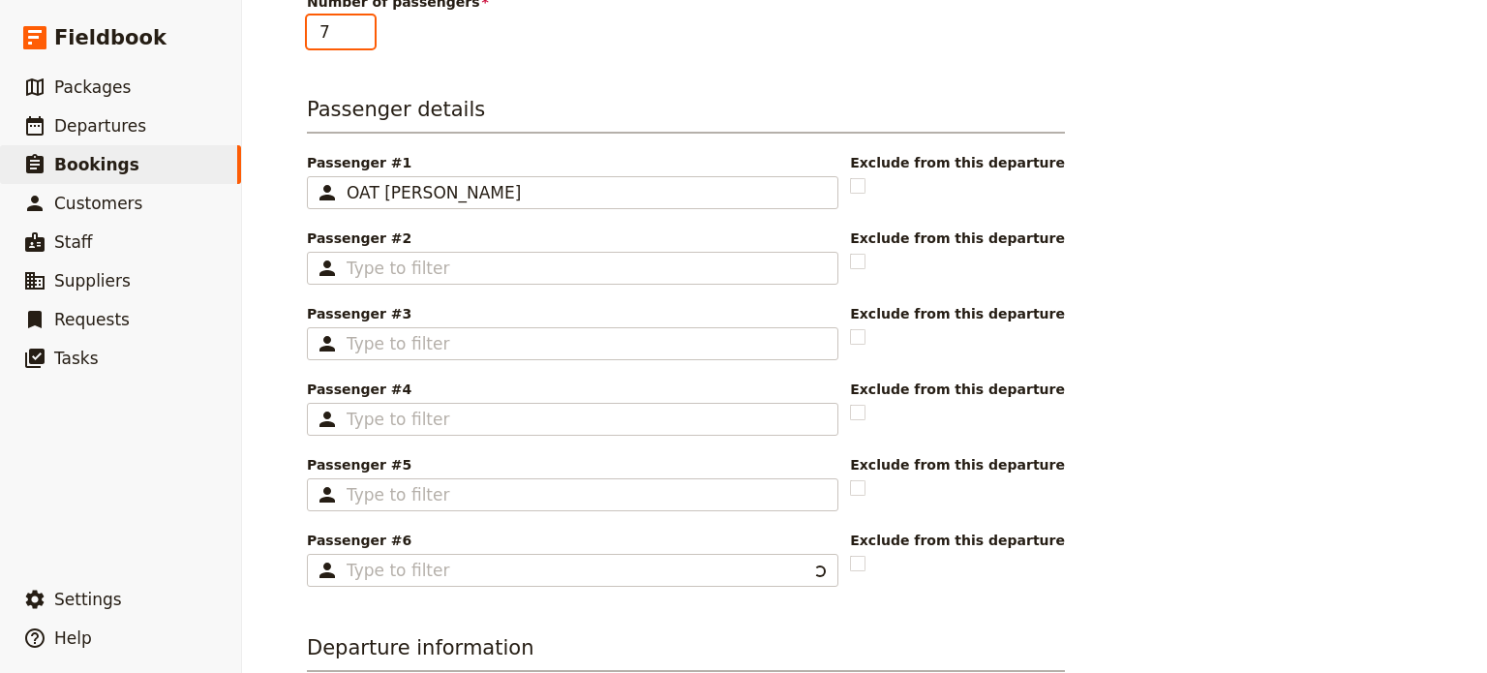
click at [356, 23] on input "7" at bounding box center [341, 31] width 68 height 33
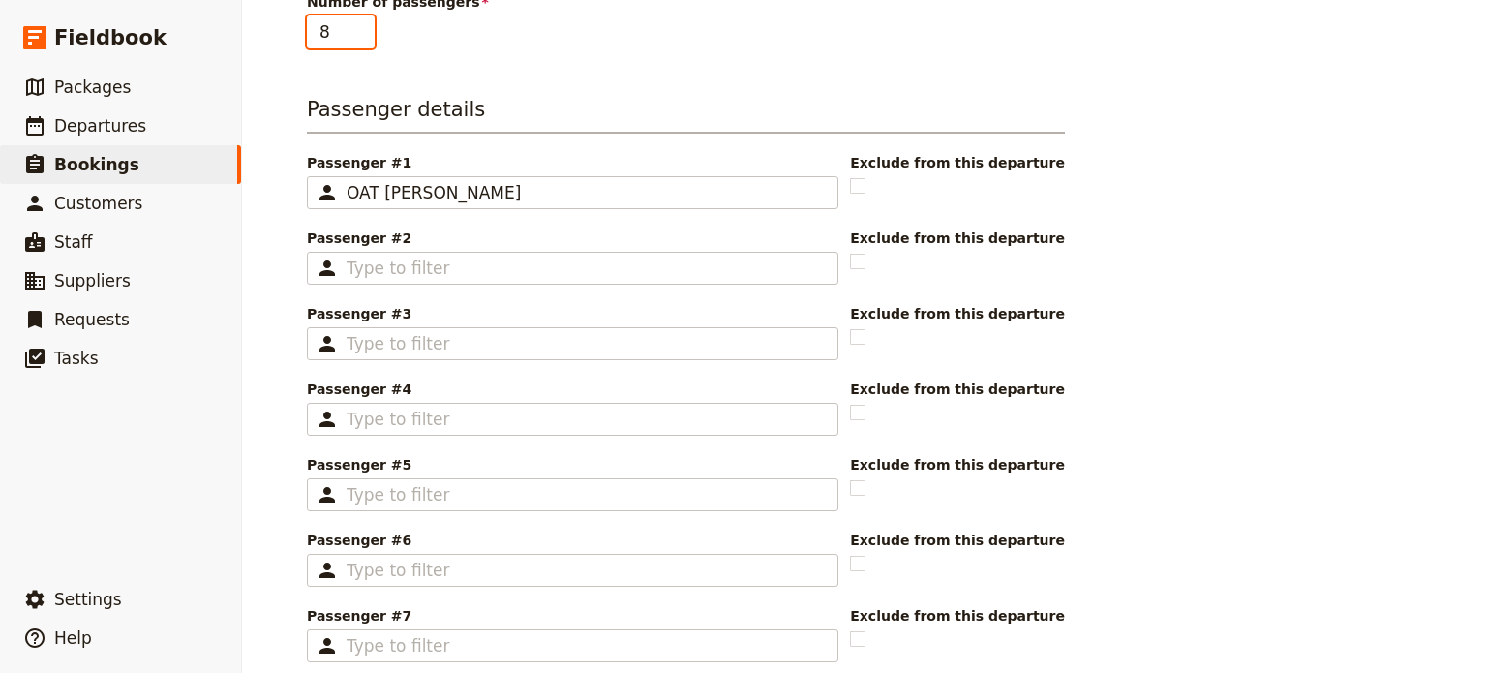
click at [356, 23] on input "8" at bounding box center [341, 31] width 68 height 33
click at [356, 23] on input "9" at bounding box center [341, 31] width 68 height 33
click at [356, 23] on input "10" at bounding box center [341, 31] width 68 height 33
click at [356, 23] on input "11" at bounding box center [341, 31] width 68 height 33
click at [356, 23] on input "12" at bounding box center [341, 31] width 68 height 33
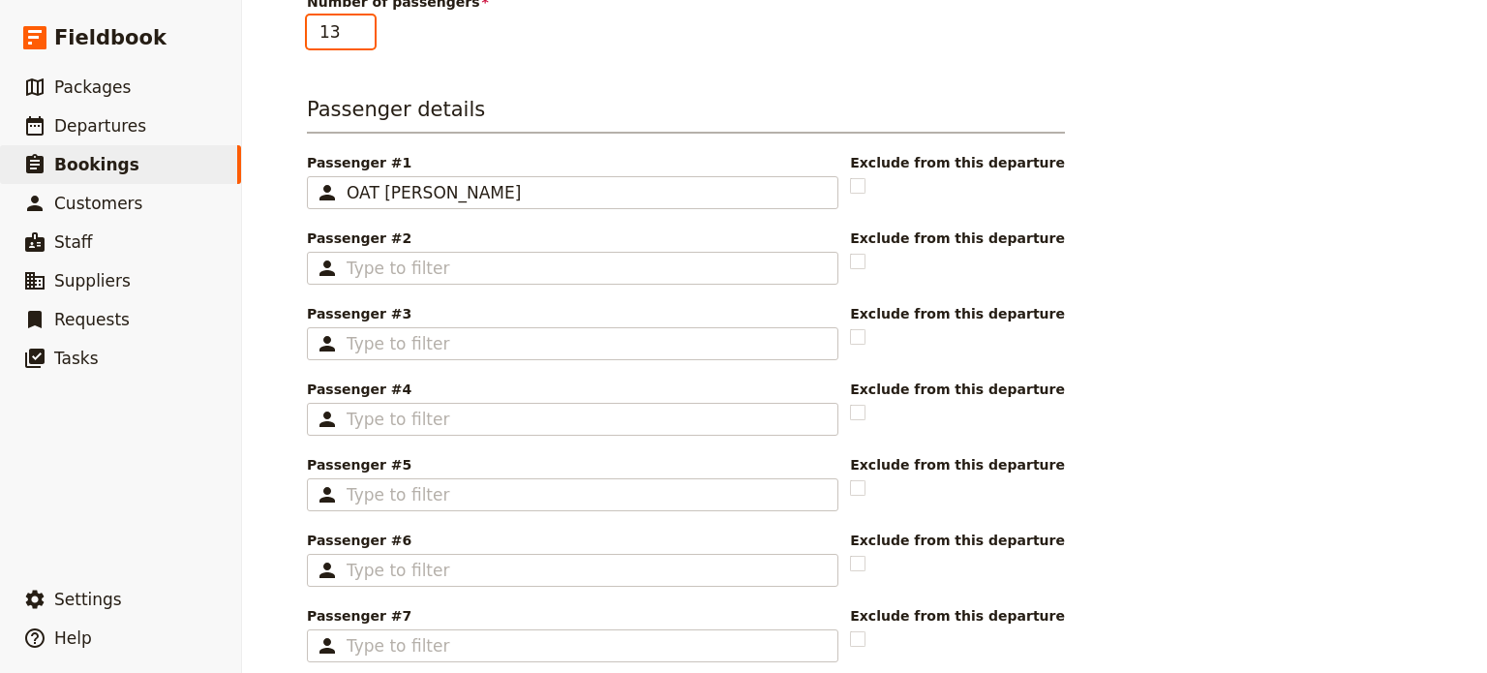
type input "13"
click at [356, 24] on input "13" at bounding box center [341, 31] width 68 height 33
click at [866, 189] on rect at bounding box center [858, 185] width 15 height 15
click at [850, 176] on input "checkbox" at bounding box center [849, 175] width 1 height 1
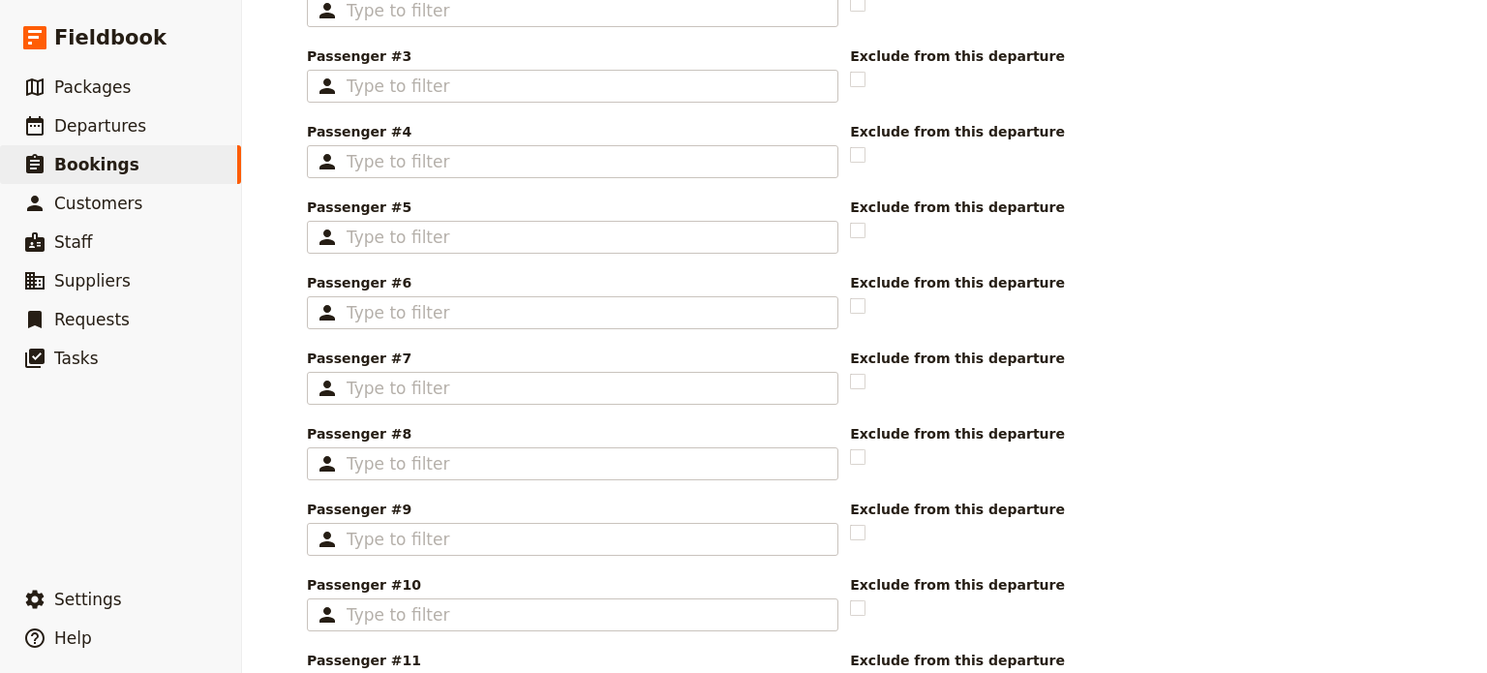
scroll to position [359, 0]
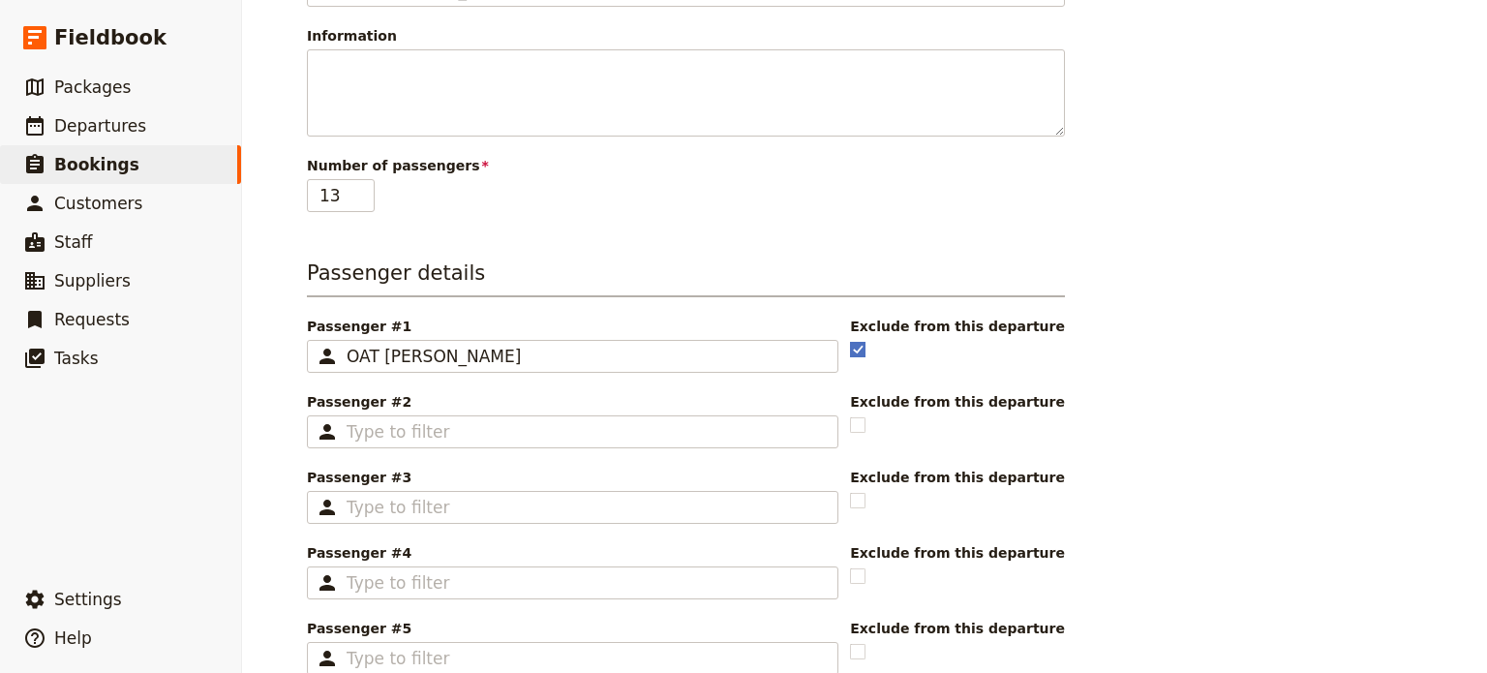
click at [866, 343] on rect at bounding box center [858, 349] width 15 height 15
click at [850, 340] on input "checkbox" at bounding box center [849, 339] width 1 height 1
checkbox input "false"
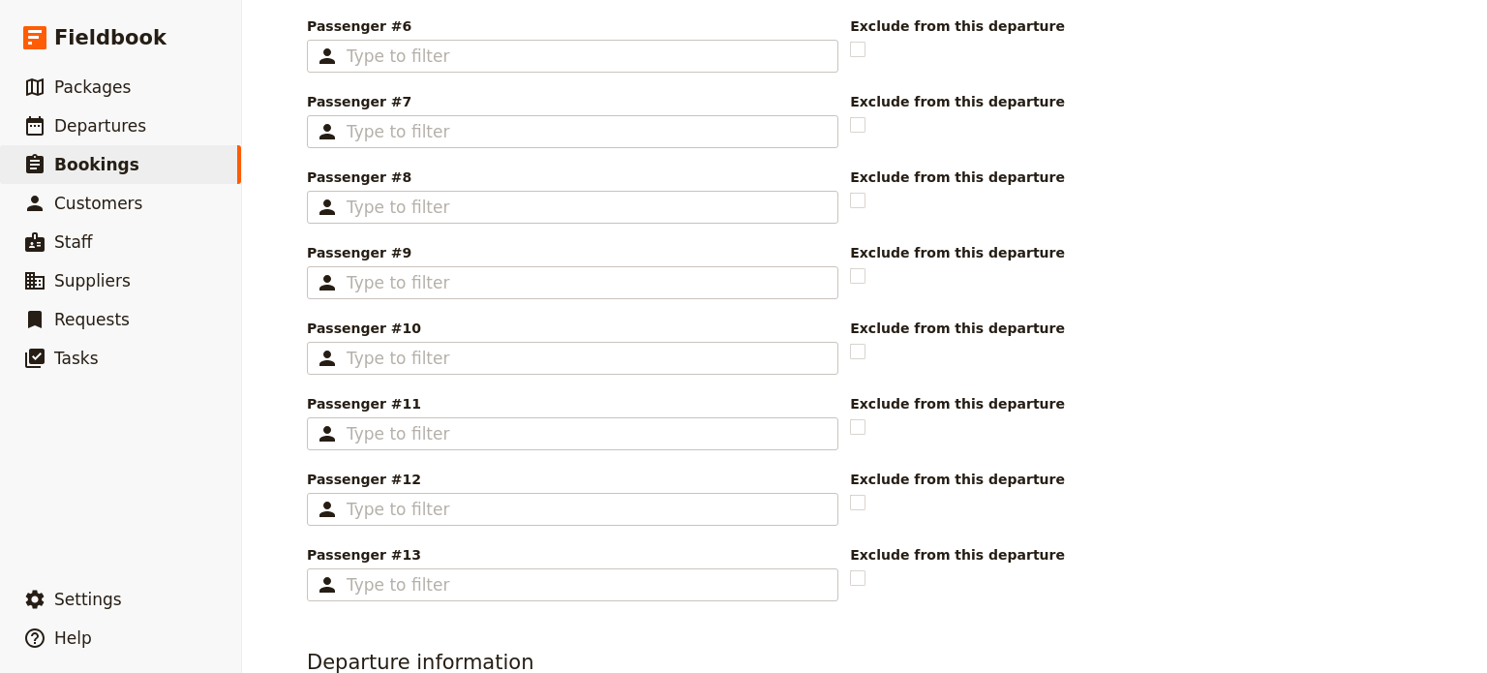
scroll to position [1424, 0]
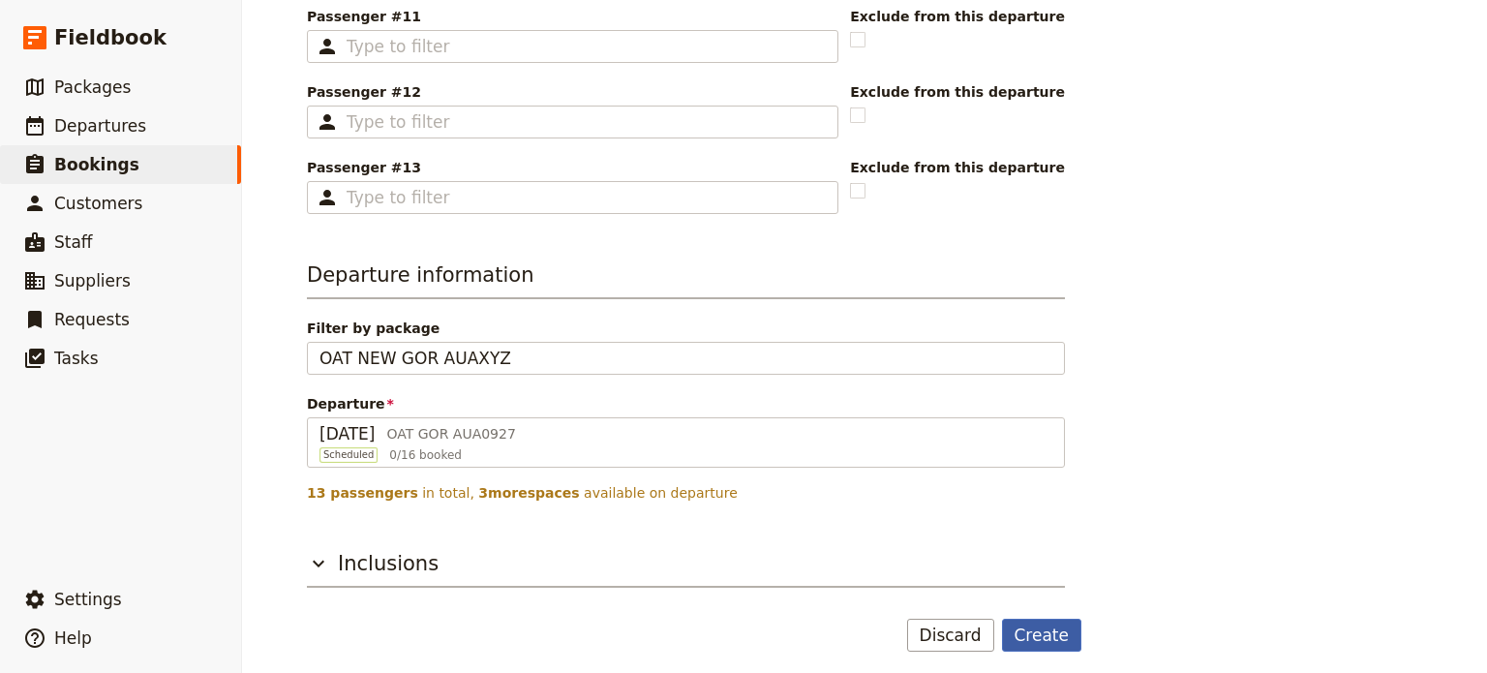
click at [1064, 625] on button "Create" at bounding box center [1042, 635] width 80 height 33
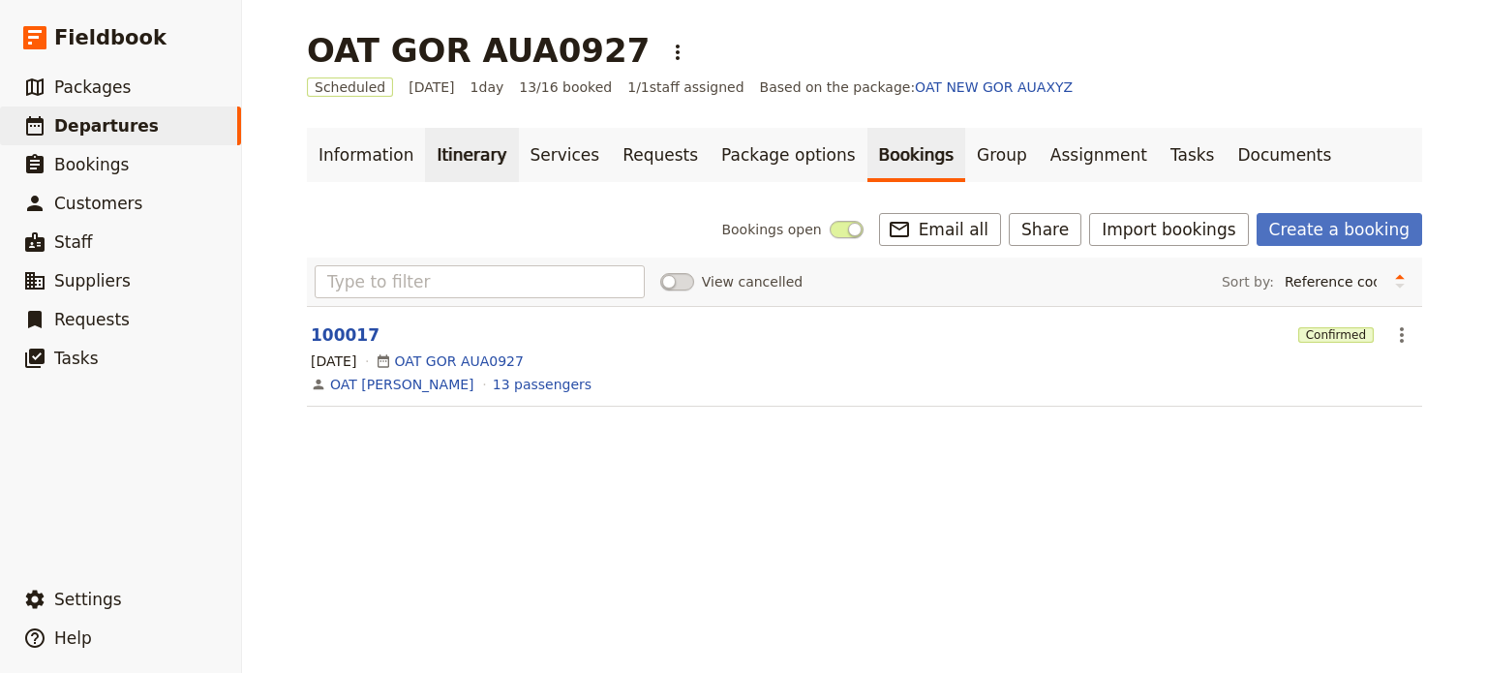
click at [427, 156] on link "Itinerary" at bounding box center [471, 155] width 93 height 54
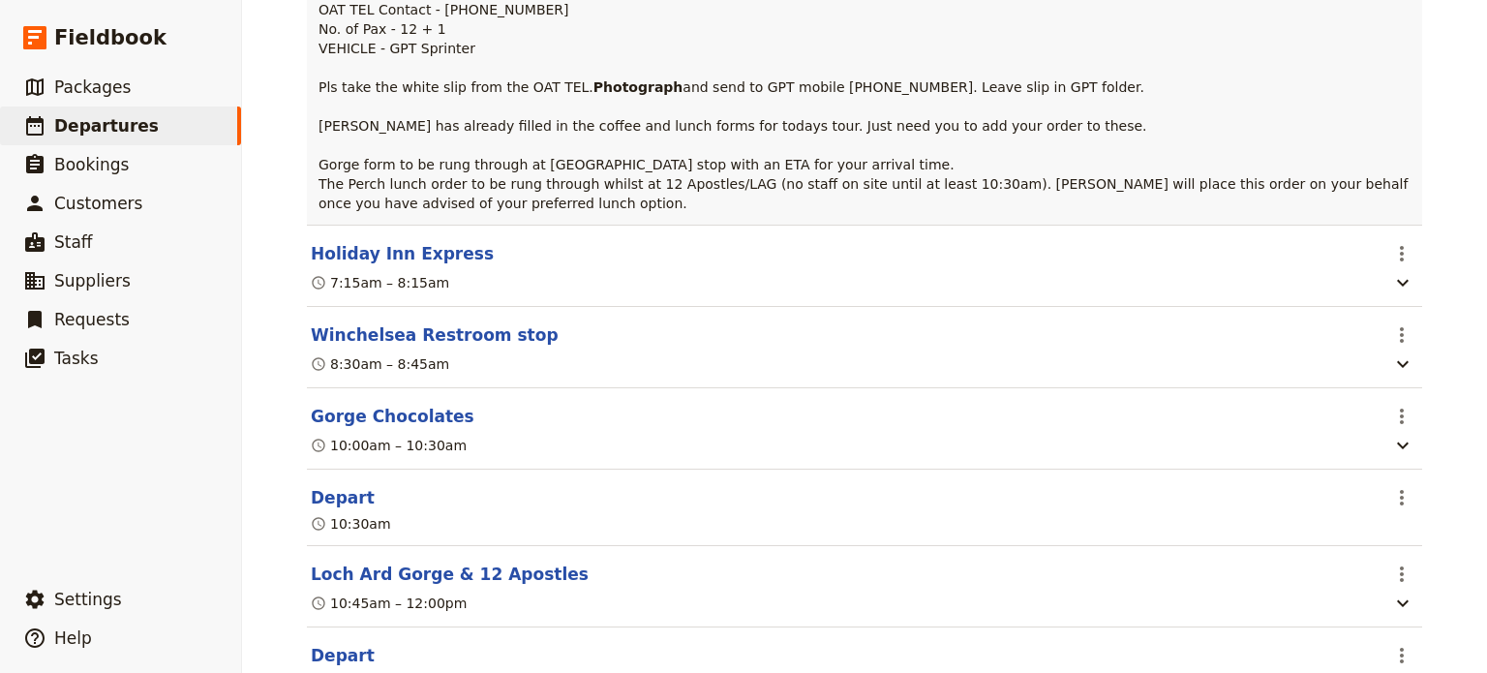
scroll to position [794, 0]
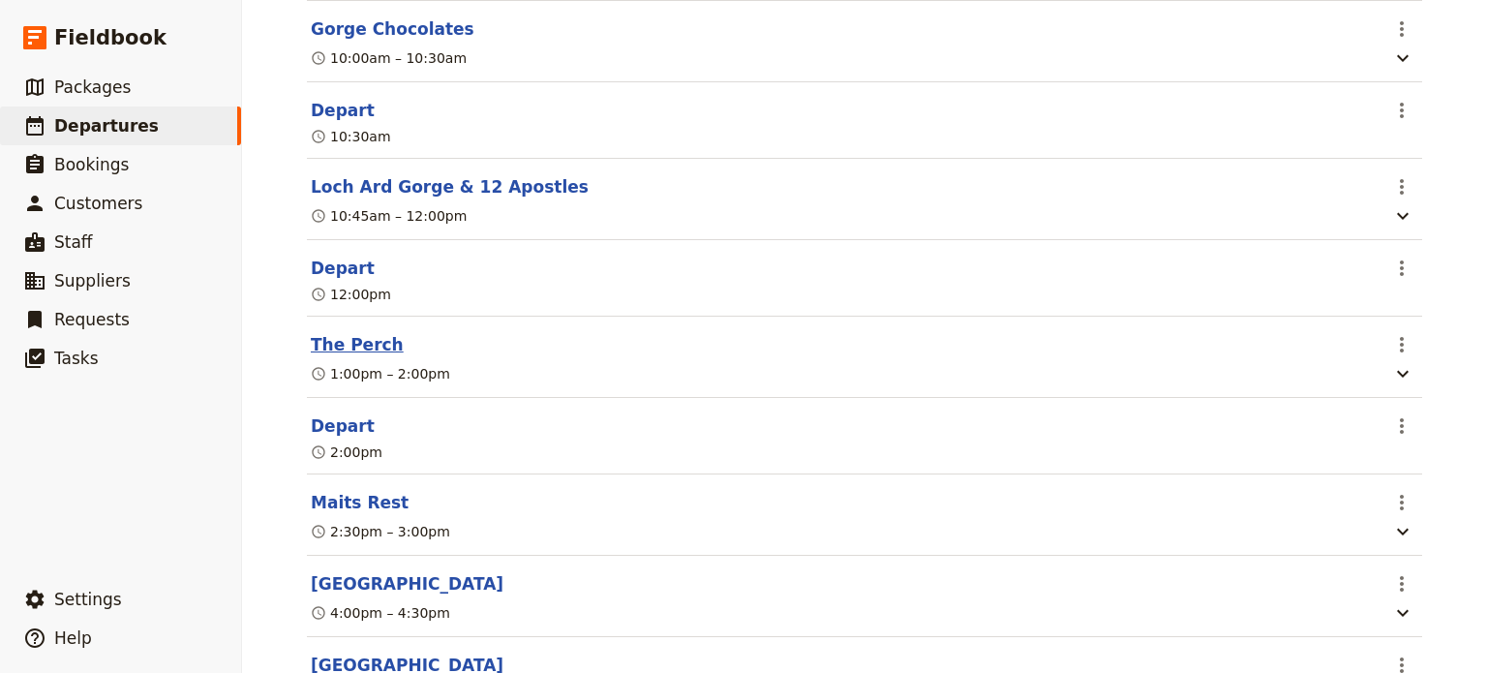
click at [350, 356] on button "The Perch" at bounding box center [357, 344] width 93 height 23
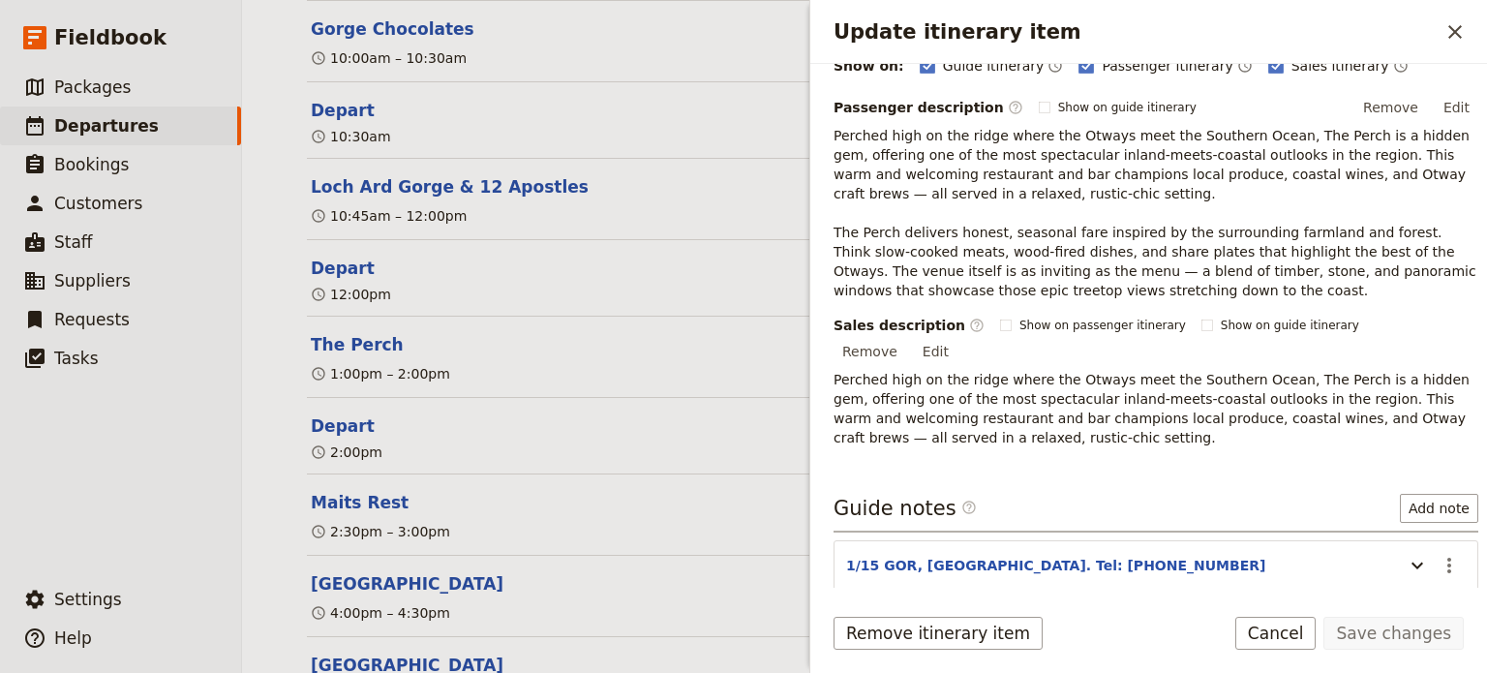
scroll to position [389, 0]
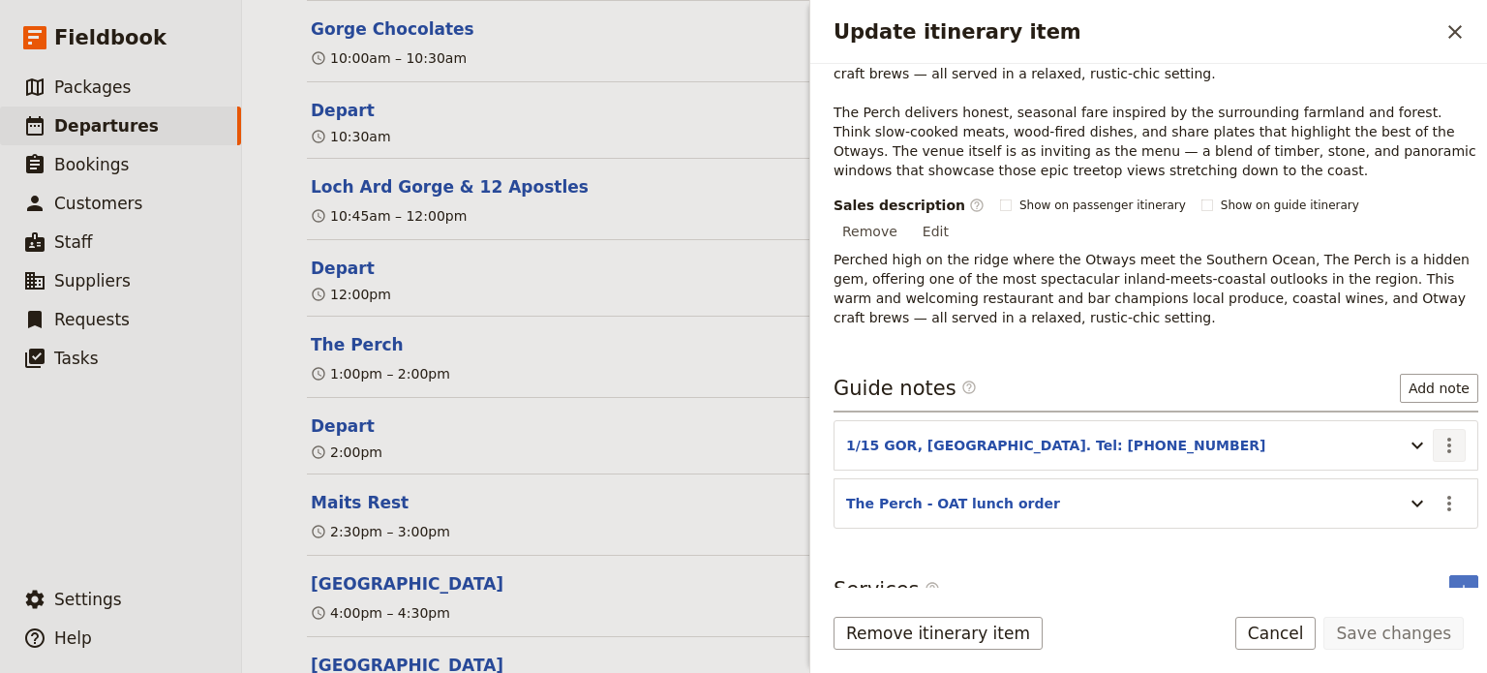
click at [1448, 438] on icon "Actions" at bounding box center [1450, 445] width 4 height 15
click at [1416, 464] on span "Edit note" at bounding box center [1394, 461] width 90 height 19
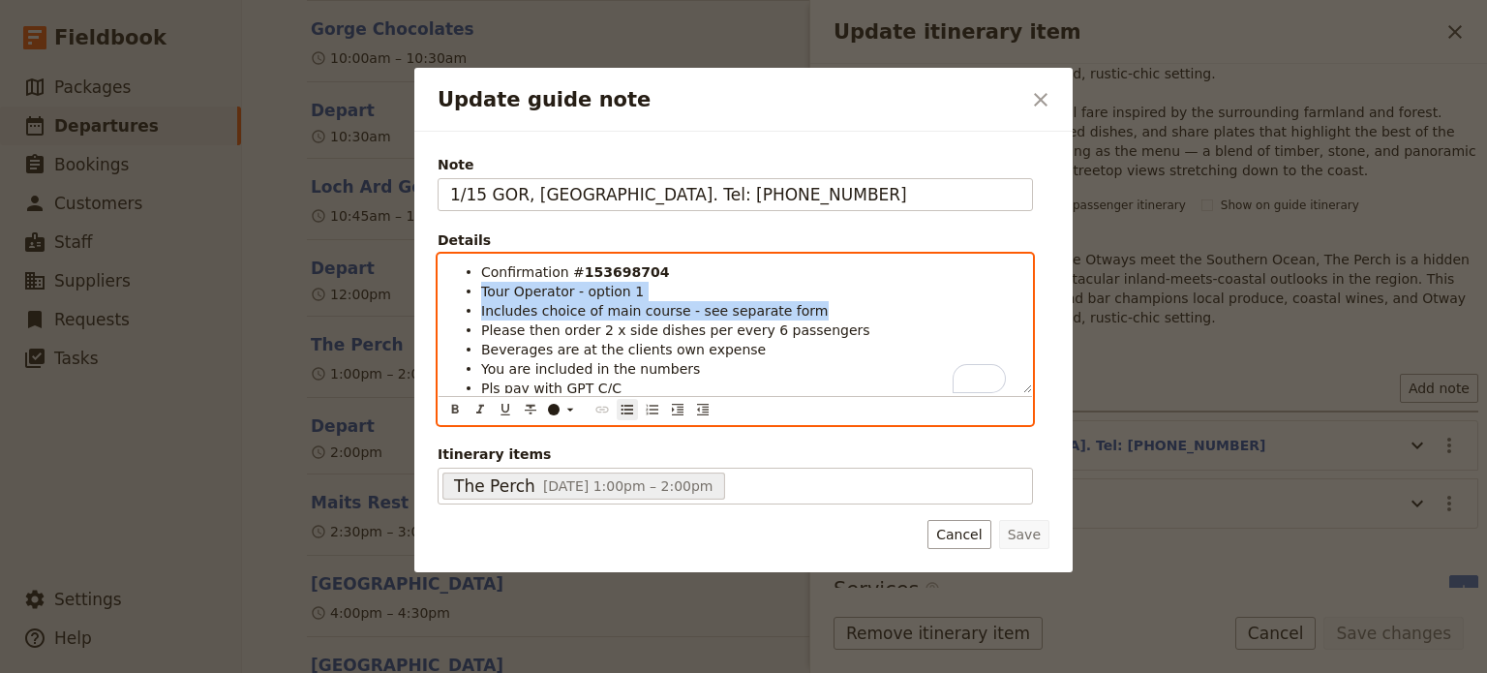
drag, startPoint x: 793, startPoint y: 312, endPoint x: 457, endPoint y: 299, distance: 336.2
click at [453, 299] on ul "Confirmation # 153698704 Tour Operator - option 1 Includes choice of main cours…" at bounding box center [735, 339] width 570 height 155
drag, startPoint x: 812, startPoint y: 270, endPoint x: 773, endPoint y: 298, distance: 48.6
click at [810, 269] on li "Confirmation # 153698704" at bounding box center [750, 270] width 539 height 19
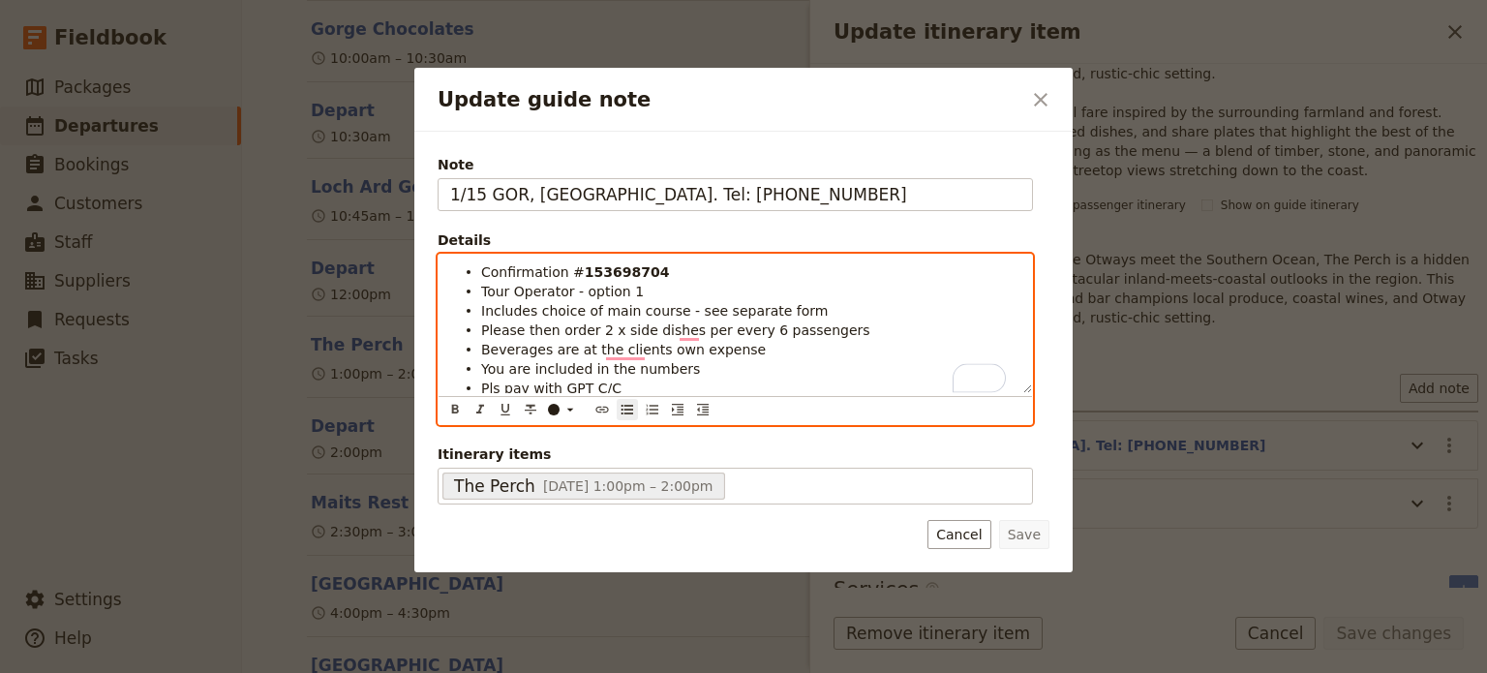
click at [778, 300] on li "Includes choice of main course - see separate form" at bounding box center [750, 309] width 539 height 19
click at [778, 297] on li "Tour Operator - option 1" at bounding box center [750, 290] width 539 height 19
click at [773, 307] on span "Includes choice of main course - see separate form" at bounding box center [655, 310] width 348 height 15
click at [773, 308] on span "Includes choice of main course - see separate form" at bounding box center [655, 310] width 348 height 15
click at [840, 329] on li "Please then order 2 x side dishes per every 6 passengers" at bounding box center [750, 329] width 539 height 19
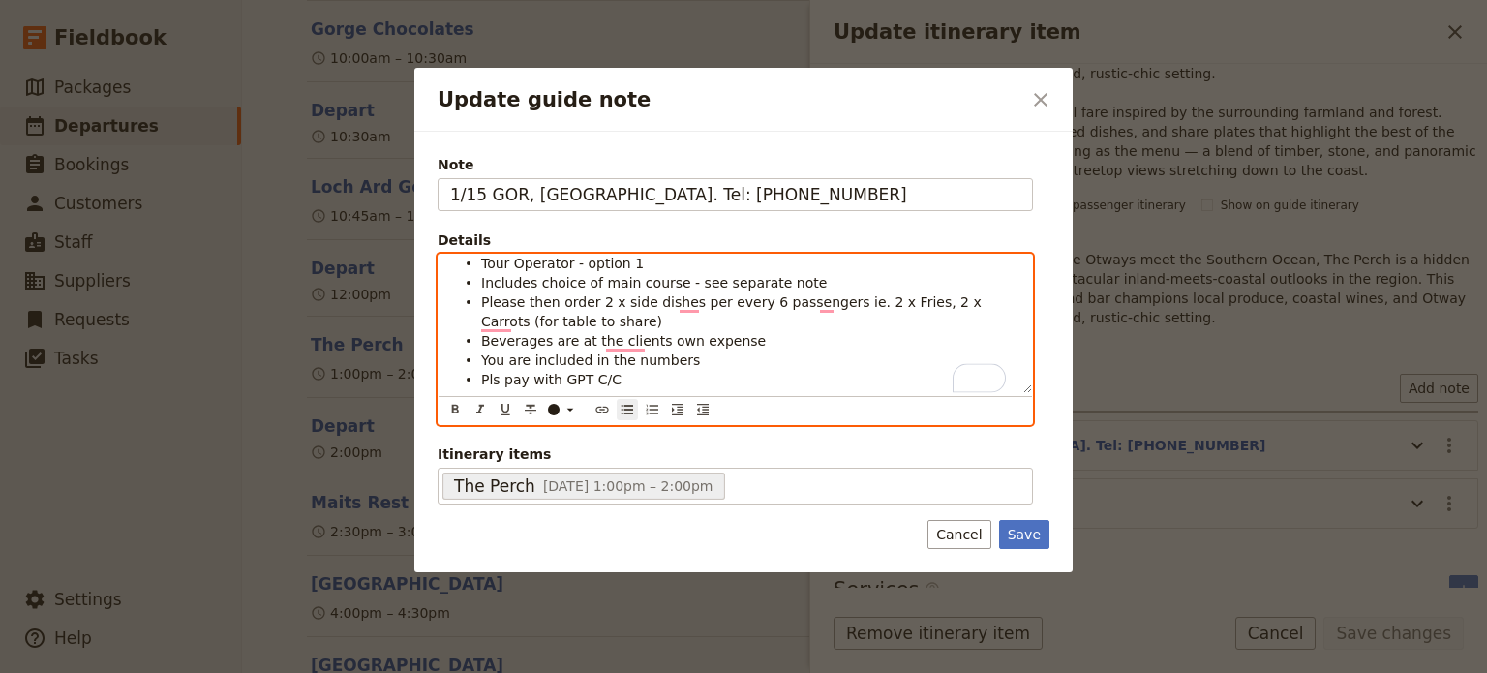
scroll to position [43, 0]
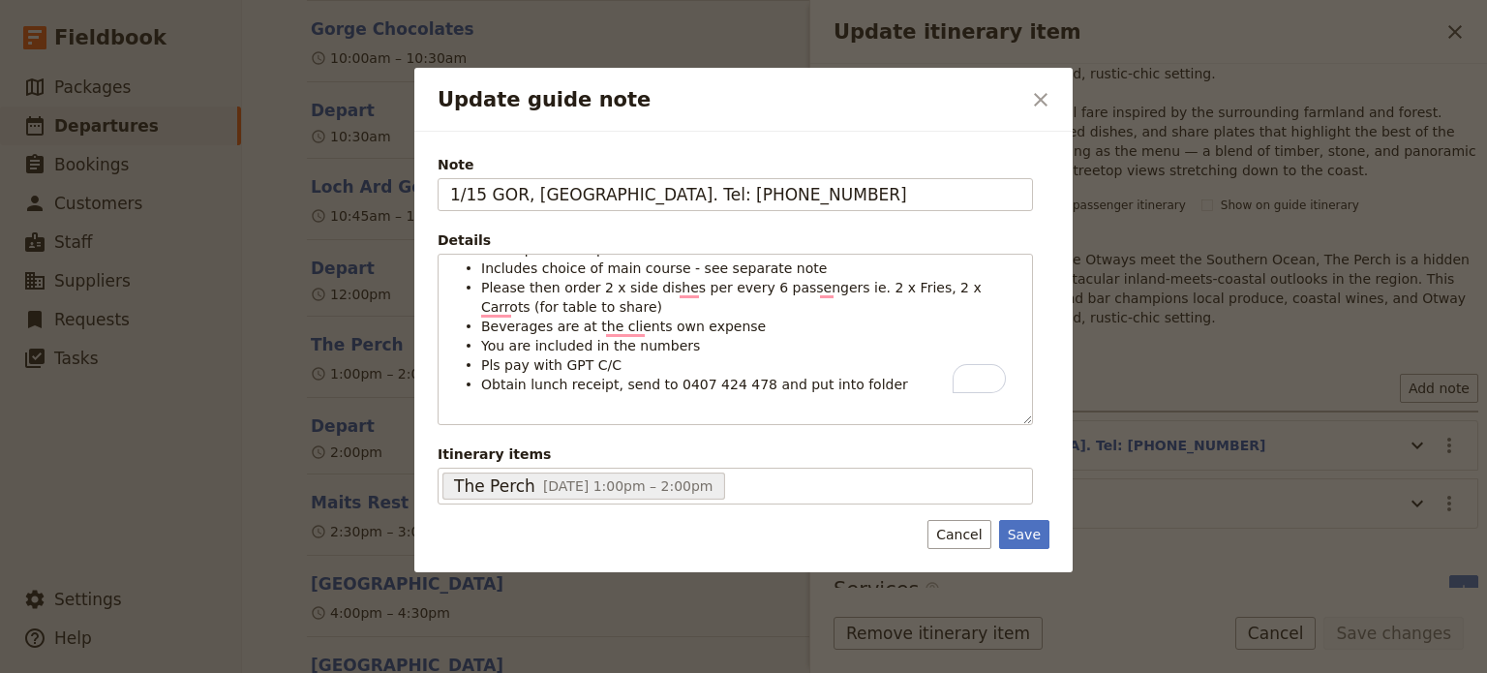
drag, startPoint x: 1019, startPoint y: 533, endPoint x: 1104, endPoint y: 550, distance: 87.0
click at [1019, 534] on button "Save" at bounding box center [1024, 534] width 50 height 29
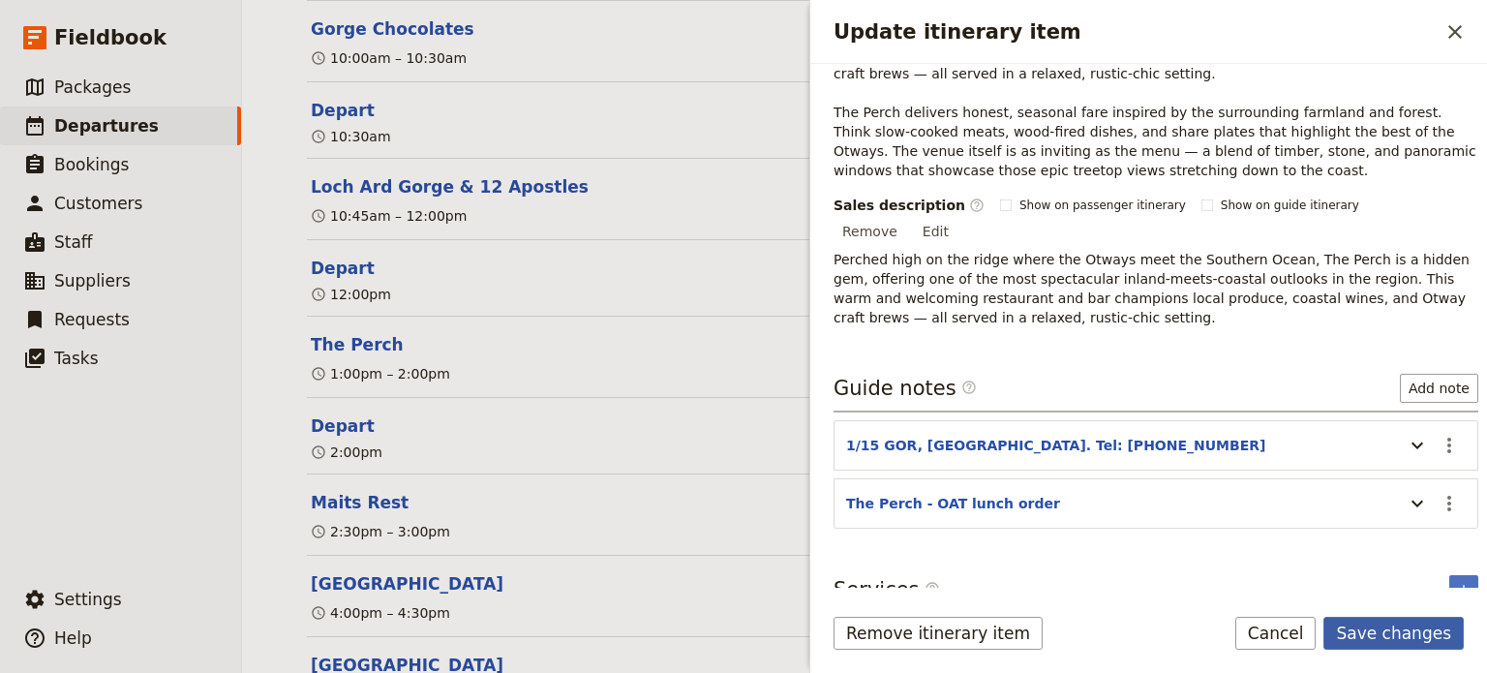
click at [1368, 640] on button "Save changes" at bounding box center [1394, 633] width 140 height 33
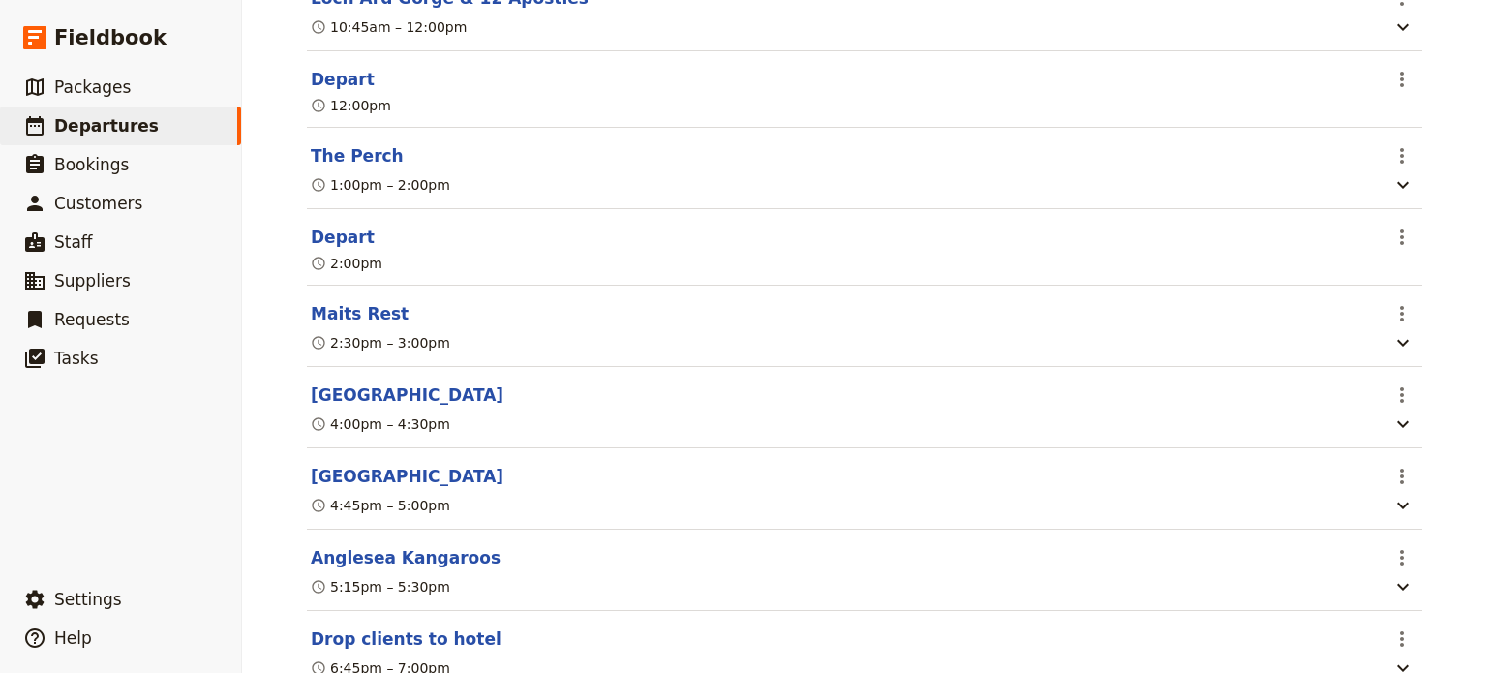
scroll to position [1084, 0]
